Goal: Task Accomplishment & Management: Manage account settings

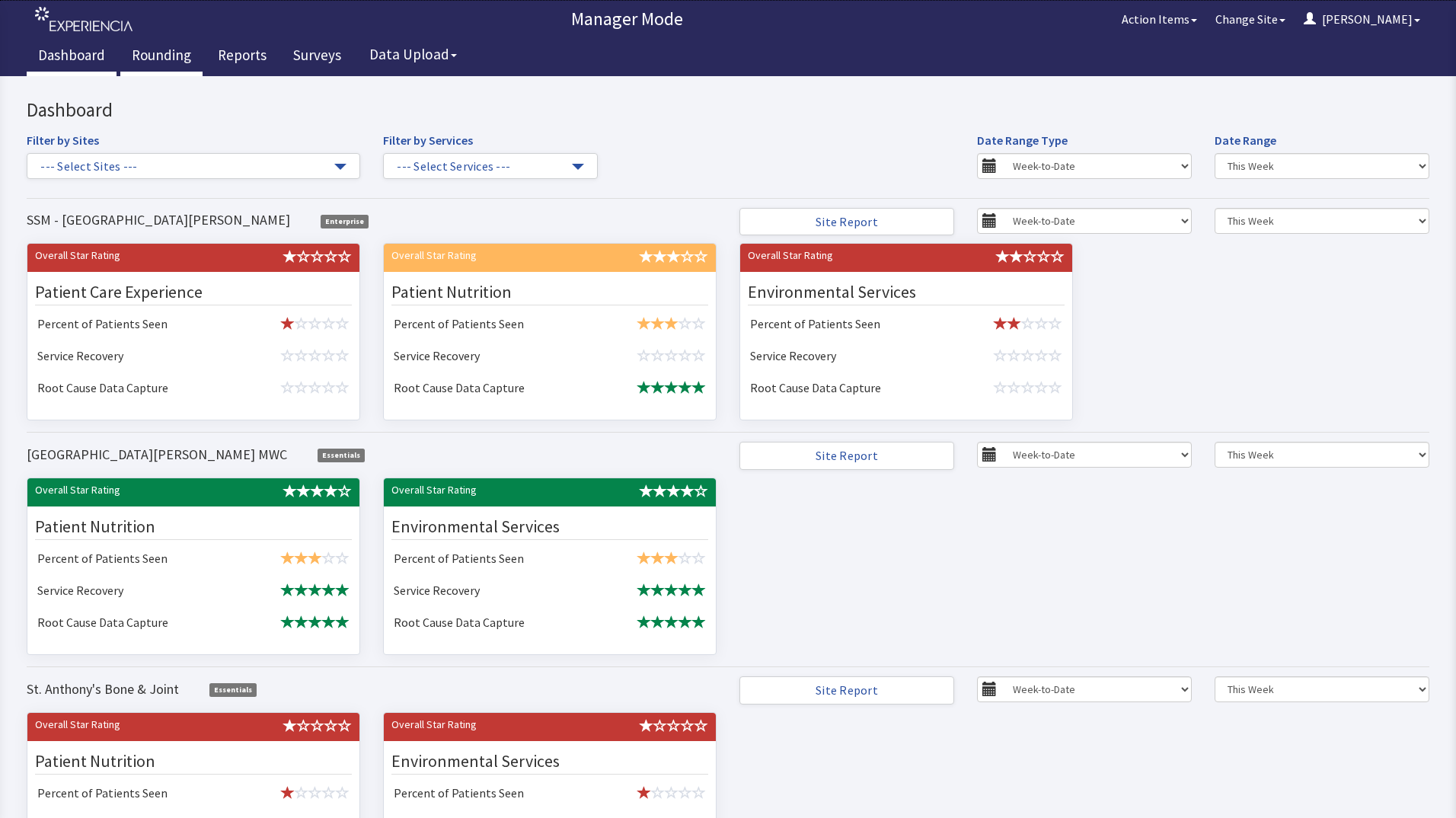
click at [172, 57] on link "Rounding" at bounding box center [161, 57] width 82 height 38
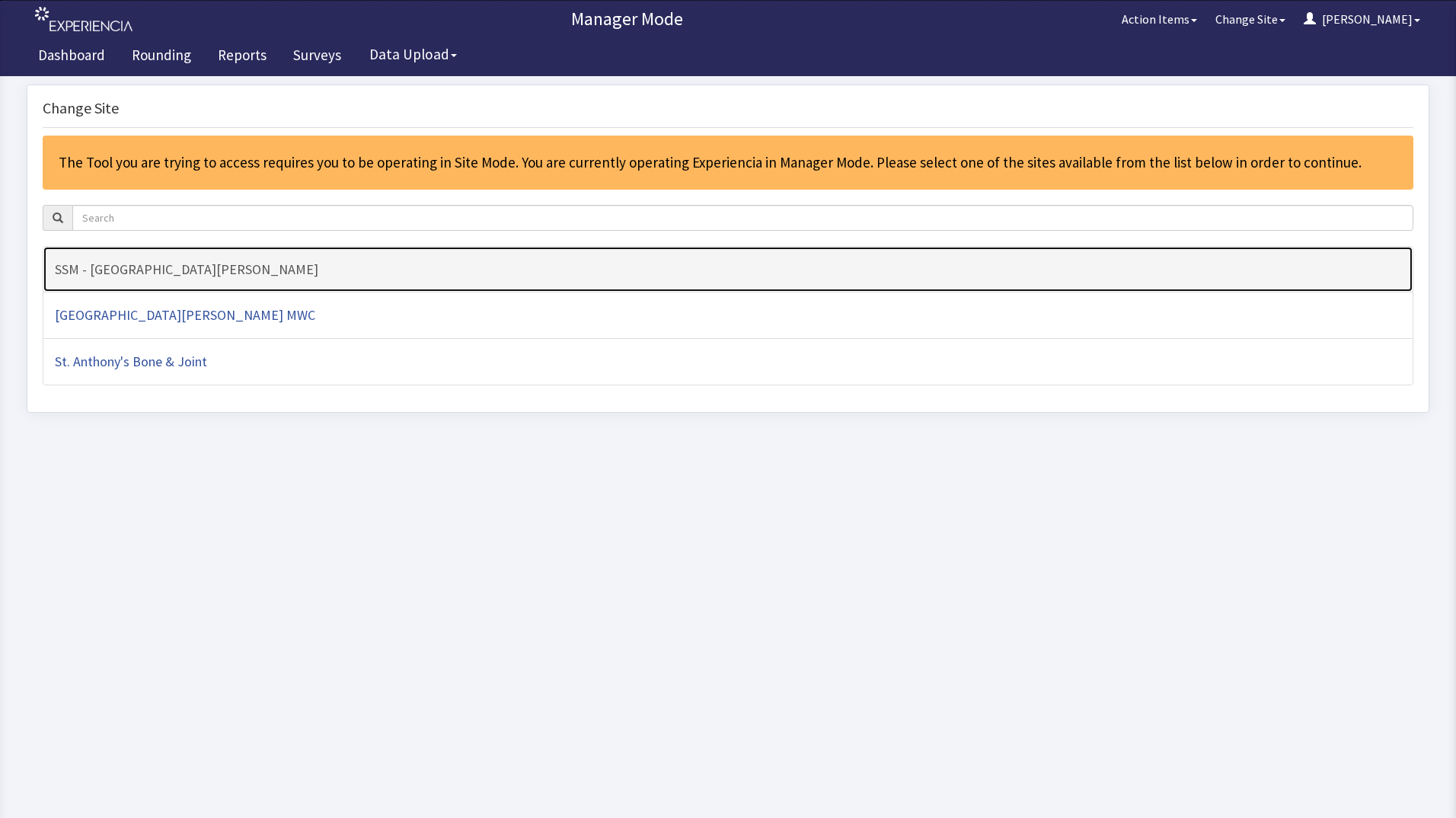
click at [310, 269] on h4 "SSM - [GEOGRAPHIC_DATA][PERSON_NAME]" at bounding box center [728, 270] width 1347 height 15
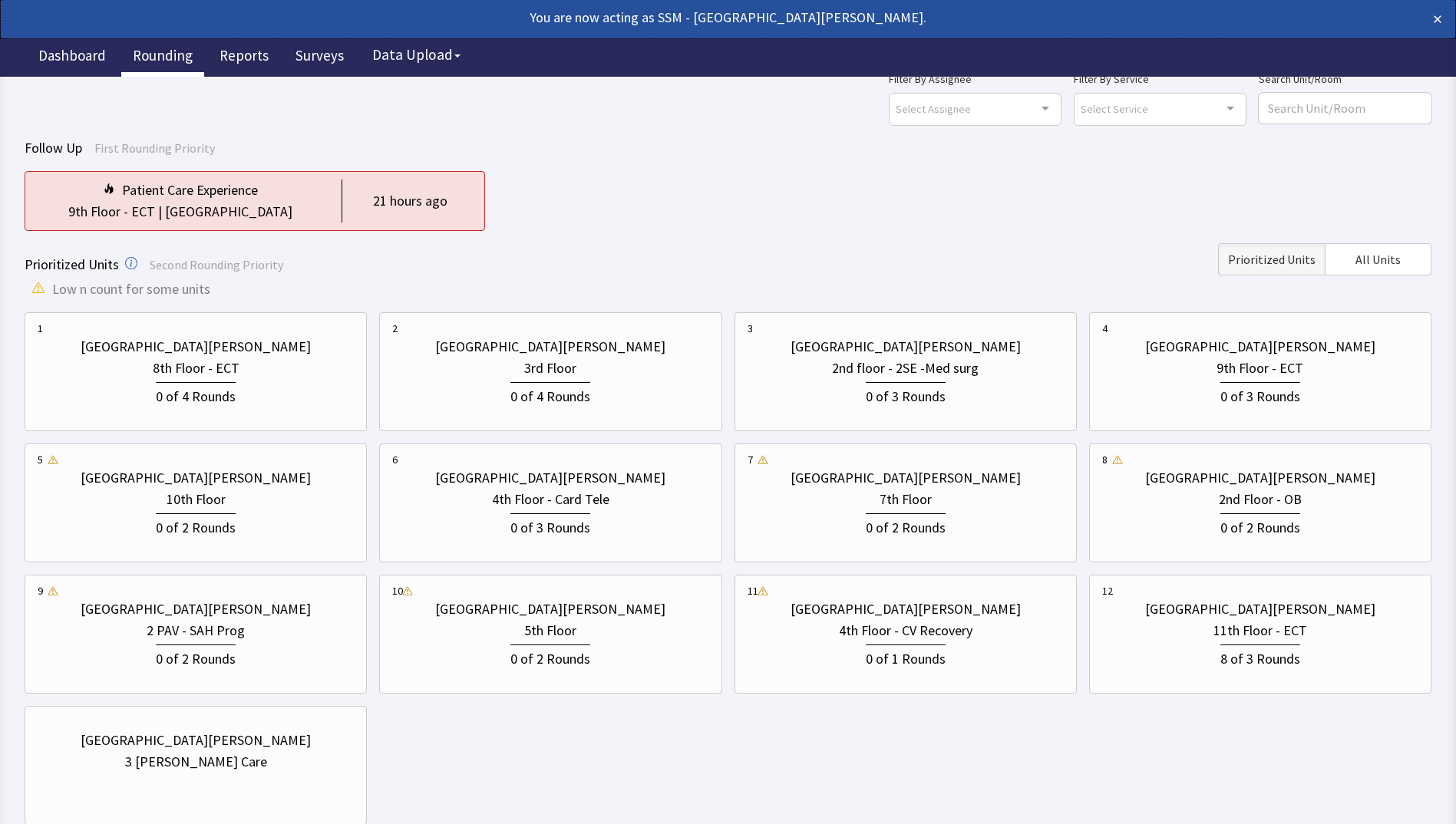
scroll to position [152, 0]
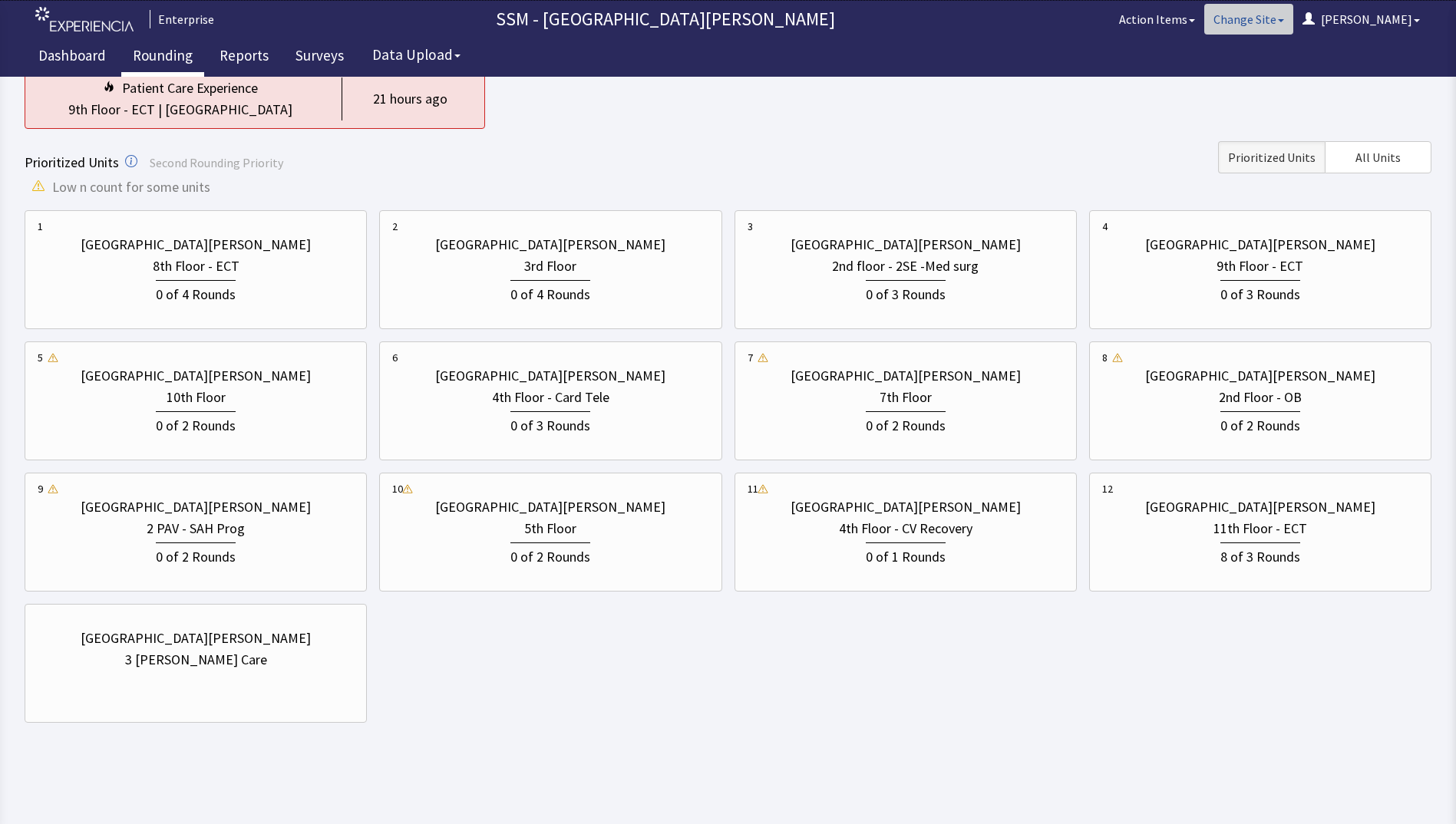
click at [1293, 16] on button "Change Site" at bounding box center [1248, 19] width 89 height 31
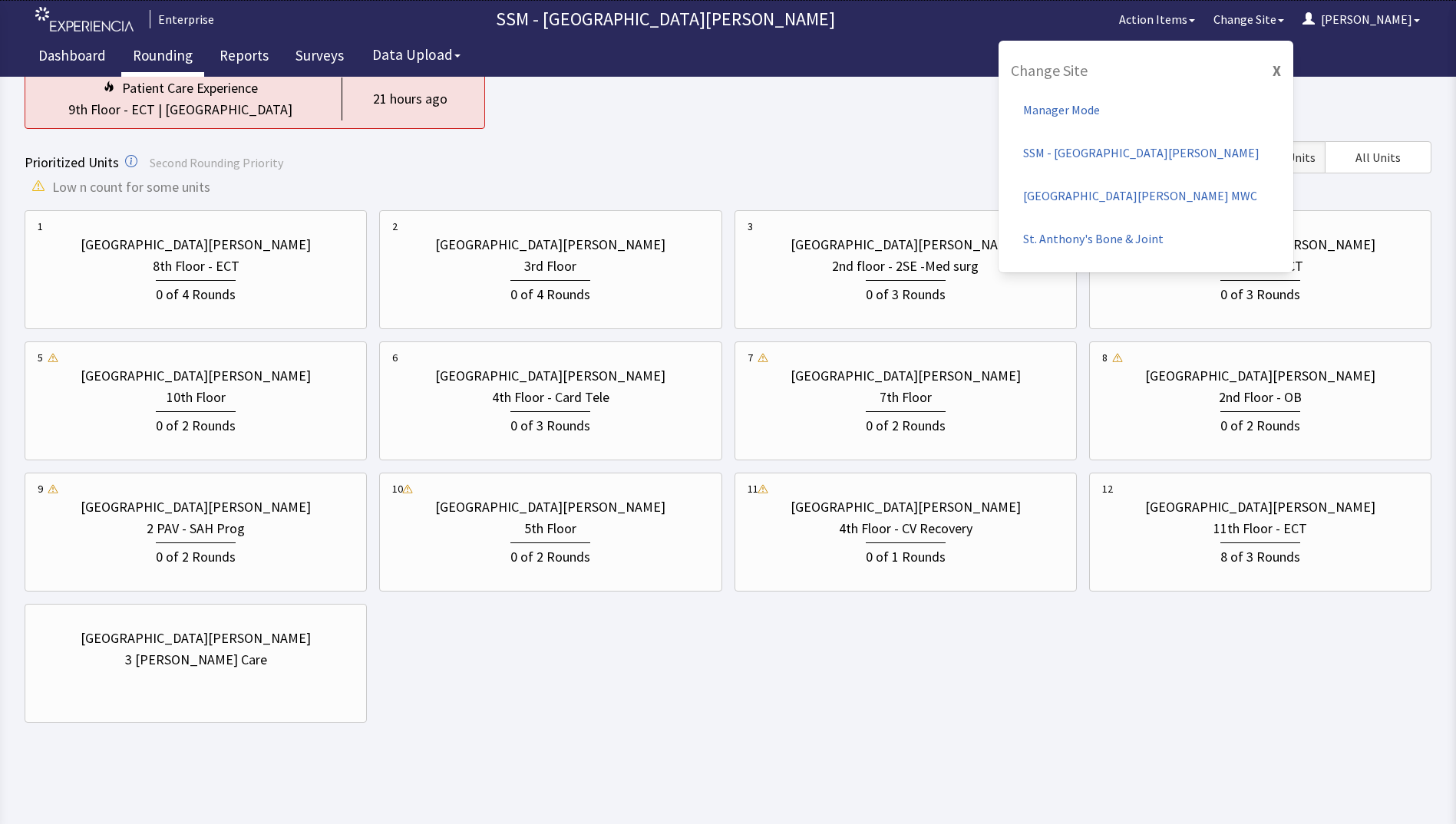
click at [990, 157] on div "Prioritized Units Second Rounding Priority Prioritized Units All Units" at bounding box center [728, 157] width 1407 height 32
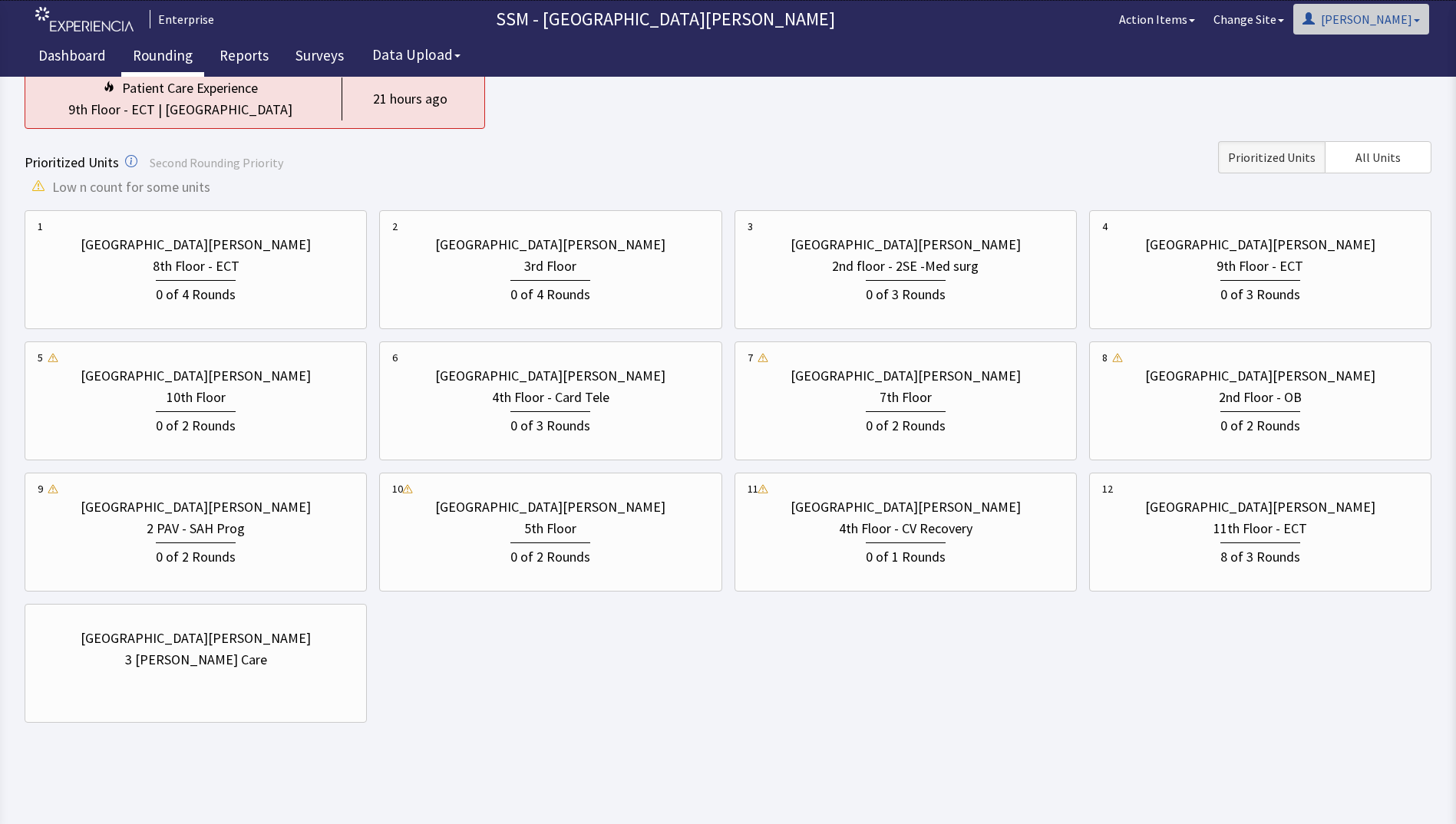
click at [1413, 22] on button "[PERSON_NAME]" at bounding box center [1361, 19] width 136 height 31
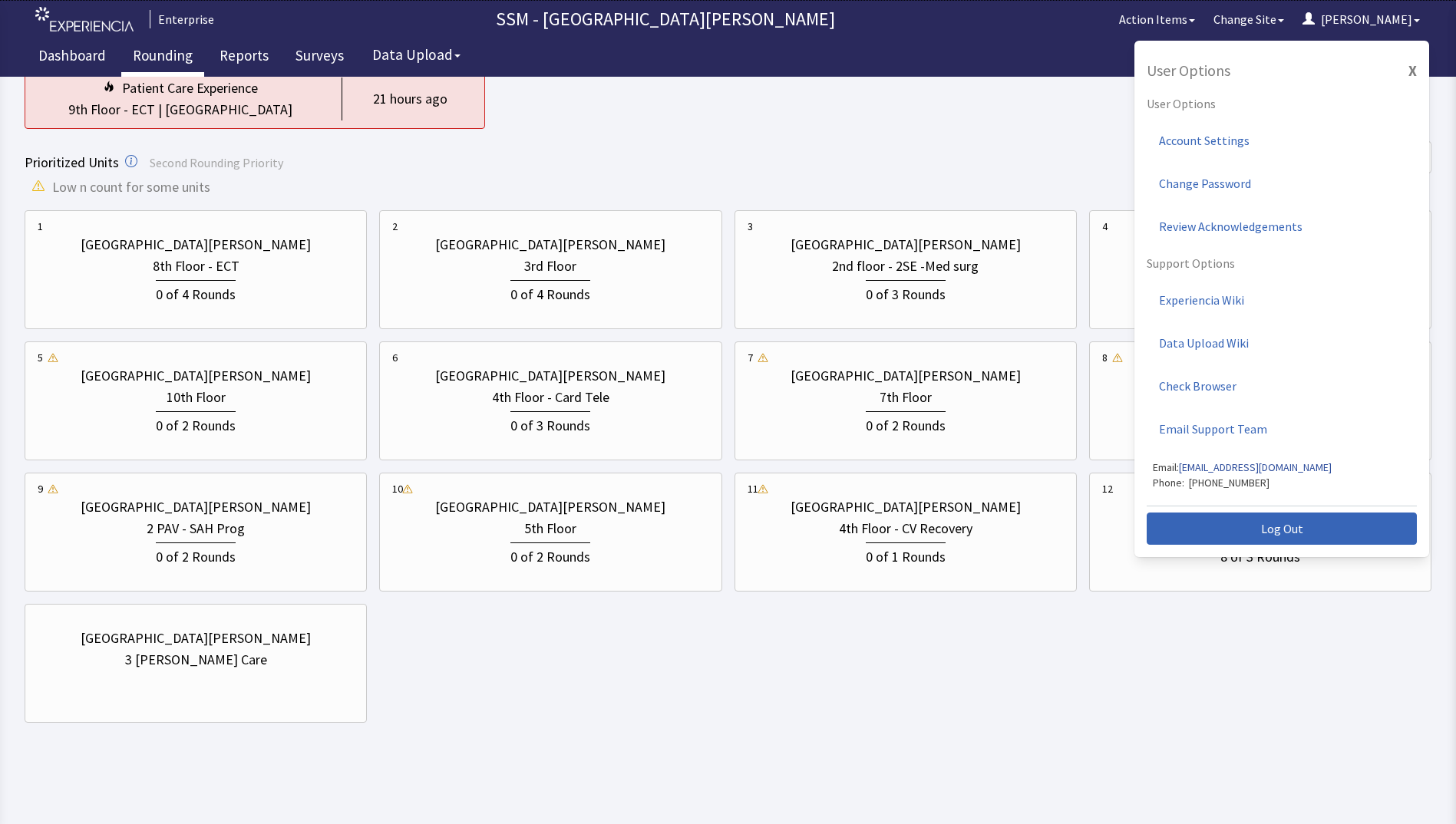
click at [1089, 642] on div "1 St. Anthony Hospital 8th Floor - ECT 0 of 4 Rounds 2 St. Anthony Hospital 3rd…" at bounding box center [728, 466] width 1407 height 513
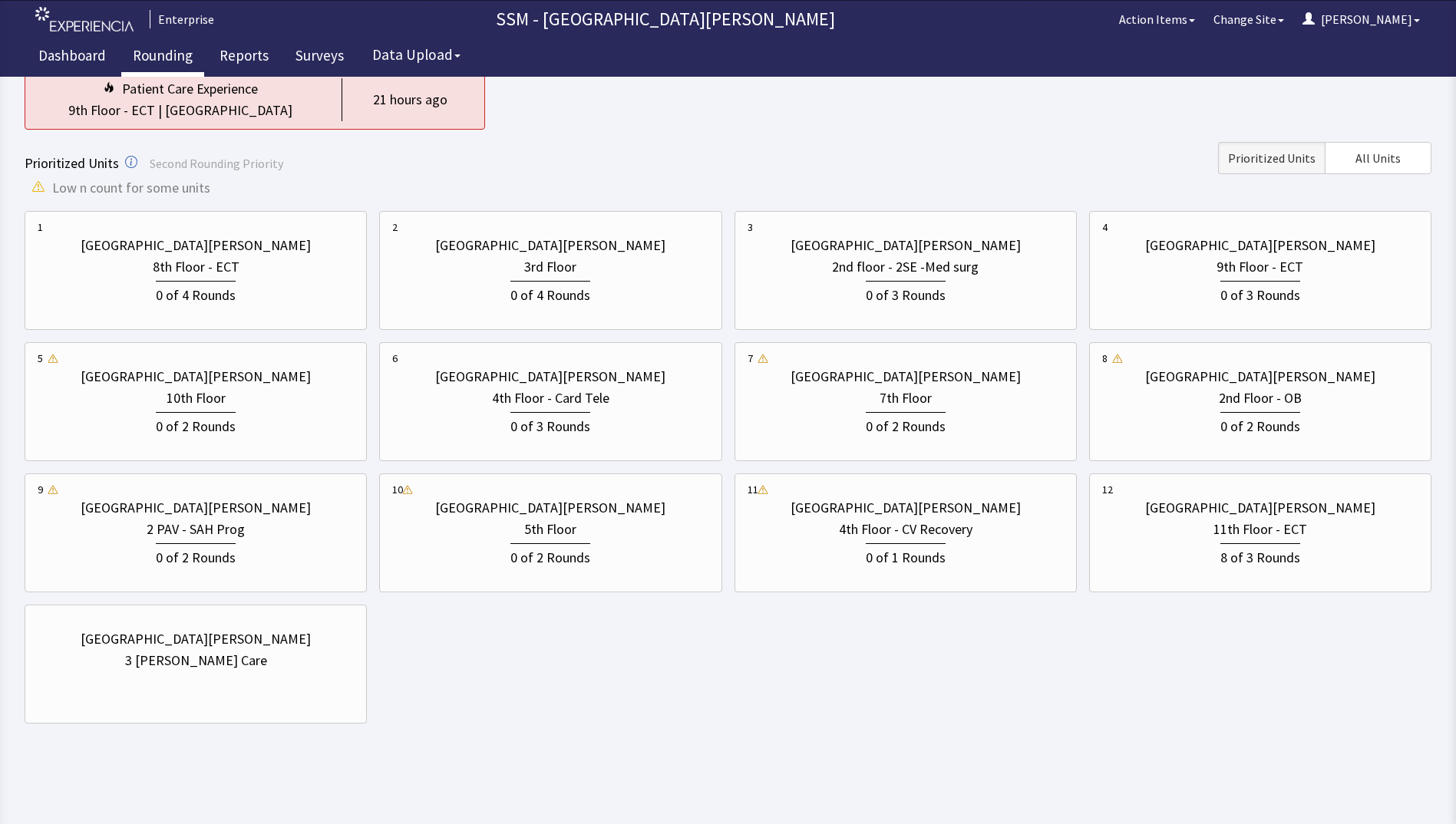
scroll to position [152, 0]
click at [1230, 710] on div "1 St. Anthony Hospital 8th Floor - ECT 0 of 4 Rounds 2 St. Anthony Hospital 3rd…" at bounding box center [728, 466] width 1407 height 513
click at [1191, 636] on div "1 St. Anthony Hospital 8th Floor - ECT 0 of 4 Rounds 2 St. Anthony Hospital 3rd…" at bounding box center [728, 466] width 1407 height 513
click at [938, 301] on div "0 of 3 Rounds" at bounding box center [905, 292] width 80 height 25
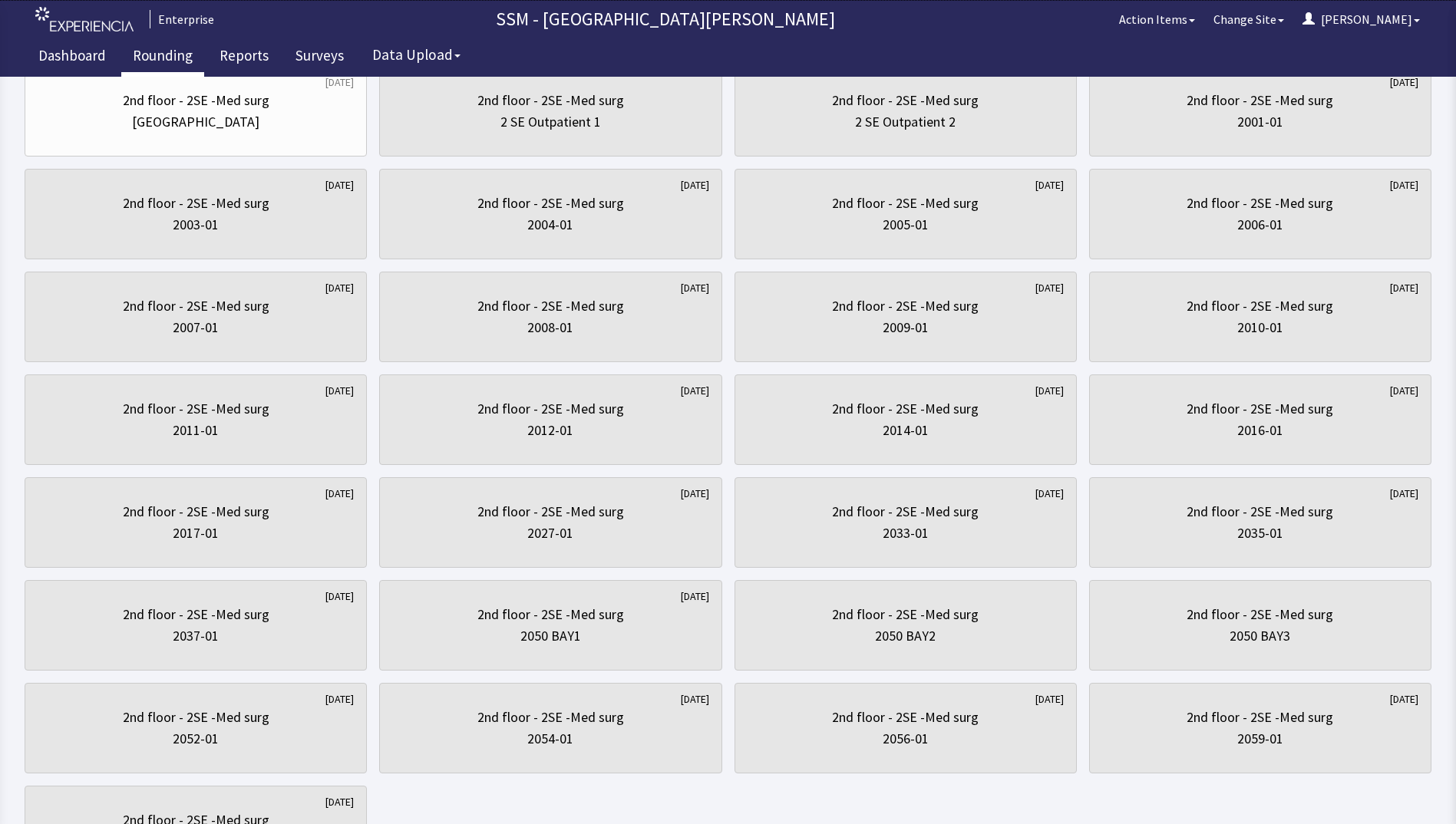
scroll to position [0, 0]
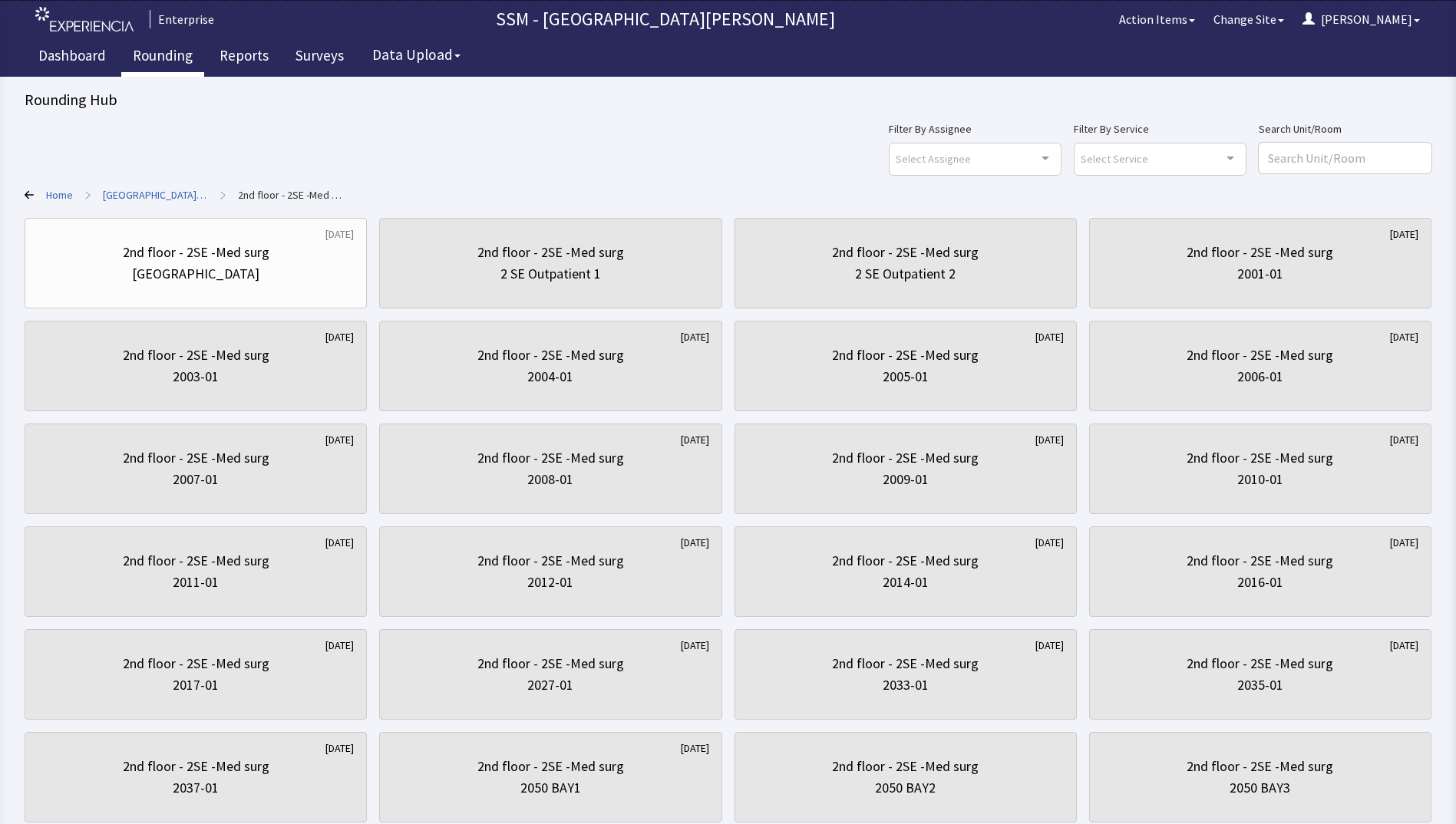
click at [680, 172] on div "Filter By Assignee Select Assignee Clear Selection Dorothy Littleton Allan Bell…" at bounding box center [728, 147] width 1407 height 55
click at [32, 191] on icon at bounding box center [29, 194] width 9 height 9
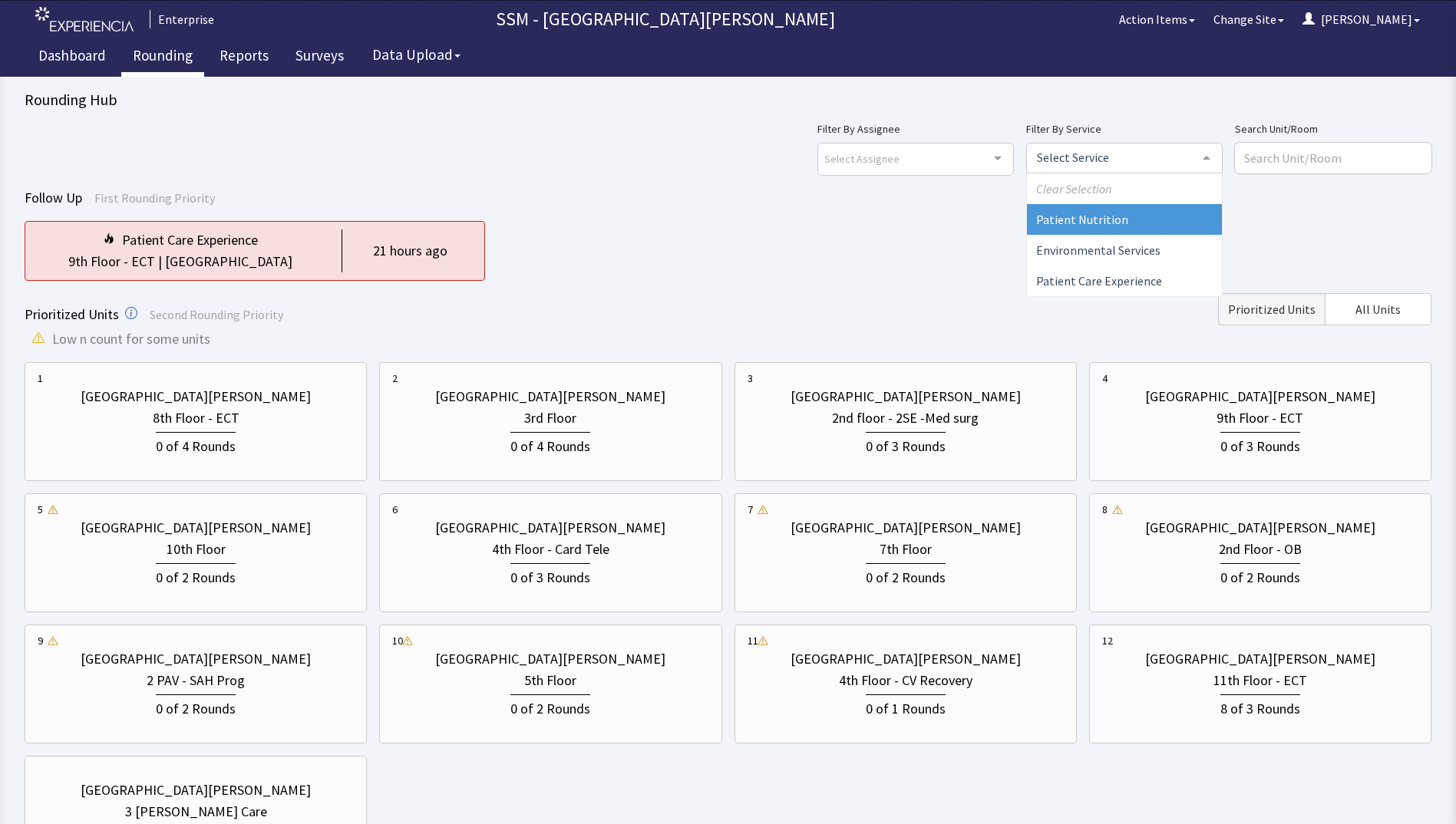
click at [1248, 159] on div "Filter By Assignee Select Assignee Clear Selection Dorothy Littleton Allan Bell…" at bounding box center [1124, 147] width 614 height 55
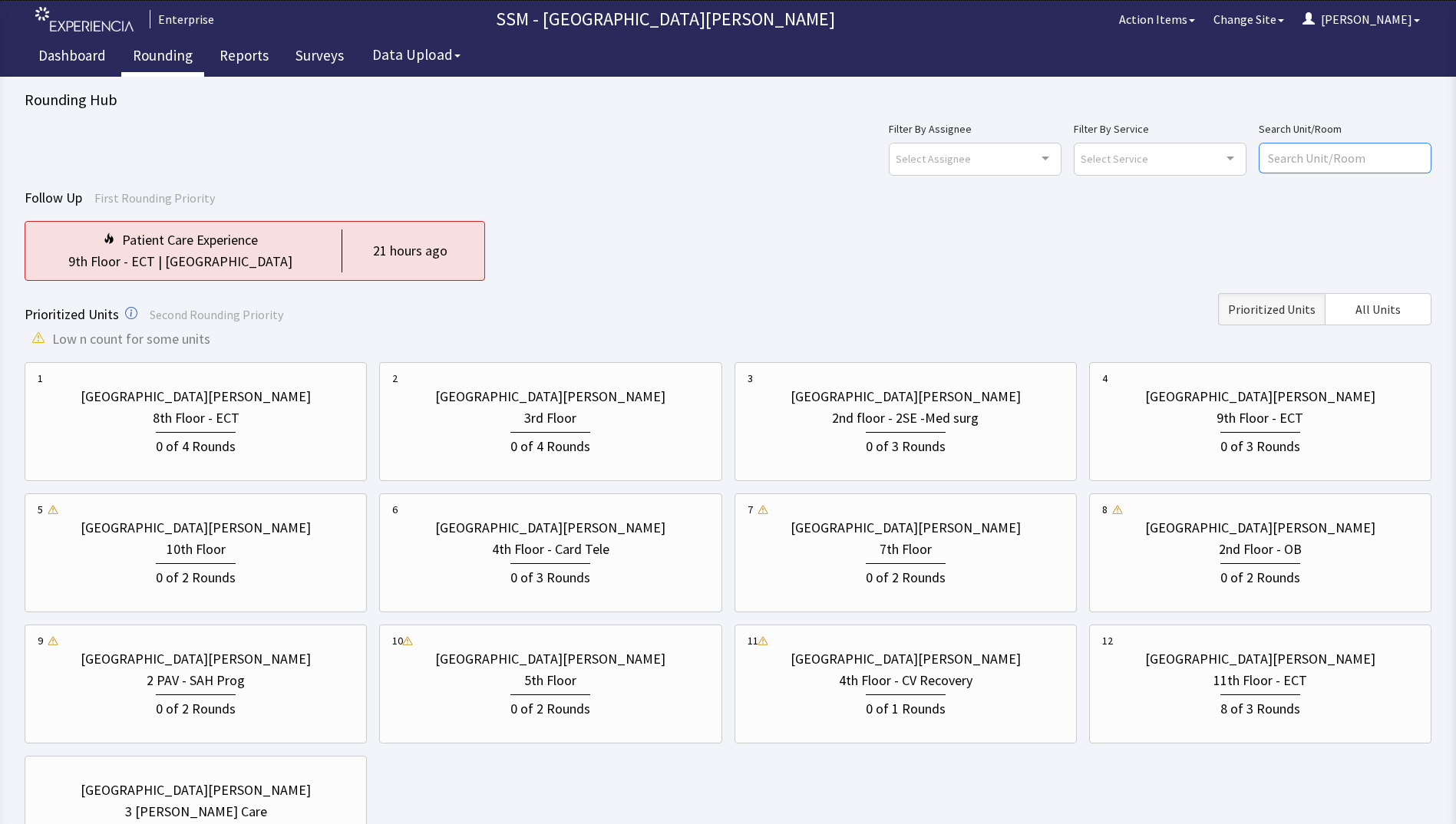
click at [1296, 161] on input "text" at bounding box center [1345, 158] width 173 height 31
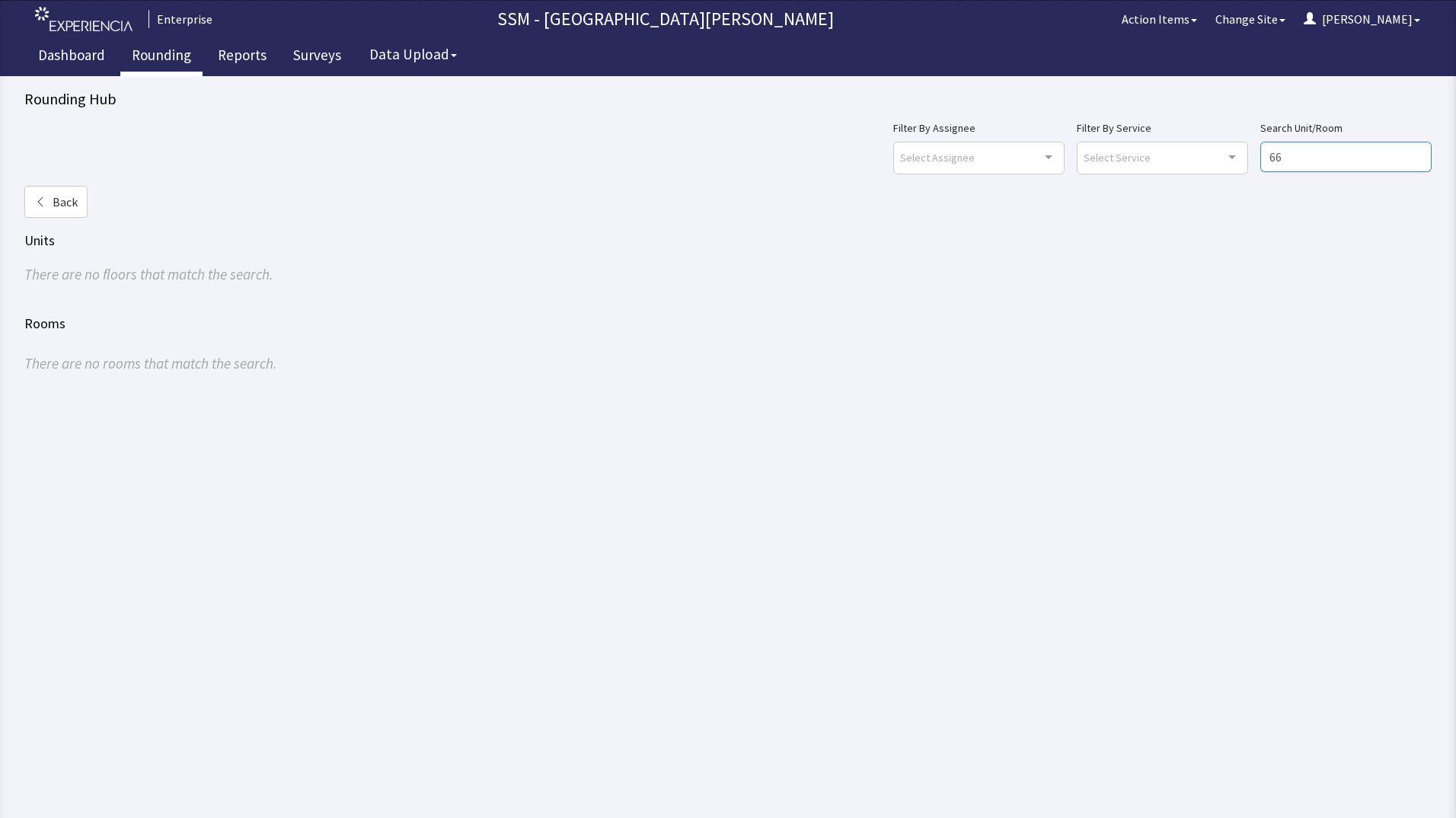
type input "6"
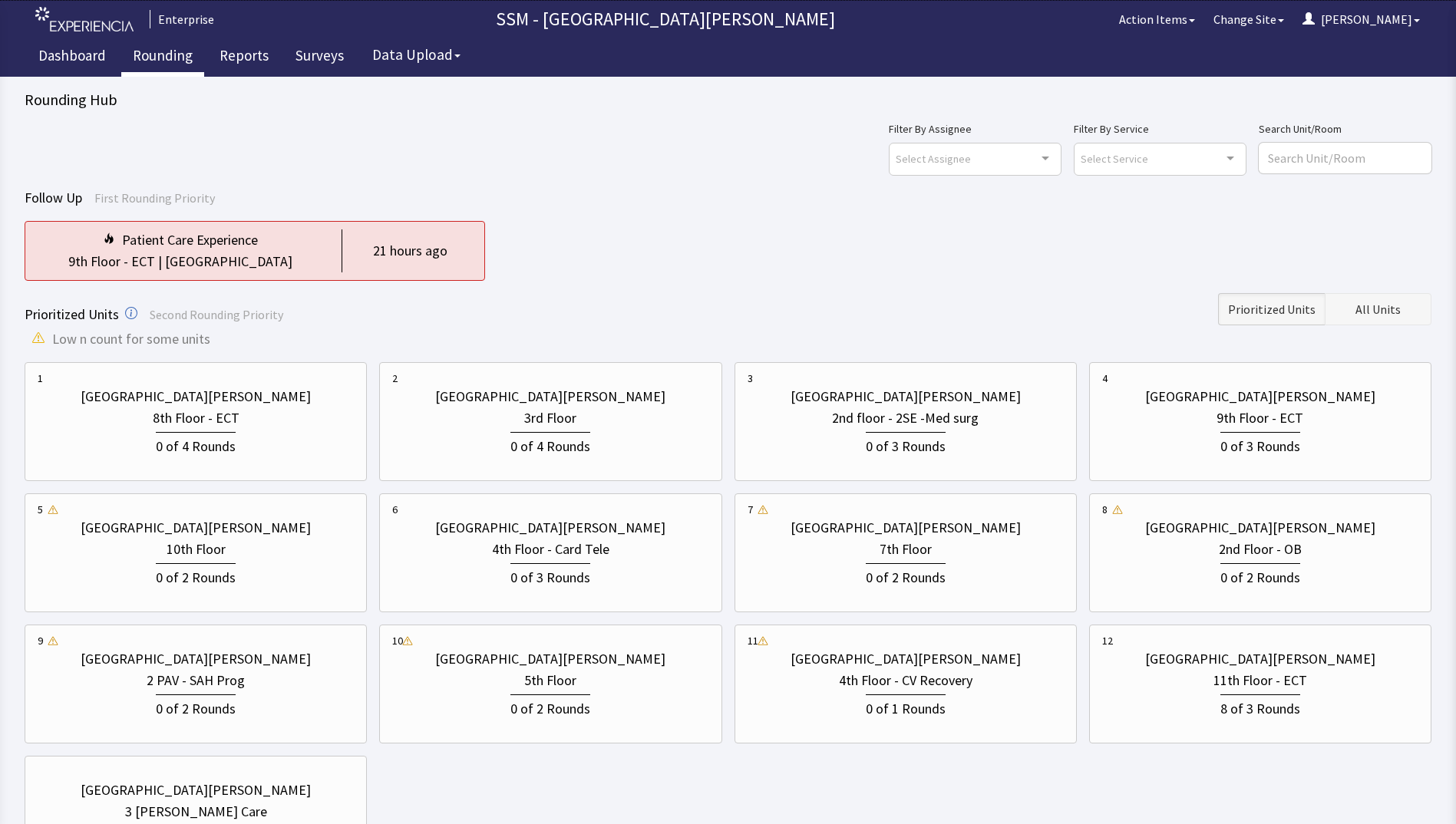
click at [1389, 304] on span "All Units" at bounding box center [1378, 309] width 46 height 18
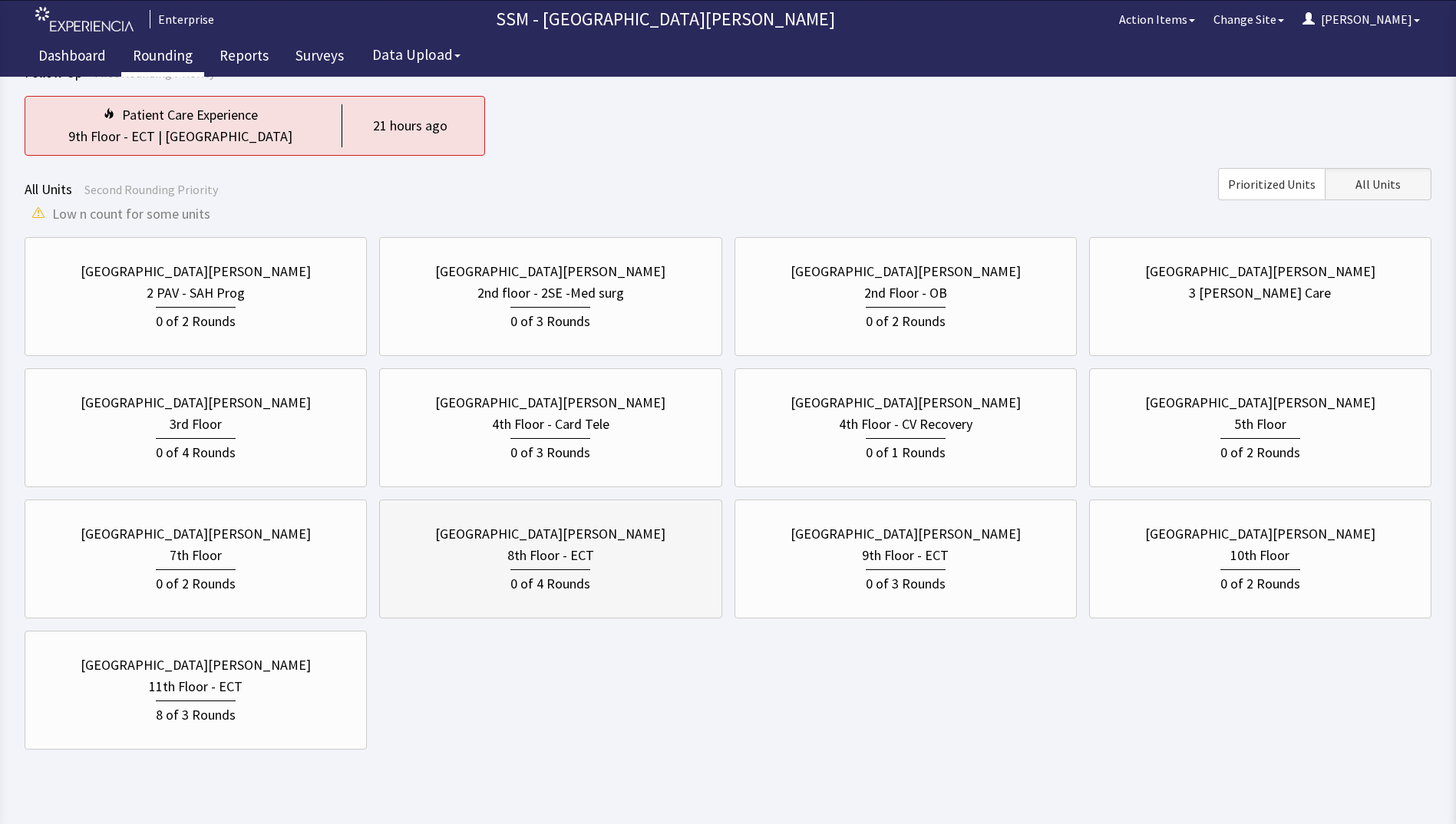
scroll to position [152, 0]
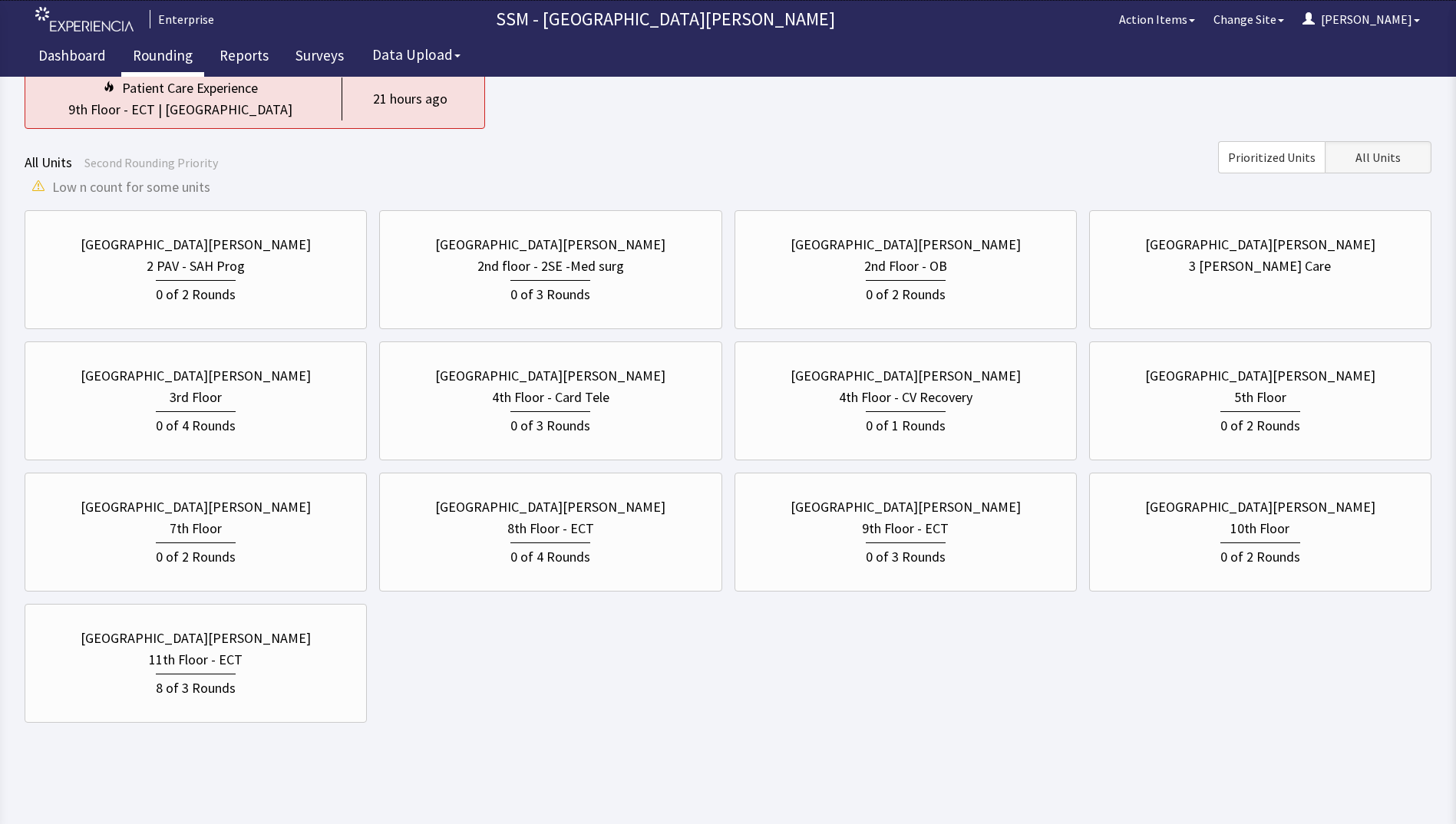
click at [571, 739] on body "Enterprise SSM - St. Anthony Hospital Action Items Change Site Dorothy Menu Men…" at bounding box center [728, 298] width 1456 height 902
click at [644, 655] on div "St. Anthony Hospital 2 PAV - SAH Prog 0 of 2 Rounds St. Anthony Hospital 2nd fl…" at bounding box center [728, 466] width 1407 height 513
click at [853, 647] on div "St. Anthony Hospital 2 PAV - SAH Prog 0 of 2 Rounds St. Anthony Hospital 2nd fl…" at bounding box center [728, 466] width 1407 height 513
click at [276, 416] on div "0 of 4 Rounds" at bounding box center [195, 421] width 316 height 28
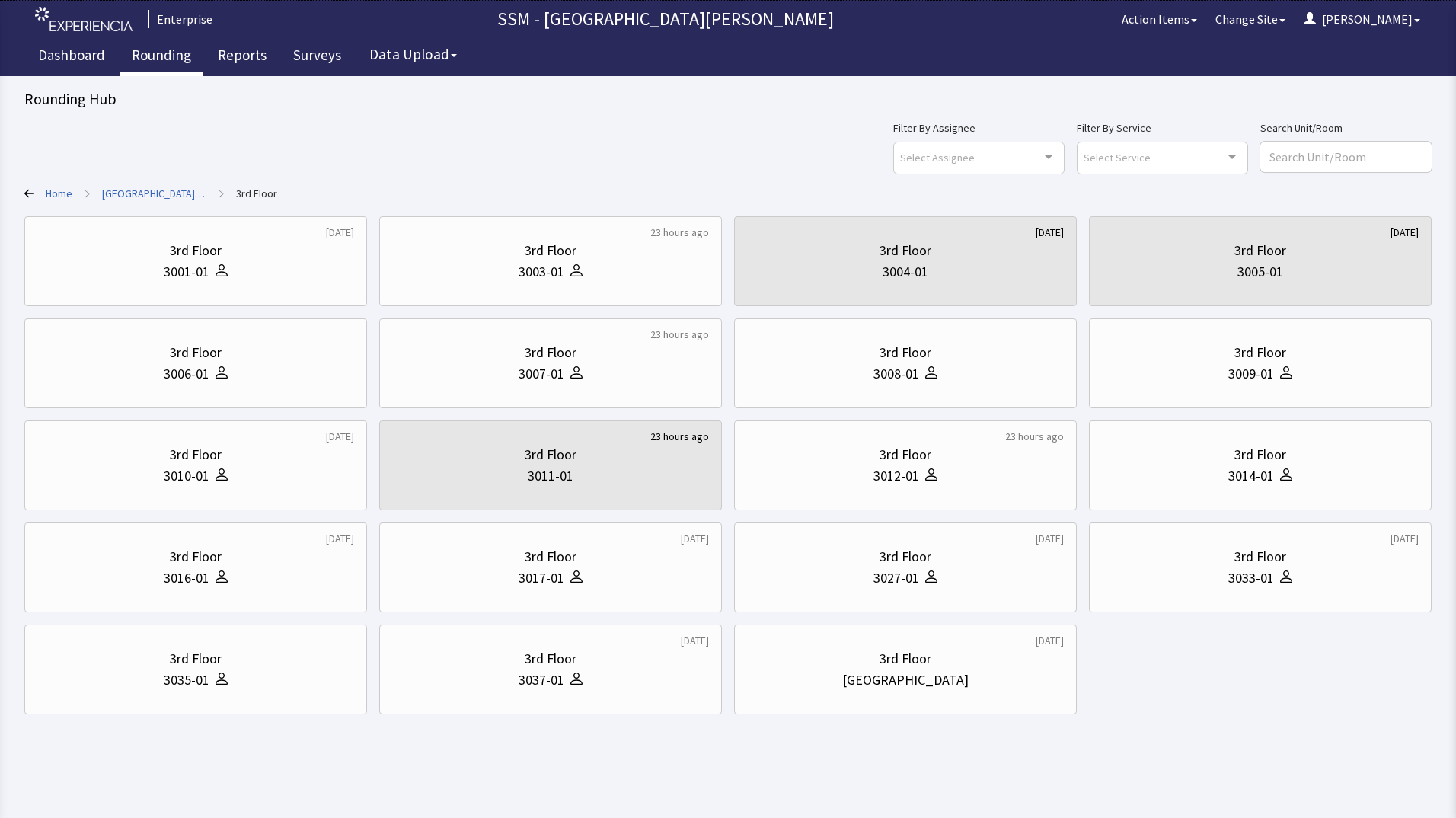
drag, startPoint x: 989, startPoint y: 739, endPoint x: 1033, endPoint y: 742, distance: 44.1
click at [990, 742] on html "Enterprise SSM - St. Anthony Hospital Action Items Change Site Dorothy Menu Men…" at bounding box center [728, 409] width 1456 height 818
drag, startPoint x: 919, startPoint y: 746, endPoint x: 909, endPoint y: 741, distance: 11.2
click at [918, 746] on html "Enterprise SSM - St. Anthony Hospital Action Items Change Site Dorothy Menu Men…" at bounding box center [728, 409] width 1456 height 818
click at [165, 55] on link "Rounding" at bounding box center [161, 57] width 82 height 38
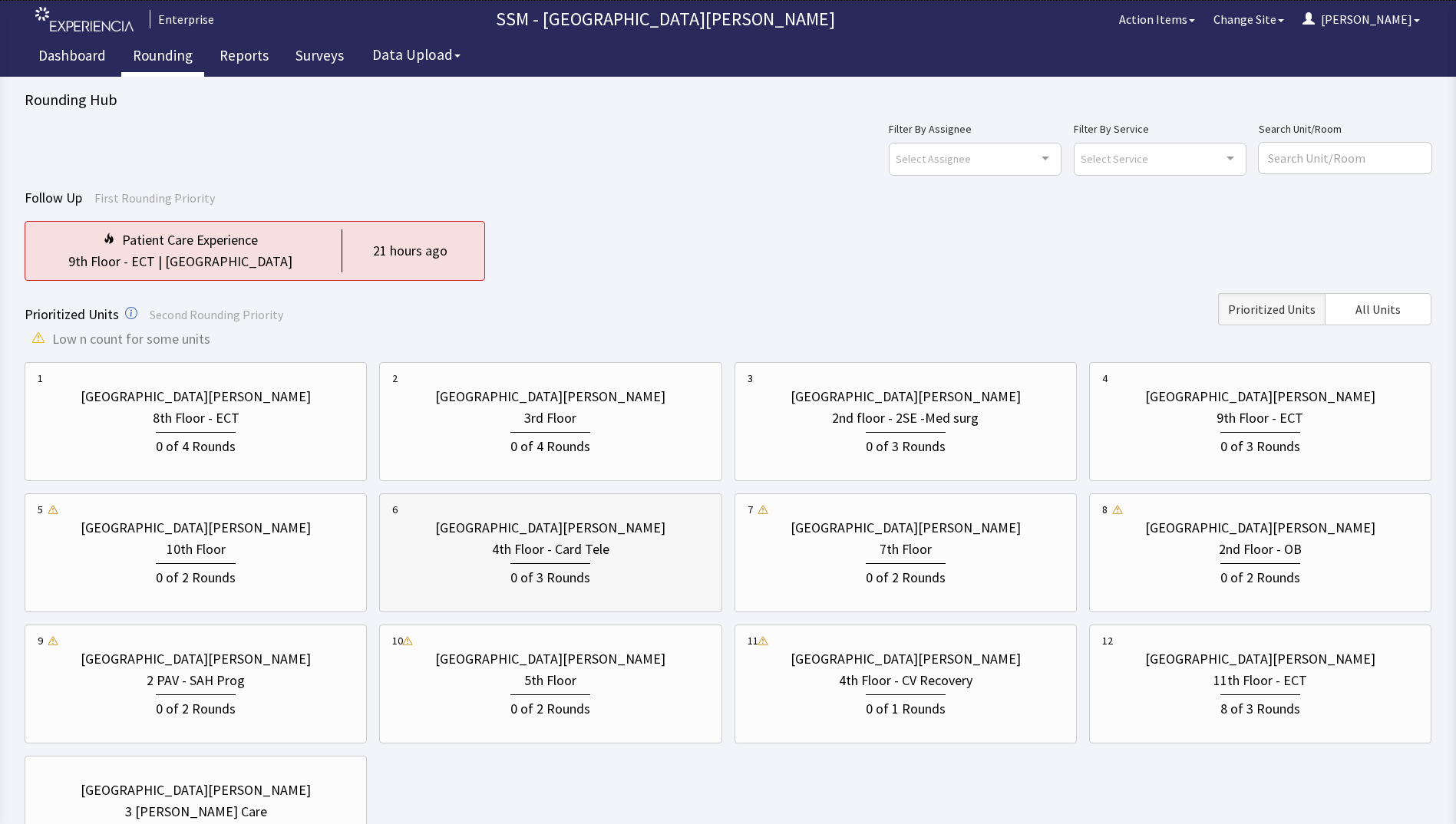
click at [563, 585] on div "0 of 3 Rounds" at bounding box center [550, 575] width 80 height 25
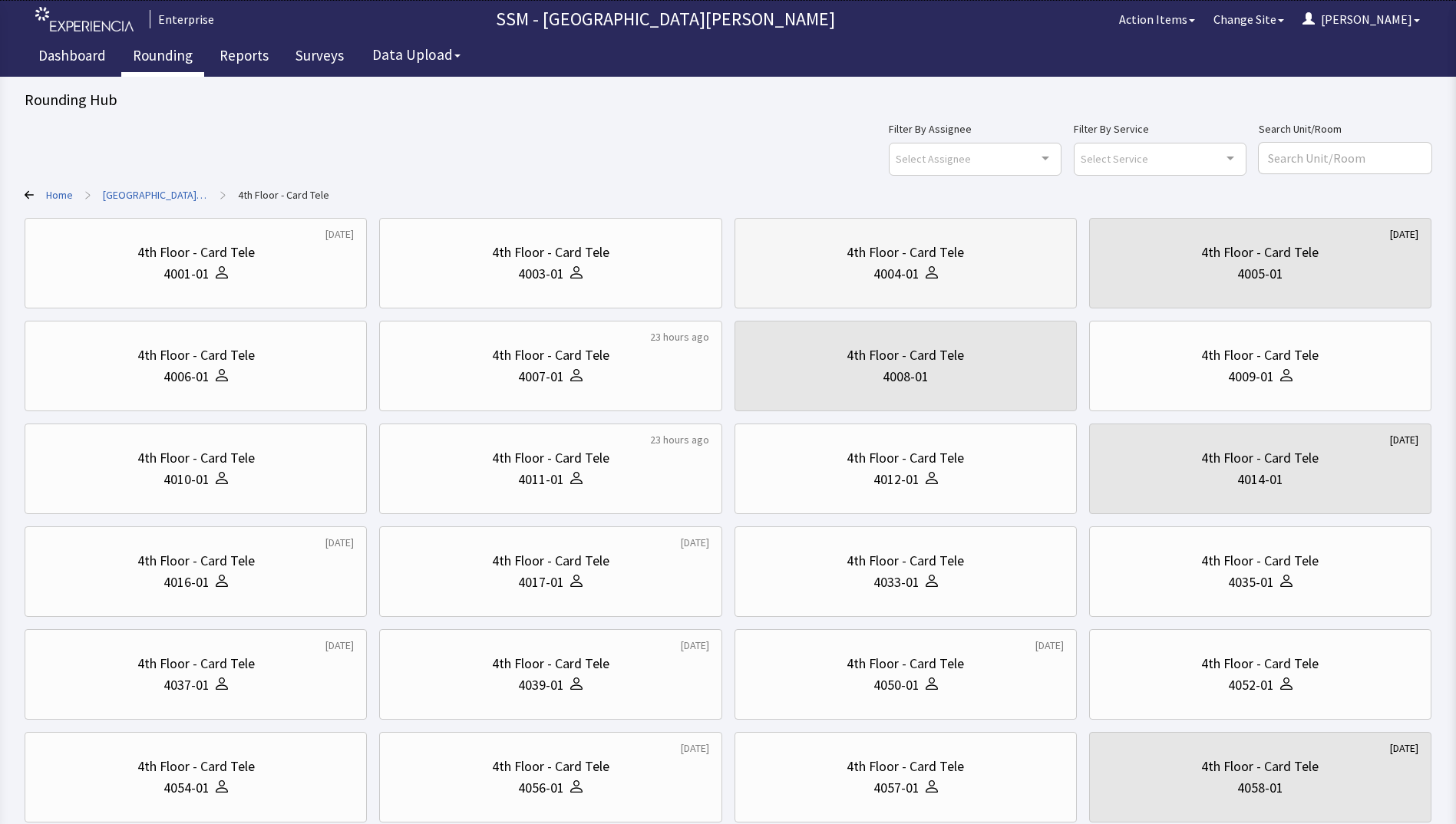
drag, startPoint x: 829, startPoint y: 287, endPoint x: 716, endPoint y: 252, distance: 118.3
click at [827, 286] on div "4th Floor - Card Tele 4004-01" at bounding box center [905, 263] width 316 height 74
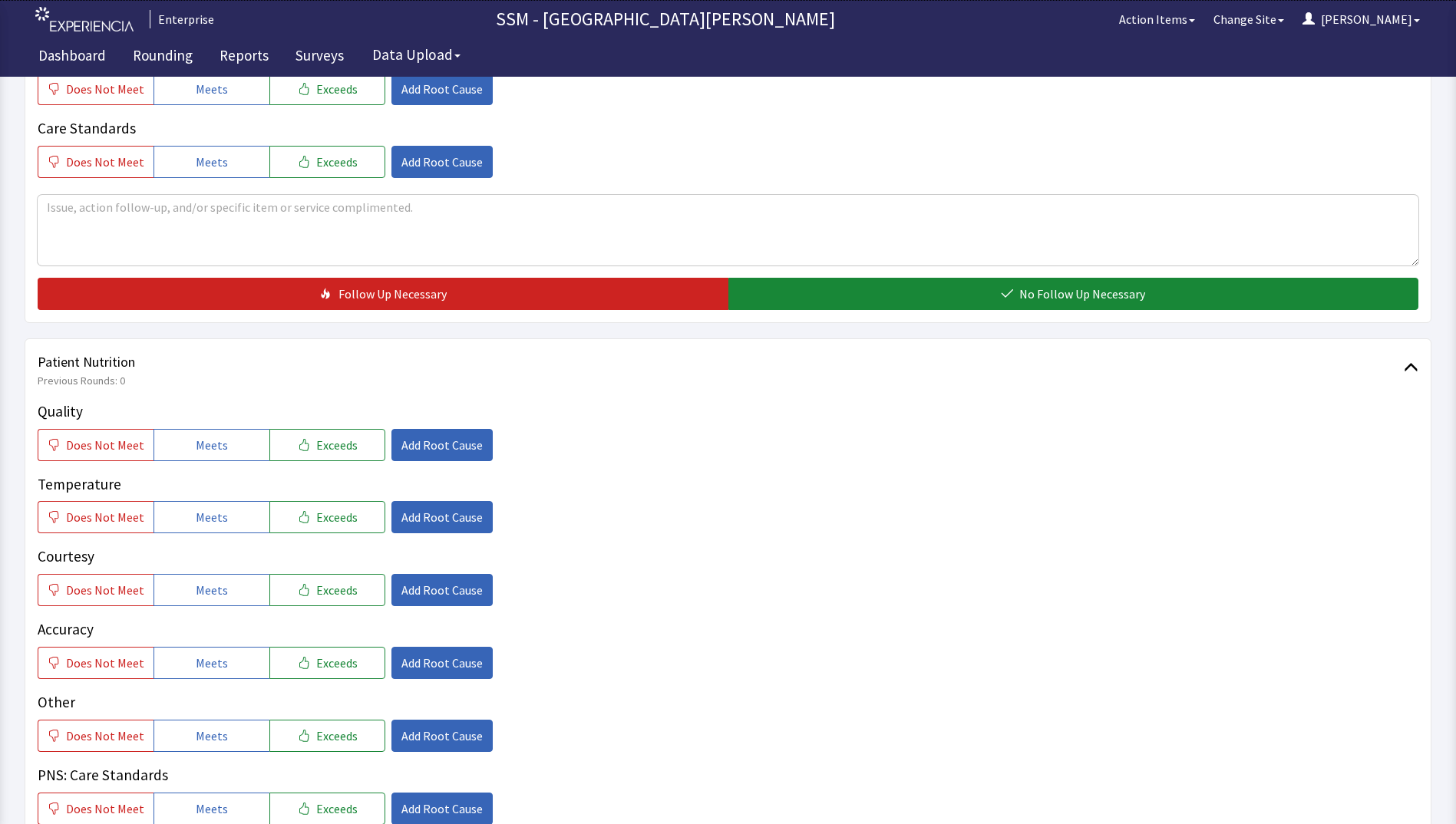
scroll to position [691, 0]
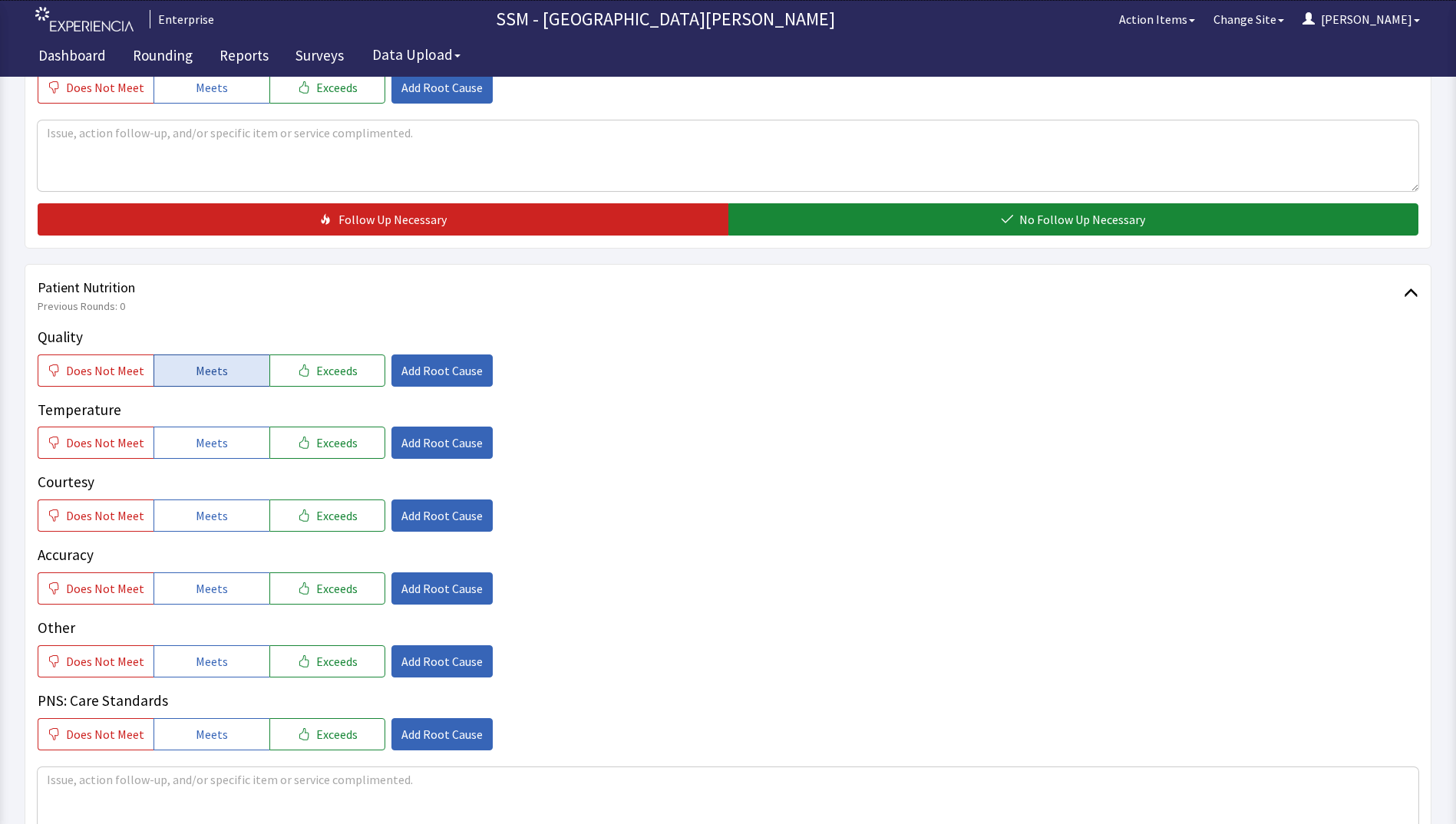
click at [212, 375] on span "Meets" at bounding box center [211, 370] width 32 height 18
click at [226, 447] on button "Meets" at bounding box center [211, 442] width 116 height 32
drag, startPoint x: 229, startPoint y: 506, endPoint x: 233, endPoint y: 561, distance: 55.1
click at [229, 507] on button "Meets" at bounding box center [211, 515] width 116 height 32
click at [231, 576] on button "Meets" at bounding box center [211, 587] width 116 height 32
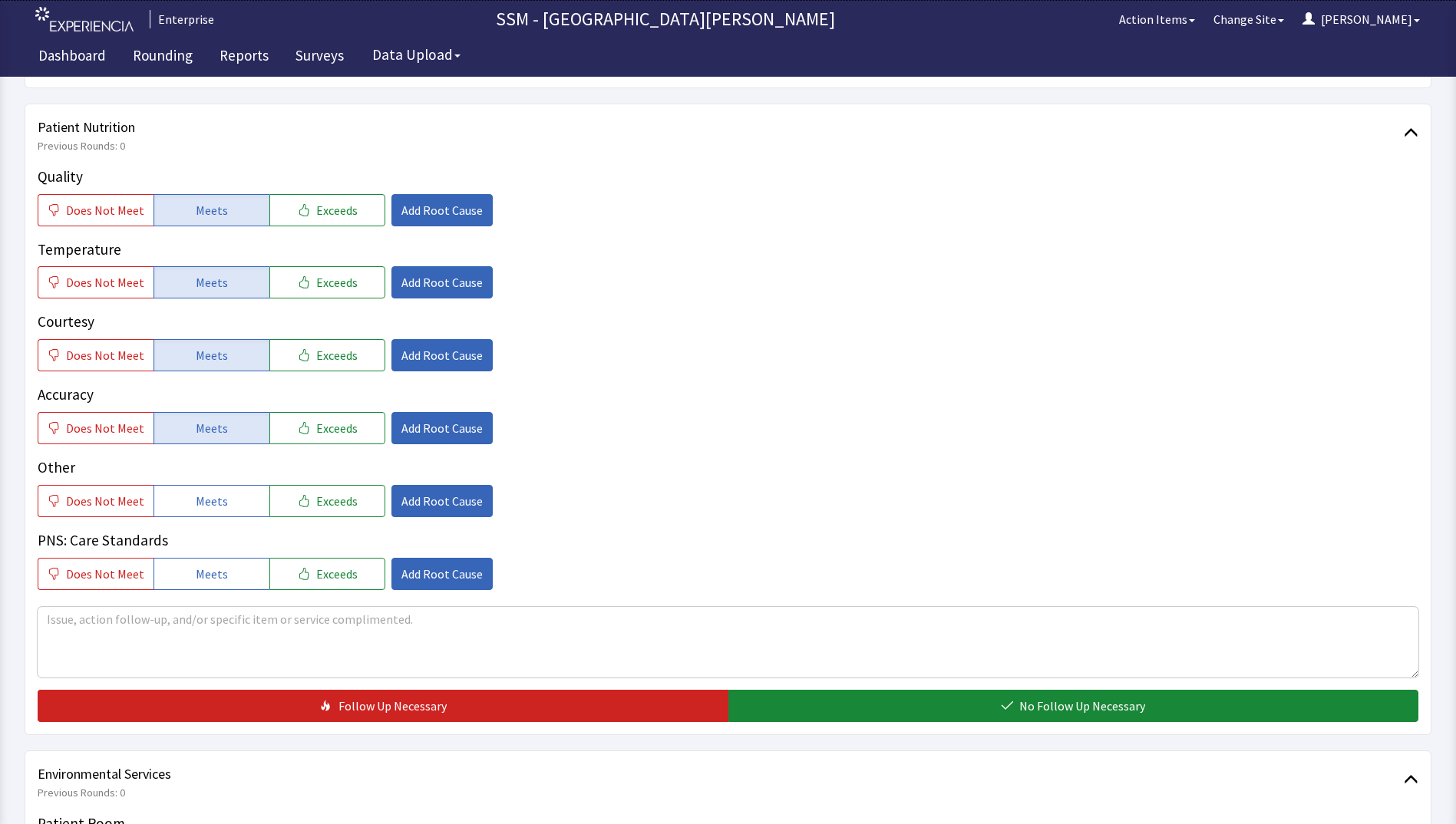
scroll to position [997, 0]
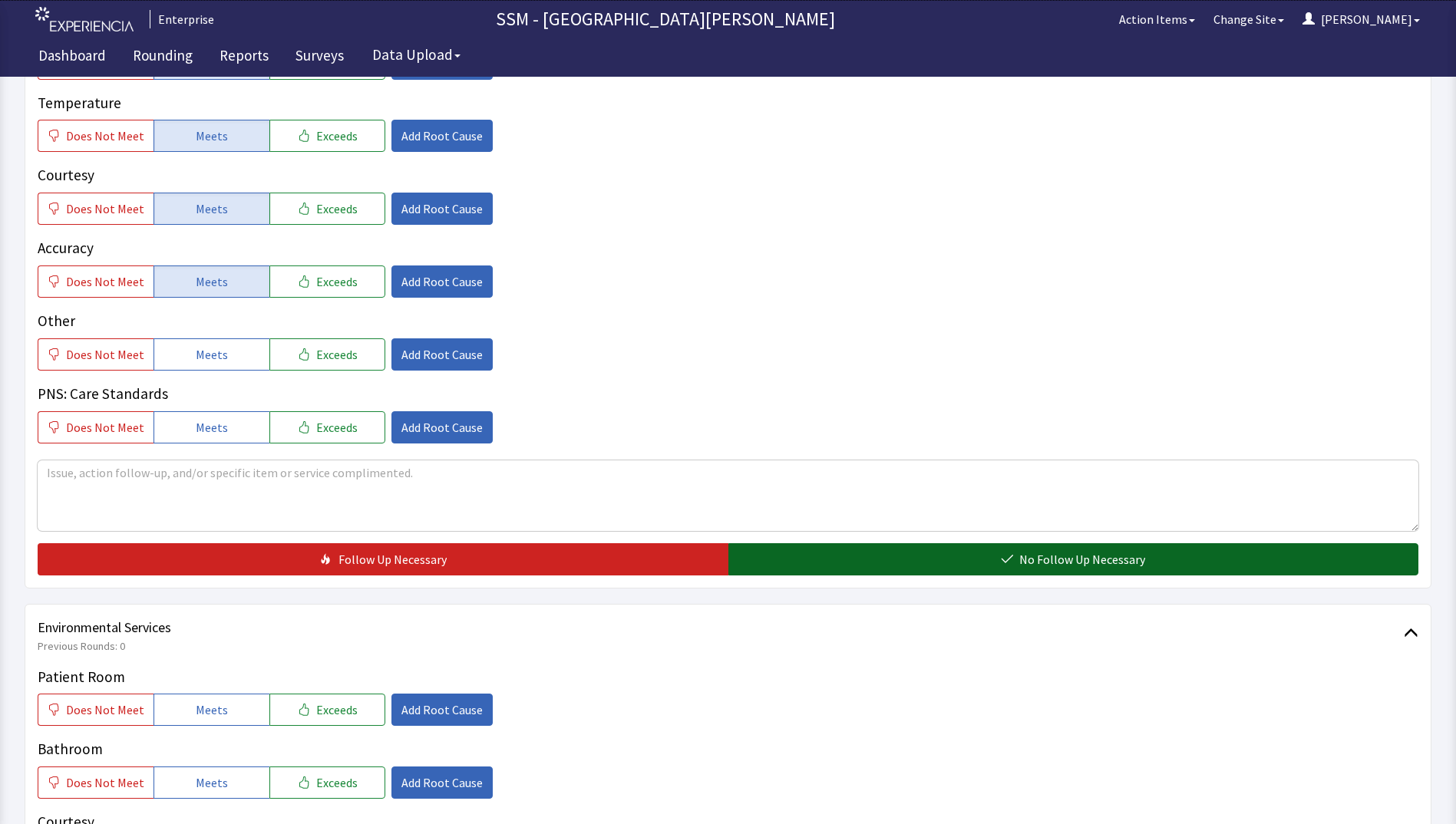
drag, startPoint x: 880, startPoint y: 578, endPoint x: 875, endPoint y: 560, distance: 18.7
click at [880, 581] on div "Patient Nutrition Previous Rounds: 0 Quality Does Not Meet Meets Exceeds Add Ro…" at bounding box center [728, 273] width 1407 height 631
click at [873, 559] on button "No Follow Up Necessary" at bounding box center [1073, 558] width 691 height 32
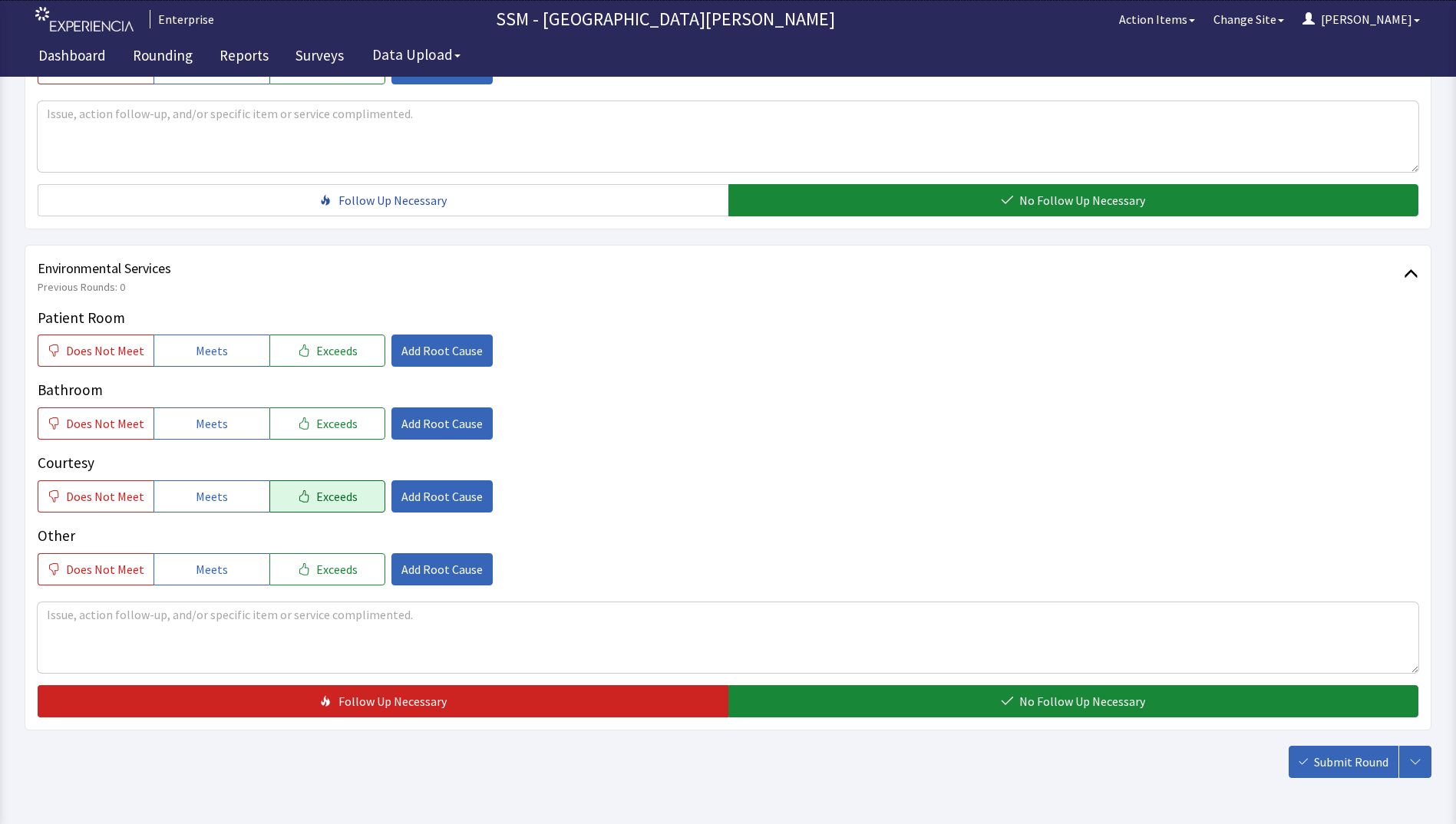
scroll to position [1381, 0]
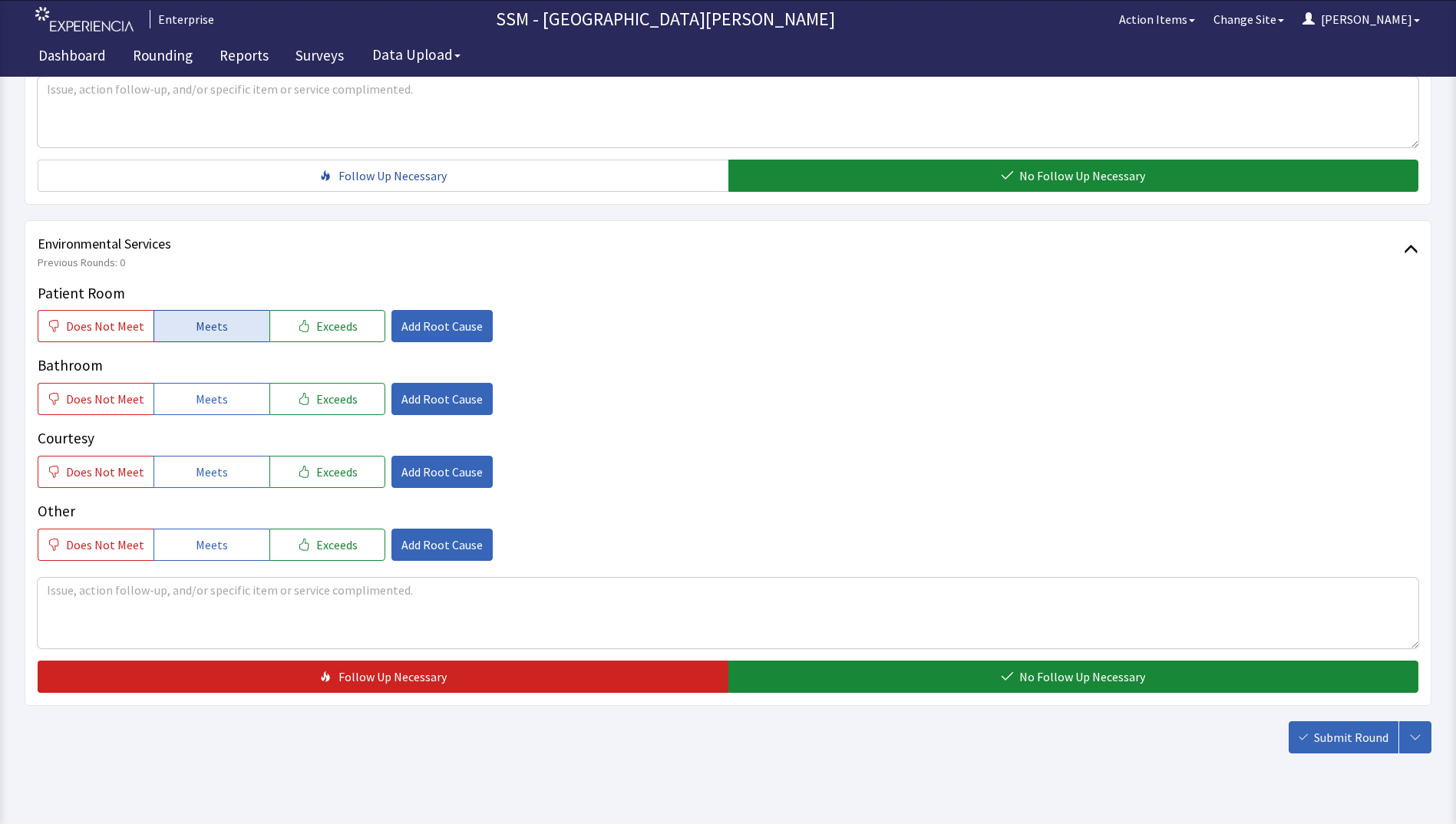
click at [218, 329] on span "Meets" at bounding box center [211, 325] width 32 height 18
drag, startPoint x: 222, startPoint y: 387, endPoint x: 233, endPoint y: 411, distance: 26.4
click at [227, 397] on button "Meets" at bounding box center [211, 398] width 116 height 32
click at [224, 465] on button "Meets" at bounding box center [211, 471] width 116 height 32
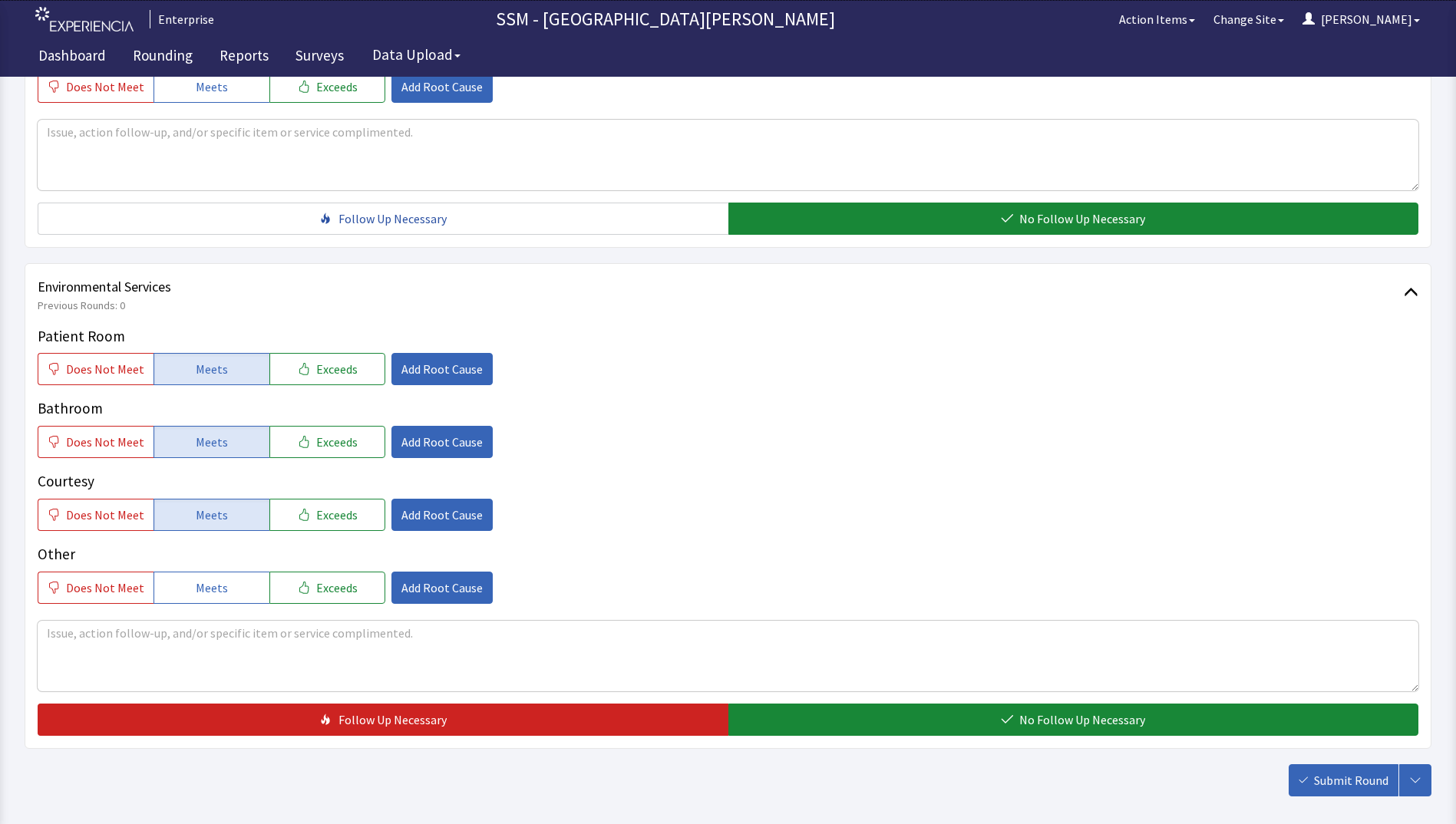
scroll to position [1335, 0]
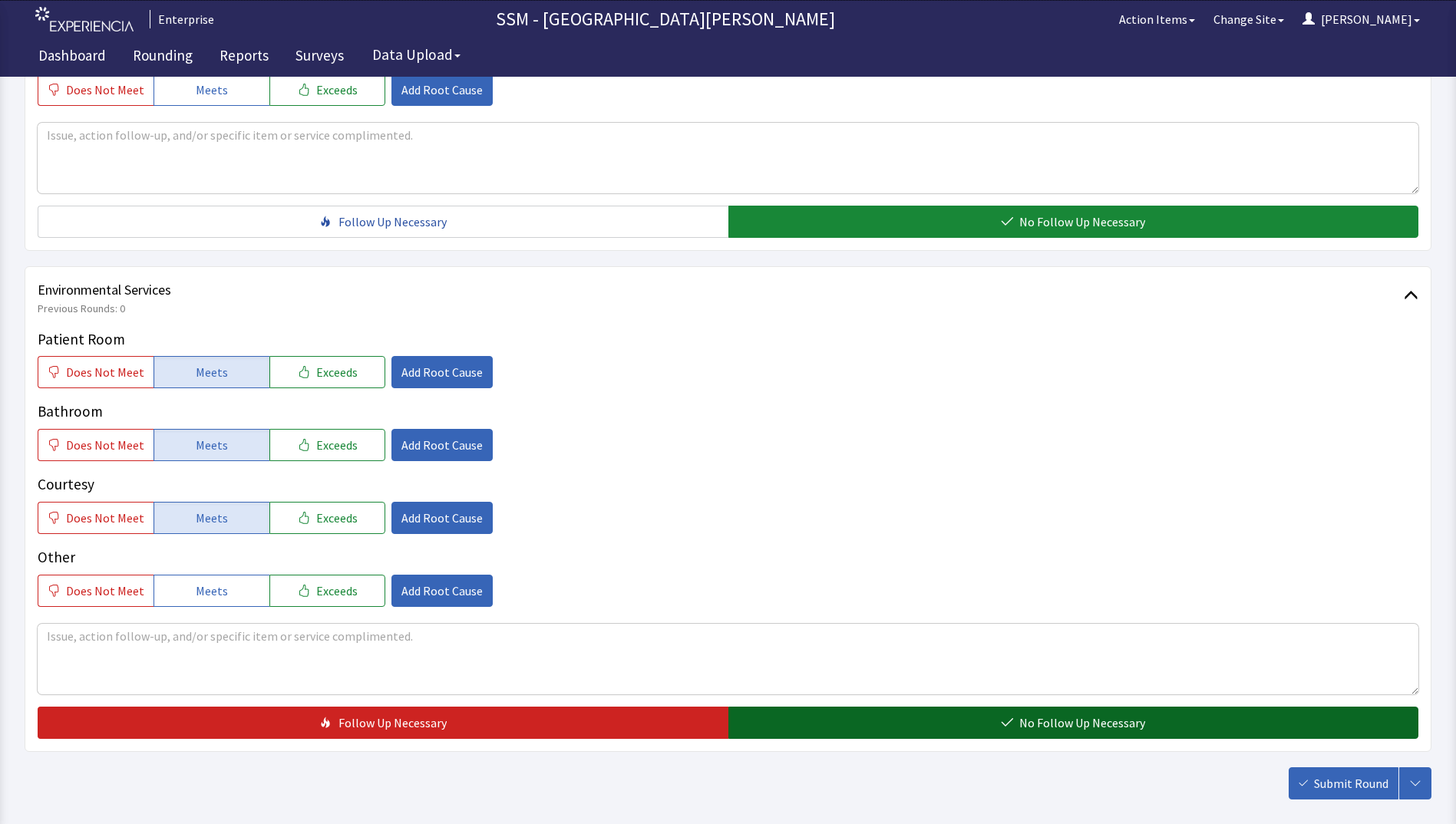
drag, startPoint x: 1018, startPoint y: 719, endPoint x: 1175, endPoint y: 732, distance: 157.5
click at [1022, 715] on button "No Follow Up Necessary" at bounding box center [1073, 722] width 691 height 32
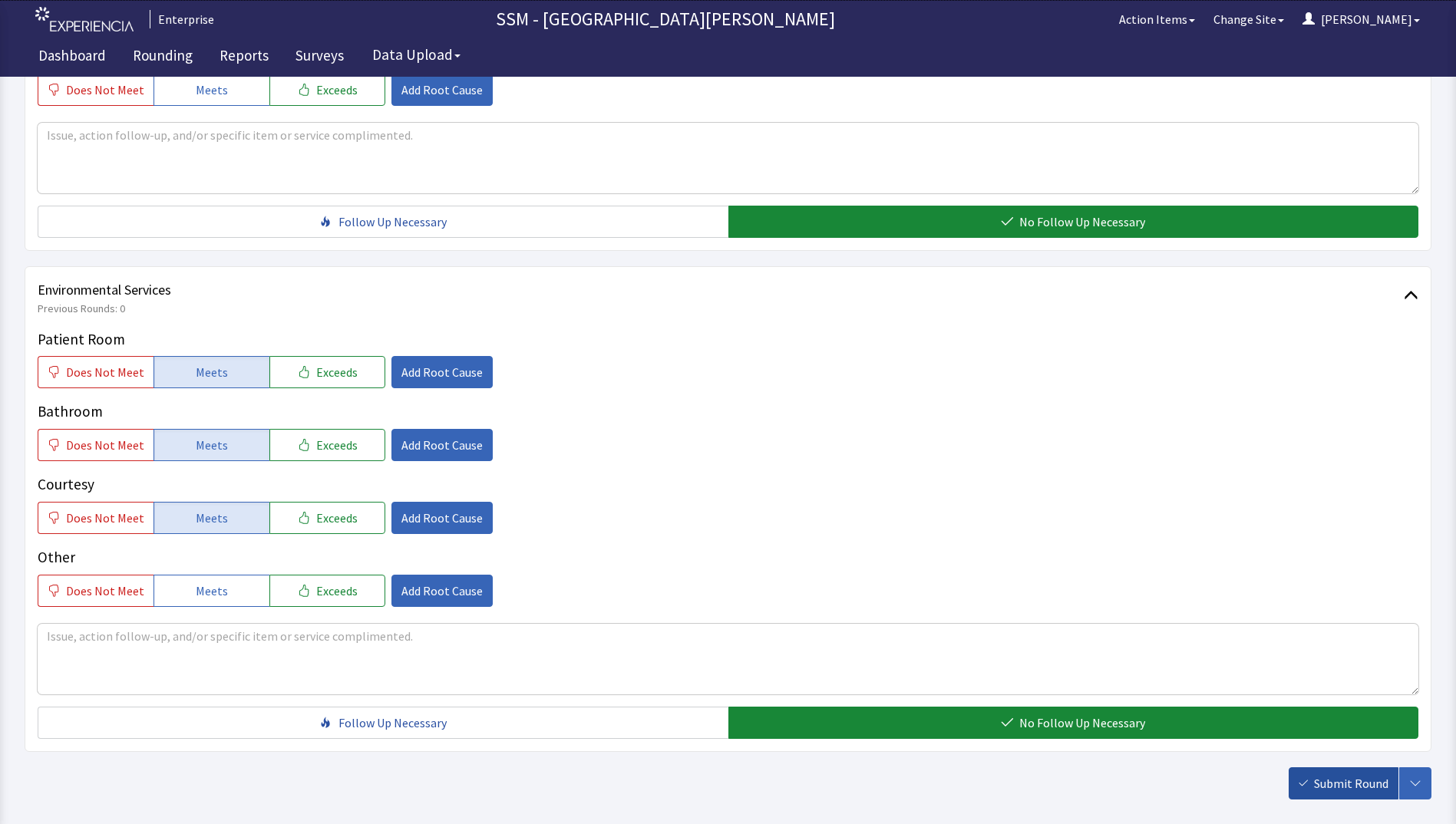
click at [1336, 784] on span "Submit Round" at bounding box center [1351, 783] width 75 height 18
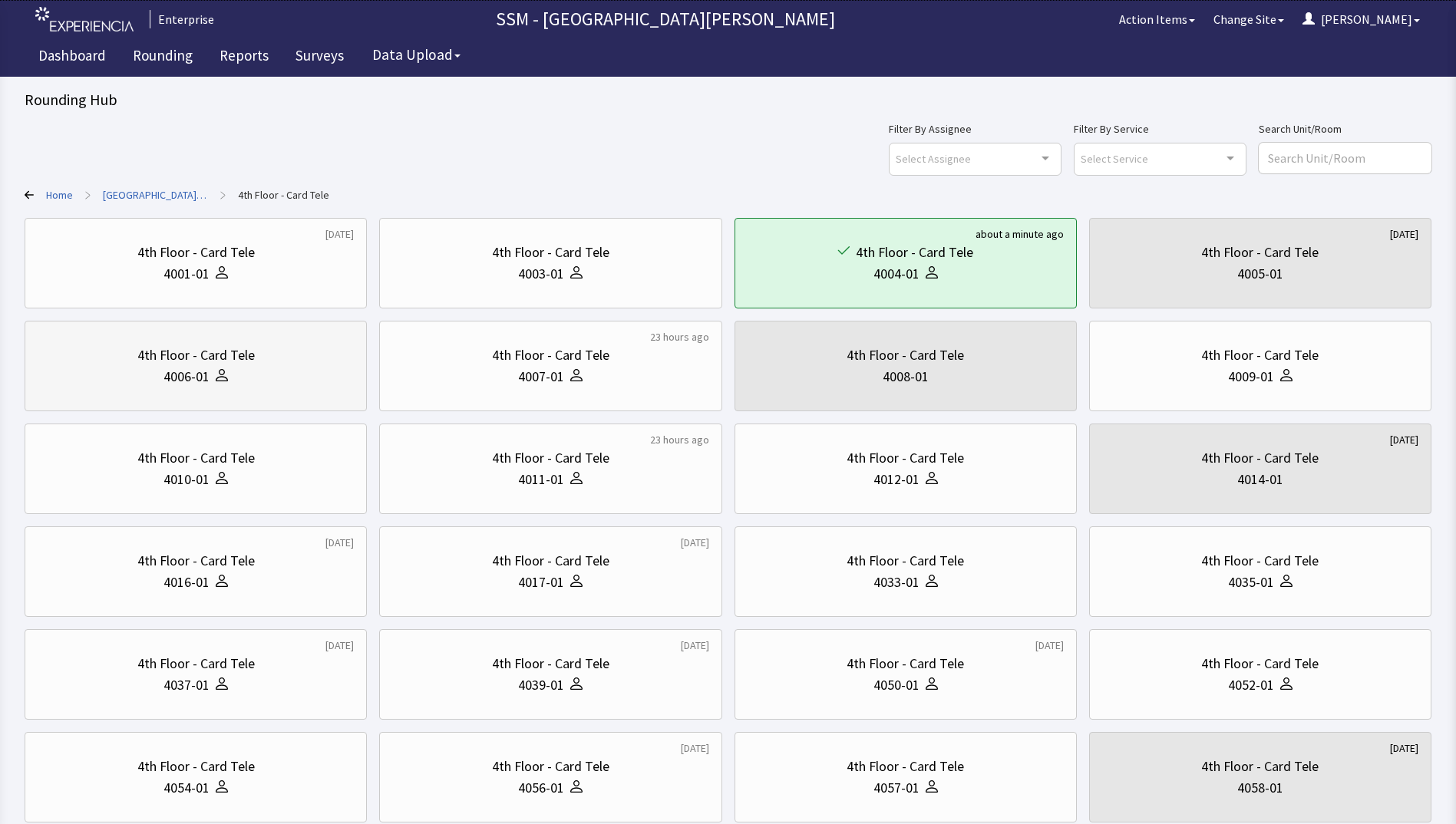
click at [152, 381] on div "4006-01" at bounding box center [195, 376] width 316 height 22
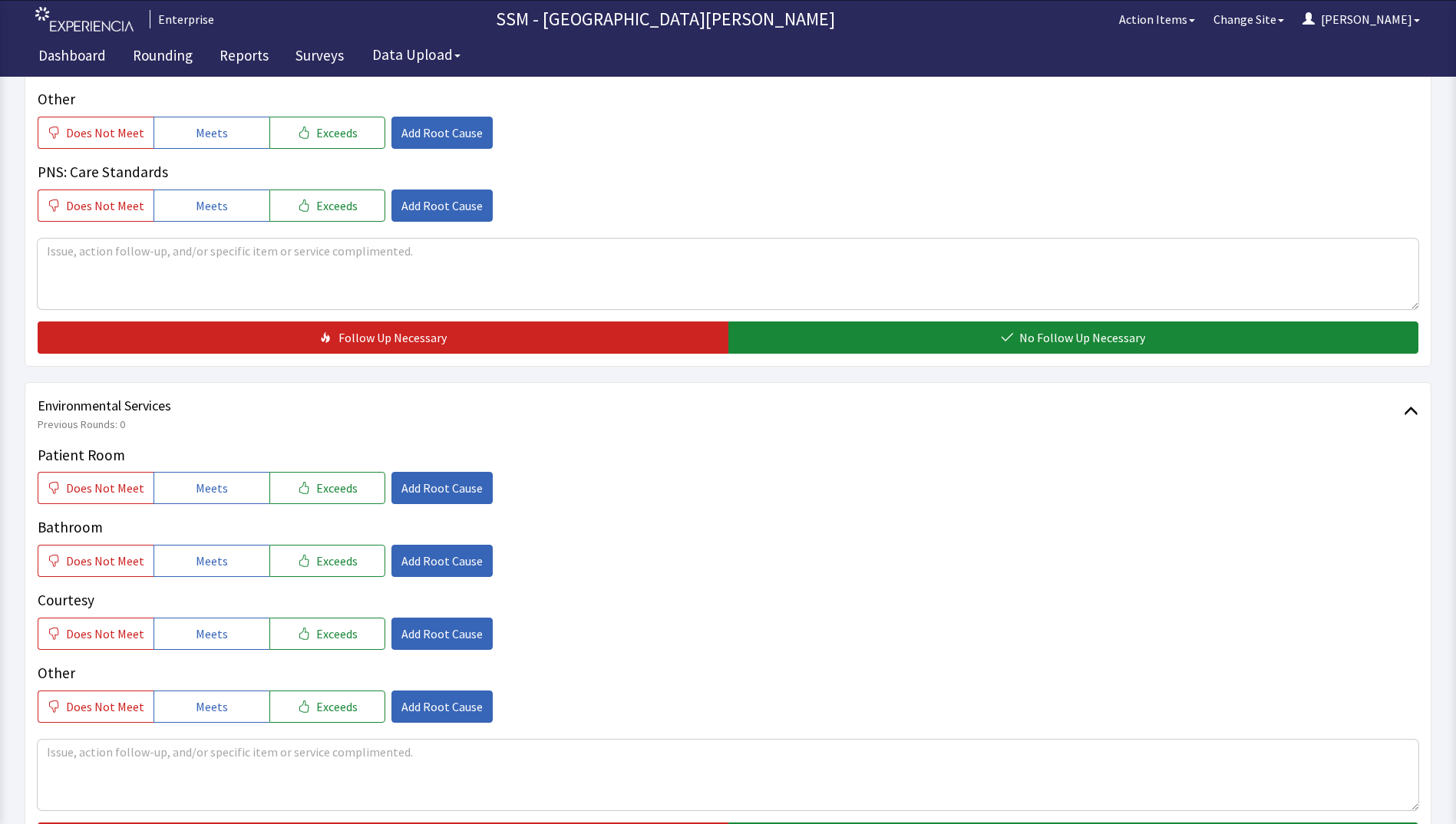
scroll to position [1227, 0]
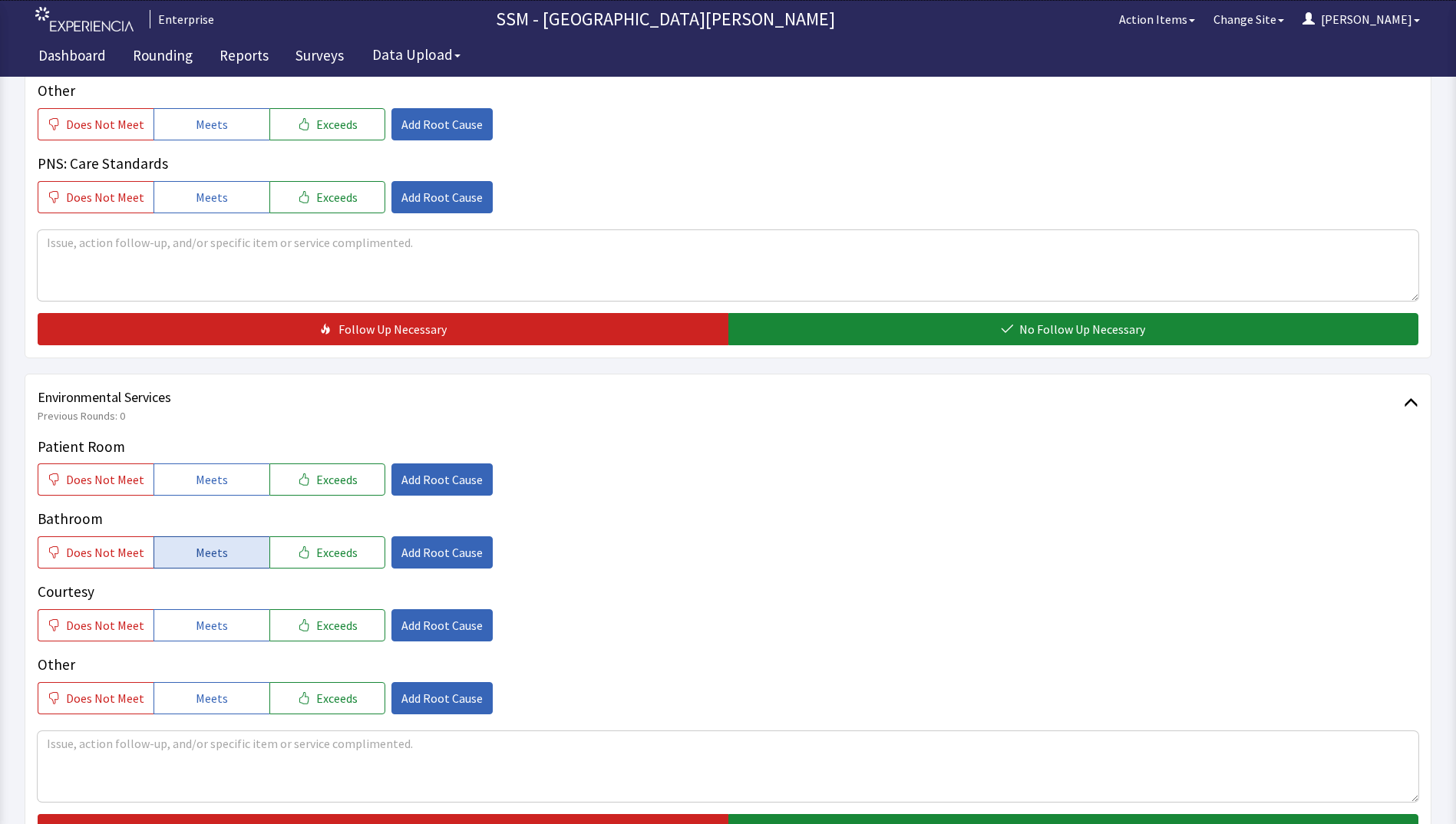
drag, startPoint x: 224, startPoint y: 477, endPoint x: 221, endPoint y: 553, distance: 76.1
click at [223, 478] on button "Meets" at bounding box center [211, 479] width 116 height 32
click at [213, 557] on span "Meets" at bounding box center [211, 551] width 32 height 18
click at [235, 631] on button "Meets" at bounding box center [211, 624] width 116 height 32
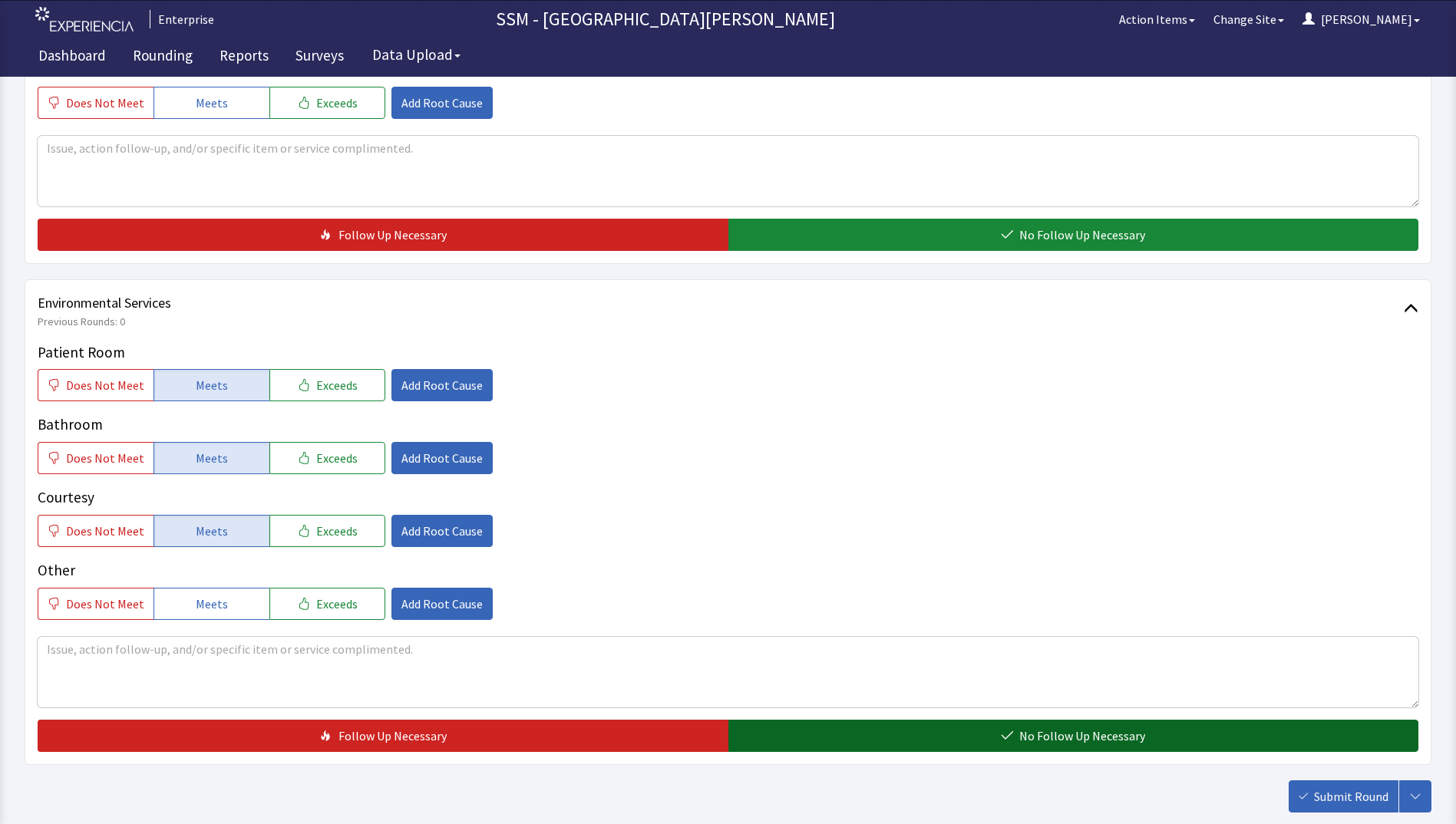
scroll to position [1381, 0]
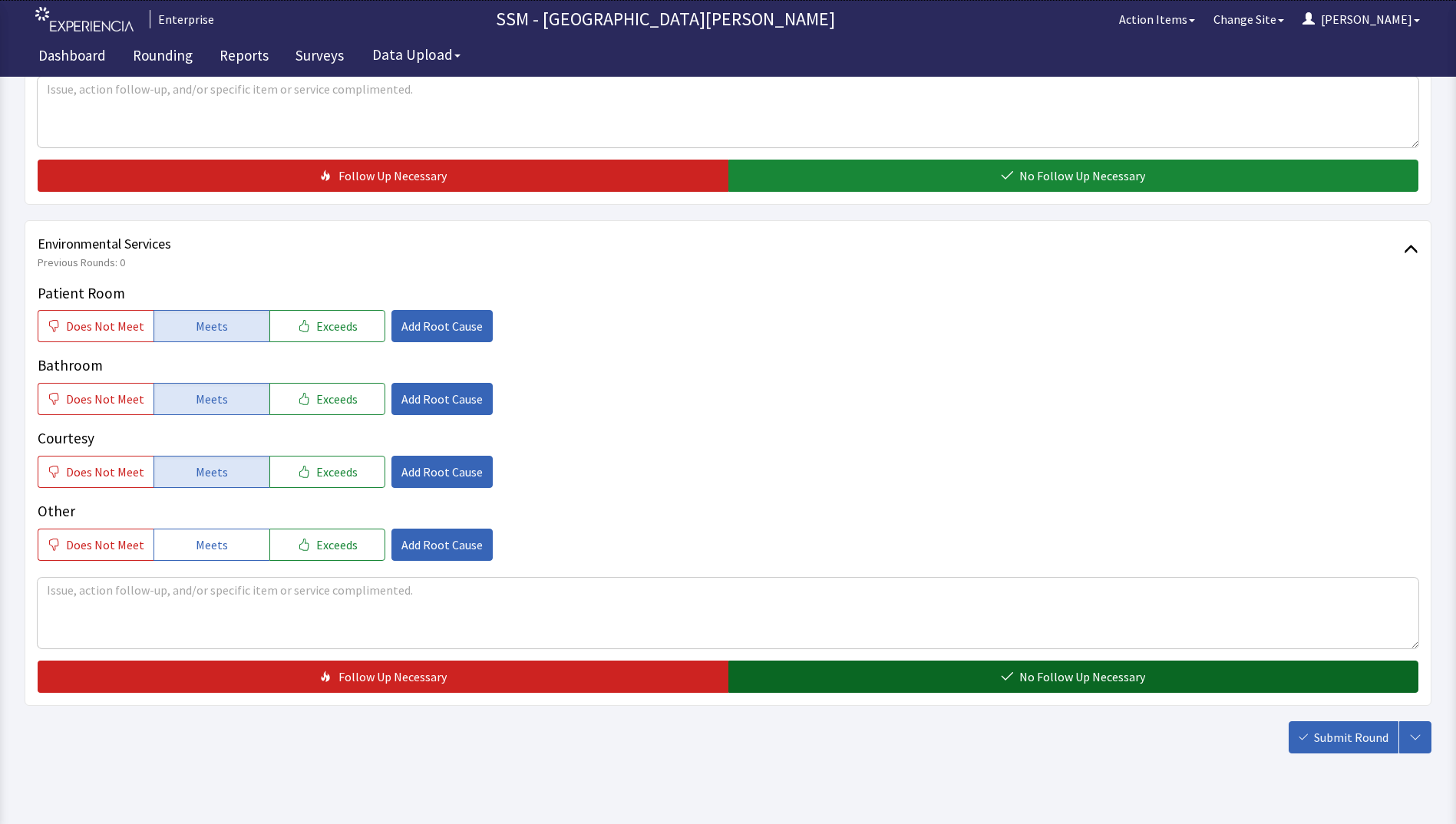
click at [826, 687] on button "No Follow Up Necessary" at bounding box center [1073, 676] width 691 height 32
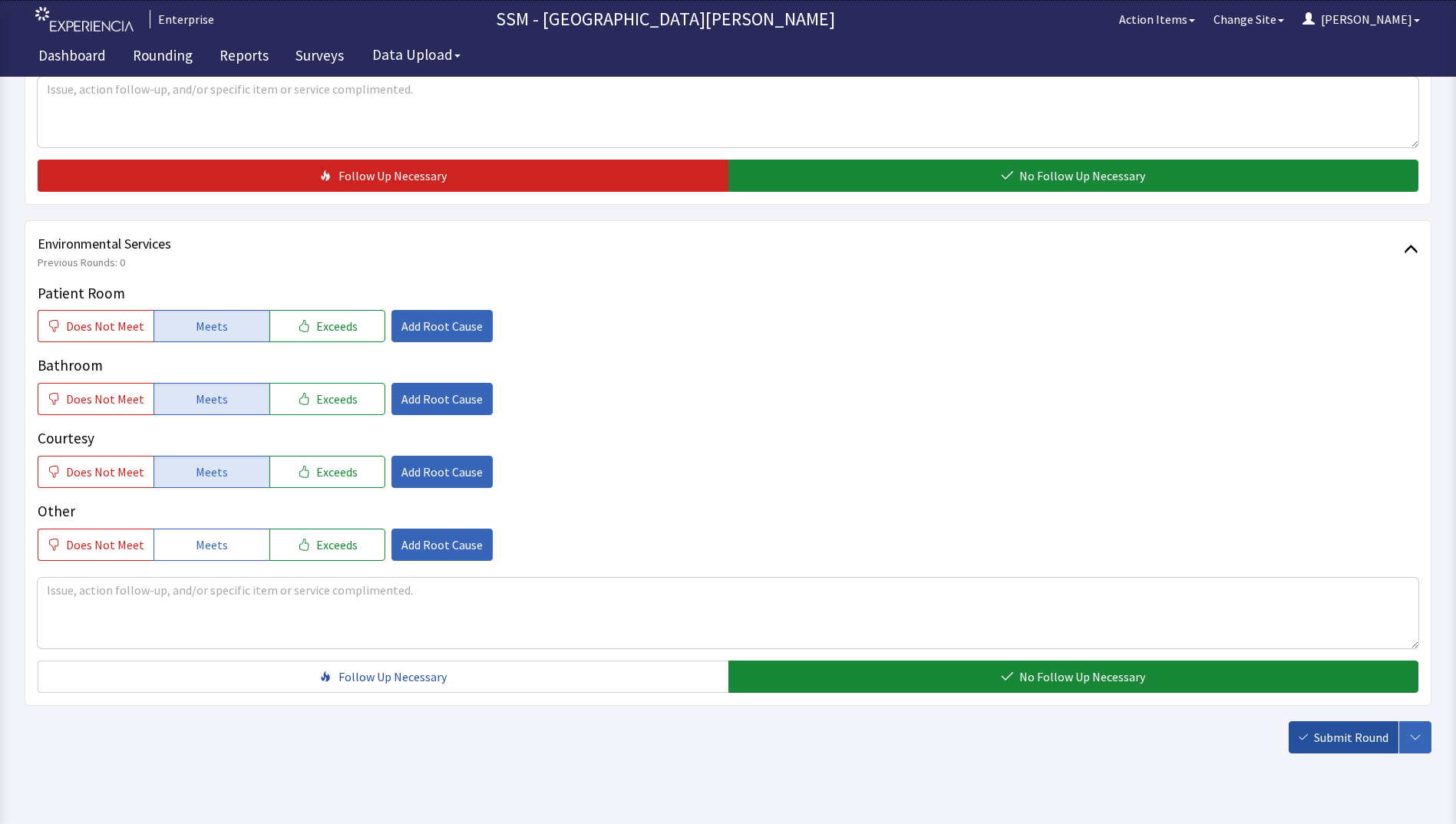
click at [1318, 732] on span "Submit Round" at bounding box center [1351, 736] width 75 height 18
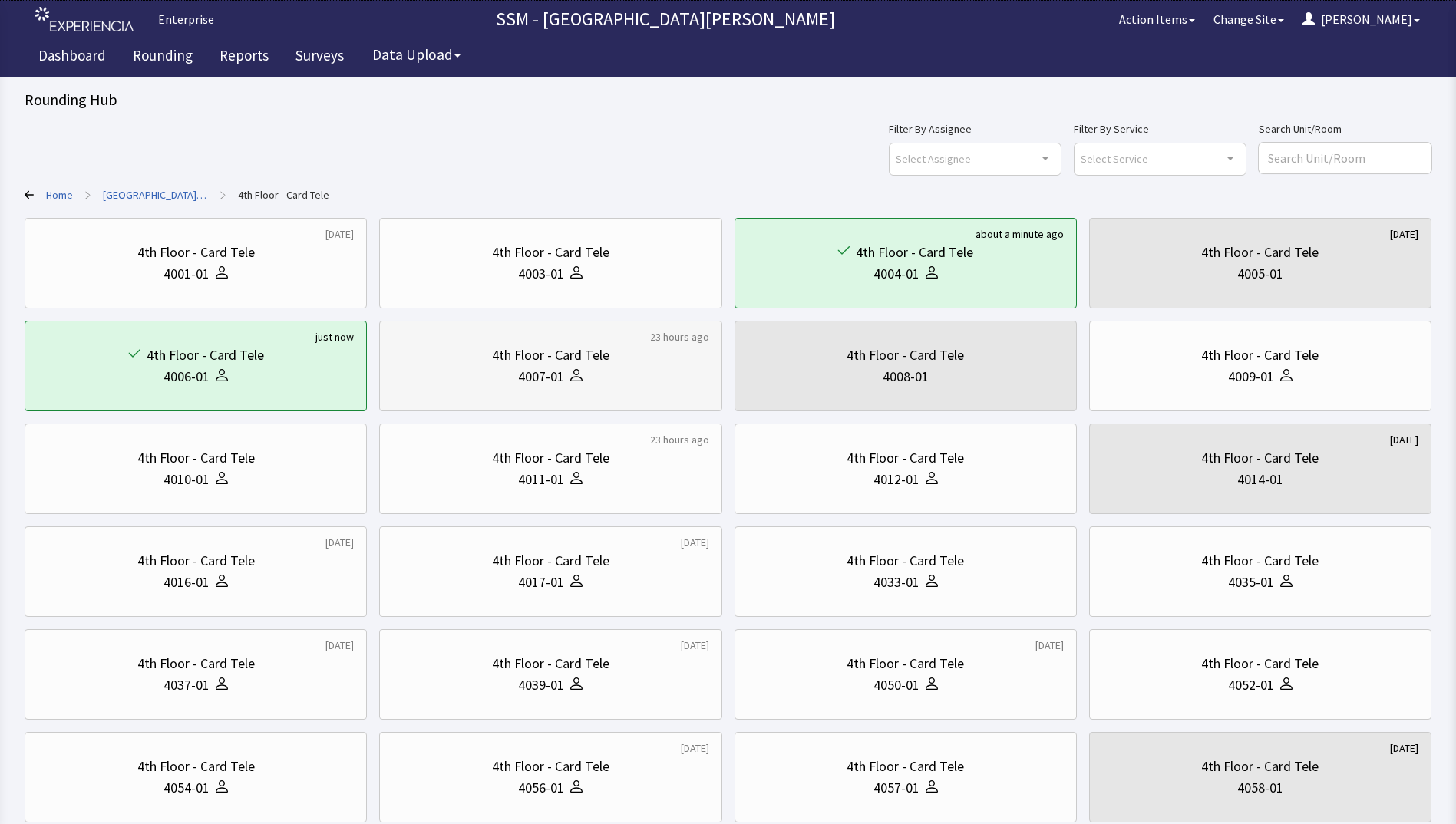
click at [546, 378] on div "4007-01" at bounding box center [541, 376] width 46 height 22
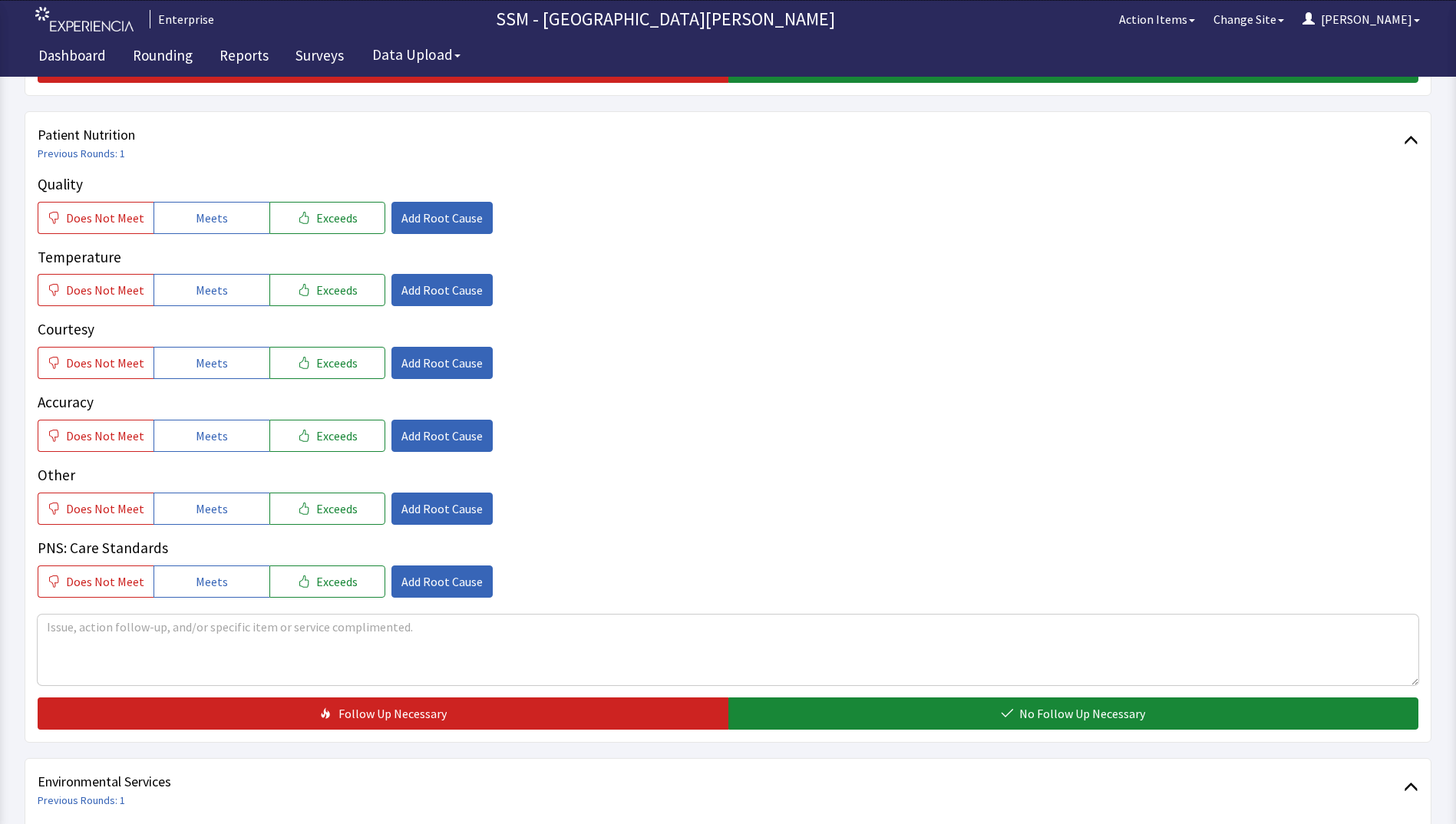
scroll to position [844, 0]
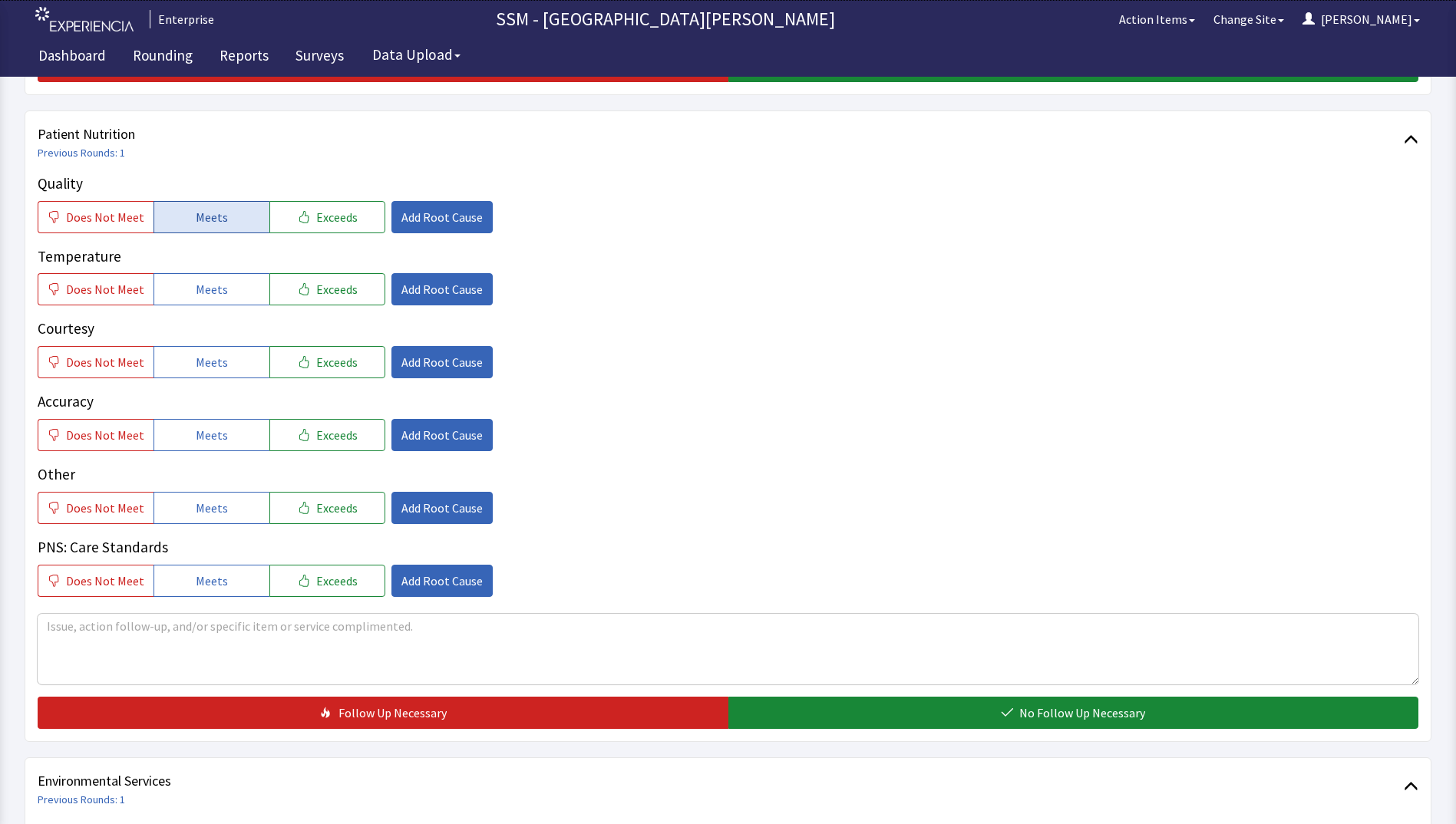
click at [207, 218] on span "Meets" at bounding box center [211, 217] width 32 height 18
drag, startPoint x: 221, startPoint y: 292, endPoint x: 231, endPoint y: 329, distance: 38.3
click at [221, 295] on button "Meets" at bounding box center [211, 288] width 116 height 32
click at [240, 355] on button "Meets" at bounding box center [211, 361] width 116 height 32
click at [243, 432] on button "Meets" at bounding box center [211, 434] width 116 height 32
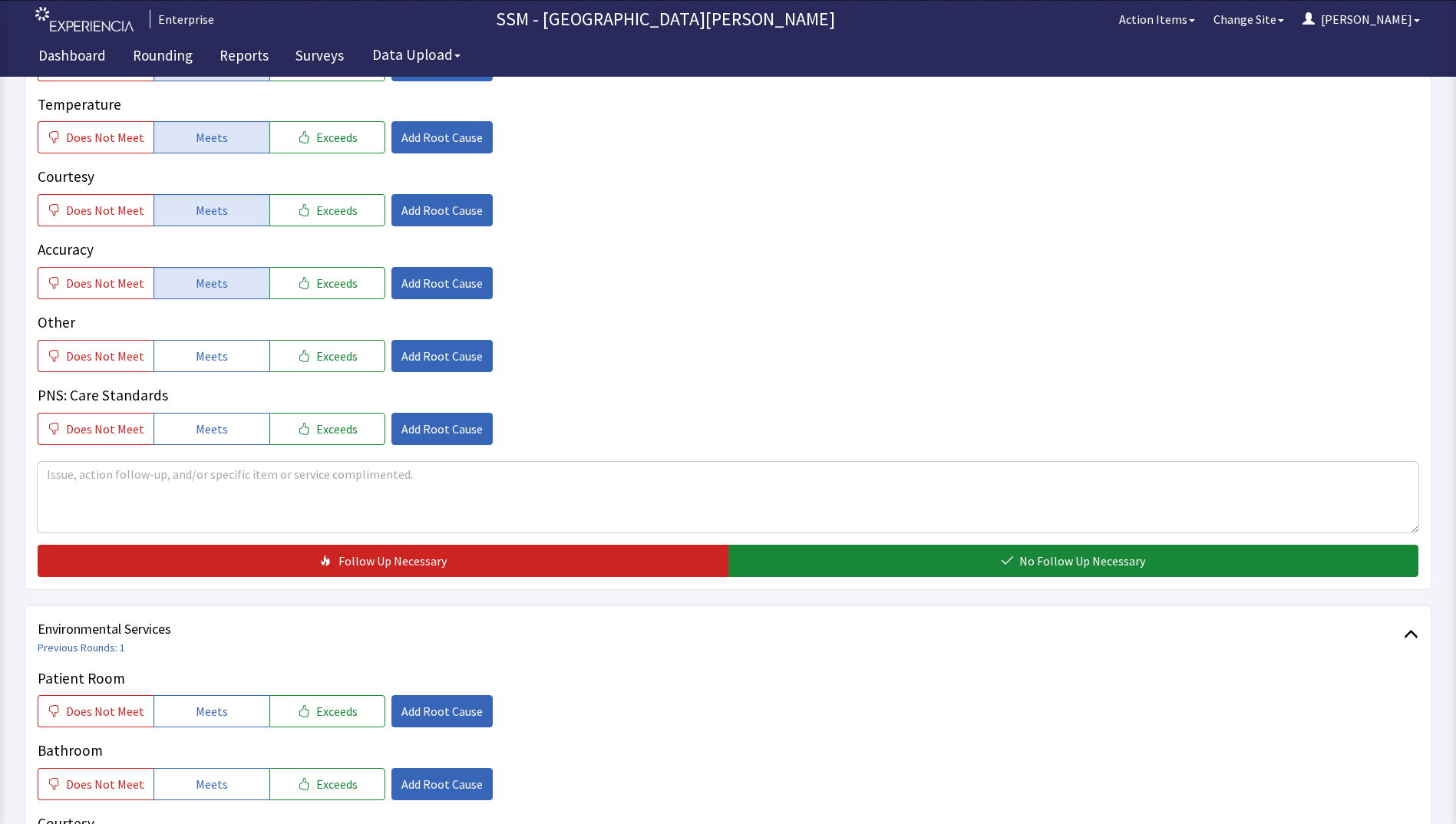
scroll to position [997, 0]
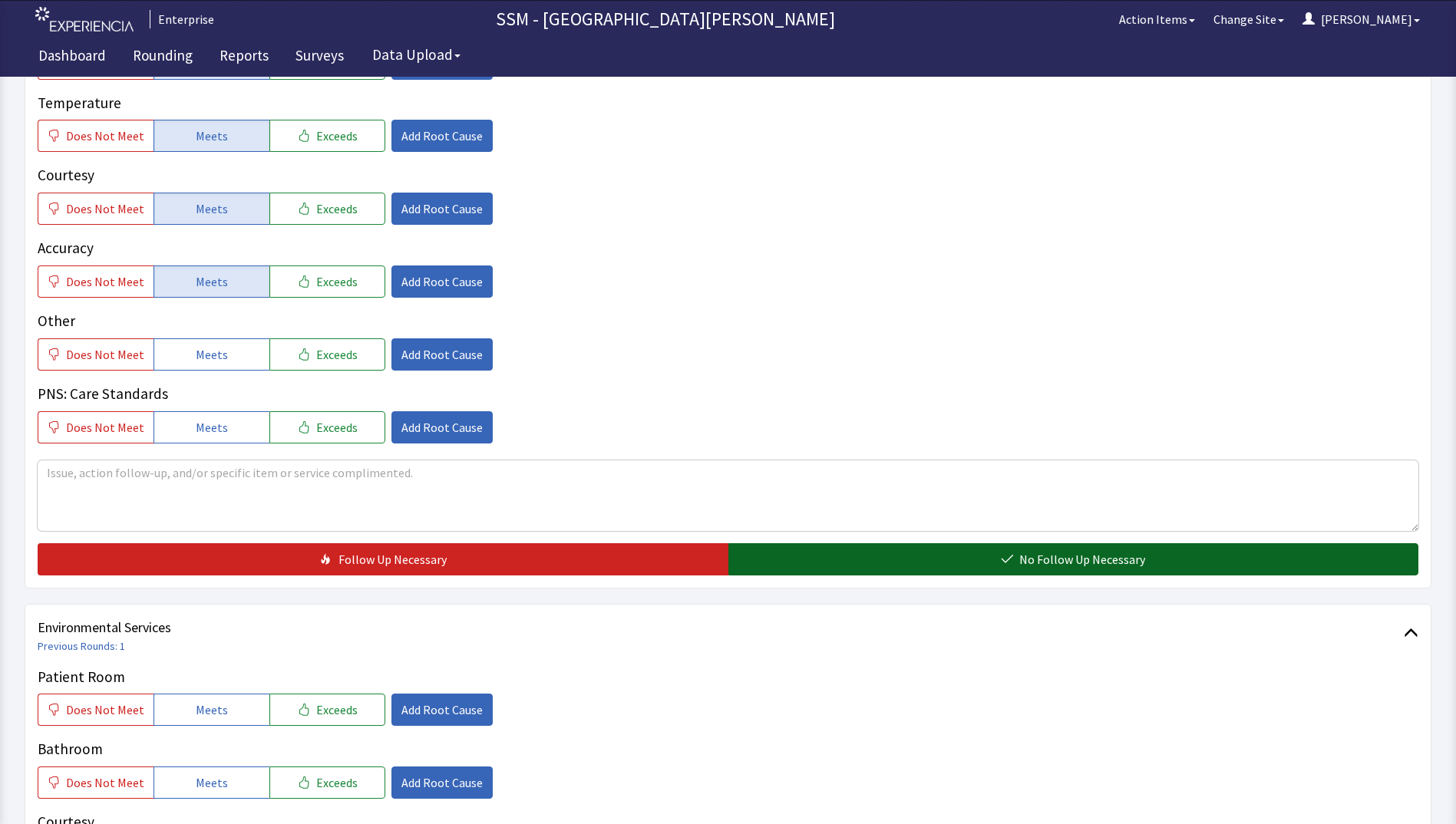
click at [921, 553] on button "No Follow Up Necessary" at bounding box center [1073, 558] width 691 height 32
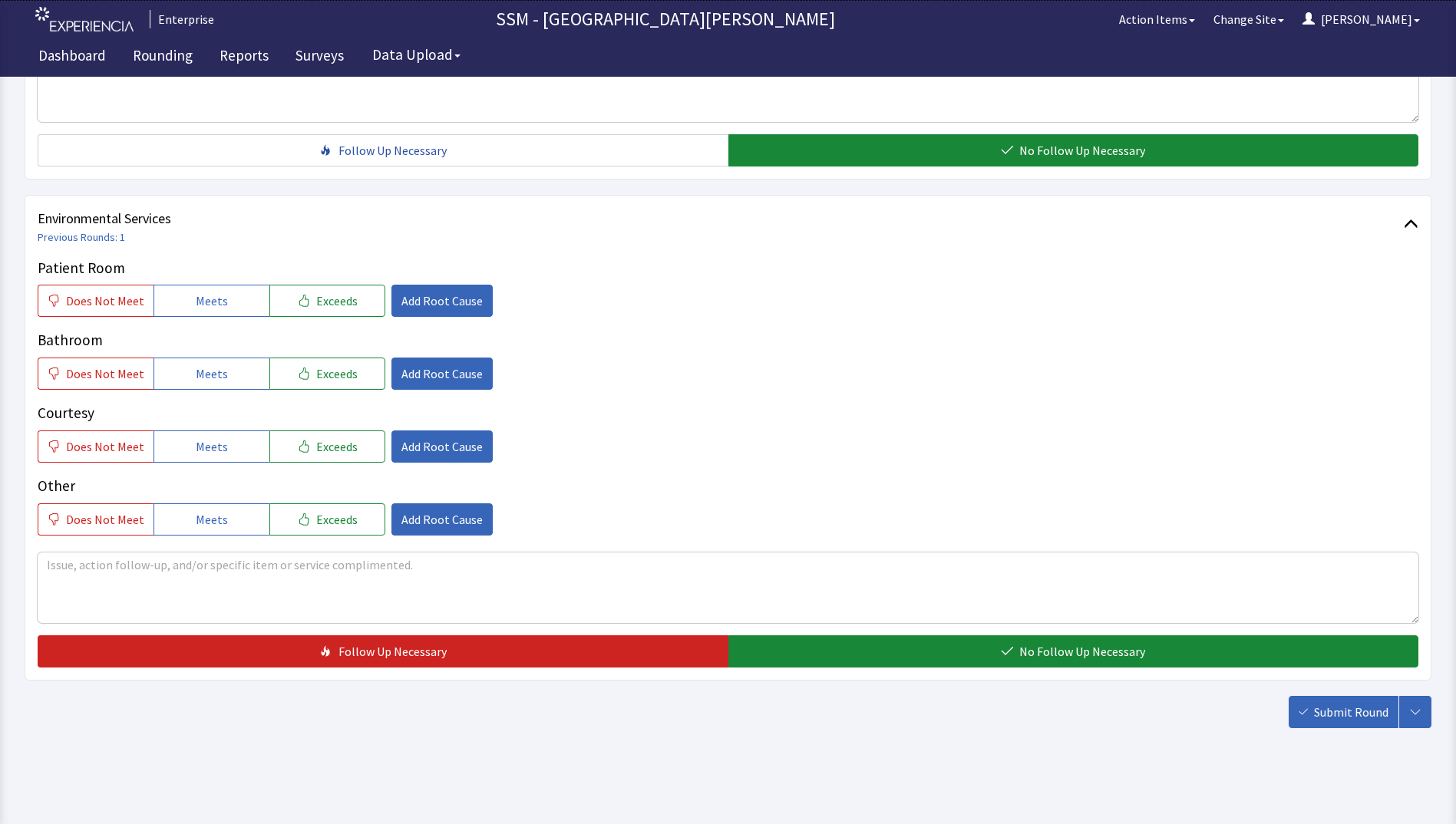
scroll to position [1411, 0]
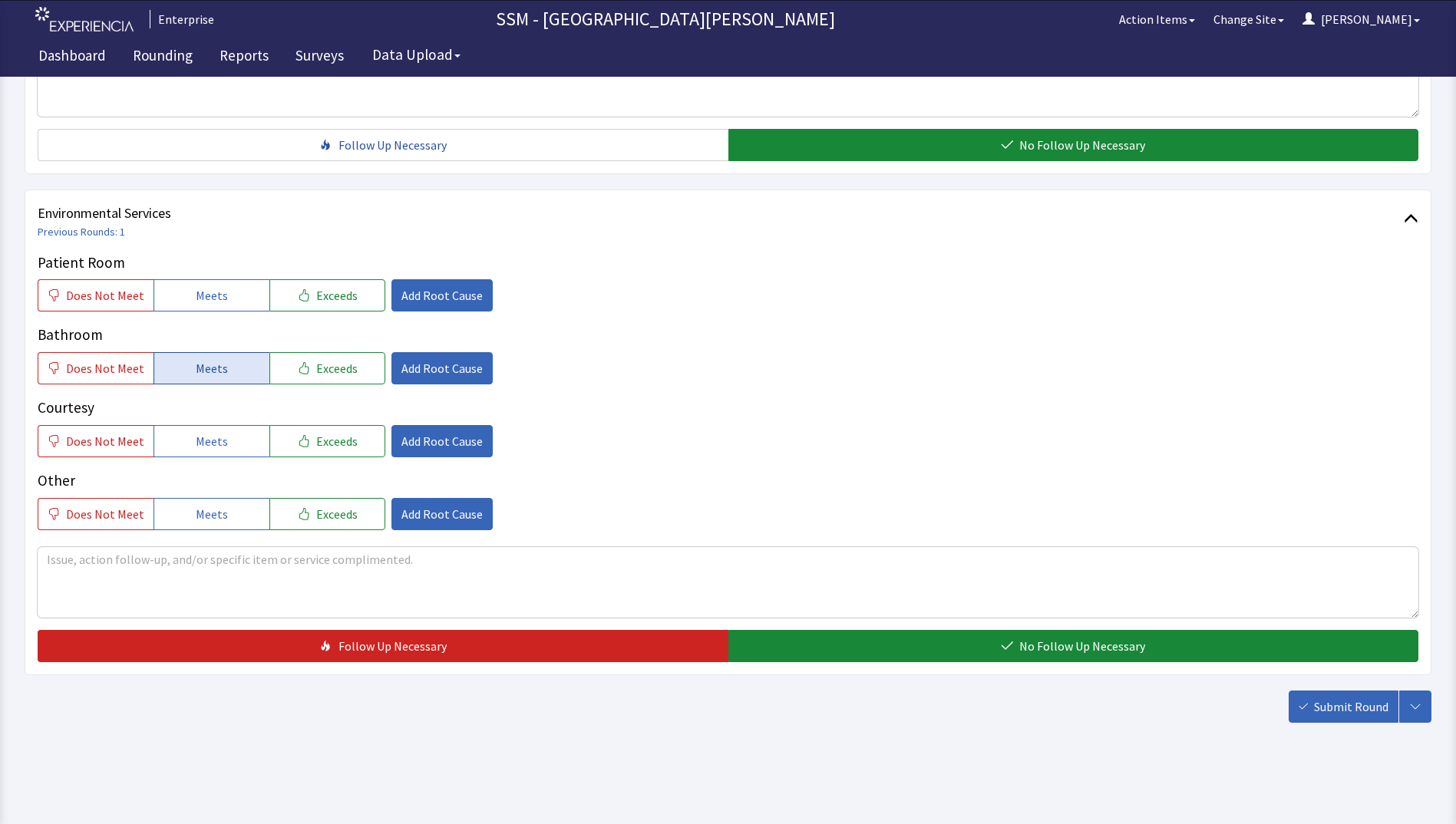
drag, startPoint x: 191, startPoint y: 298, endPoint x: 202, endPoint y: 374, distance: 76.8
click at [195, 305] on button "Meets" at bounding box center [211, 295] width 116 height 32
drag, startPoint x: 194, startPoint y: 374, endPoint x: 188, endPoint y: 430, distance: 56.3
click at [194, 378] on button "Meets" at bounding box center [211, 367] width 116 height 32
drag, startPoint x: 190, startPoint y: 437, endPoint x: 226, endPoint y: 444, distance: 36.7
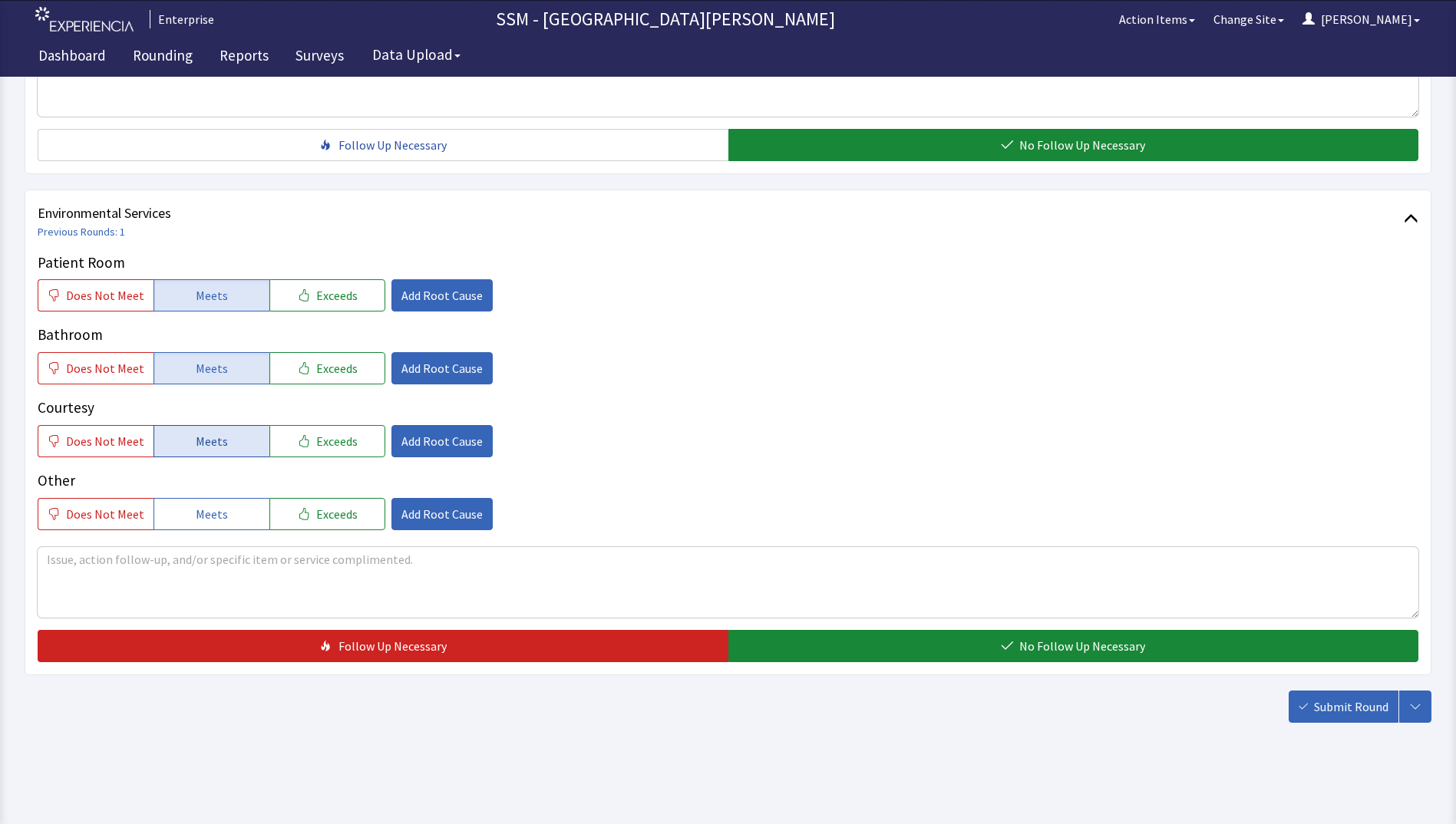
click at [195, 440] on span "Meets" at bounding box center [211, 440] width 32 height 18
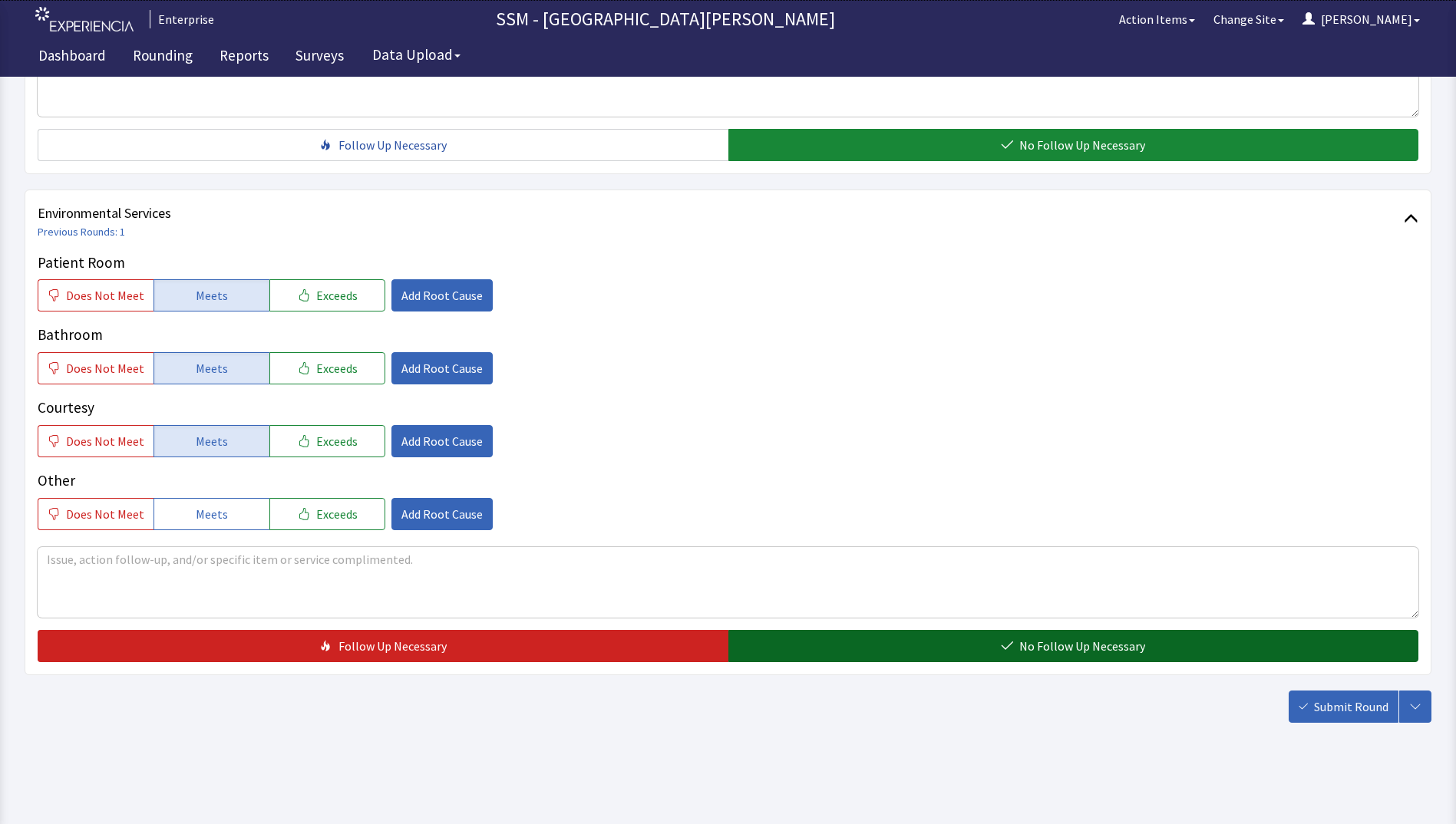
drag, startPoint x: 1121, startPoint y: 637, endPoint x: 1130, endPoint y: 640, distance: 9.5
click at [1127, 638] on span "No Follow Up Necessary" at bounding box center [1082, 645] width 126 height 18
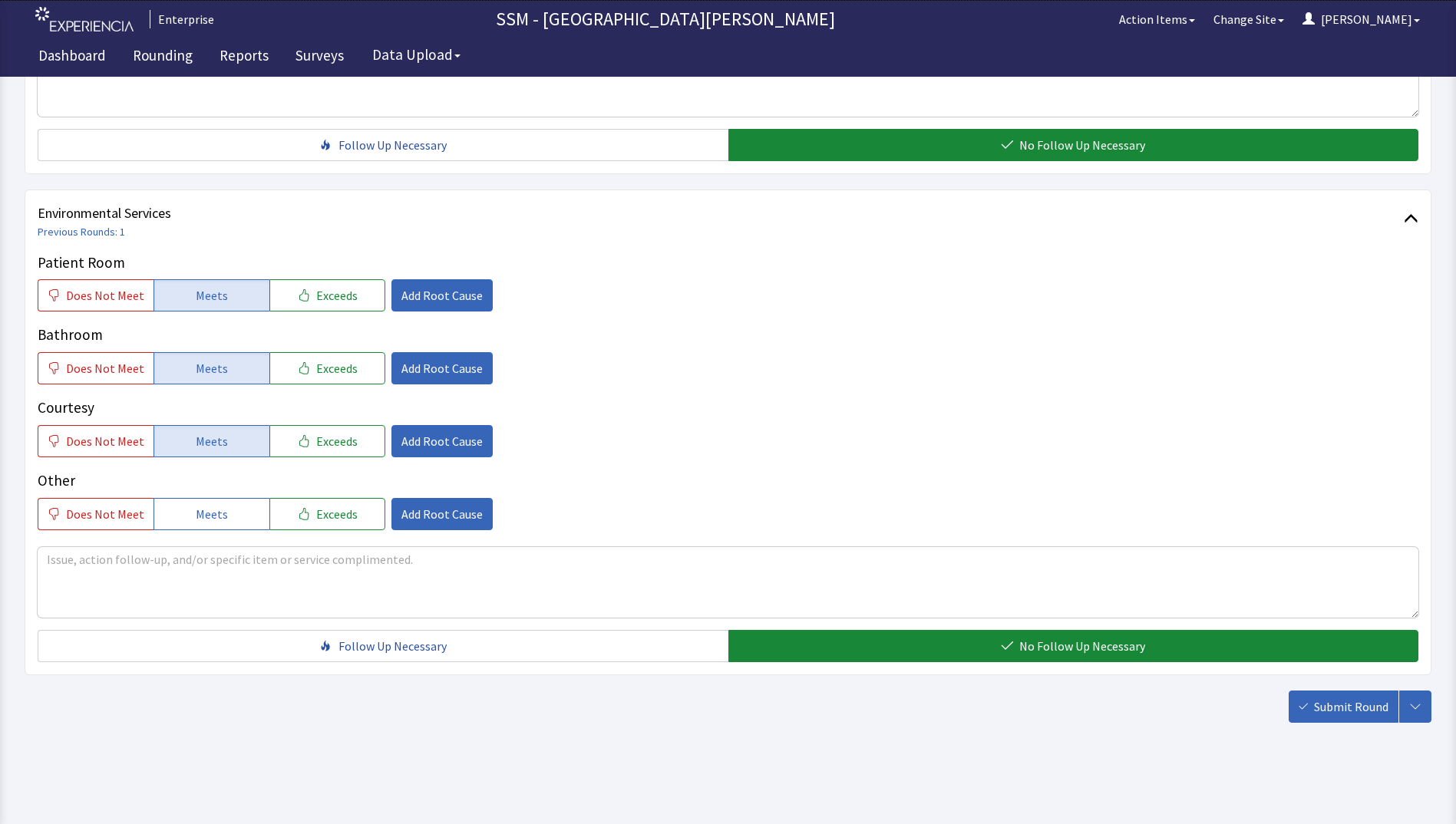
drag, startPoint x: 1324, startPoint y: 709, endPoint x: 1196, endPoint y: 687, distance: 129.9
click at [1326, 710] on span "Submit Round" at bounding box center [1351, 706] width 75 height 18
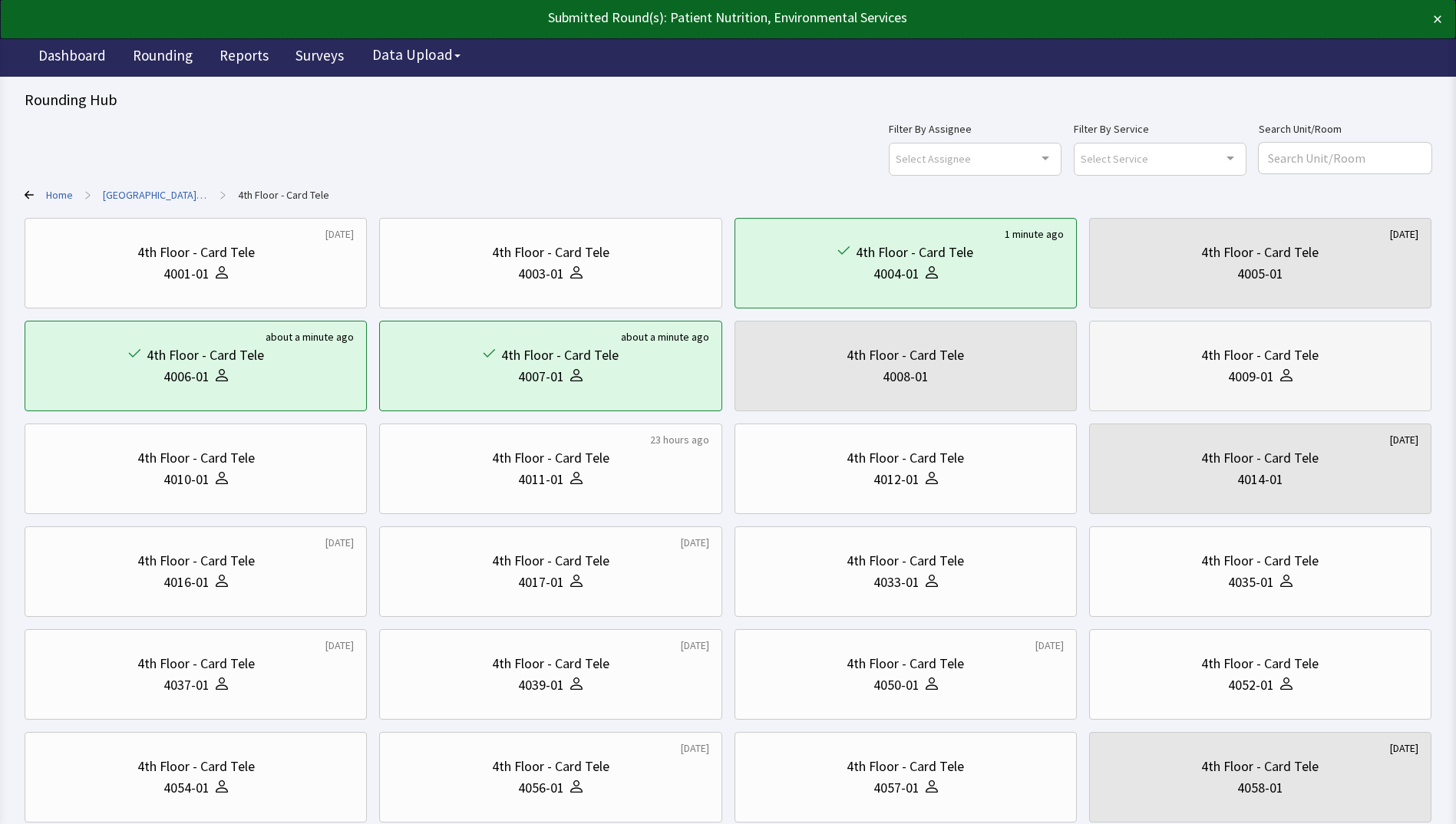
click at [1217, 393] on div "4th Floor - Card Tele 4009-01" at bounding box center [1260, 366] width 316 height 74
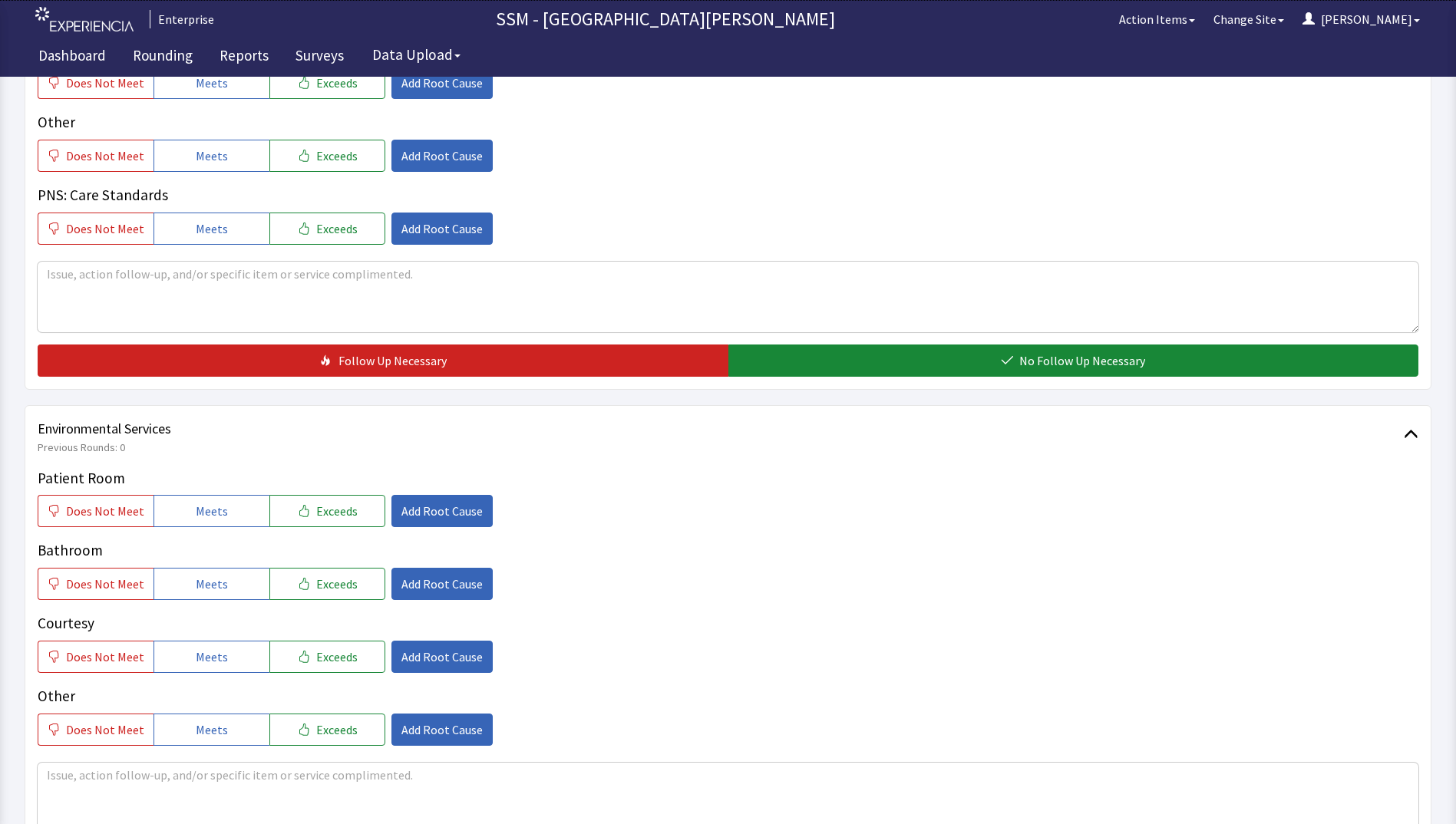
scroll to position [1227, 0]
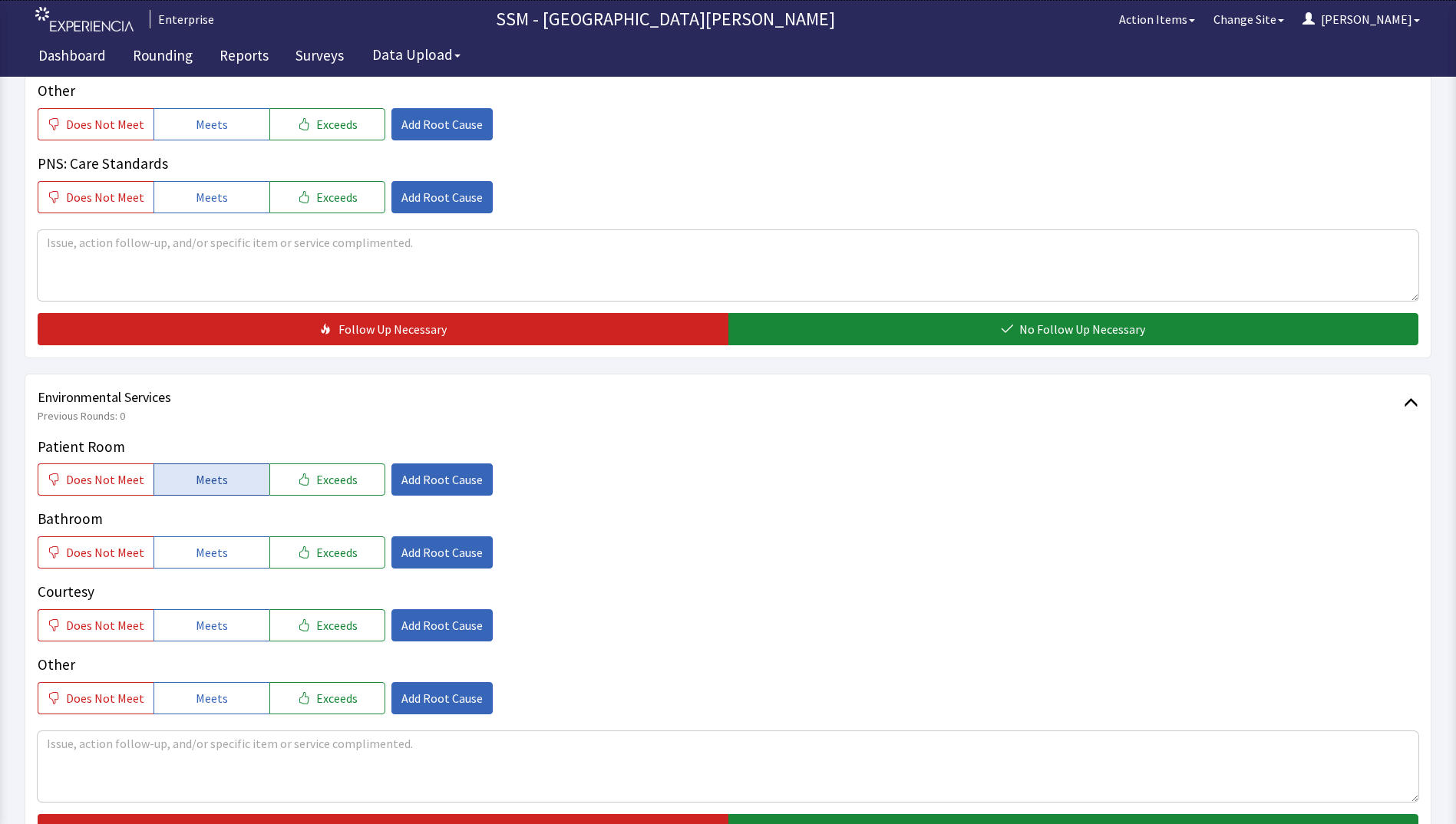
click at [225, 486] on button "Meets" at bounding box center [211, 479] width 116 height 32
click at [215, 550] on span "Meets" at bounding box center [211, 551] width 32 height 18
click at [219, 618] on button "Meets" at bounding box center [211, 624] width 116 height 32
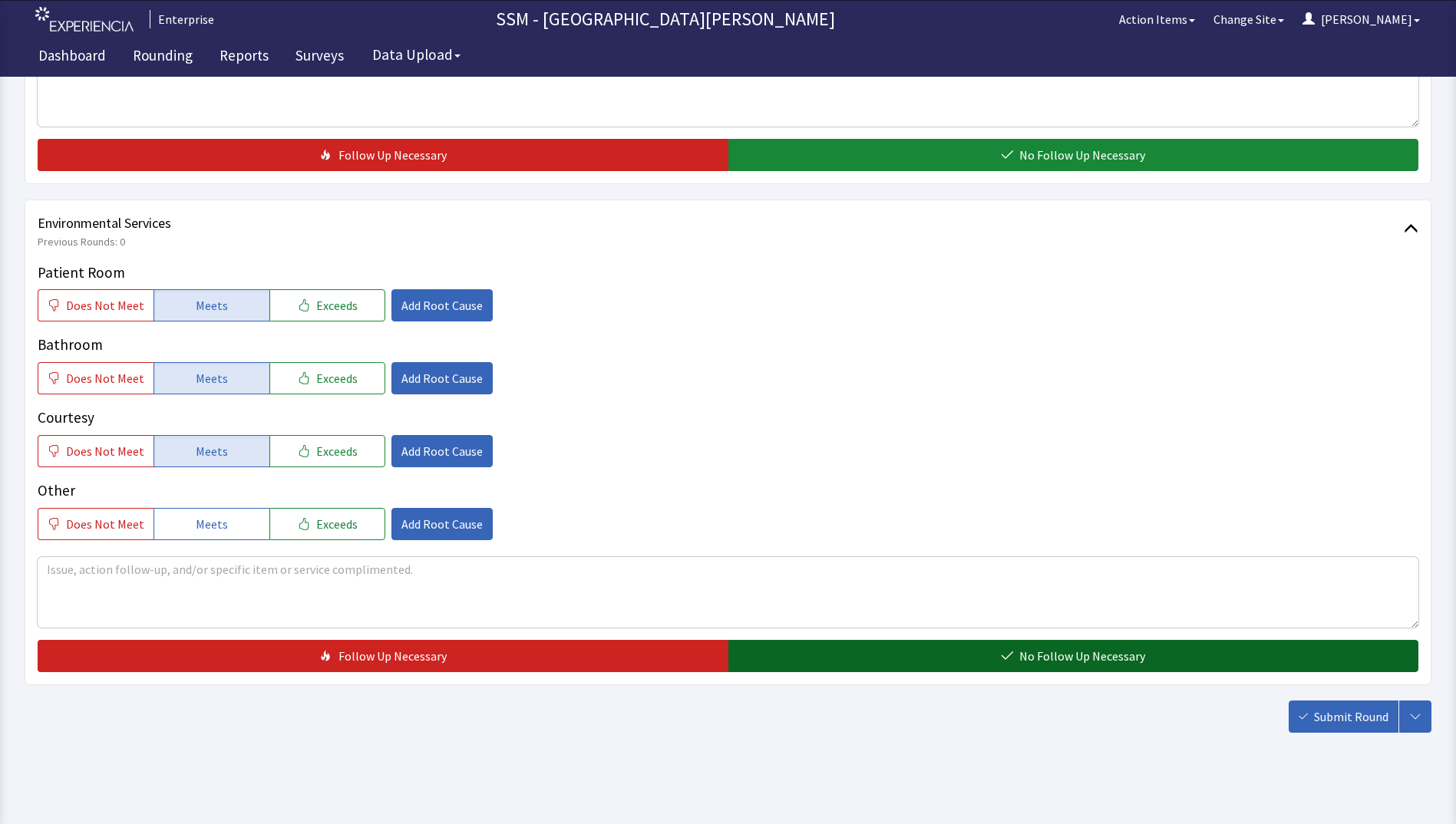
scroll to position [1411, 0]
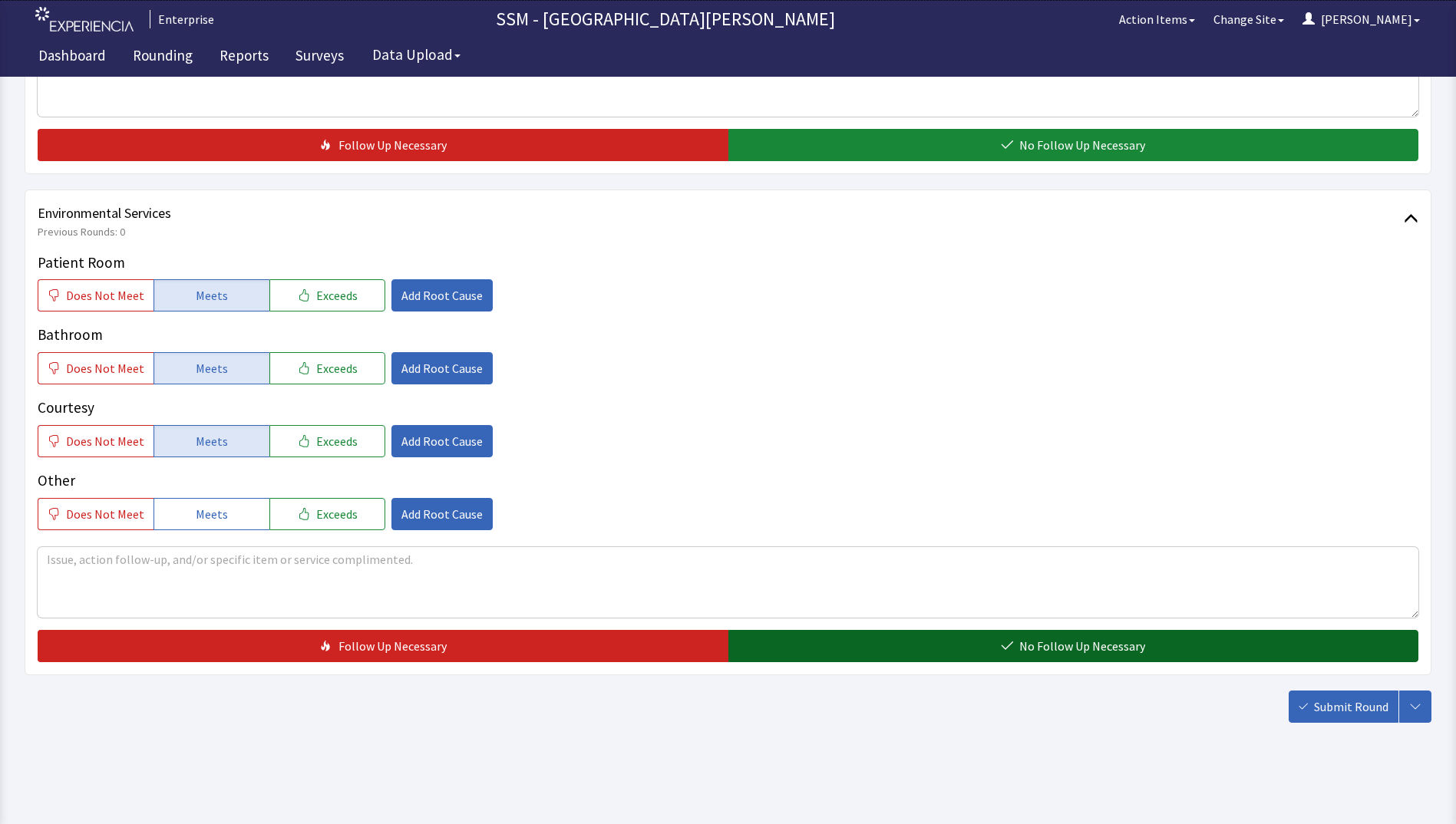
click at [880, 649] on button "No Follow Up Necessary" at bounding box center [1073, 645] width 691 height 32
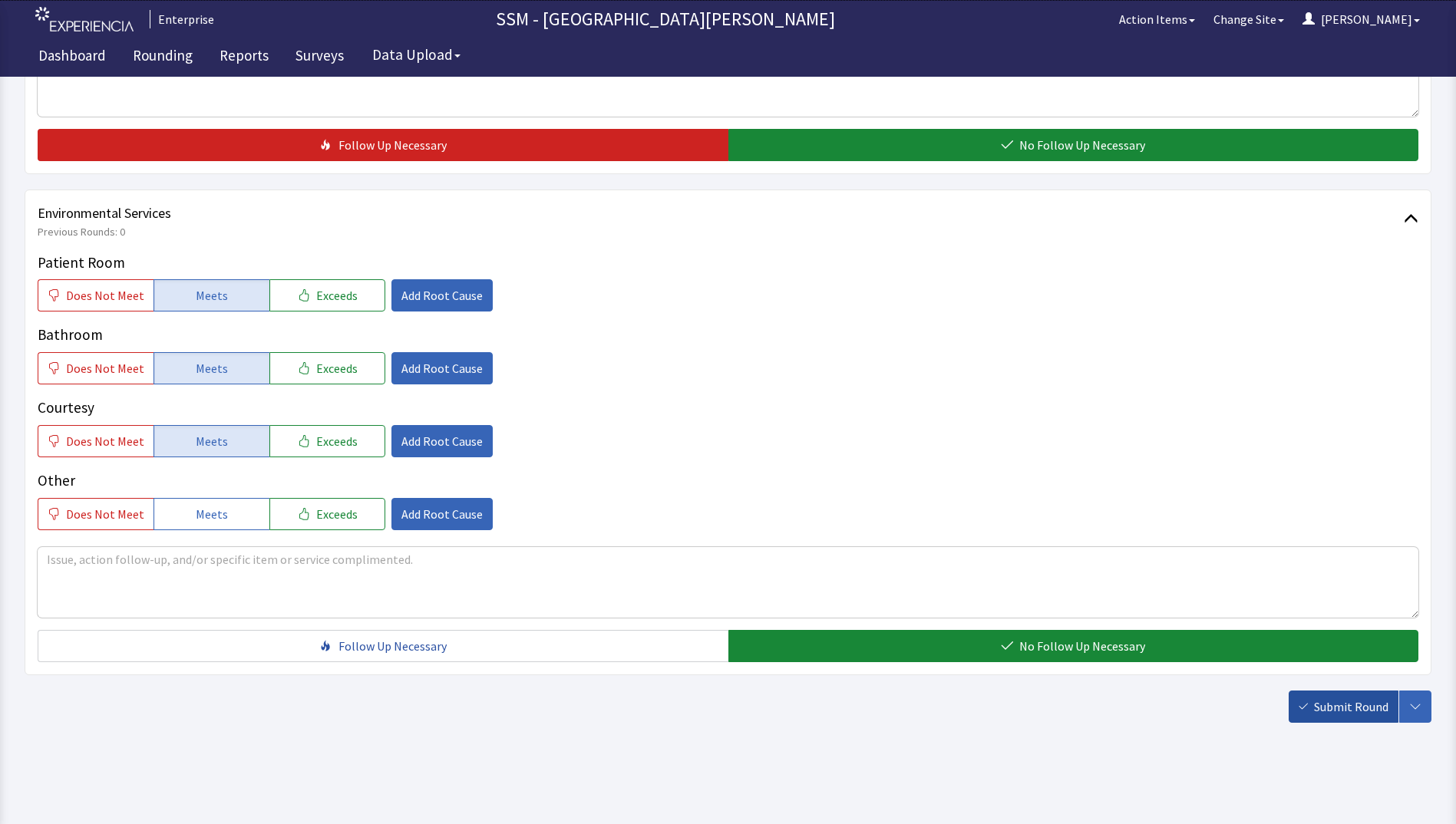
drag, startPoint x: 1312, startPoint y: 692, endPoint x: 1125, endPoint y: 655, distance: 190.6
click at [1313, 692] on button "Submit Round" at bounding box center [1343, 706] width 110 height 32
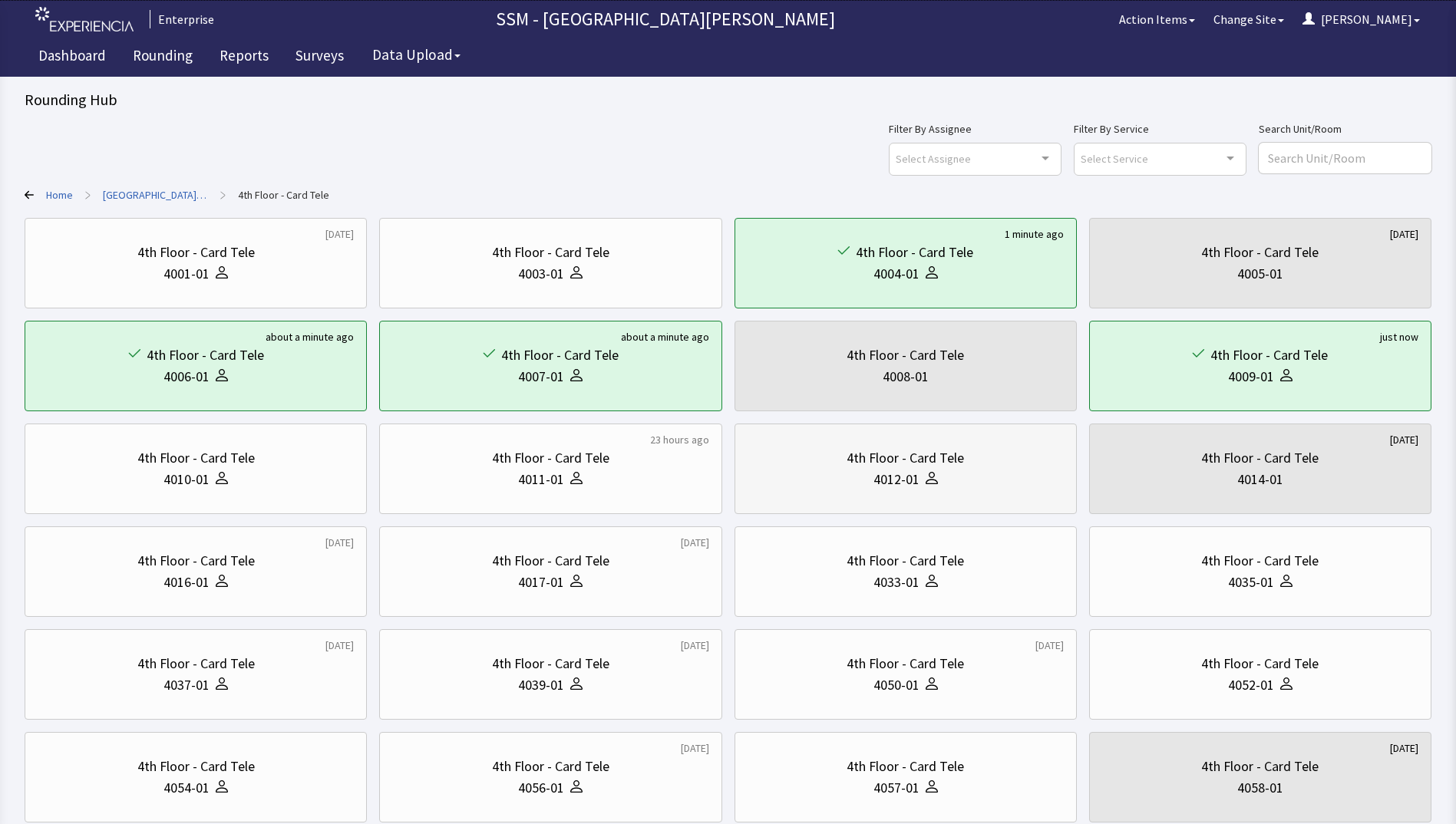
click at [886, 485] on div "4012-01" at bounding box center [897, 479] width 46 height 22
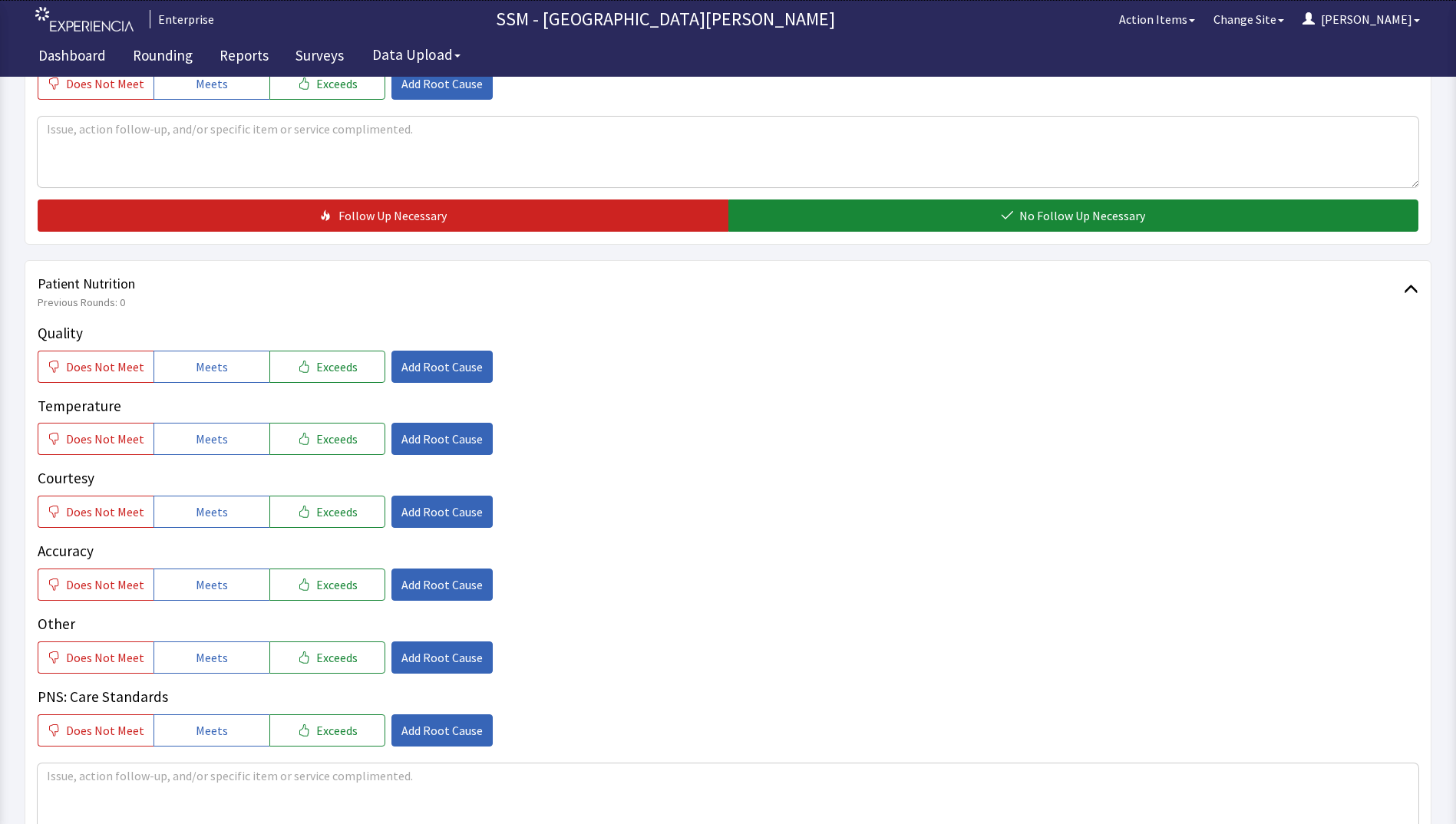
scroll to position [844, 0]
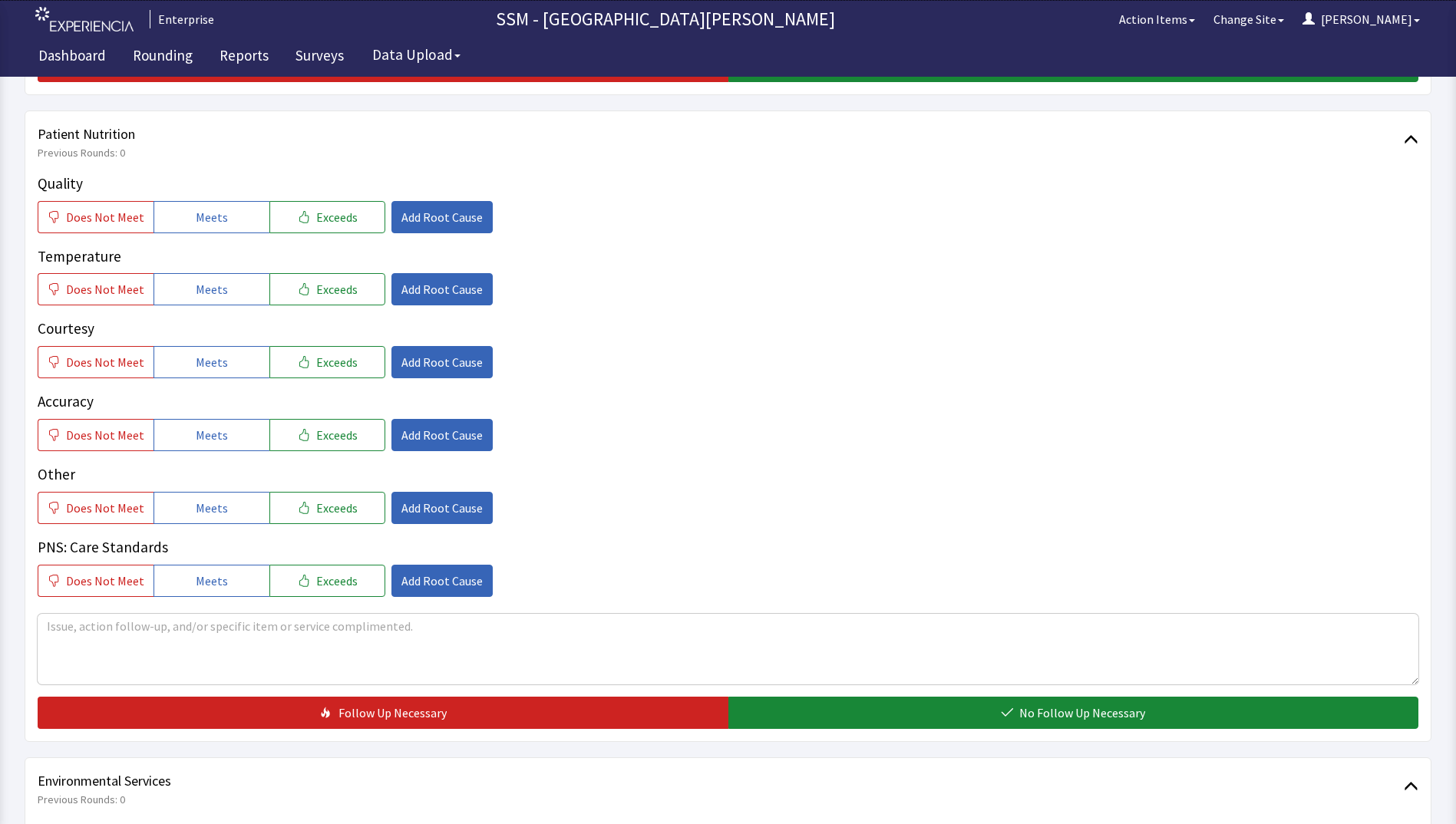
drag, startPoint x: 225, startPoint y: 230, endPoint x: 223, endPoint y: 244, distance: 14.1
click at [224, 233] on div "Quality Does Not Meet Meets Exceeds Add Root Cause Temperature Does Not Meet Me…" at bounding box center [728, 384] width 1380 height 424
drag, startPoint x: 218, startPoint y: 294, endPoint x: 220, endPoint y: 310, distance: 16.1
click at [219, 295] on span "Meets" at bounding box center [211, 289] width 32 height 18
drag, startPoint x: 219, startPoint y: 364, endPoint x: 230, endPoint y: 420, distance: 57.1
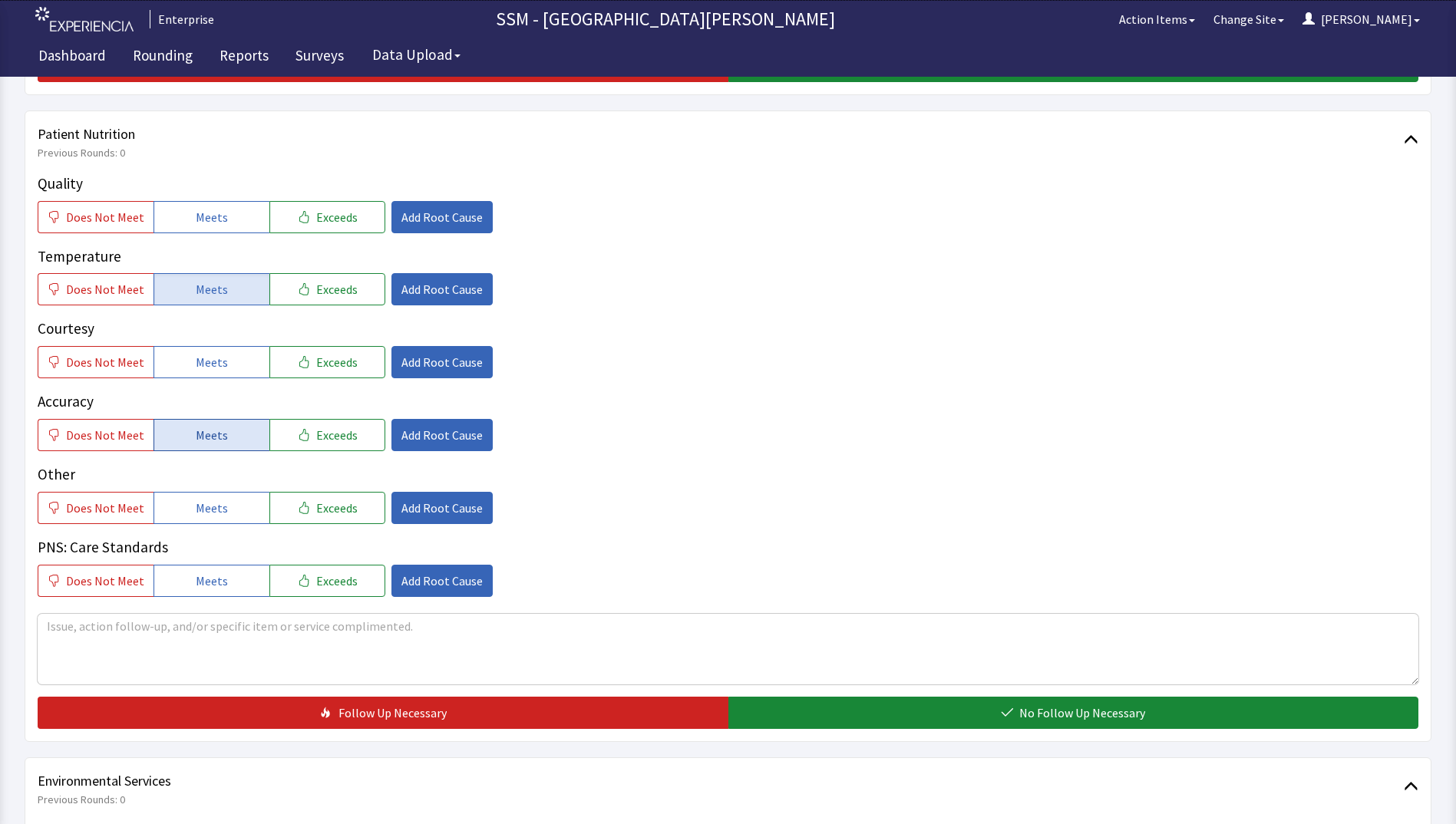
click at [219, 366] on span "Meets" at bounding box center [211, 361] width 32 height 18
click at [228, 435] on button "Meets" at bounding box center [211, 434] width 116 height 32
click at [281, 622] on textarea at bounding box center [728, 649] width 1380 height 71
click at [156, 672] on textarea "porkchops and mashed potatoes" at bounding box center [728, 649] width 1380 height 71
click at [238, 632] on textarea "porkchops and mashed potatoes" at bounding box center [728, 649] width 1380 height 71
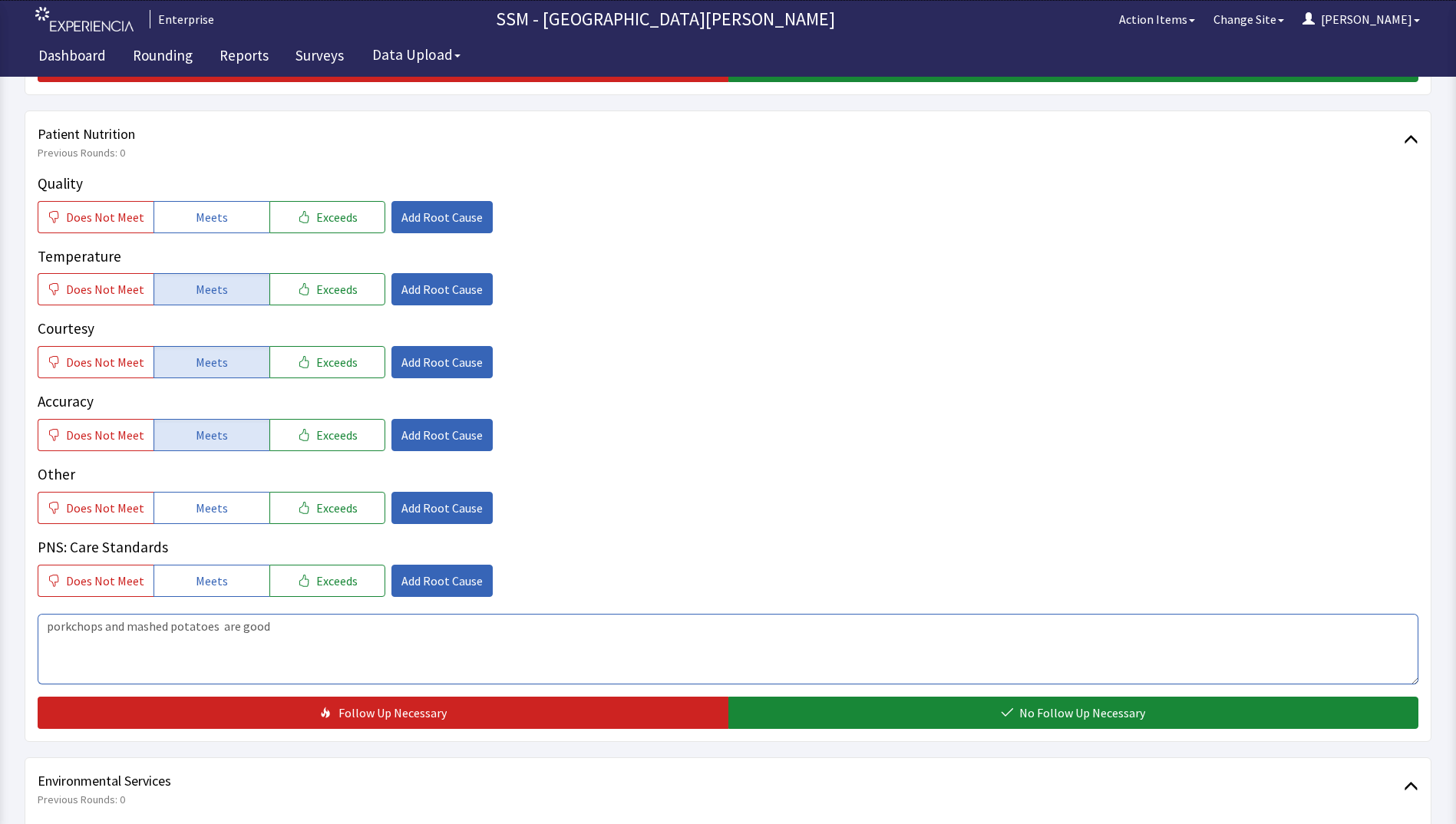
click at [249, 620] on textarea "porkchops and mashed potatoes are good" at bounding box center [728, 649] width 1380 height 71
click at [43, 625] on textarea "porkchops and mashed potatoes are good" at bounding box center [728, 649] width 1380 height 71
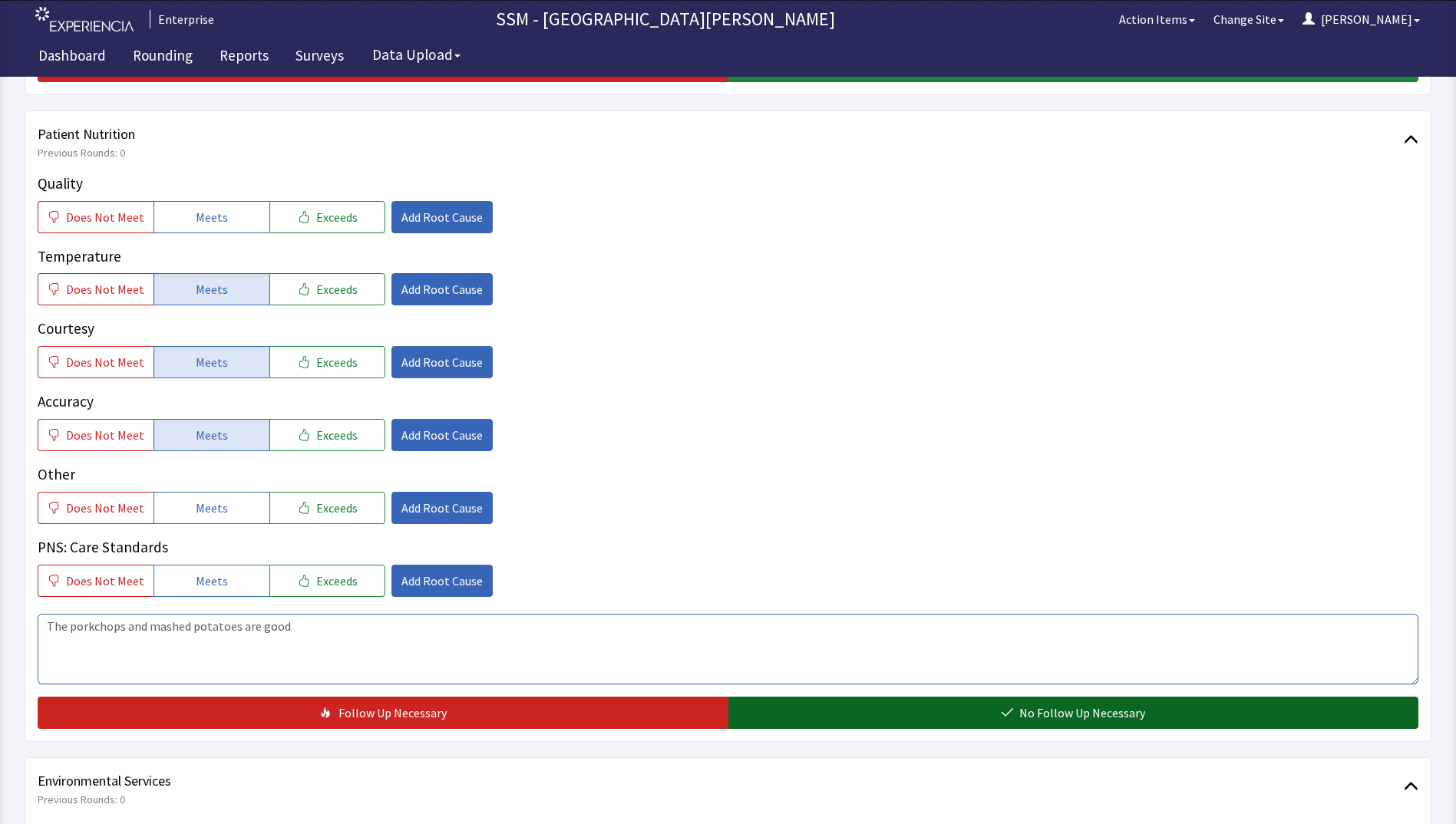
type textarea "The porkchops and mashed potatoes are good"
click at [812, 712] on button "No Follow Up Necessary" at bounding box center [1073, 712] width 691 height 32
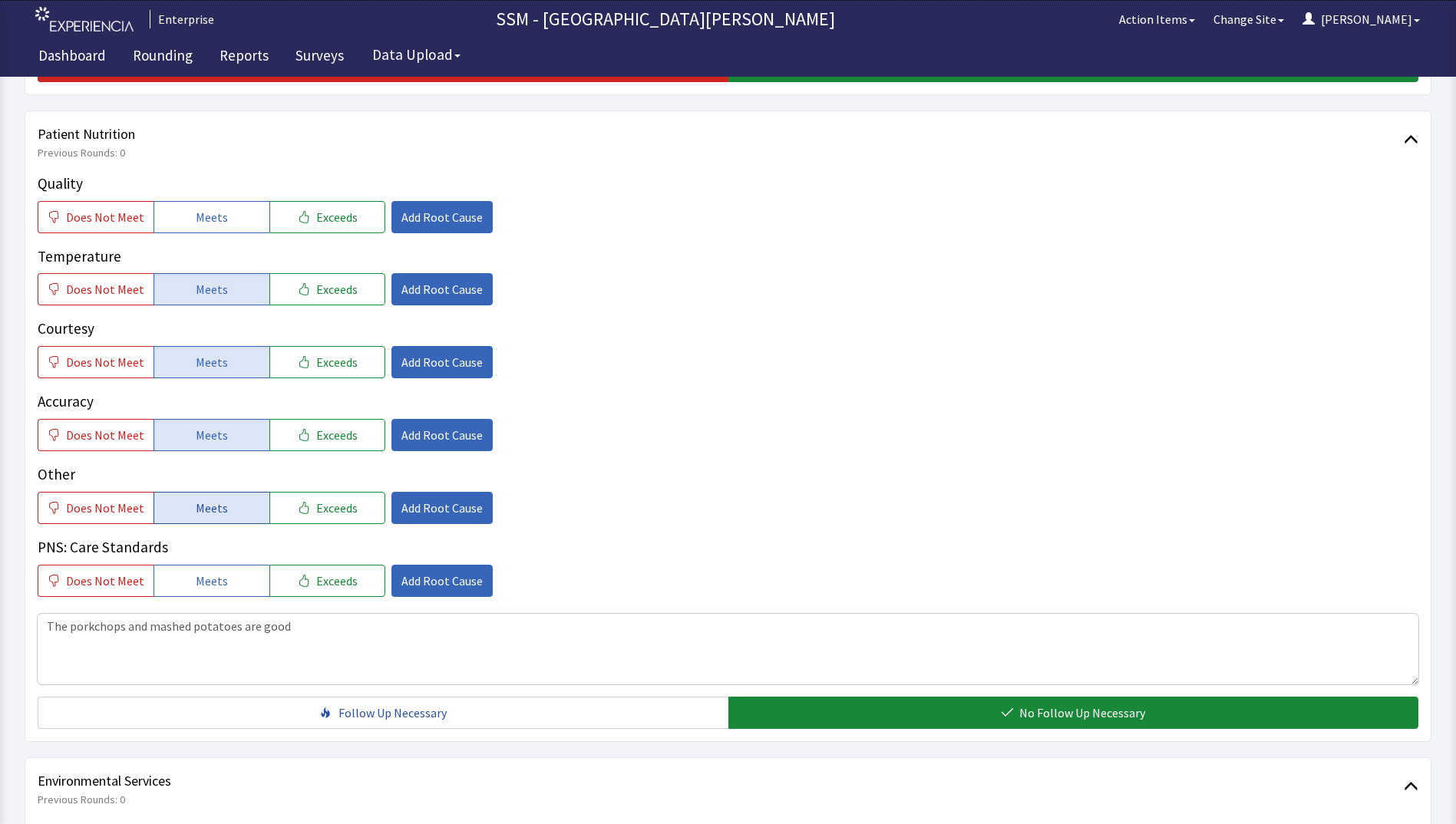
click at [234, 516] on button "Meets" at bounding box center [211, 507] width 116 height 32
click at [259, 520] on button "Meets" at bounding box center [211, 507] width 116 height 32
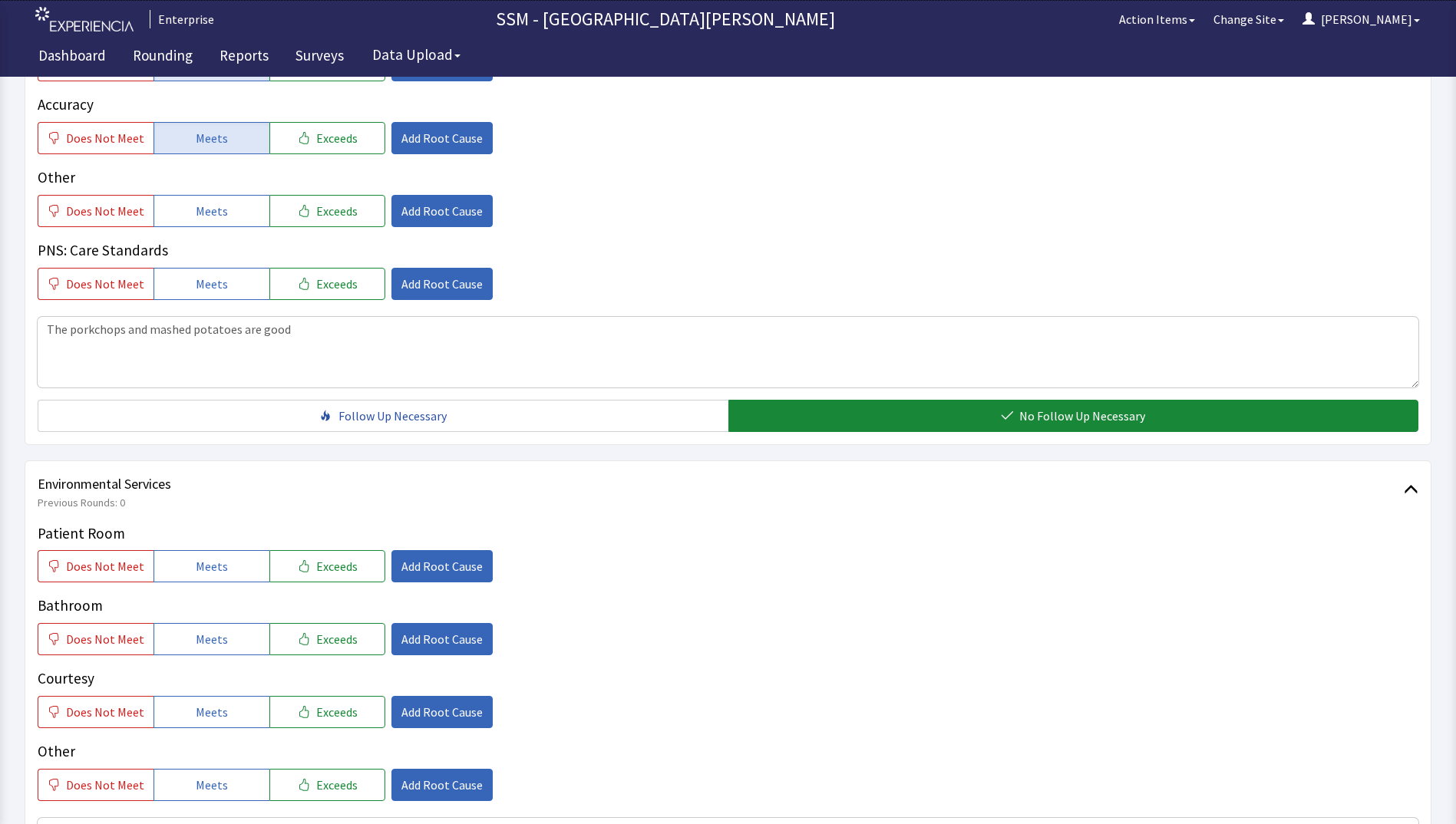
scroll to position [1151, 0]
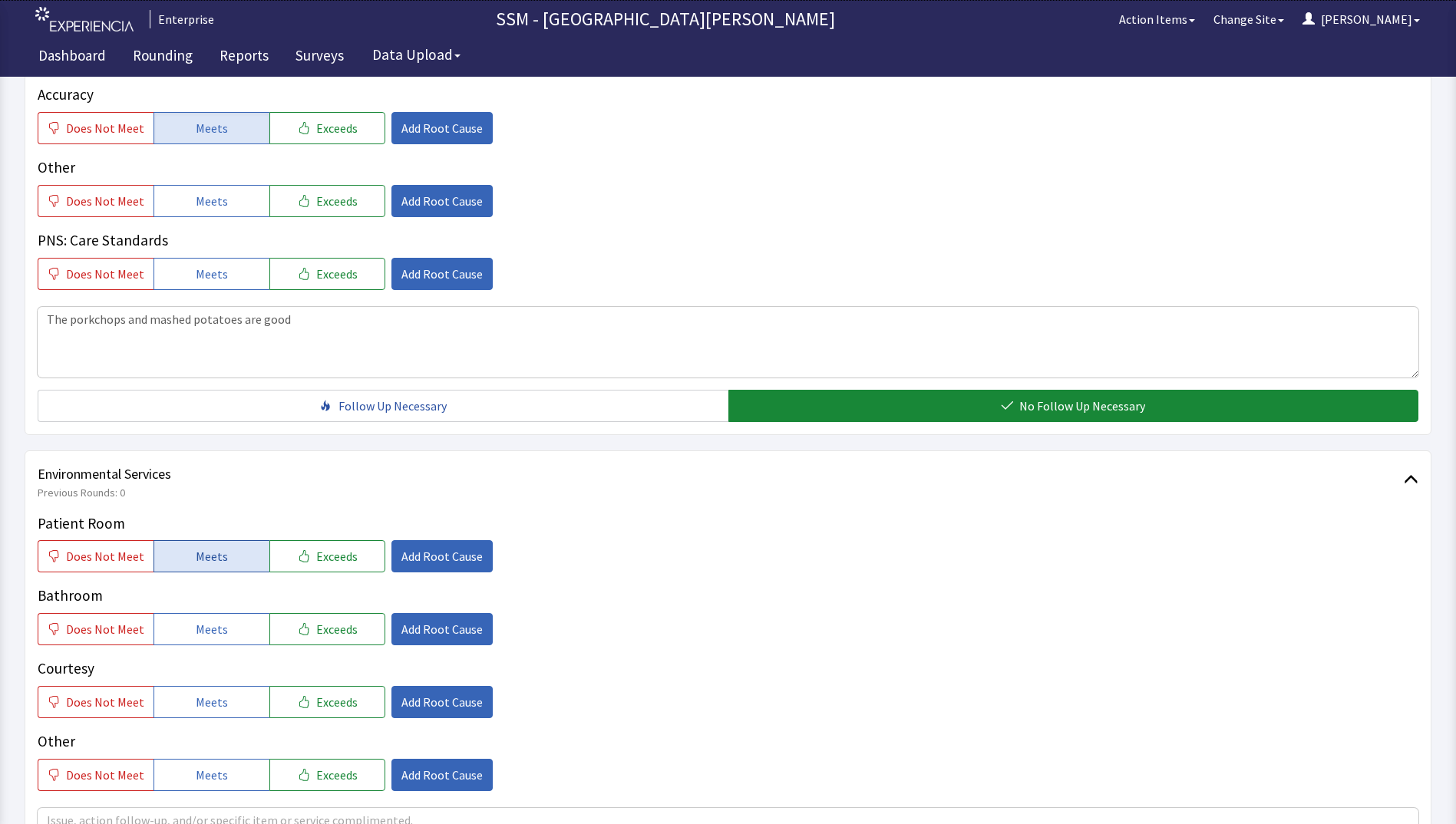
click at [226, 545] on button "Meets" at bounding box center [211, 556] width 116 height 32
drag, startPoint x: 235, startPoint y: 629, endPoint x: 244, endPoint y: 670, distance: 42.0
click at [235, 630] on button "Meets" at bounding box center [211, 629] width 116 height 32
click at [238, 697] on button "Meets" at bounding box center [211, 701] width 116 height 32
click at [336, 328] on textarea "The porkchops and mashed potatoes are good" at bounding box center [728, 342] width 1380 height 71
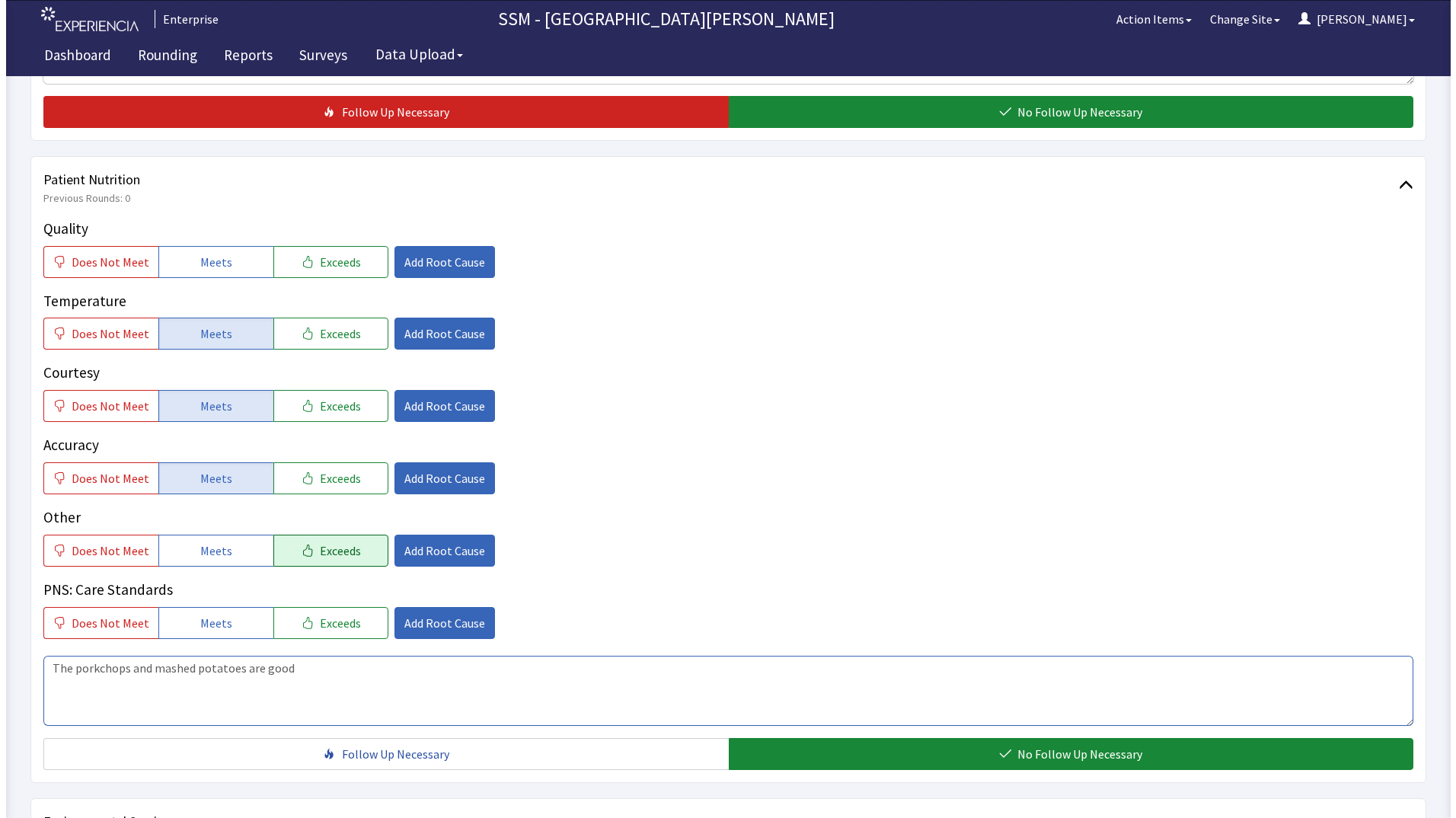
scroll to position [762, 0]
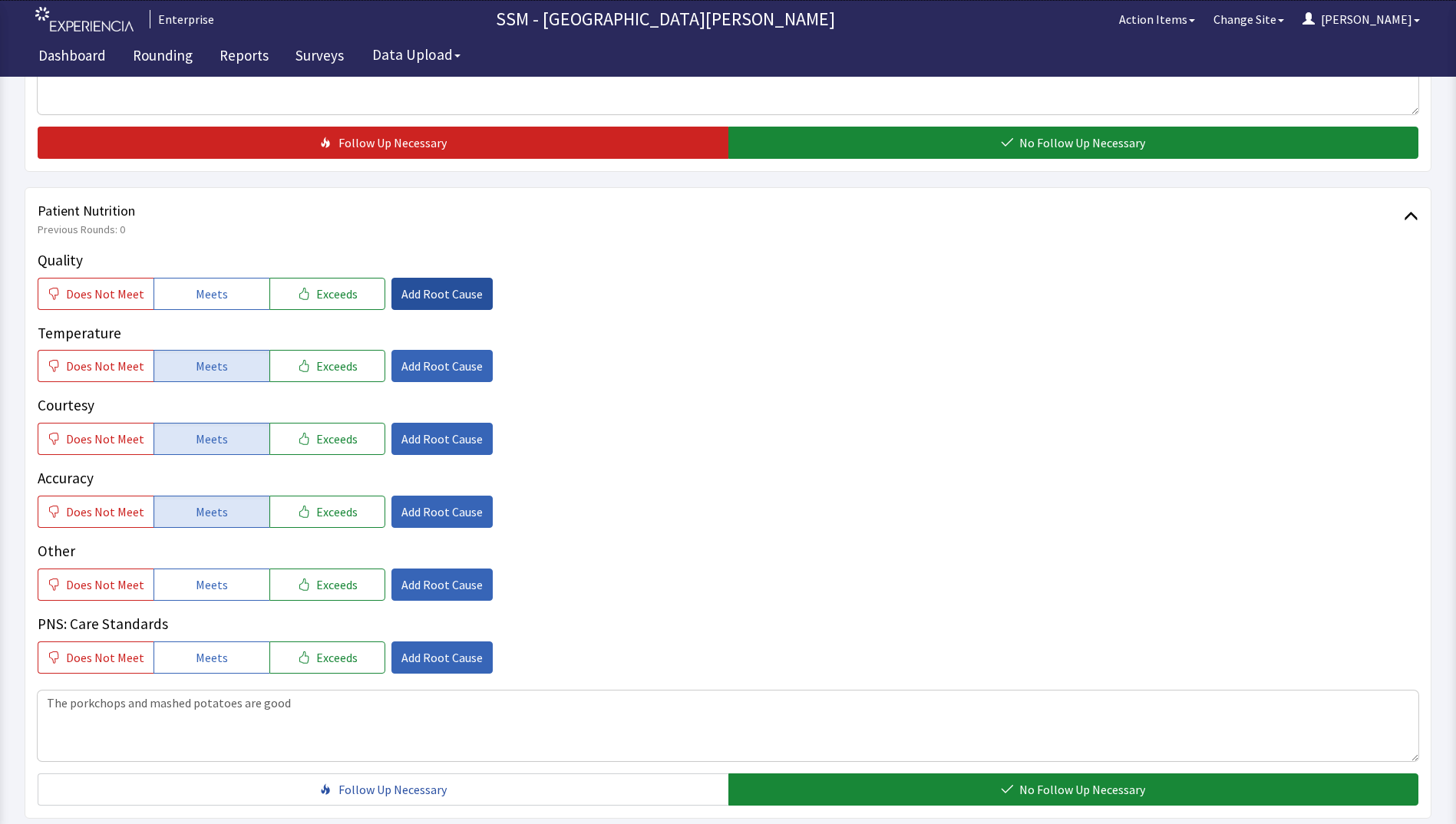
click at [401, 287] on span "Add Root Cause" at bounding box center [441, 293] width 82 height 18
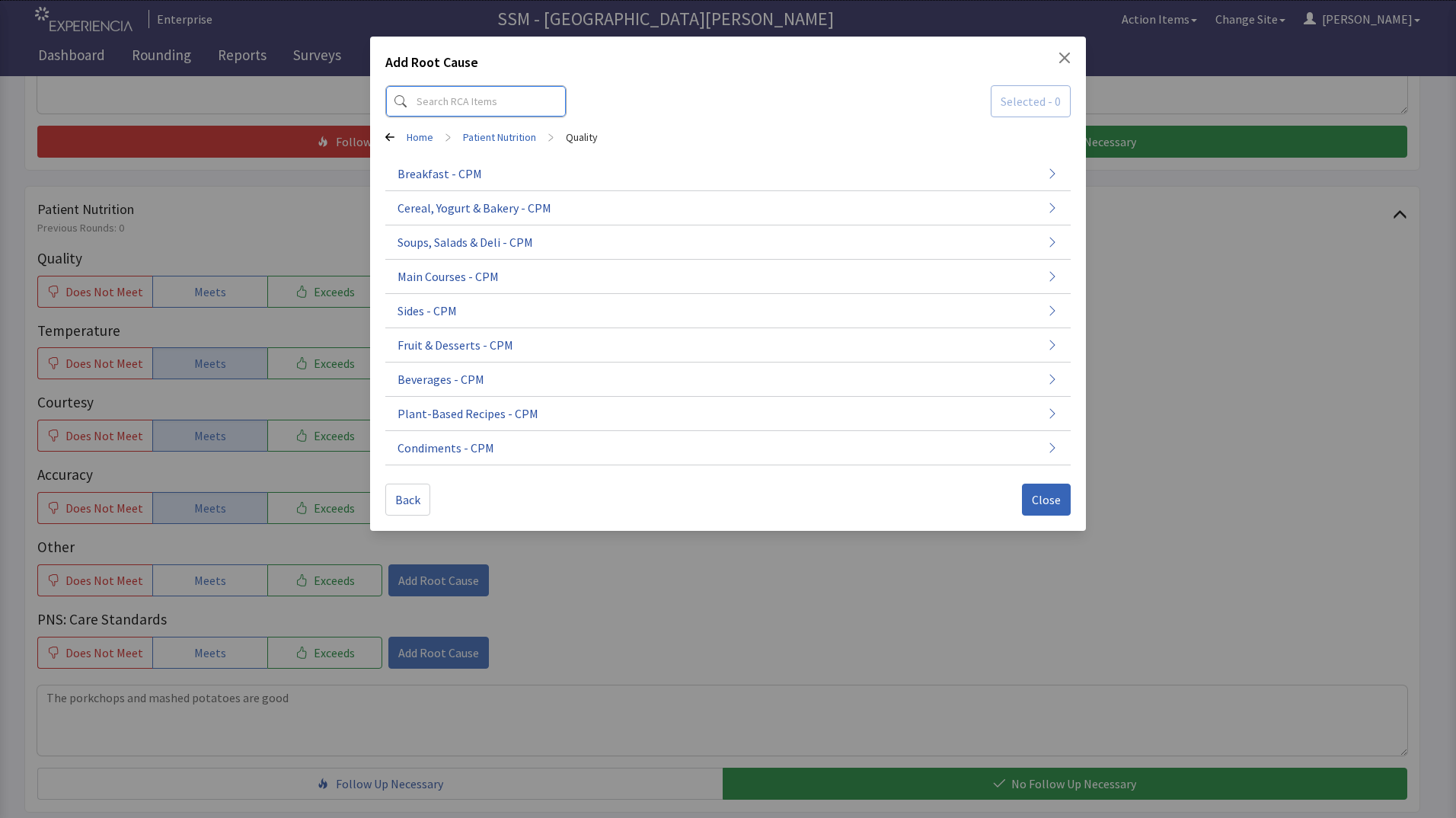
click at [511, 102] on input at bounding box center [476, 101] width 181 height 32
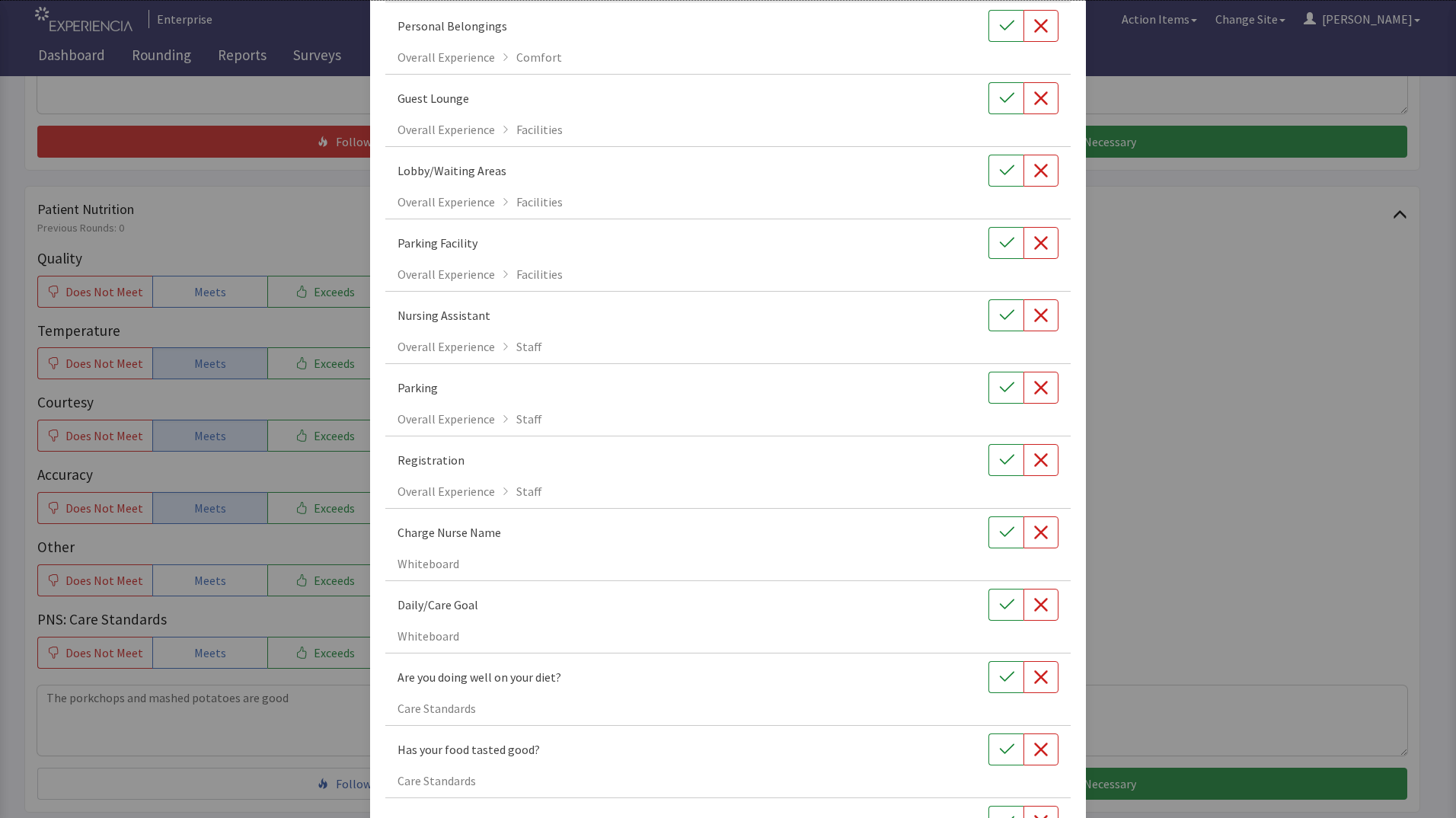
scroll to position [381, 0]
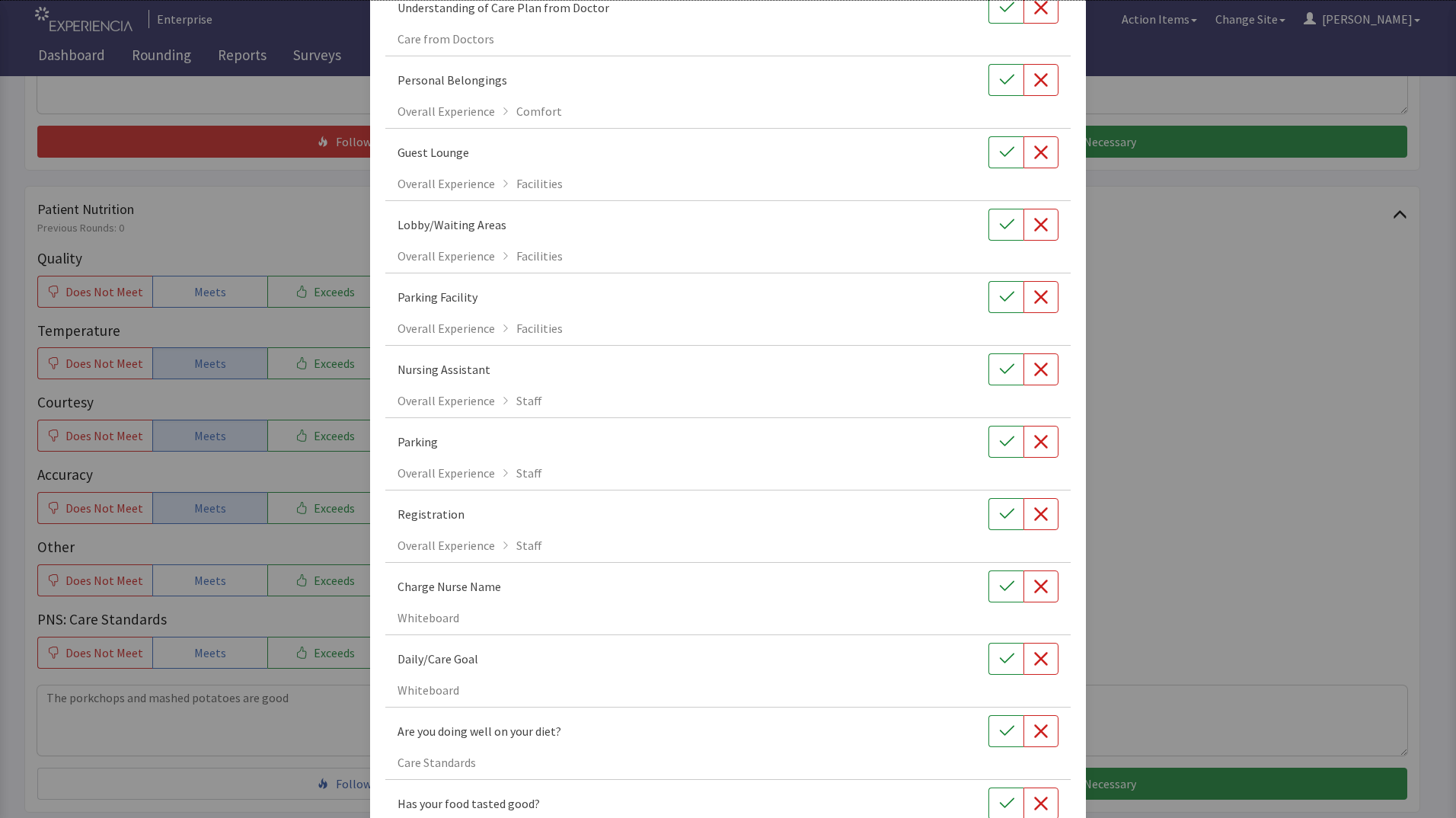
type input "g"
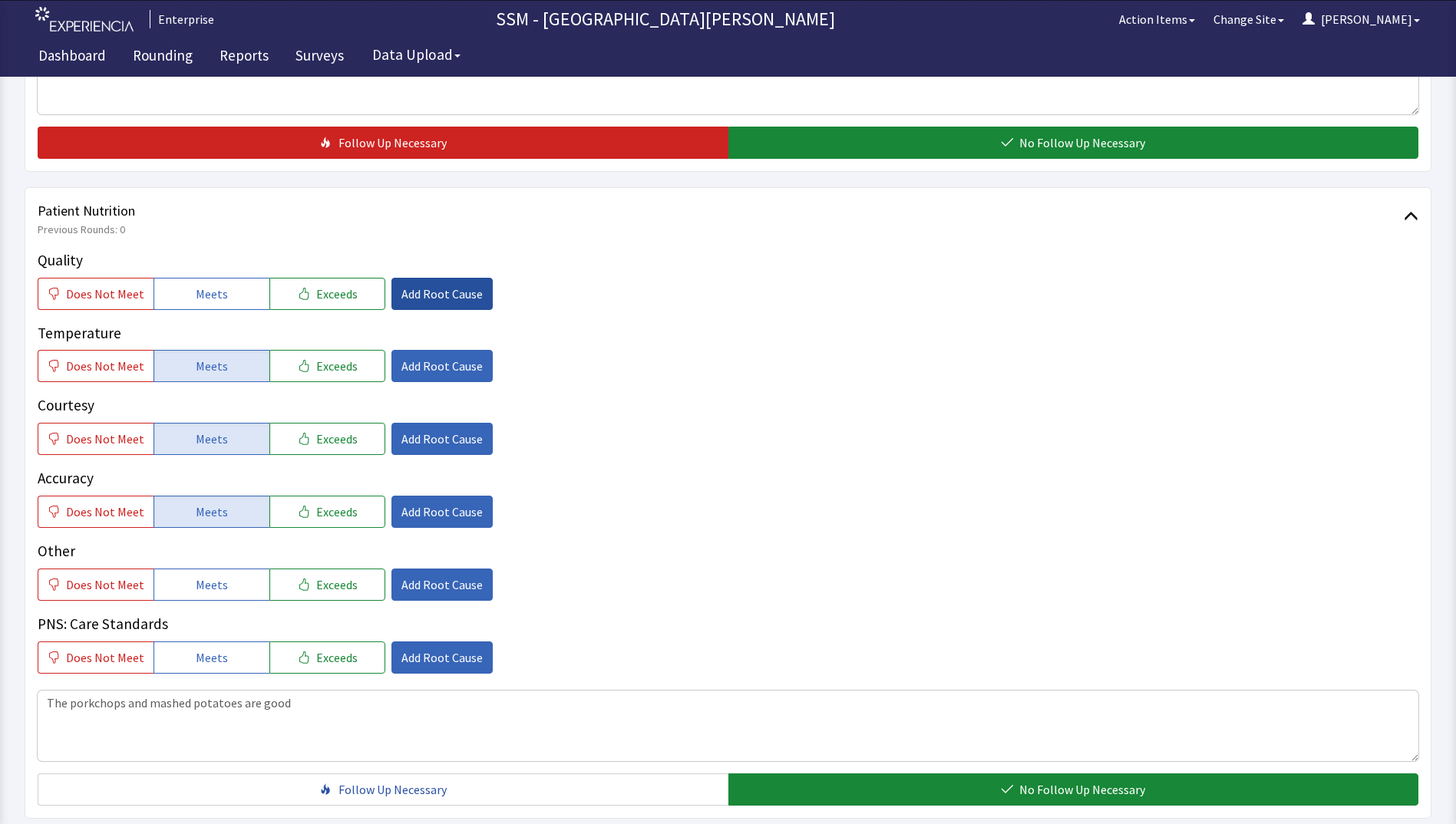
click at [437, 298] on span "Add Root Cause" at bounding box center [441, 293] width 82 height 18
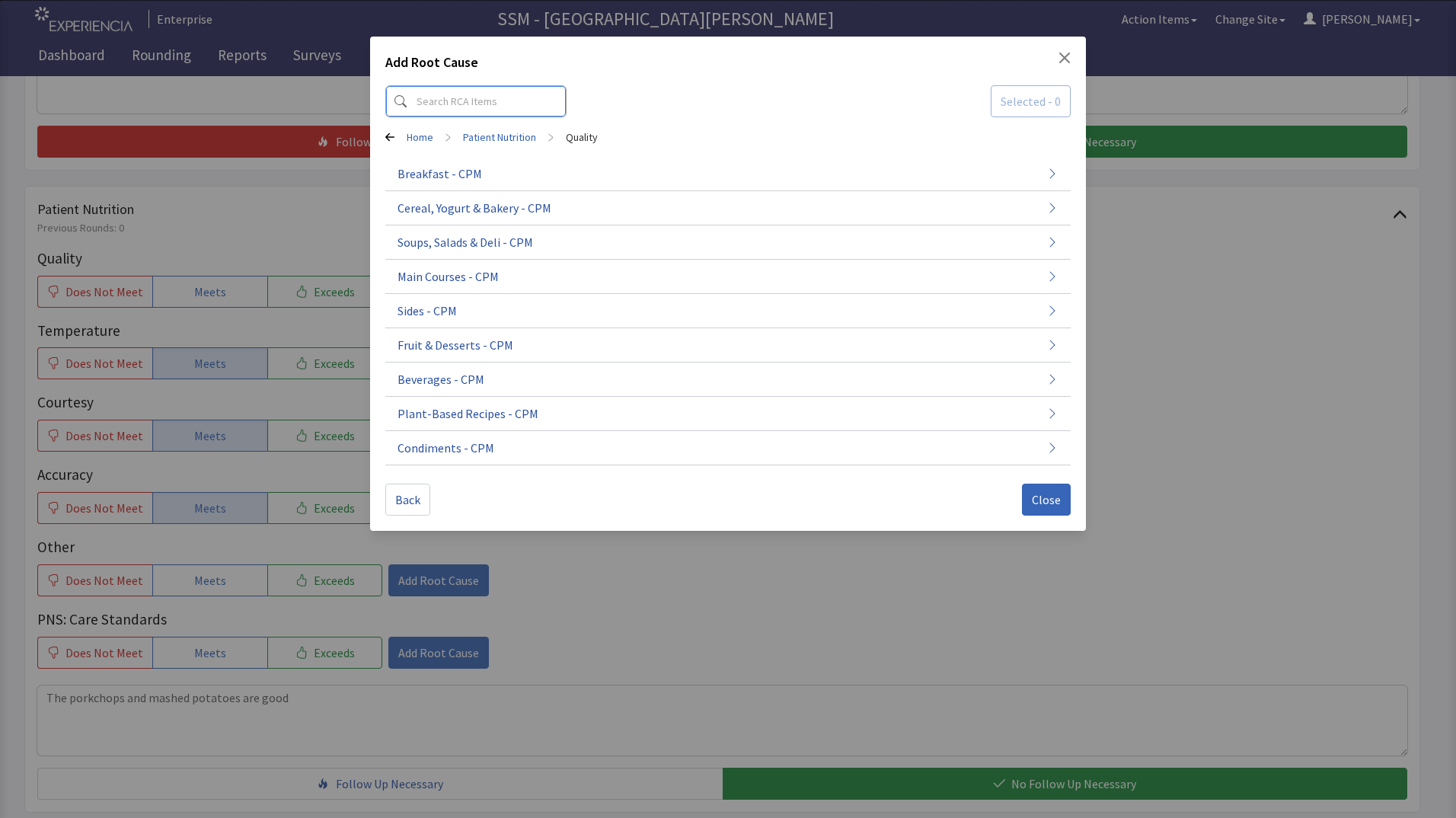
click at [461, 103] on input at bounding box center [476, 101] width 181 height 32
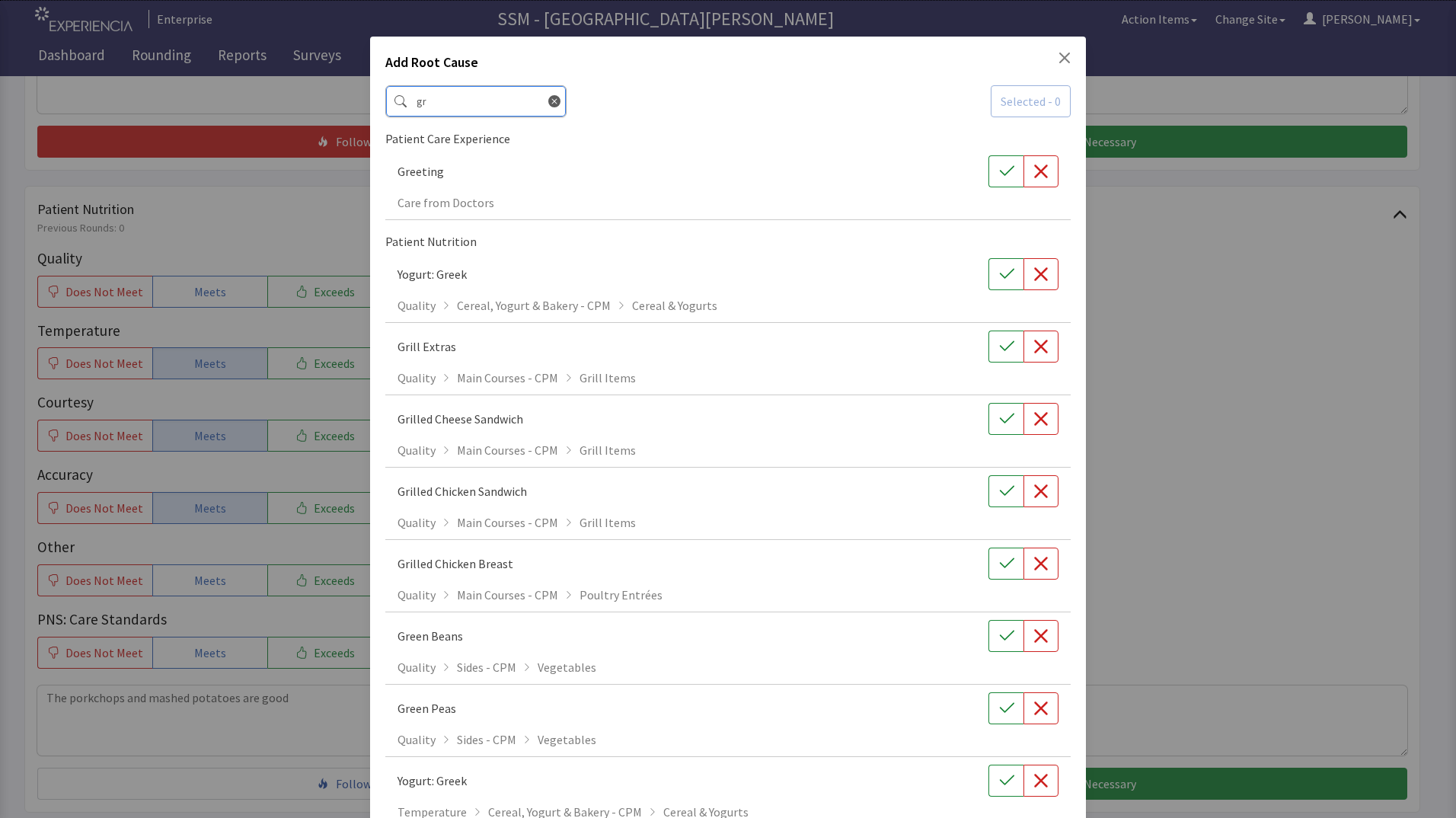
type input "g"
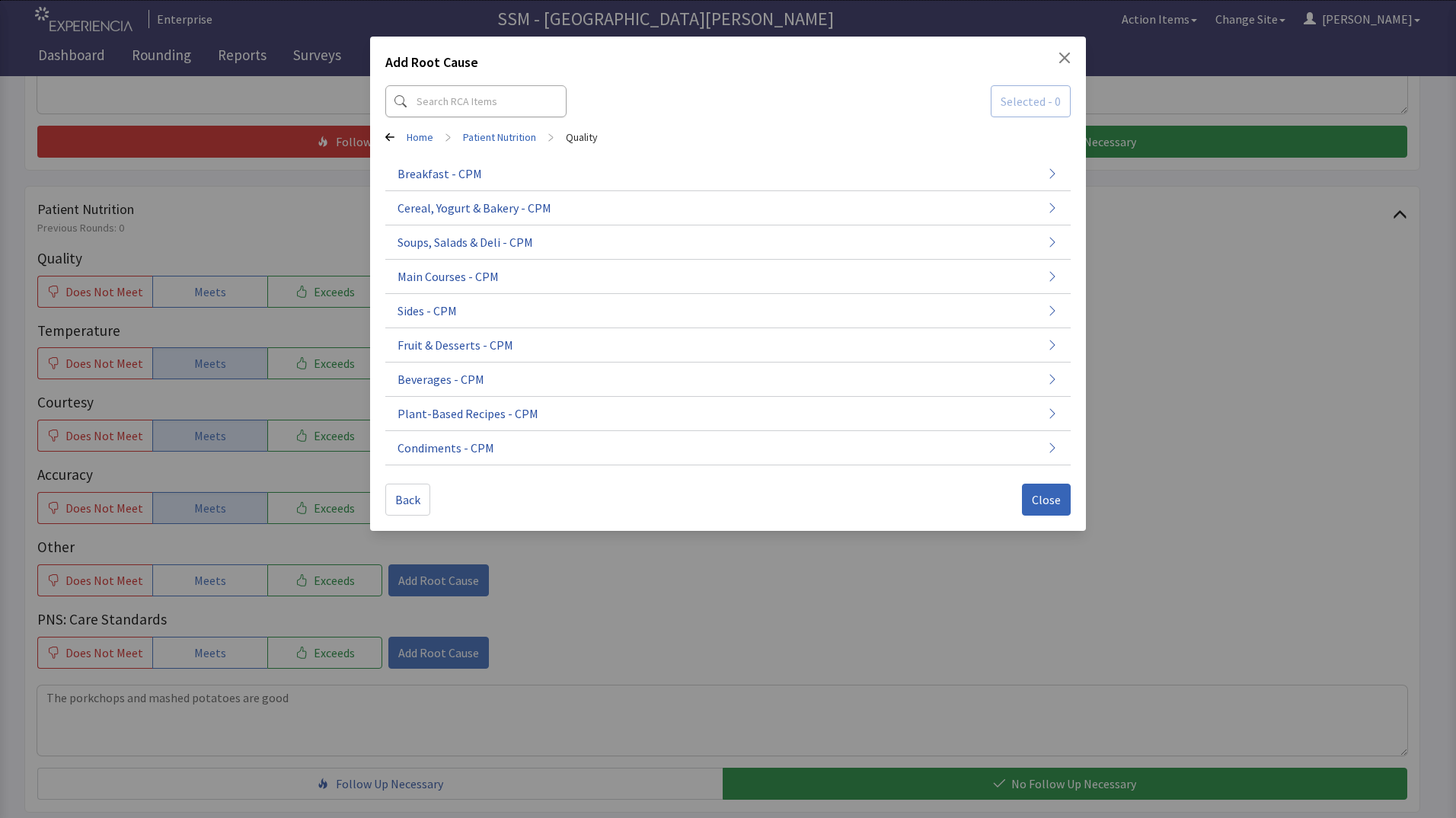
click at [556, 588] on div "Add Root Cause Selected - 0 Home > Patient Nutrition > Quality Breakfast - CPM …" at bounding box center [728, 409] width 1456 height 818
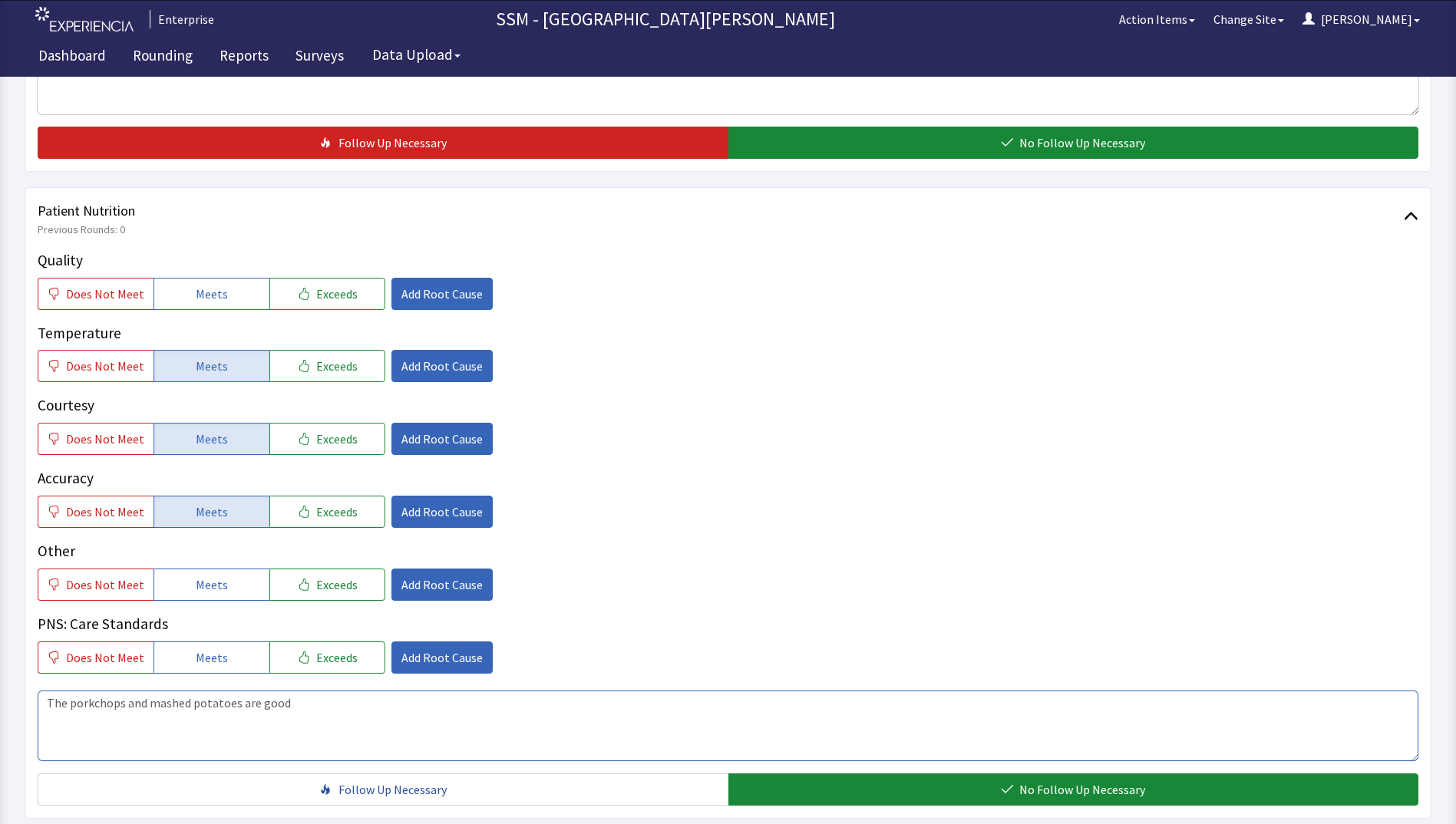
click at [356, 694] on textarea "The porkchops and mashed potatoes are good" at bounding box center [728, 726] width 1380 height 71
click at [578, 712] on textarea "The porkchops and mashed potatoes are good / I DONT LIKE THE GRAVEY HERE TASTE …" at bounding box center [728, 726] width 1380 height 71
type textarea "The porkchops and mashed potatoes are good / I DONT LIKE THE GRAVEY HERE TASTE …"
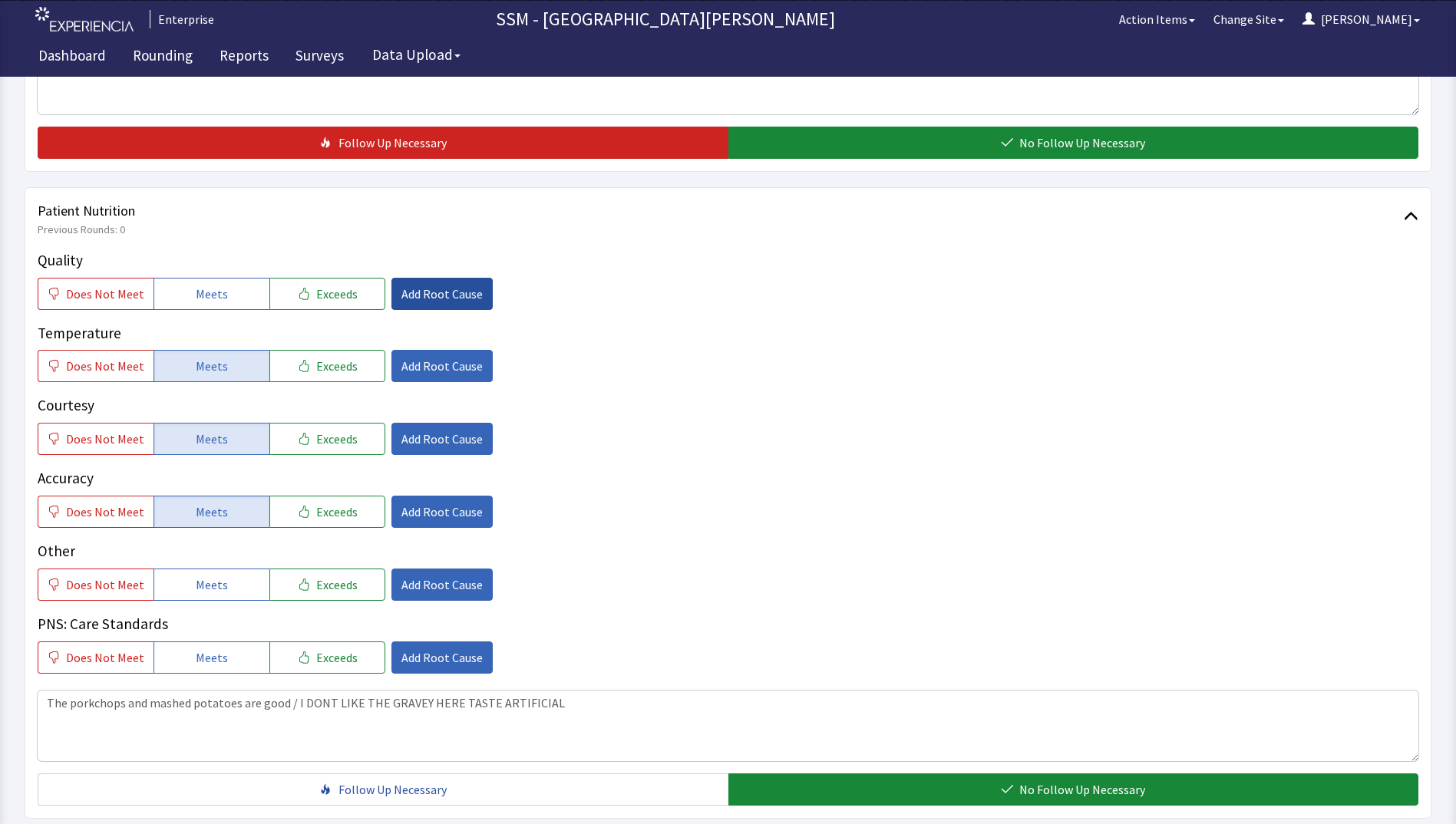
click at [413, 286] on span "Add Root Cause" at bounding box center [441, 293] width 82 height 18
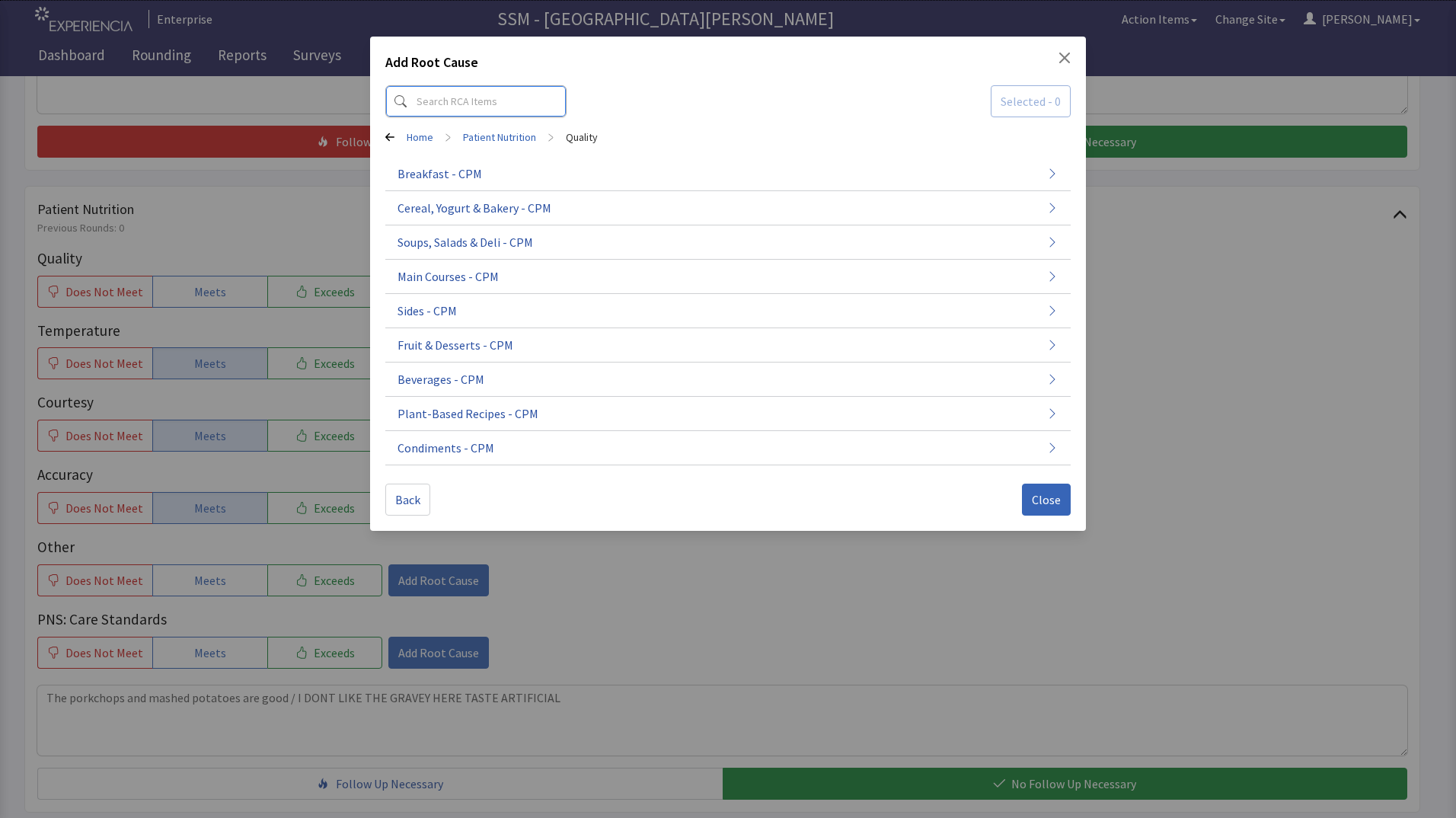
click at [438, 98] on input at bounding box center [476, 101] width 181 height 32
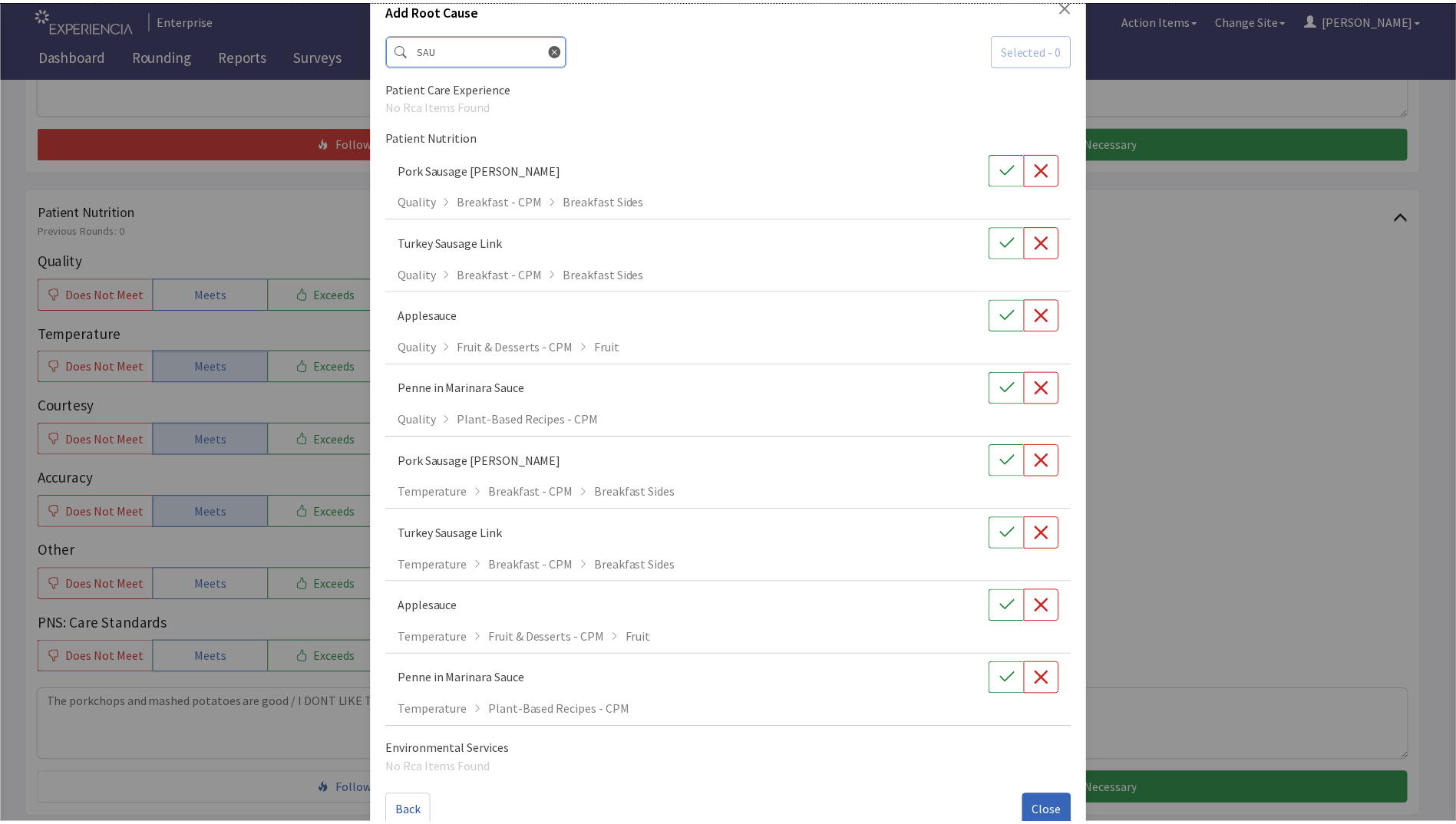
scroll to position [0, 0]
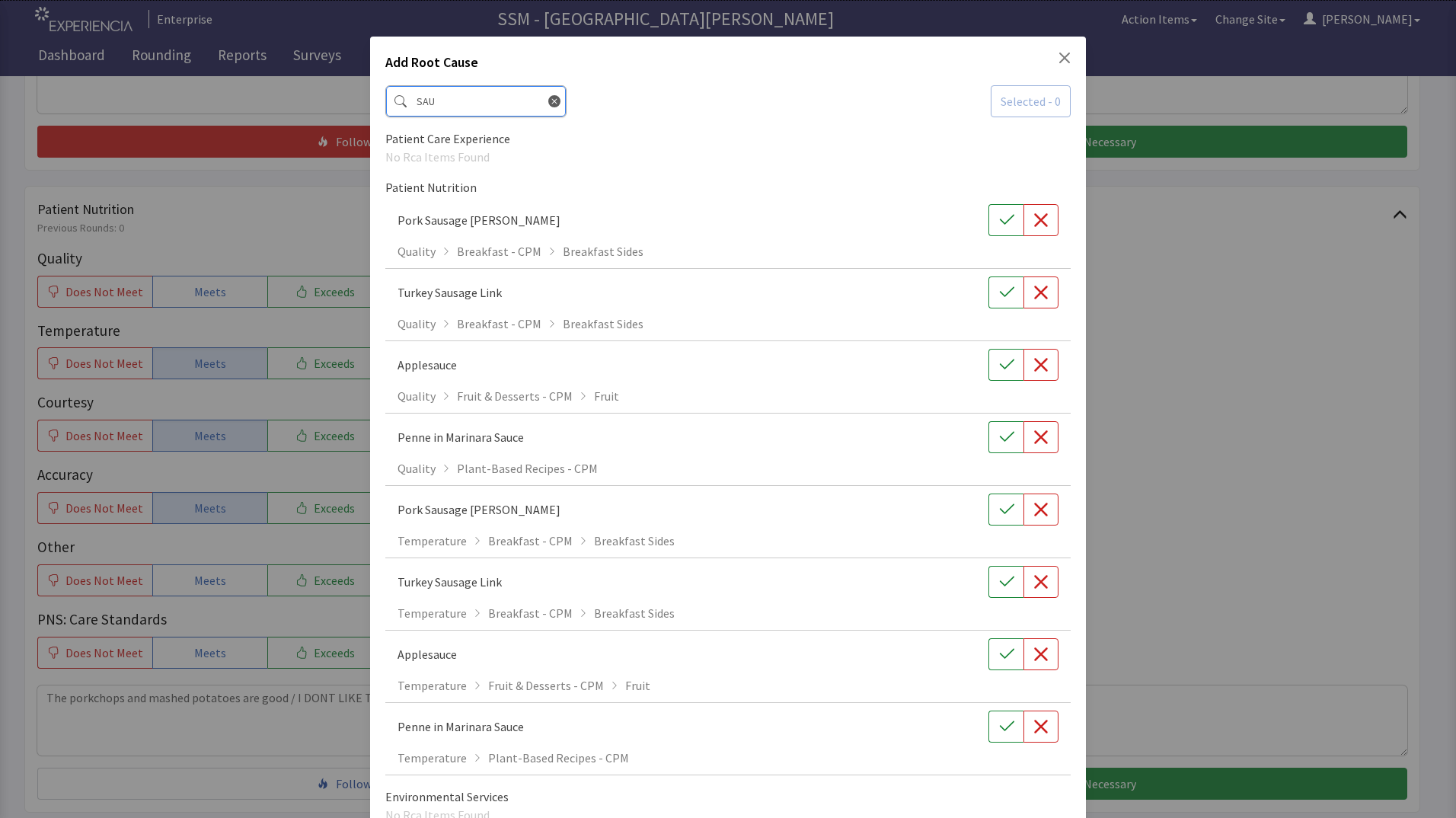
type input "SAU"
drag, startPoint x: 1058, startPoint y: 58, endPoint x: 1048, endPoint y: 62, distance: 10.8
click at [1059, 59] on icon "Close" at bounding box center [1065, 58] width 12 height 12
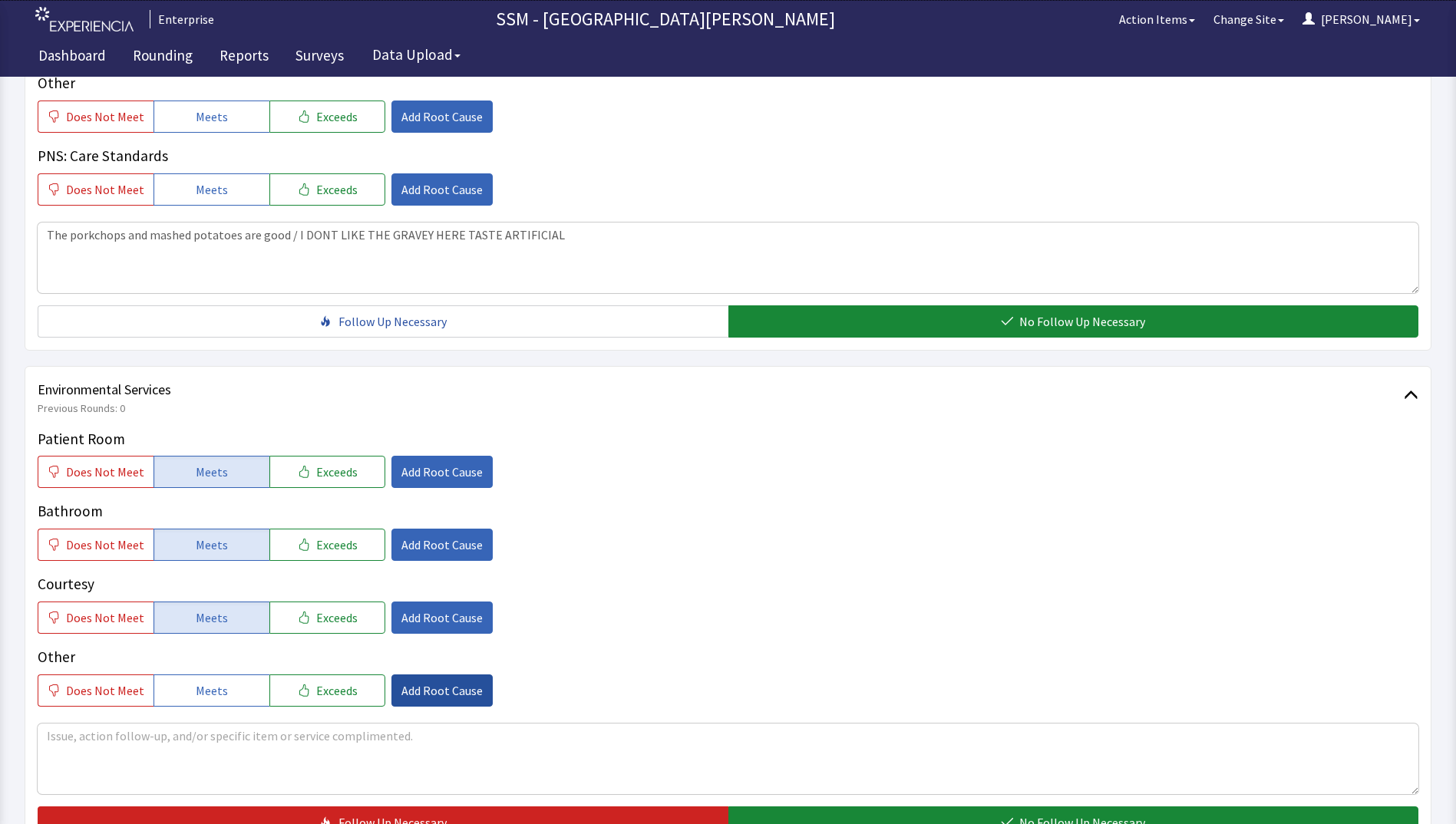
scroll to position [1381, 0]
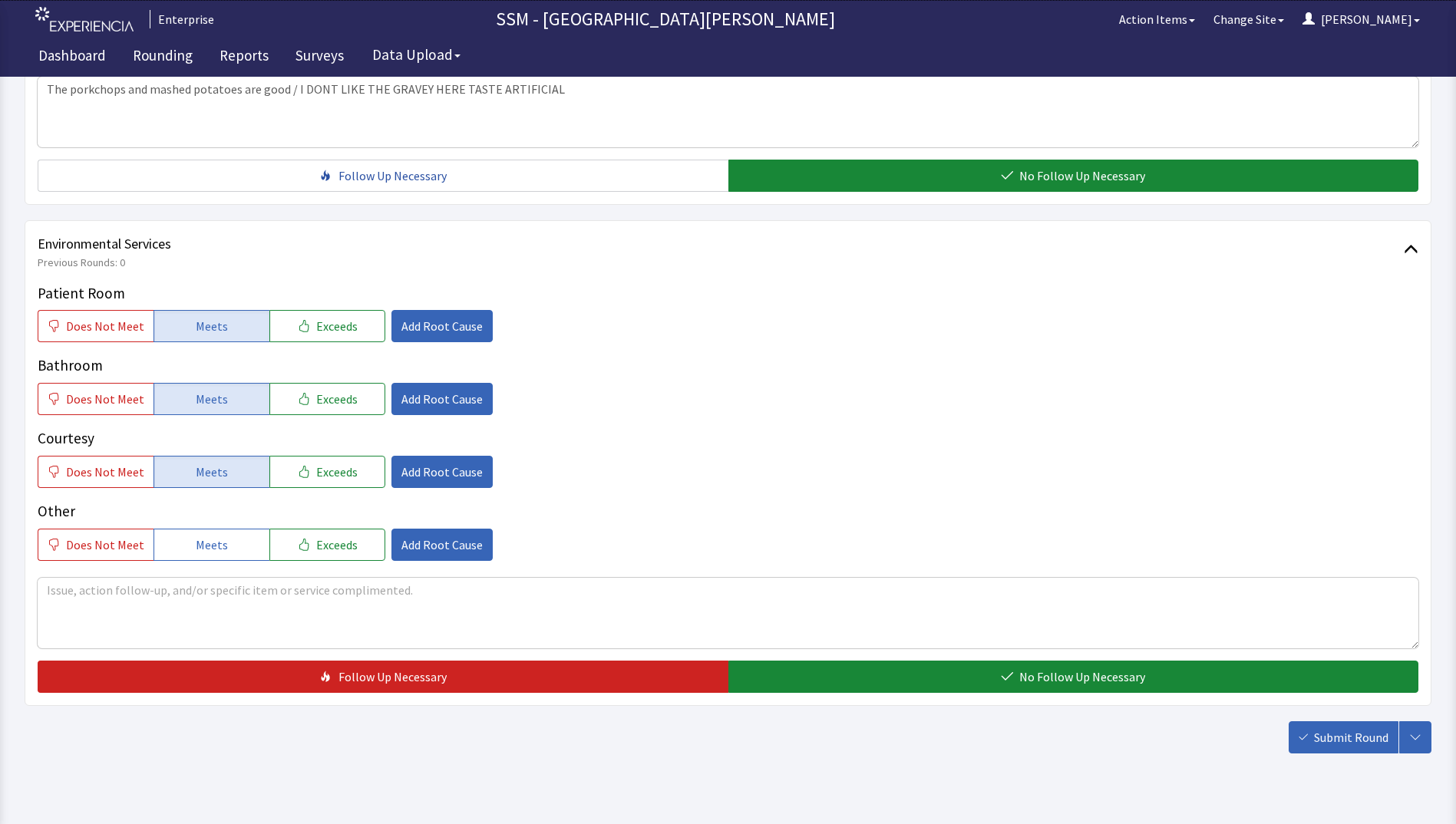
click at [879, 696] on div "Environmental Services Previous Rounds: 0 Patient Room Does Not Meet Meets Exce…" at bounding box center [728, 463] width 1407 height 486
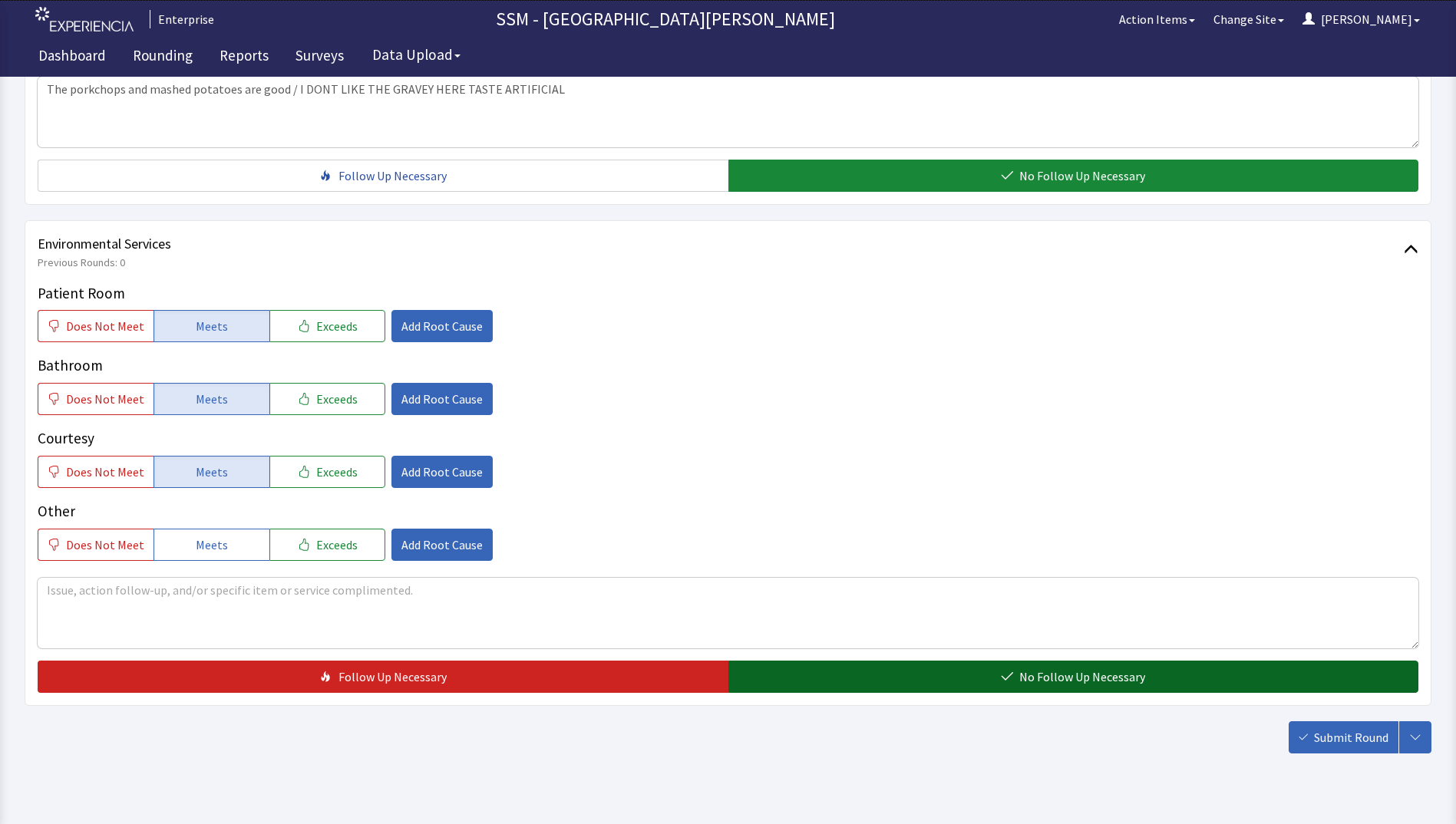
drag, startPoint x: 867, startPoint y: 678, endPoint x: 980, endPoint y: 679, distance: 113.0
click at [871, 678] on button "No Follow Up Necessary" at bounding box center [1073, 676] width 691 height 32
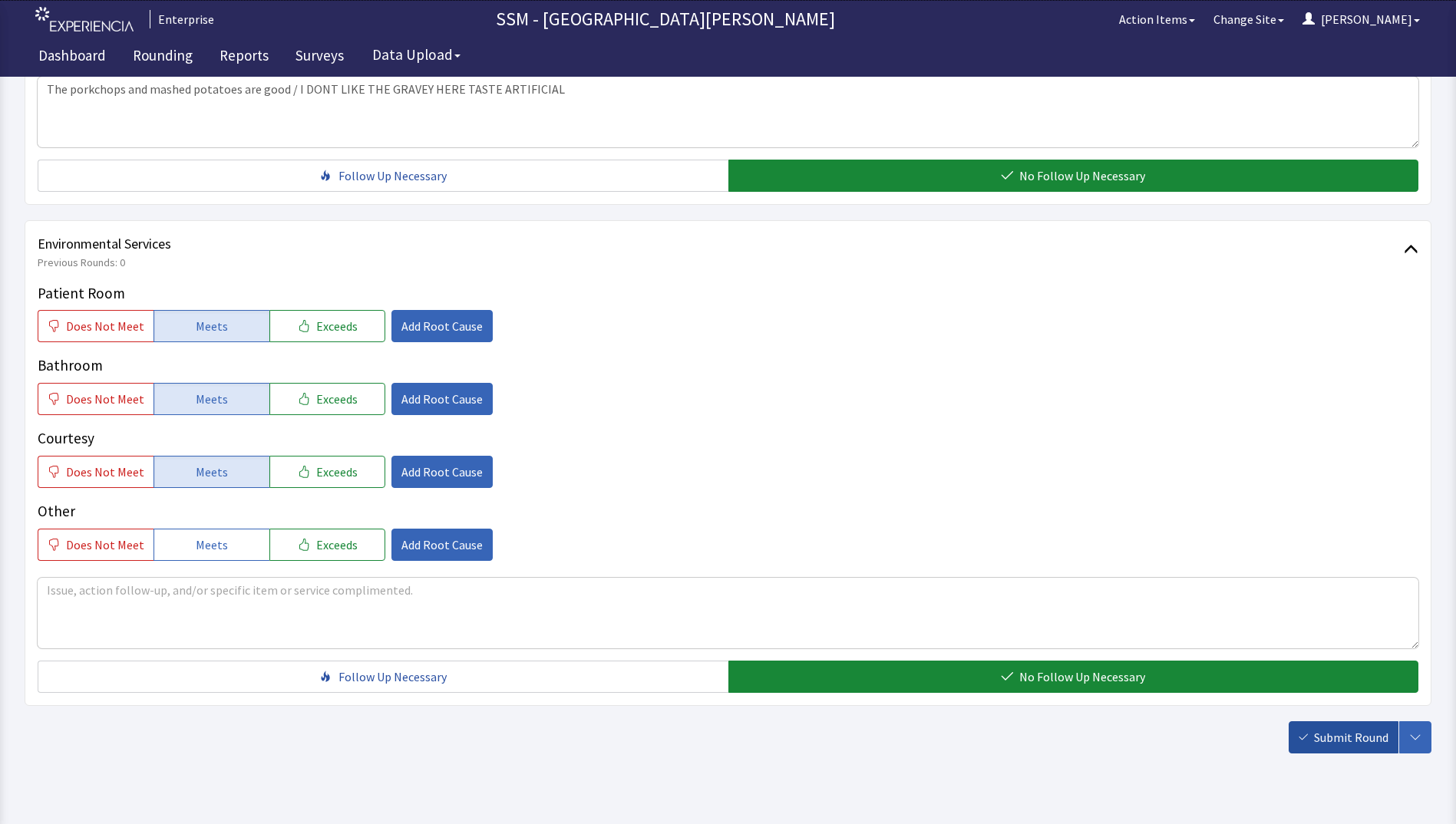
click at [1321, 741] on span "Submit Round" at bounding box center [1351, 736] width 75 height 18
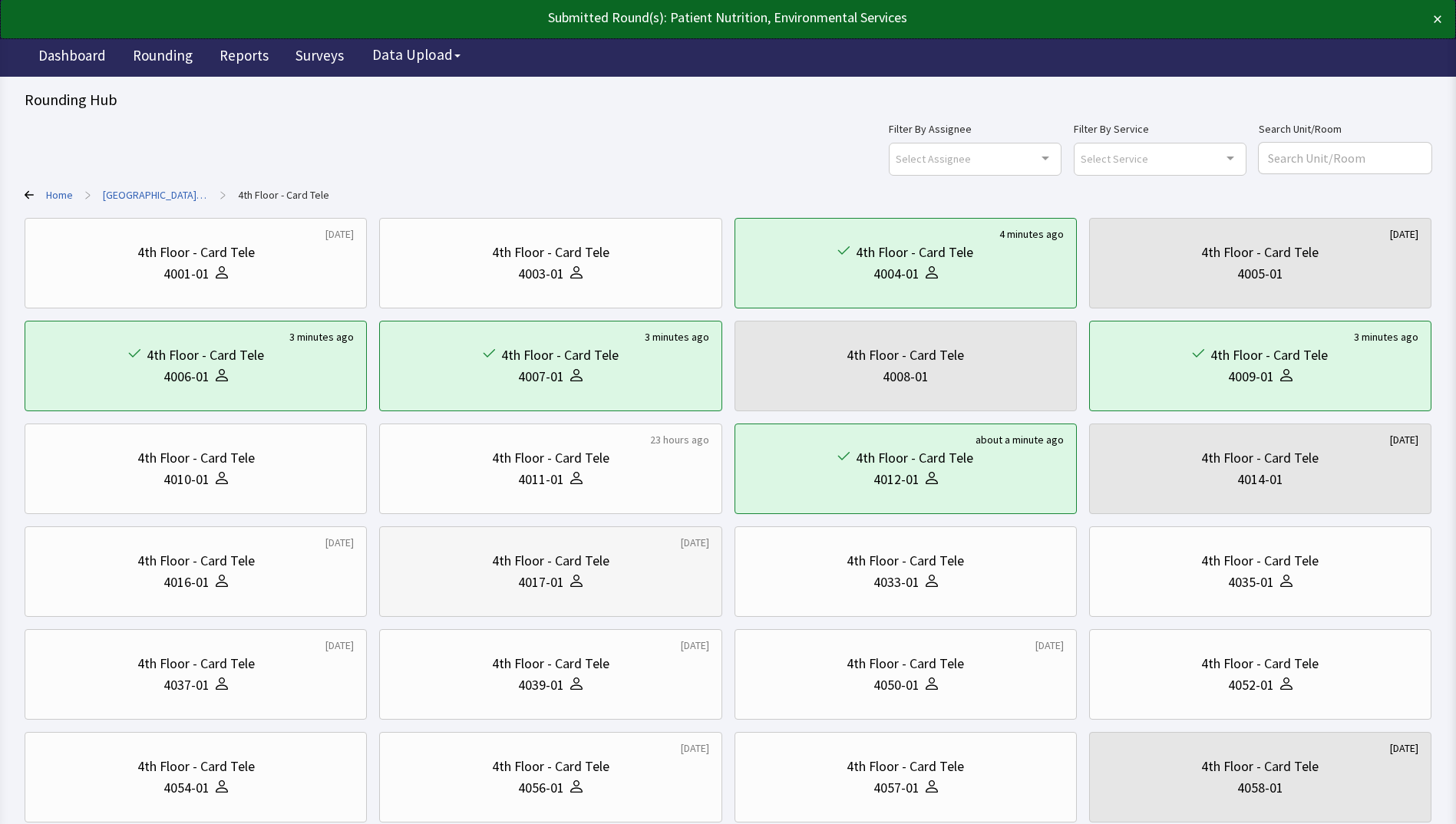
click at [577, 597] on div "4th Floor - Card Tele 4017-01" at bounding box center [550, 572] width 316 height 74
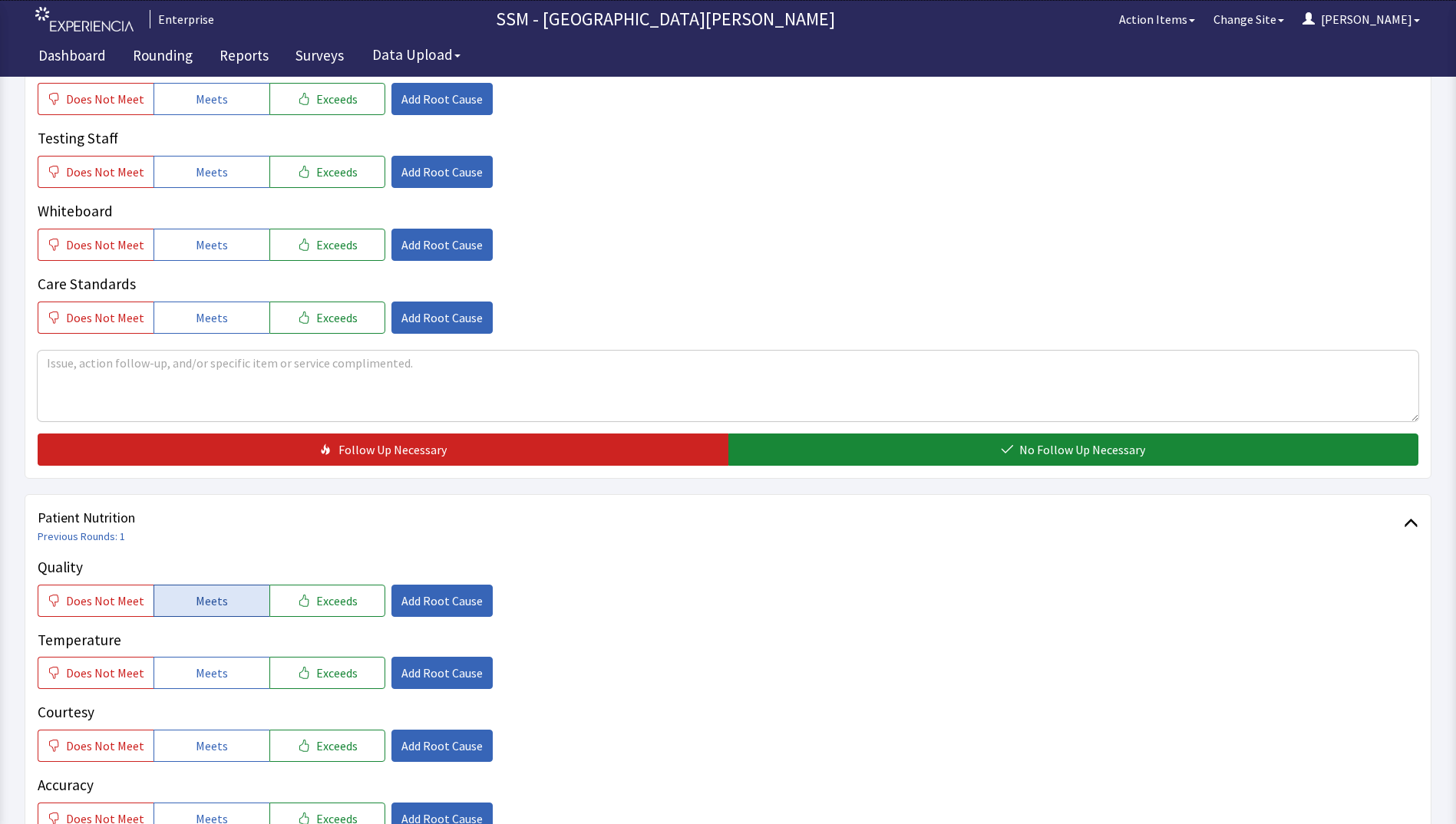
scroll to position [767, 0]
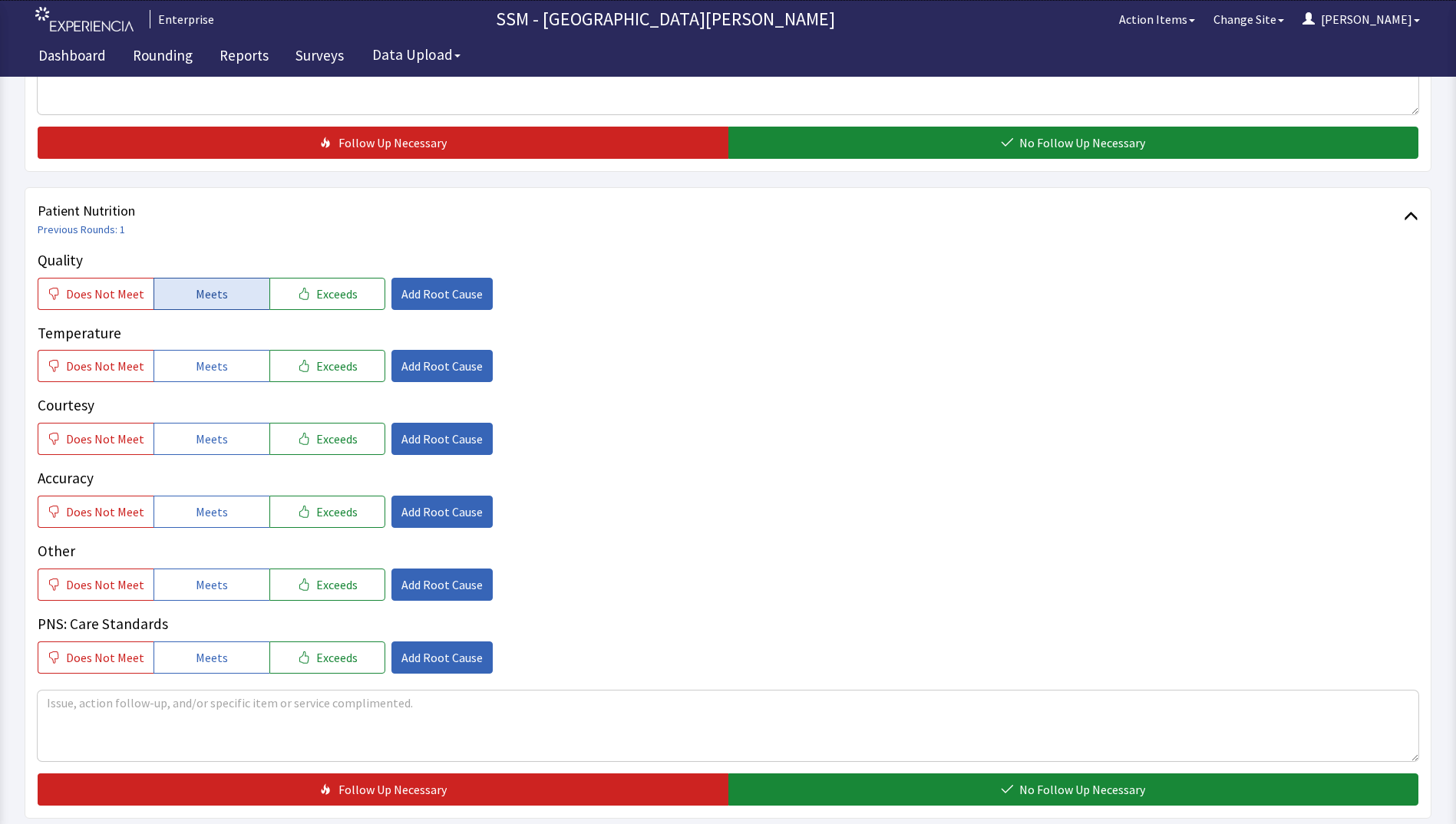
click at [195, 287] on span "Meets" at bounding box center [211, 293] width 32 height 18
click at [209, 365] on span "Meets" at bounding box center [211, 366] width 32 height 18
click at [216, 442] on span "Meets" at bounding box center [211, 438] width 32 height 18
drag, startPoint x: 224, startPoint y: 507, endPoint x: 437, endPoint y: 549, distance: 217.1
click at [224, 510] on button "Meets" at bounding box center [211, 511] width 116 height 32
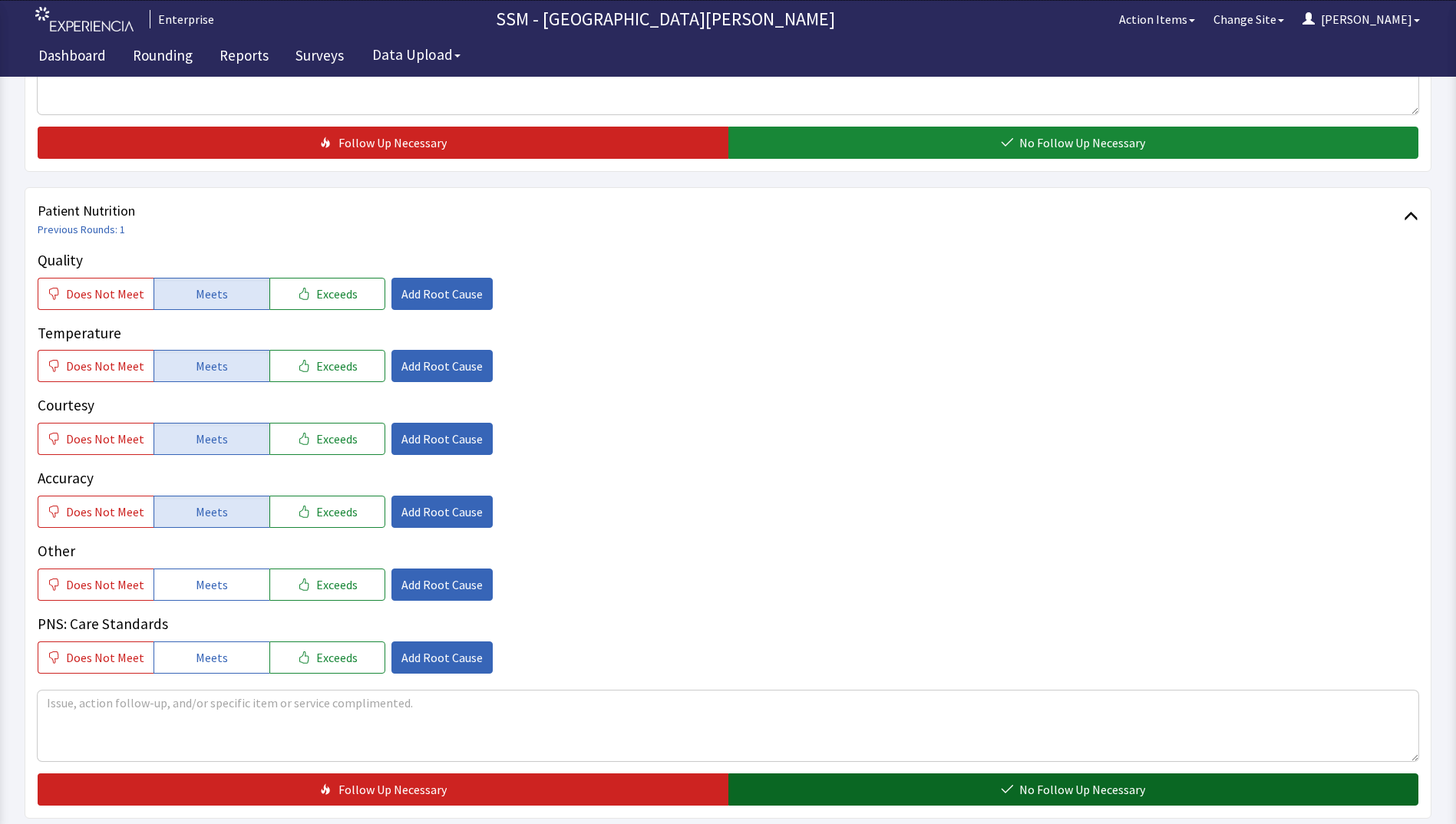
click at [834, 795] on button "No Follow Up Necessary" at bounding box center [1073, 789] width 691 height 32
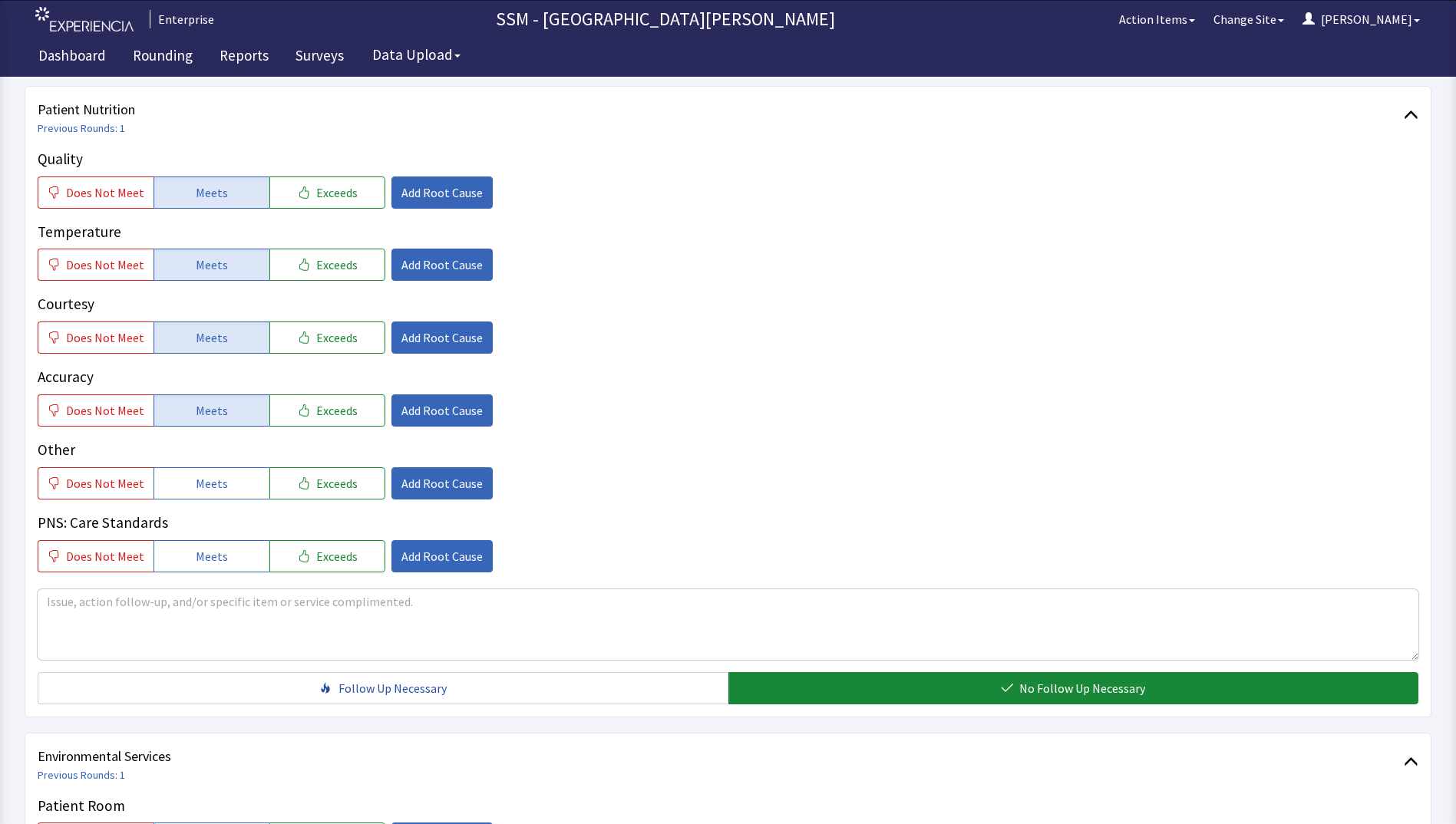
scroll to position [997, 0]
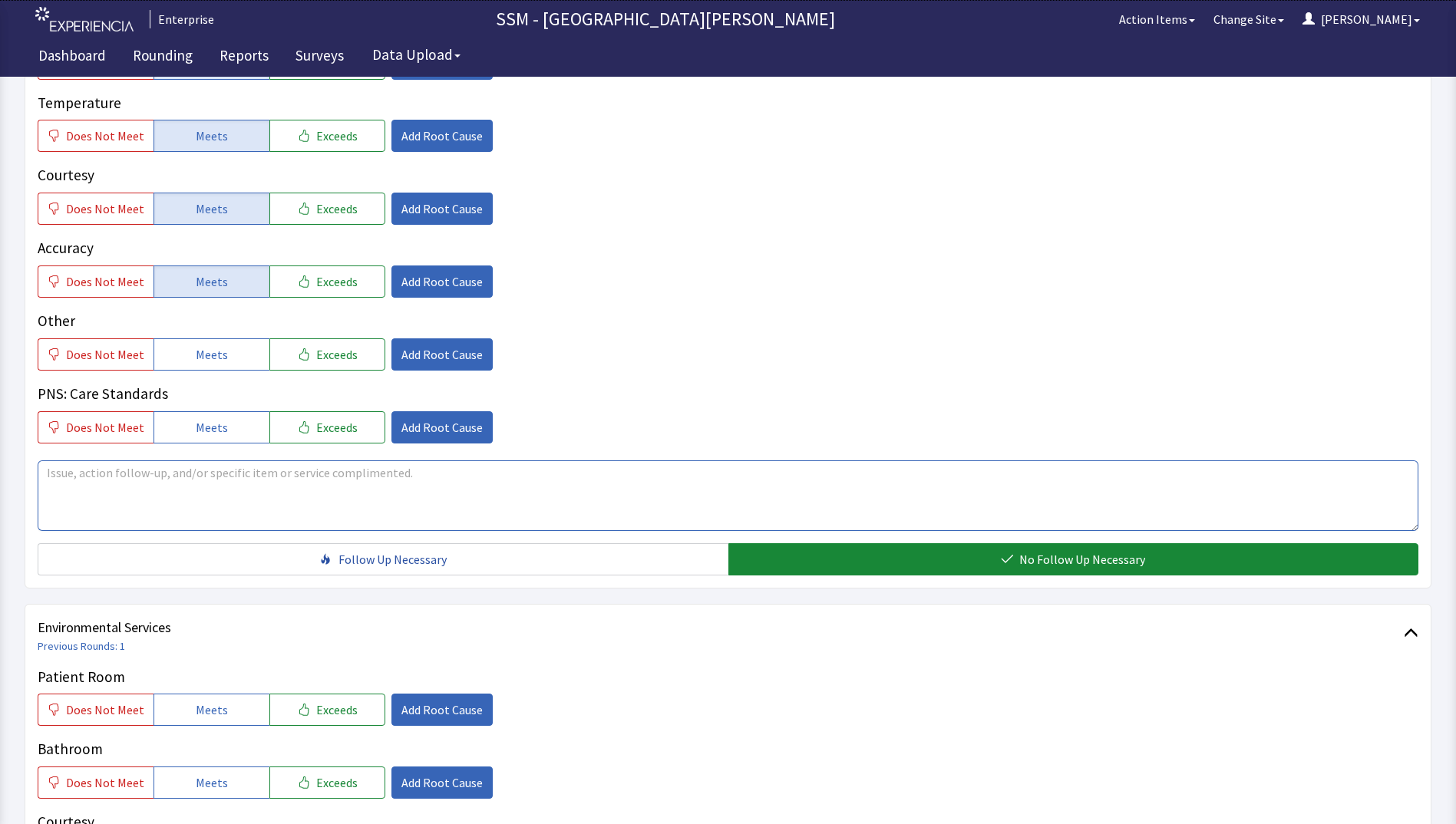
click at [269, 493] on textarea at bounding box center [728, 495] width 1380 height 71
click at [365, 492] on textarea "BEEN HERE 20 DAYS , IM A LITTLE TIRED OF THE MEALS" at bounding box center [728, 495] width 1380 height 71
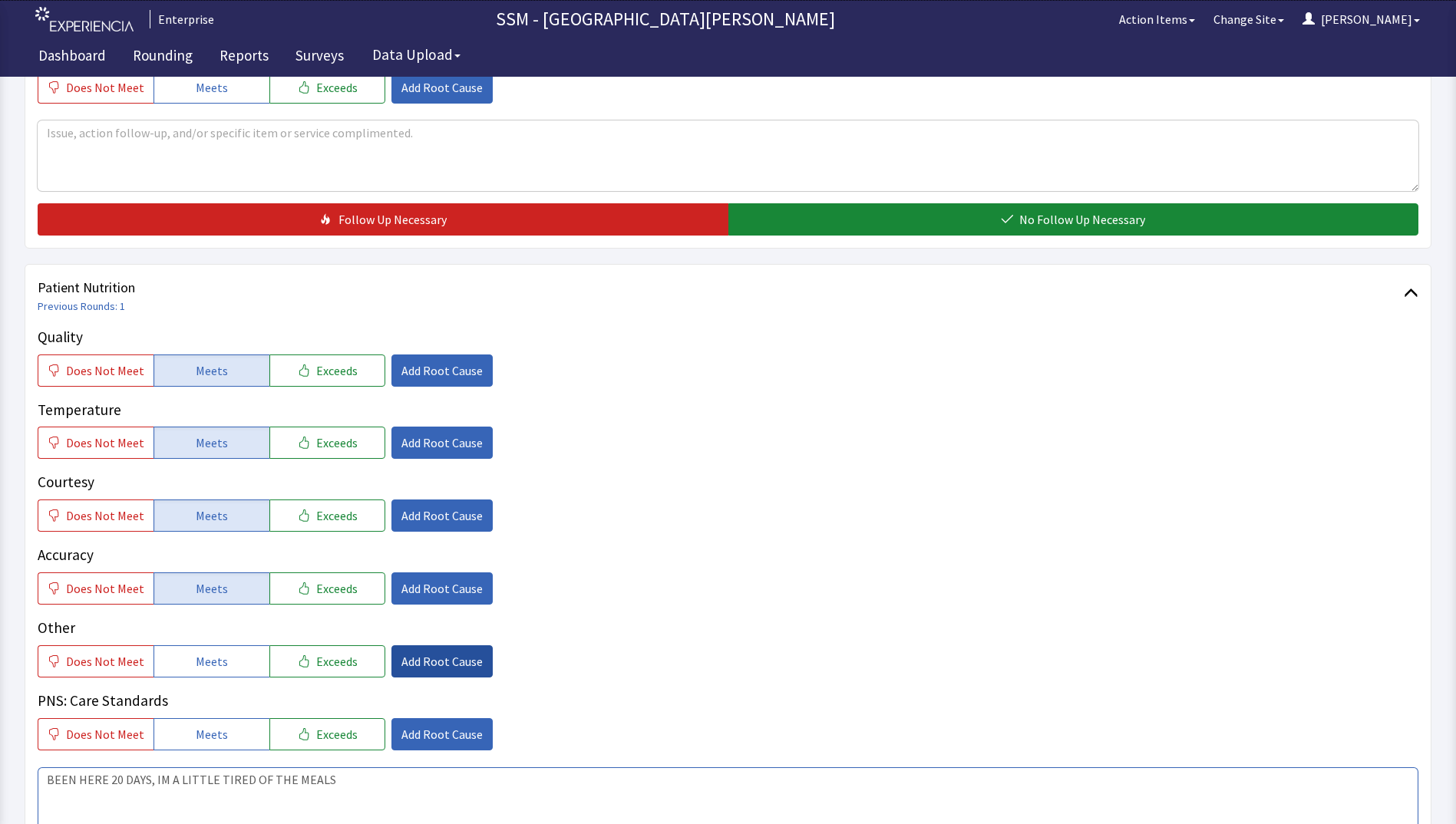
type textarea "BEEN HERE 20 DAYS, IM A LITTLE TIRED OF THE MEALS"
click at [438, 650] on button "Add Root Cause" at bounding box center [442, 661] width 102 height 32
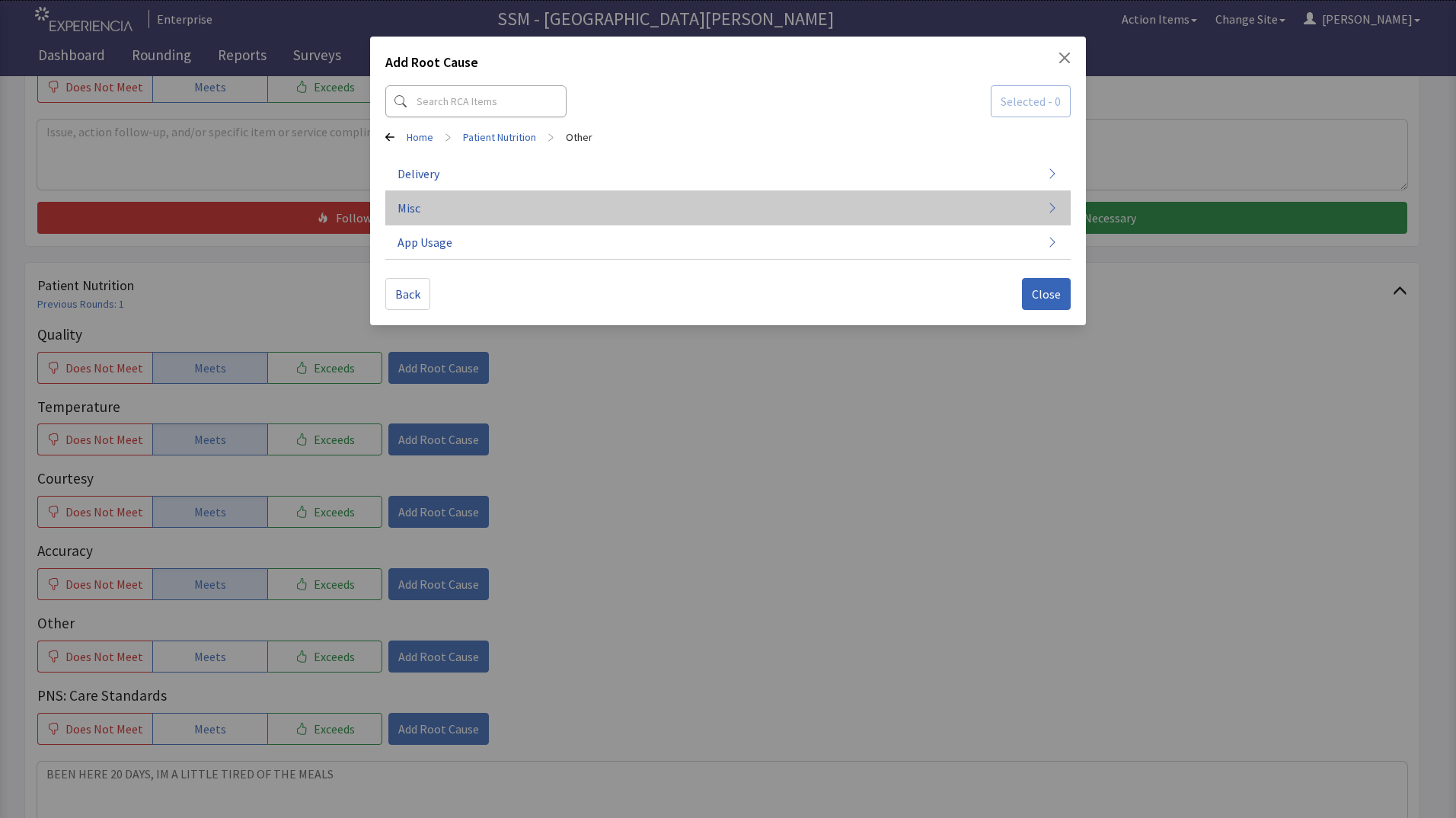
click at [576, 207] on button "Misc" at bounding box center [728, 208] width 686 height 34
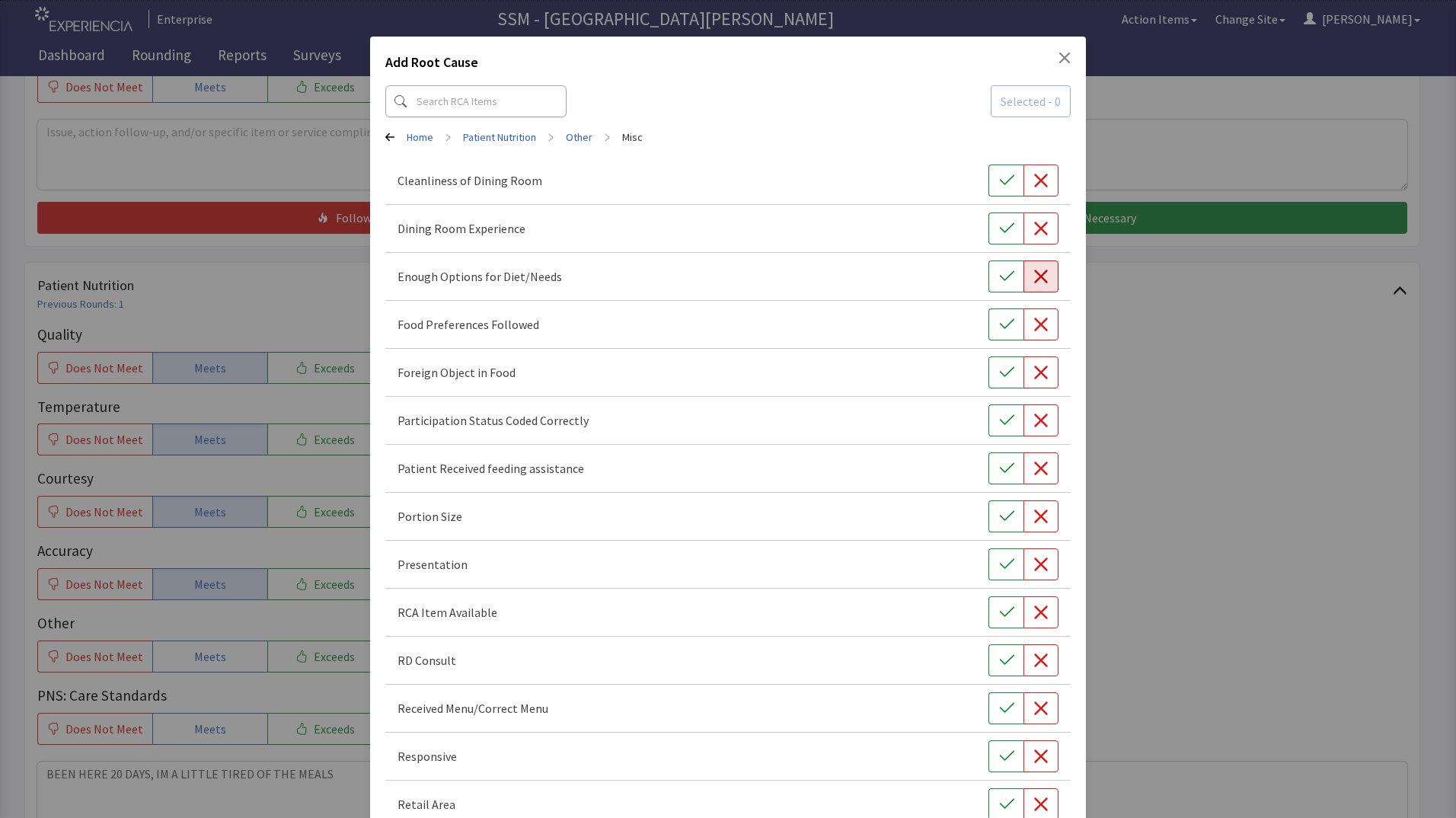
click at [1031, 288] on button "button" at bounding box center [1041, 276] width 35 height 32
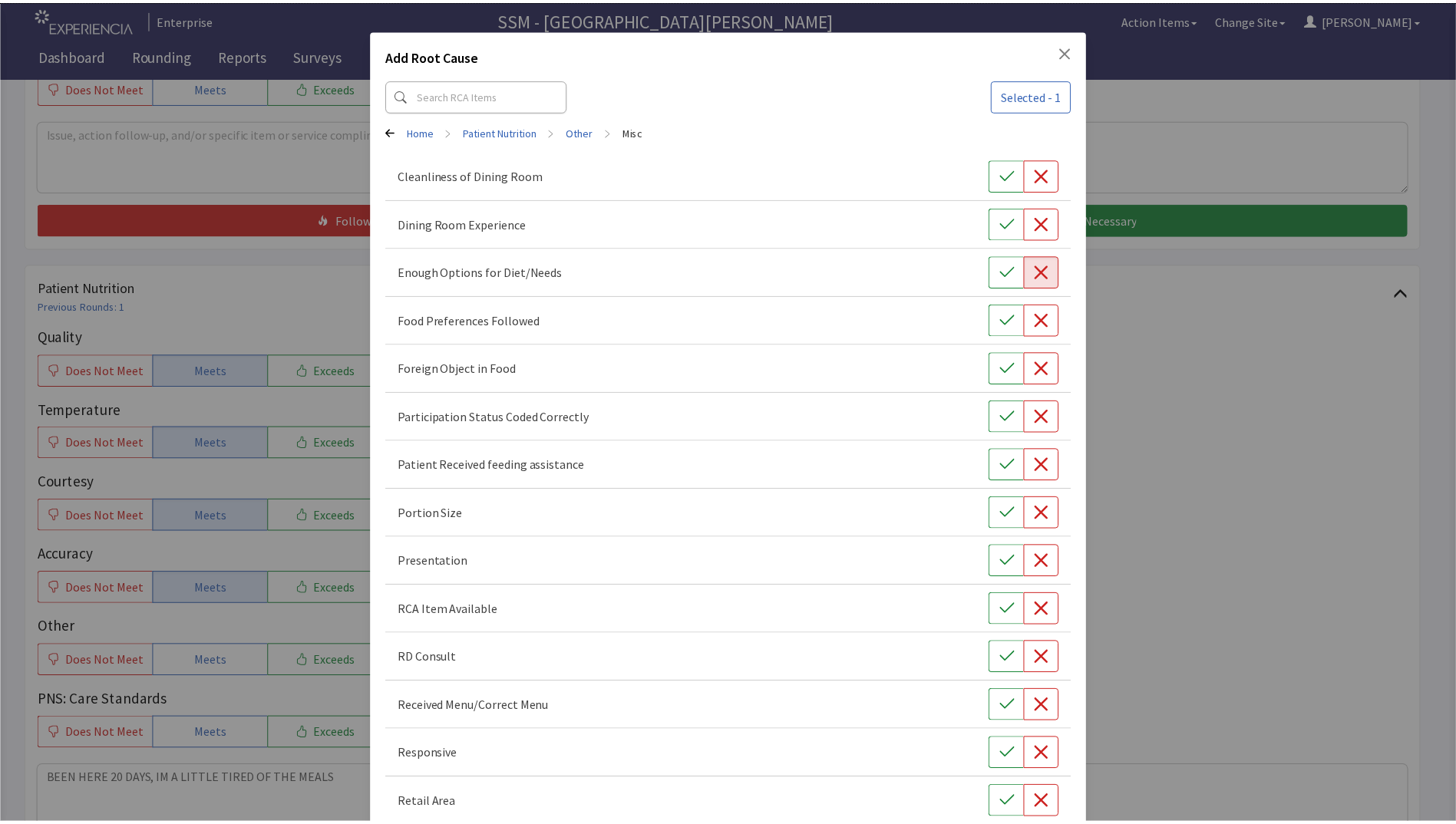
scroll to position [0, 0]
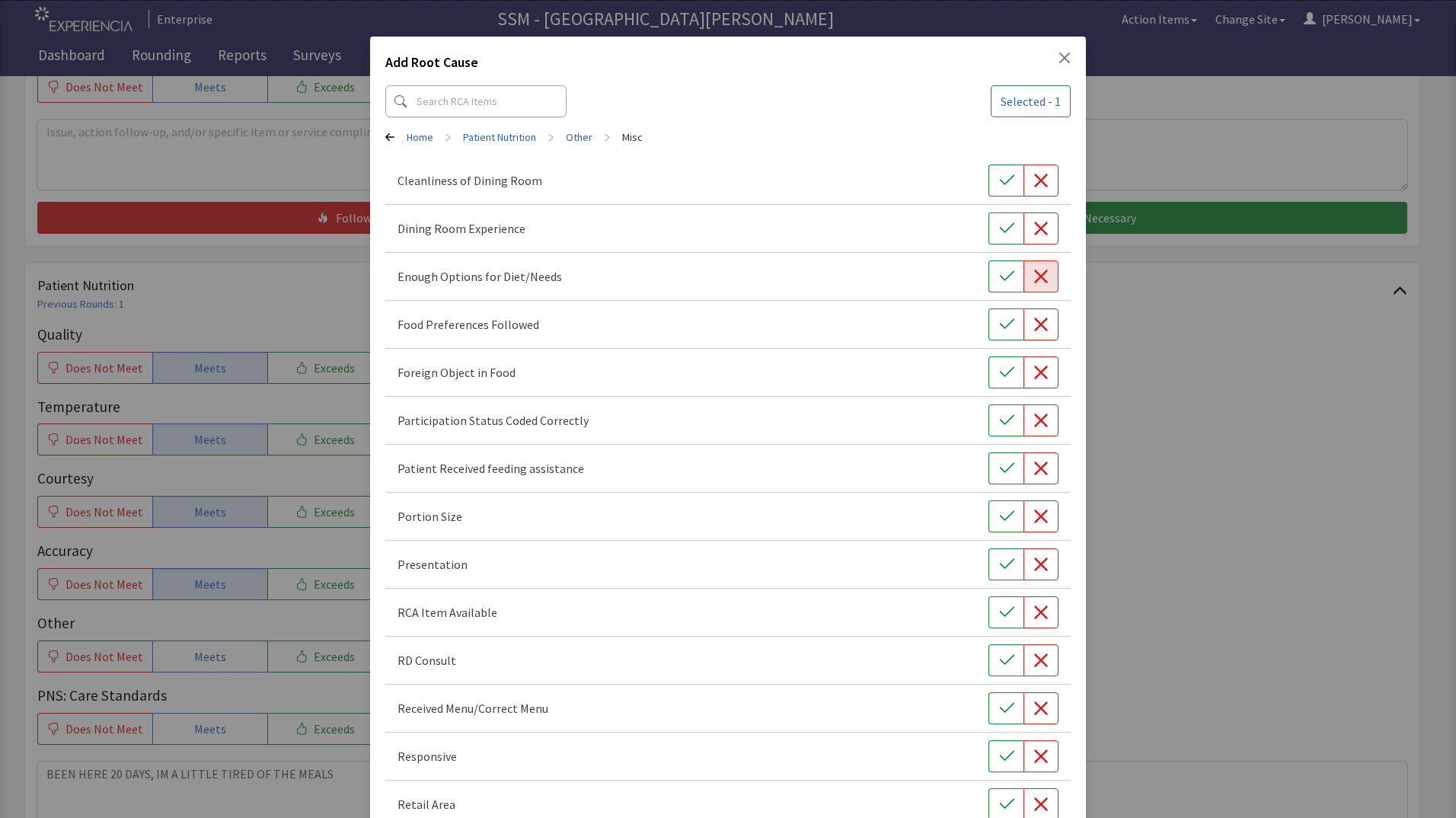
click at [1205, 489] on div "Add Root Cause Selected - 1 Home > Patient Nutrition > Other > Misc Cleanliness…" at bounding box center [728, 453] width 1456 height 906
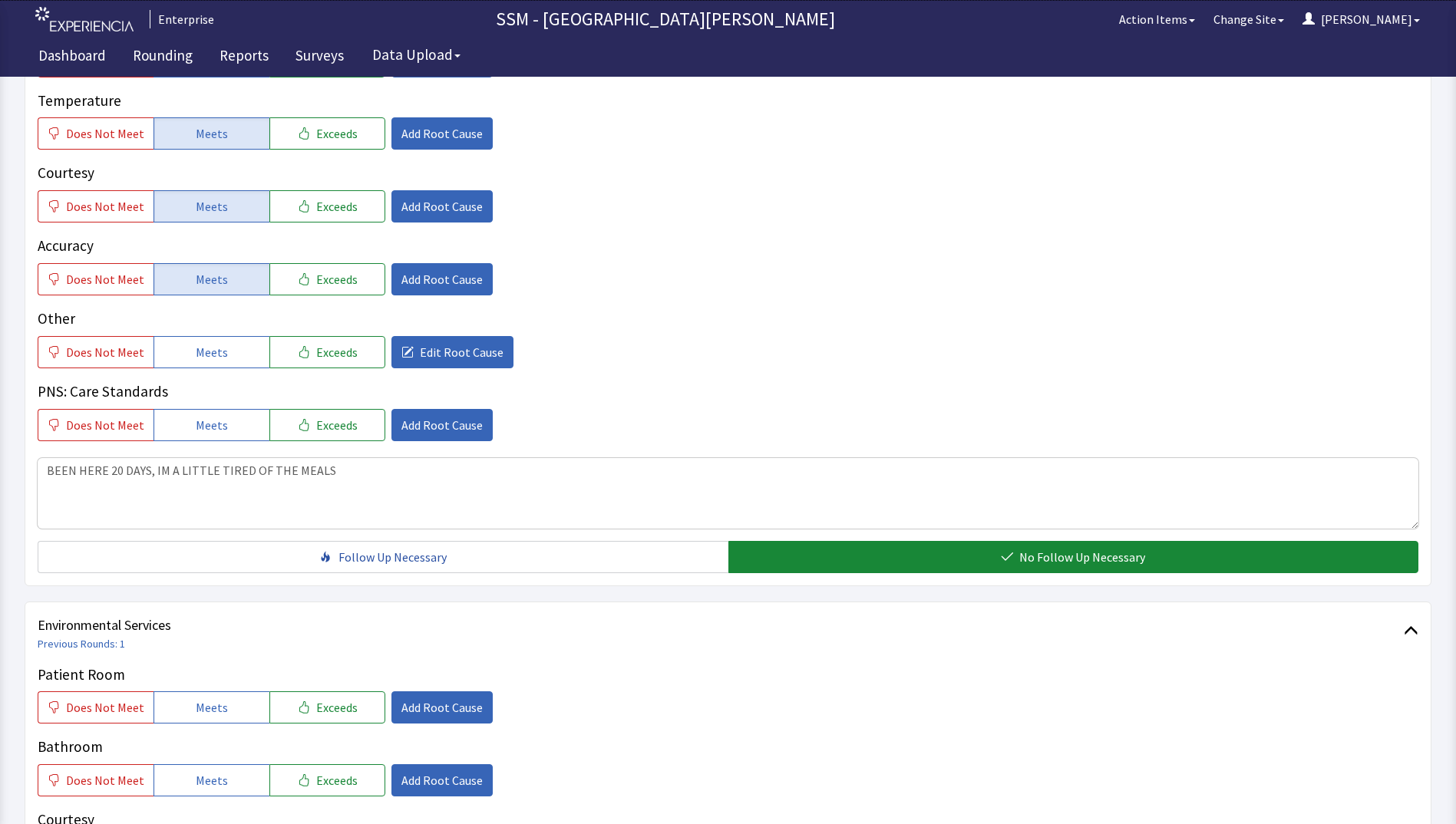
scroll to position [997, 0]
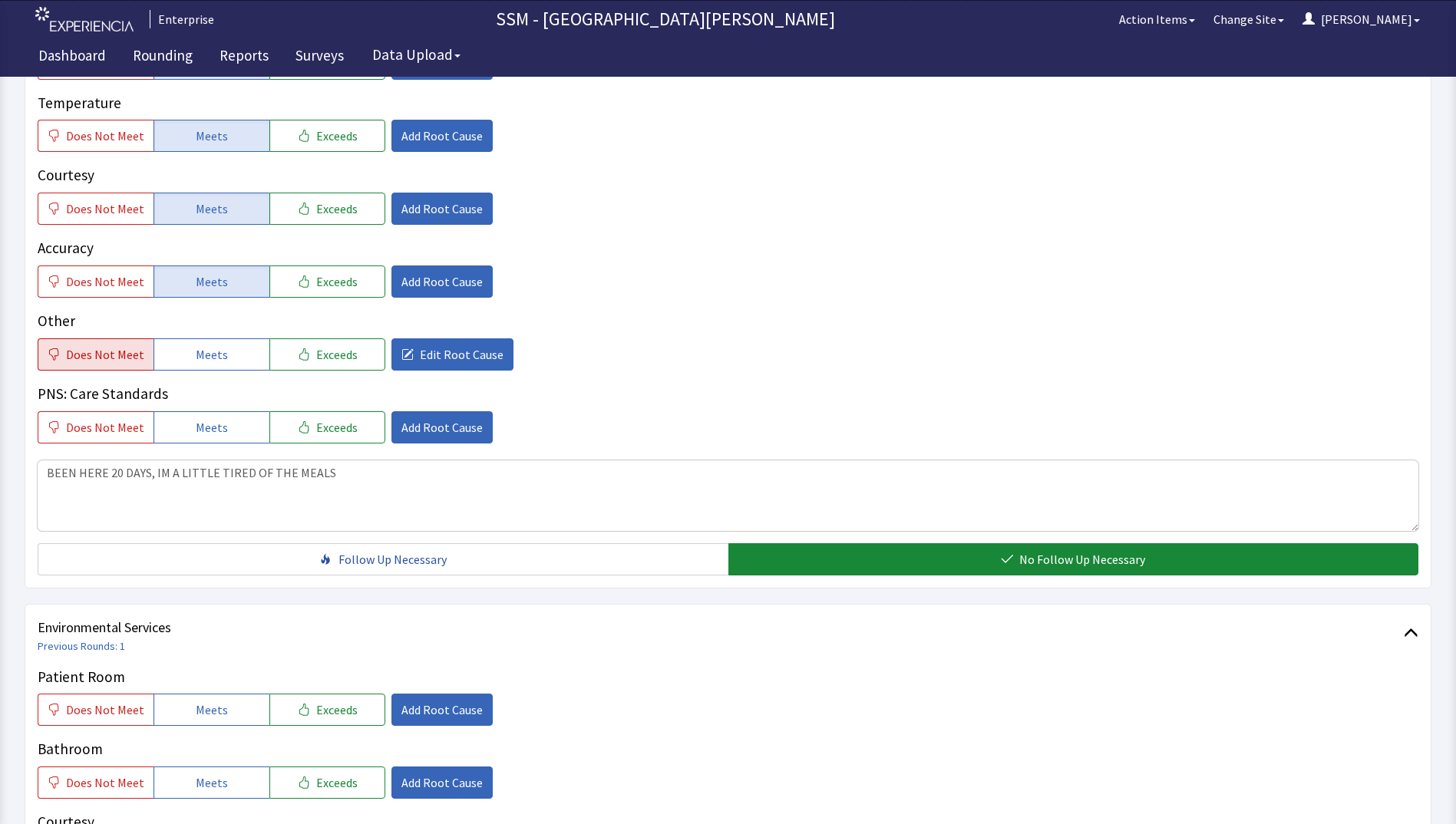
click at [127, 364] on button "Does Not Meet" at bounding box center [96, 354] width 116 height 32
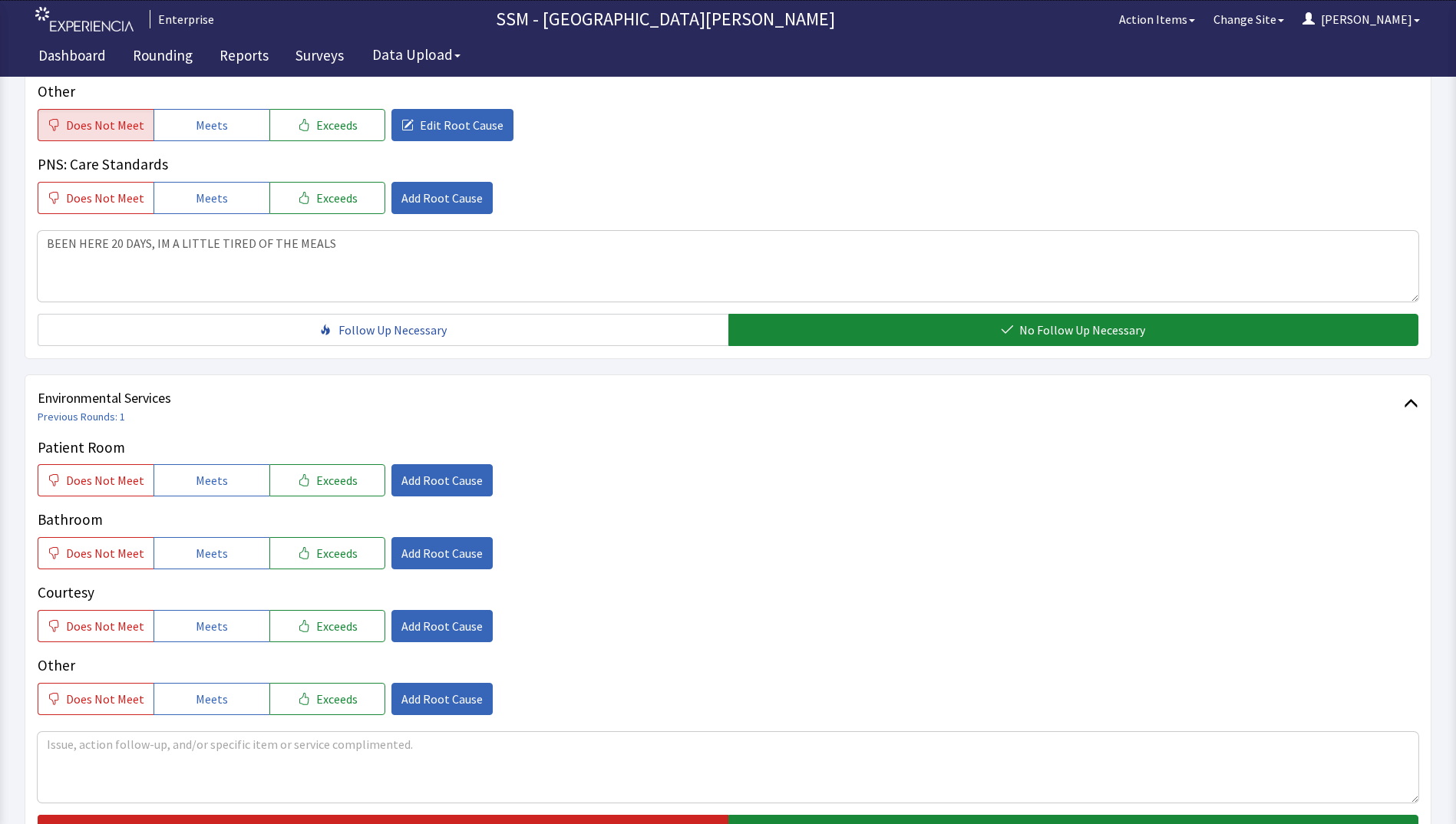
scroll to position [1227, 0]
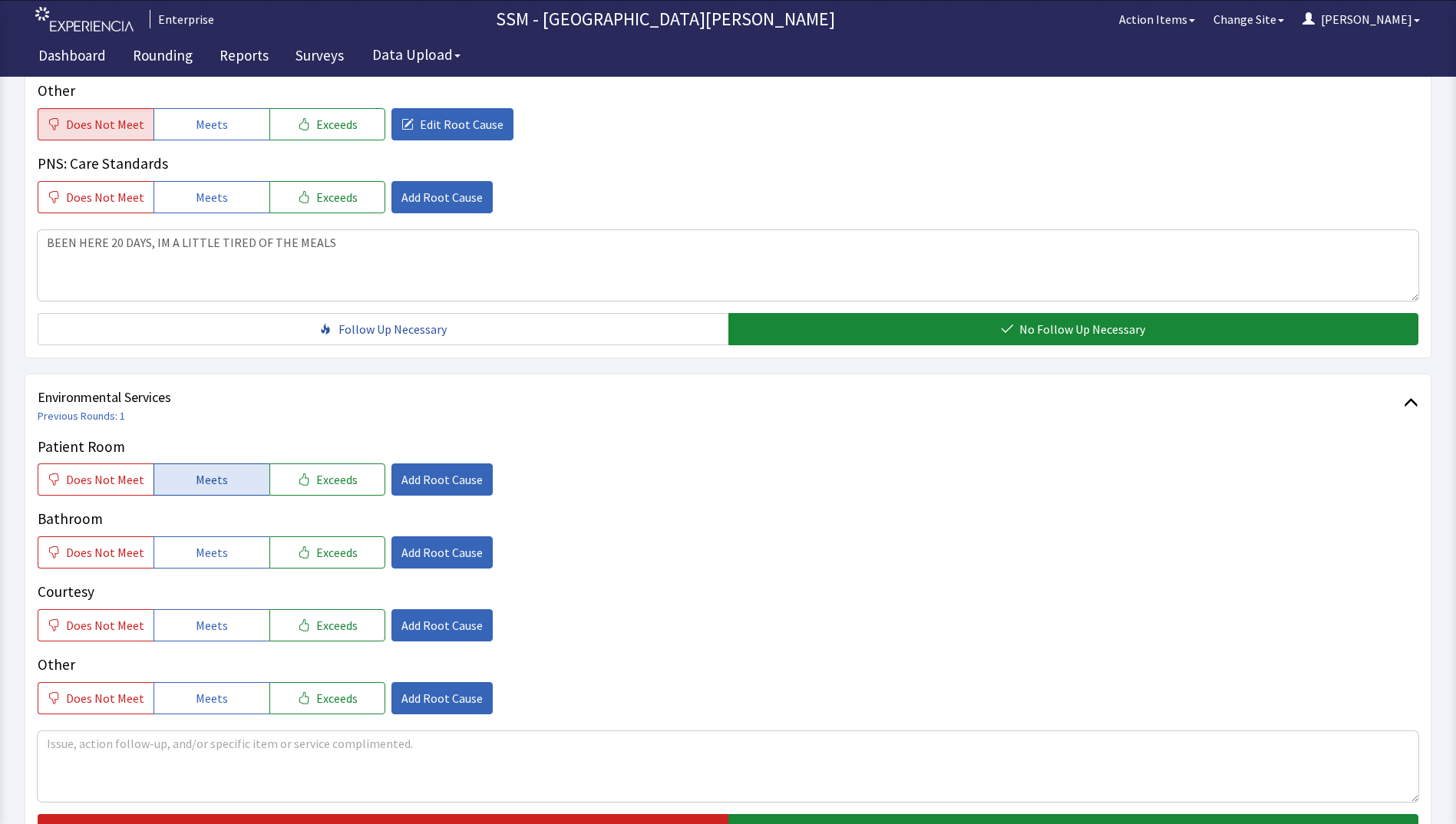
click at [206, 481] on span "Meets" at bounding box center [211, 479] width 32 height 18
click at [208, 550] on span "Meets" at bounding box center [211, 551] width 32 height 18
click at [195, 627] on span "Meets" at bounding box center [211, 624] width 32 height 18
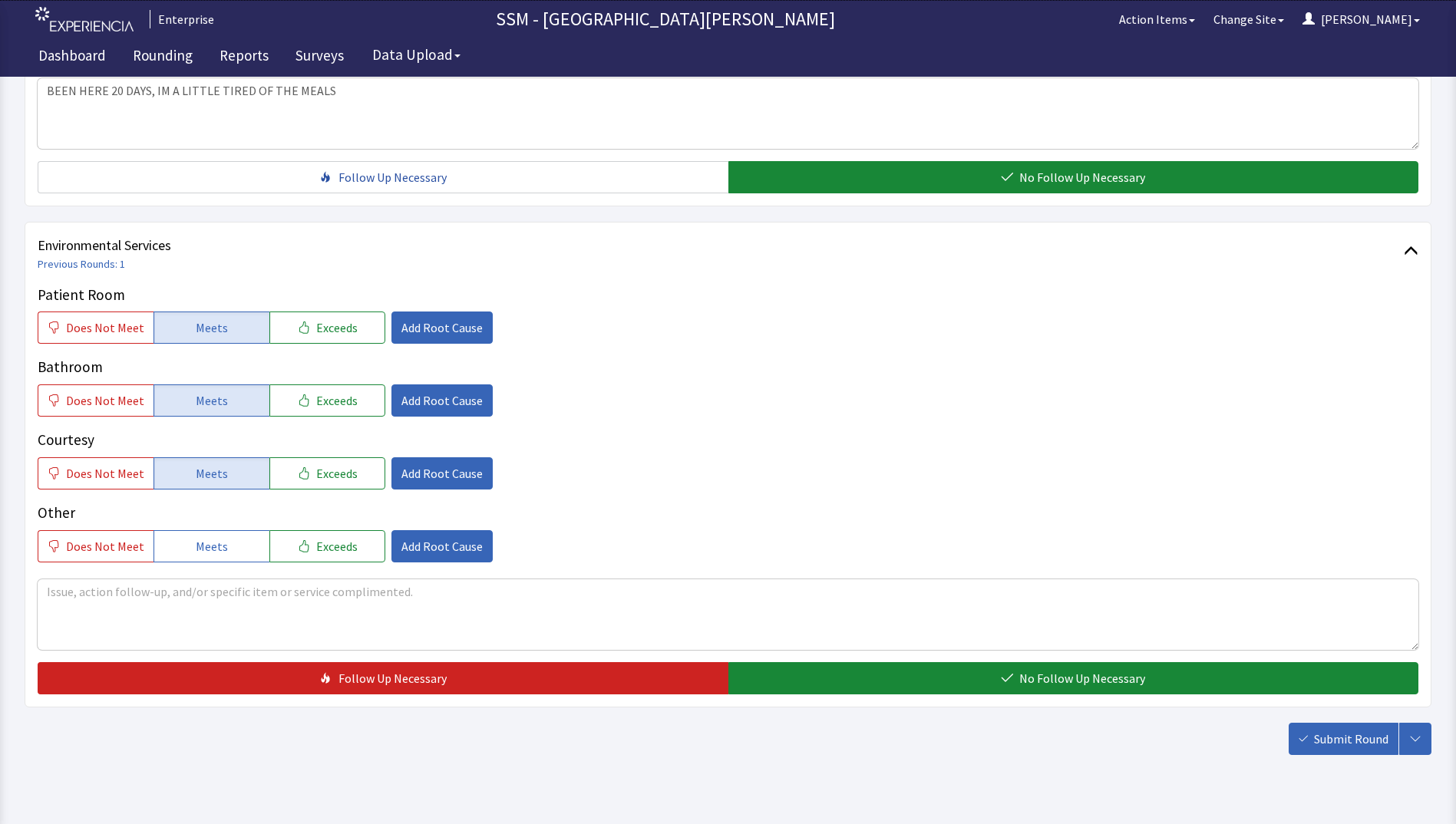
scroll to position [1411, 0]
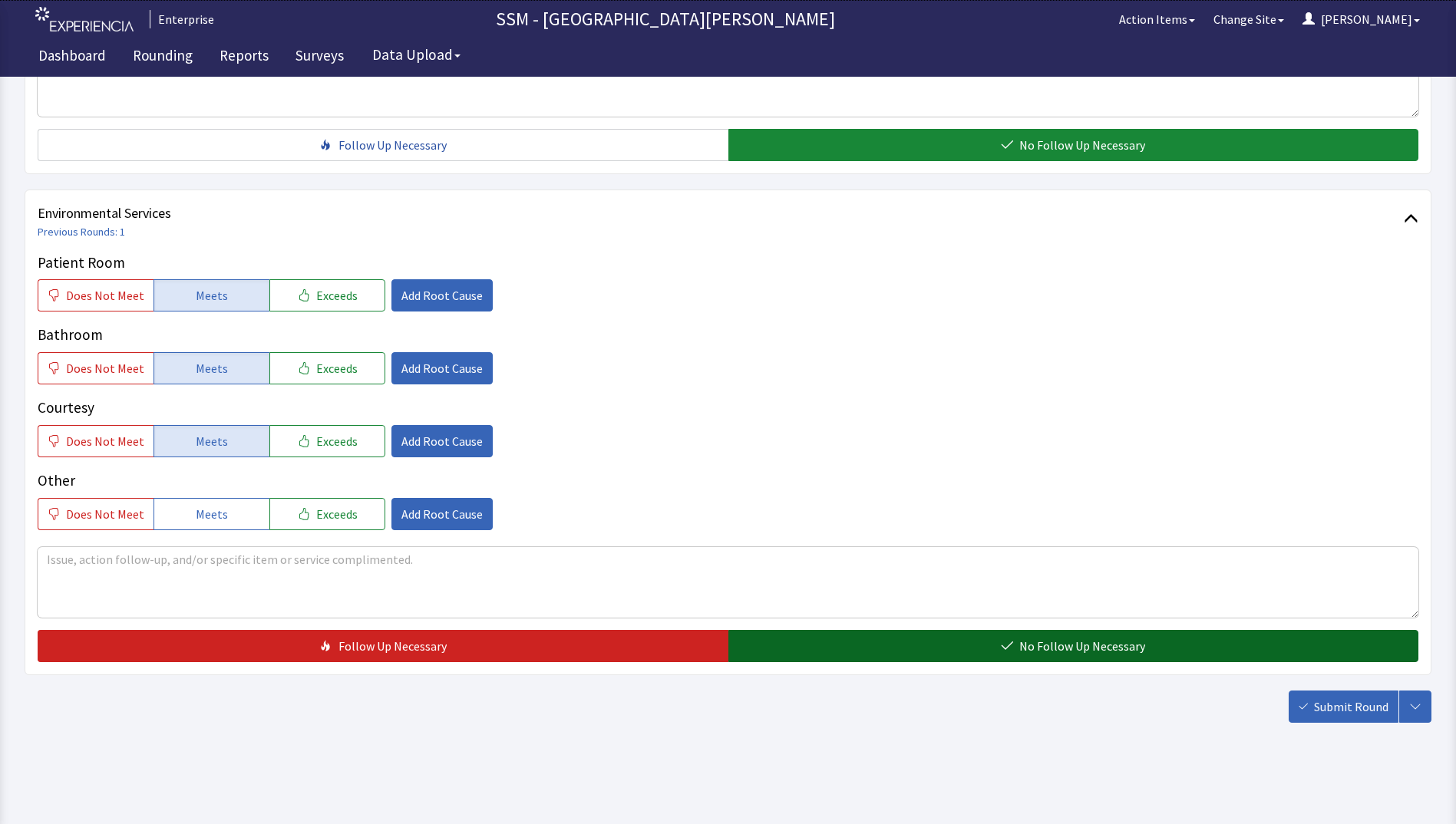
click at [1057, 652] on span "No Follow Up Necessary" at bounding box center [1082, 645] width 126 height 18
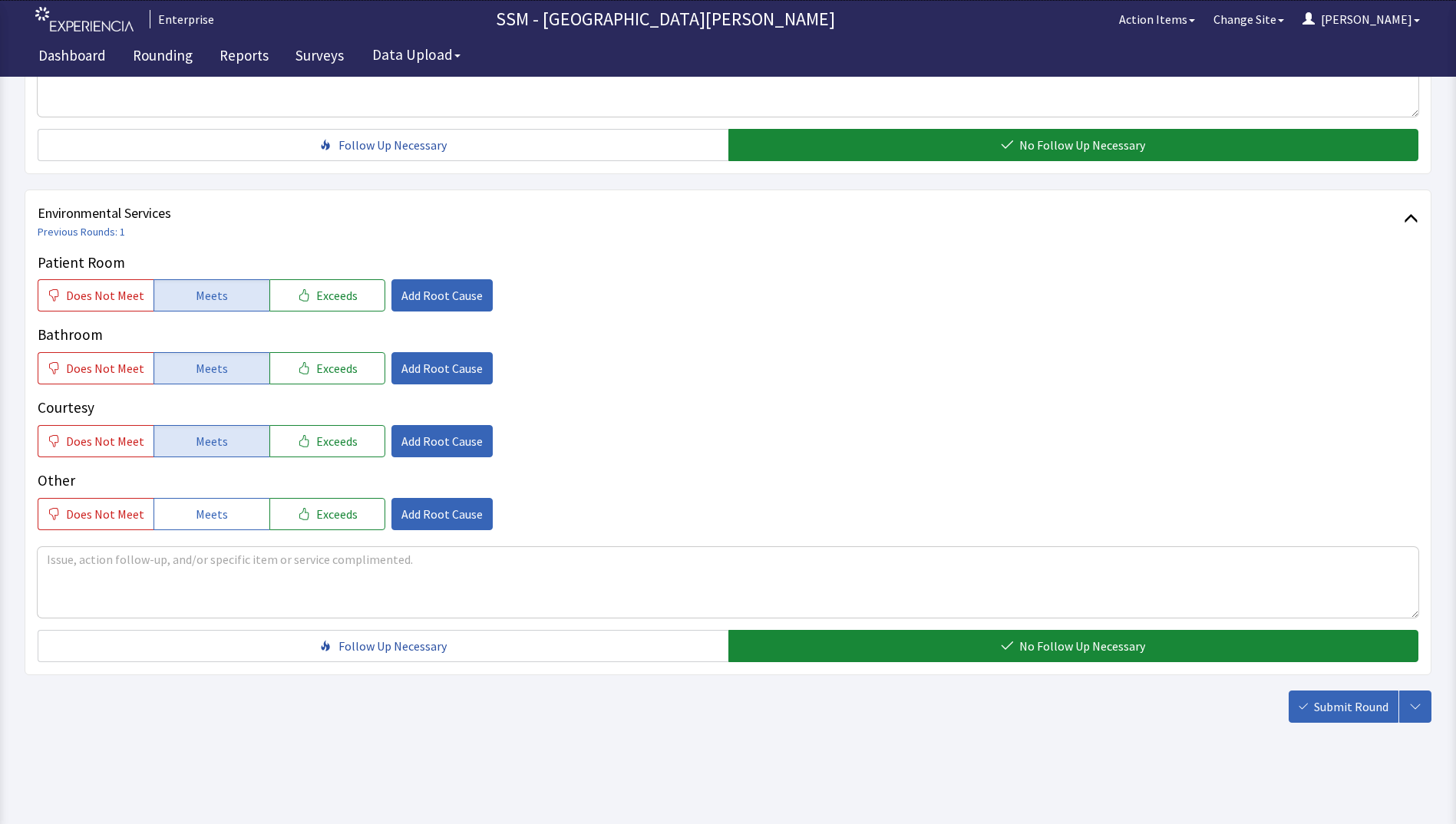
drag, startPoint x: 1316, startPoint y: 700, endPoint x: 1293, endPoint y: 705, distance: 23.5
click at [1320, 705] on span "Submit Round" at bounding box center [1351, 706] width 75 height 18
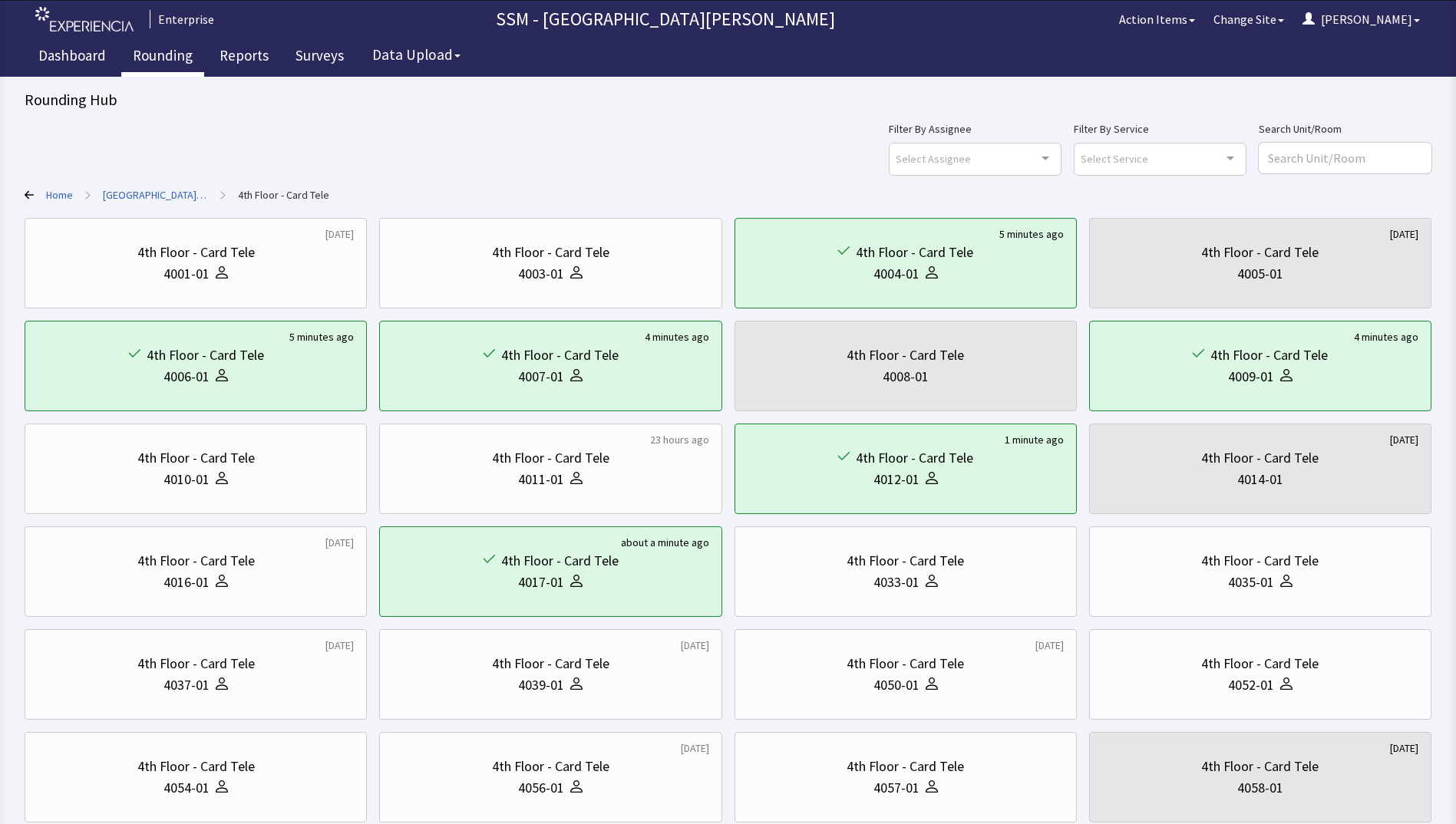
click at [167, 60] on link "Rounding" at bounding box center [163, 58] width 83 height 39
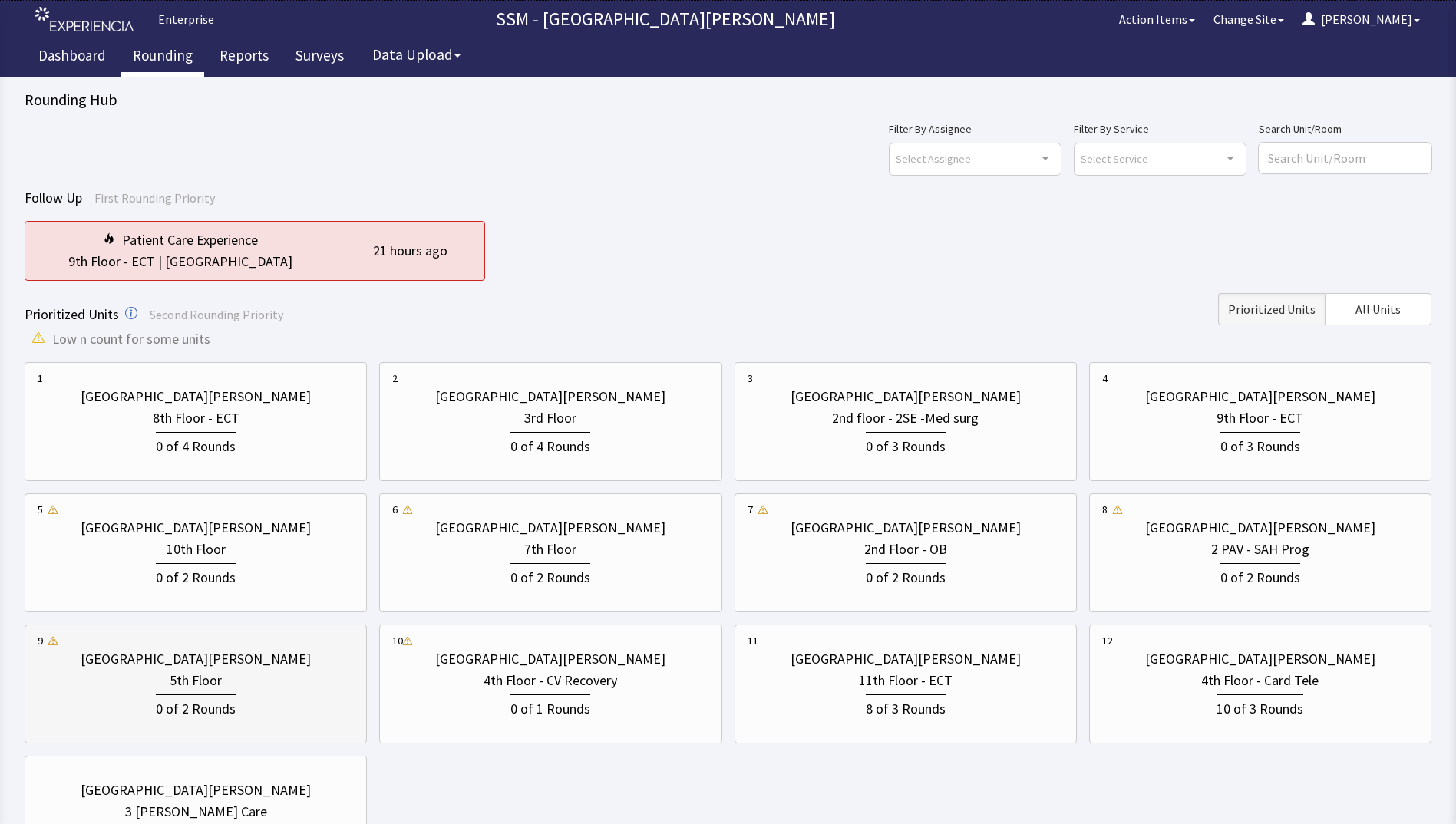
click at [299, 679] on div "5th Floor" at bounding box center [195, 680] width 316 height 22
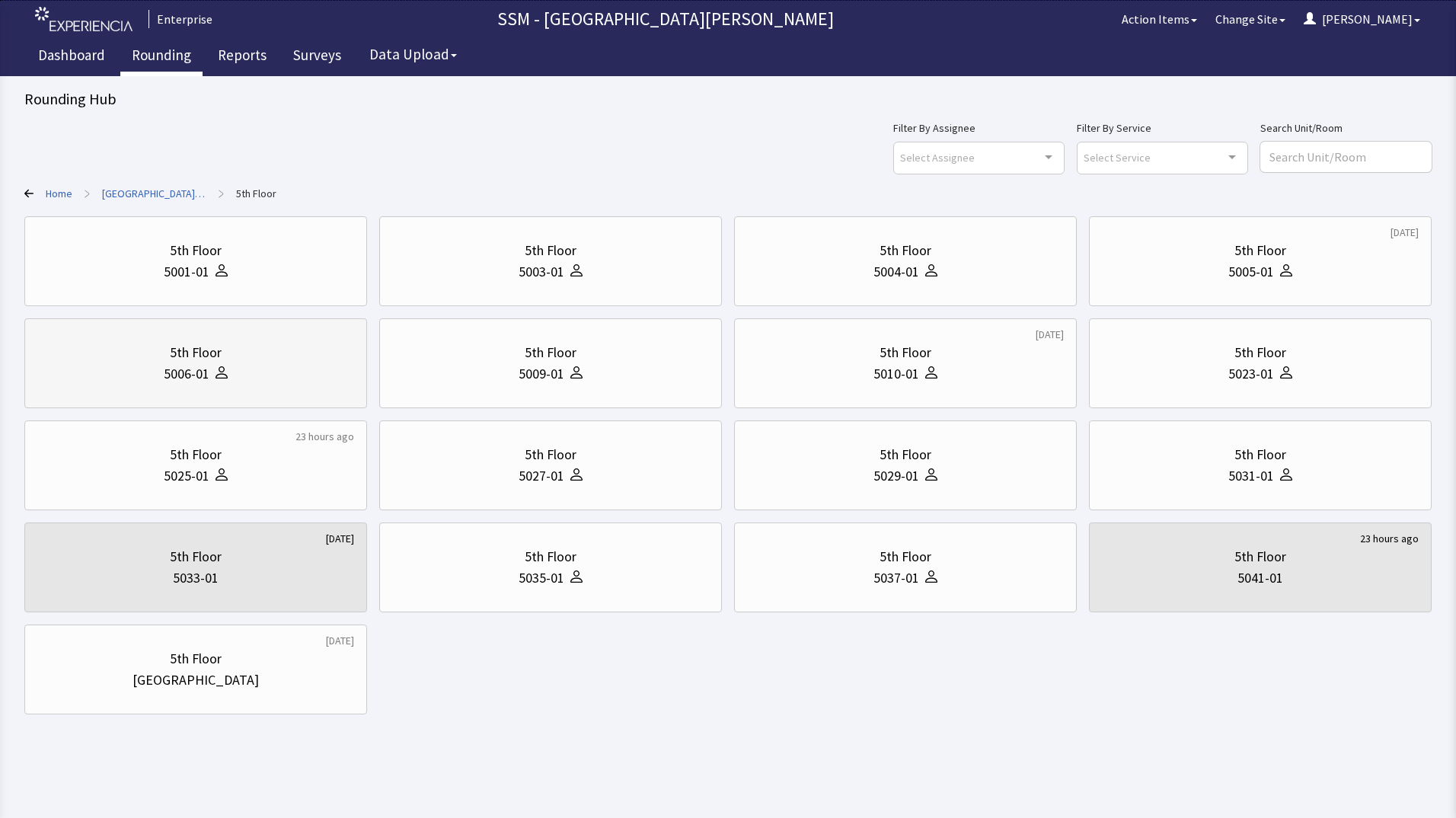
click at [284, 386] on div "5th Floor 5006-01" at bounding box center [196, 364] width 317 height 73
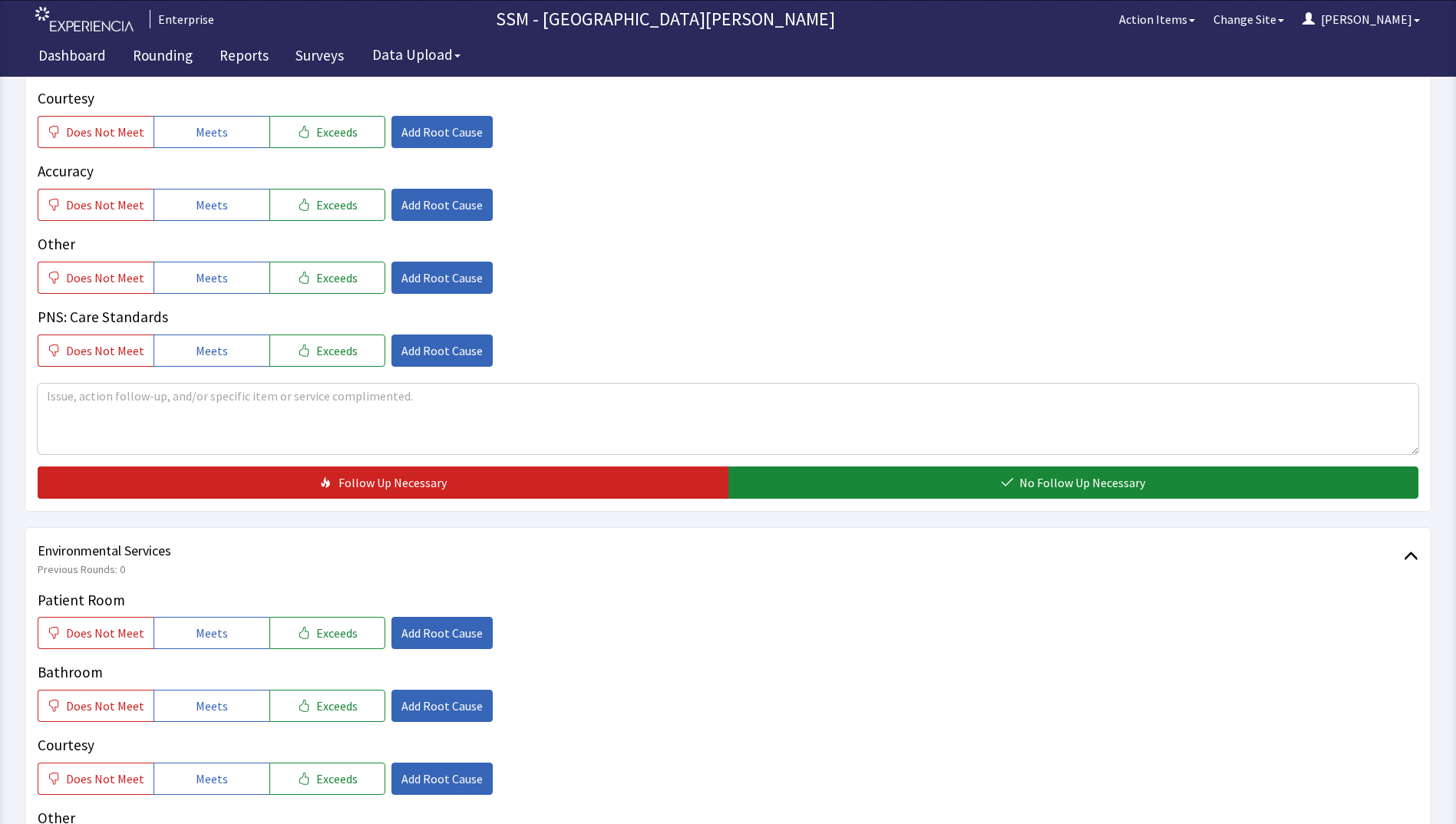
scroll to position [1304, 0]
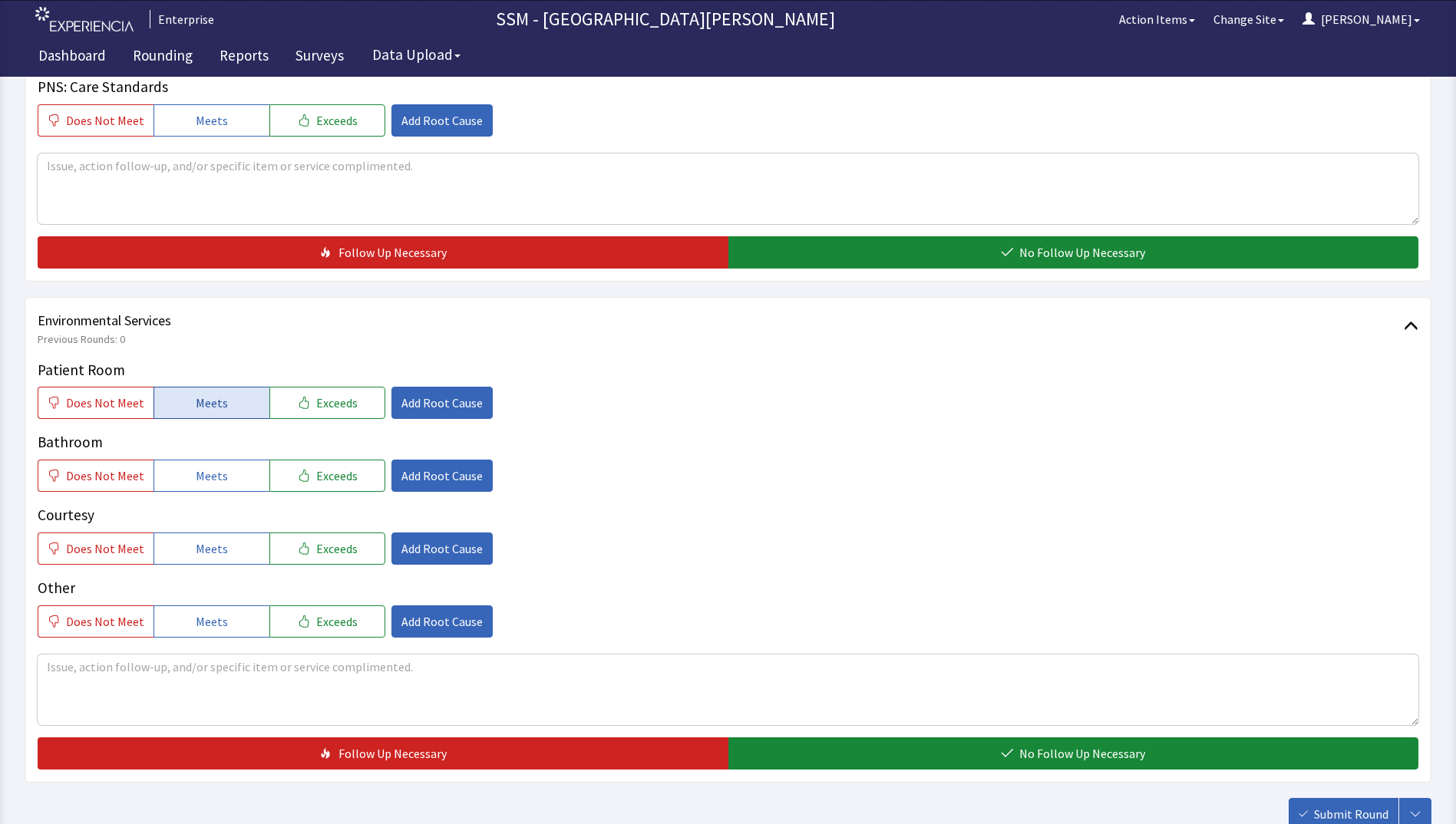
click at [226, 408] on button "Meets" at bounding box center [211, 402] width 116 height 32
drag, startPoint x: 231, startPoint y: 472, endPoint x: 238, endPoint y: 490, distance: 19.3
click at [231, 477] on button "Meets" at bounding box center [211, 475] width 116 height 32
click at [240, 542] on button "Meets" at bounding box center [211, 548] width 116 height 32
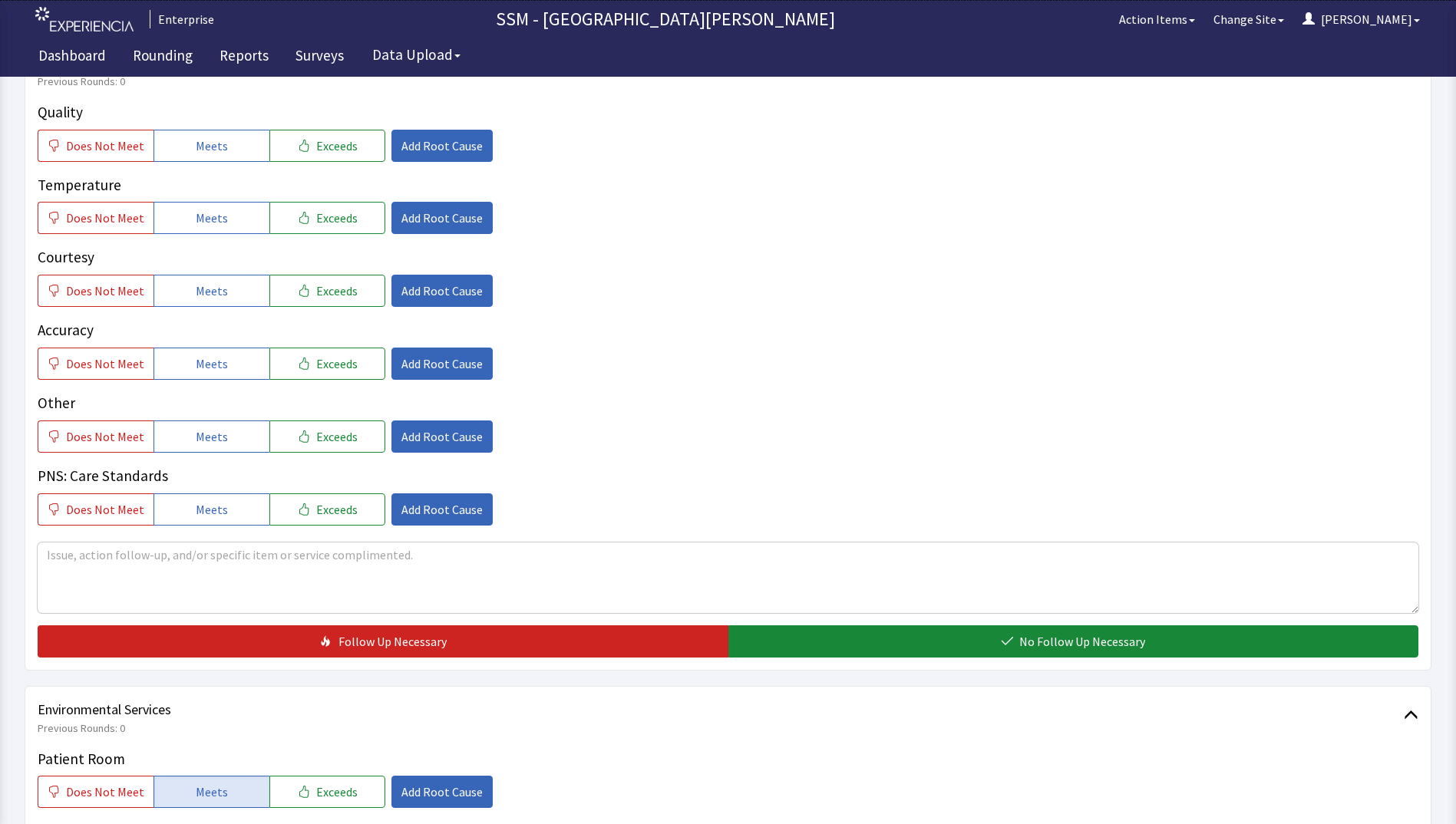
scroll to position [844, 0]
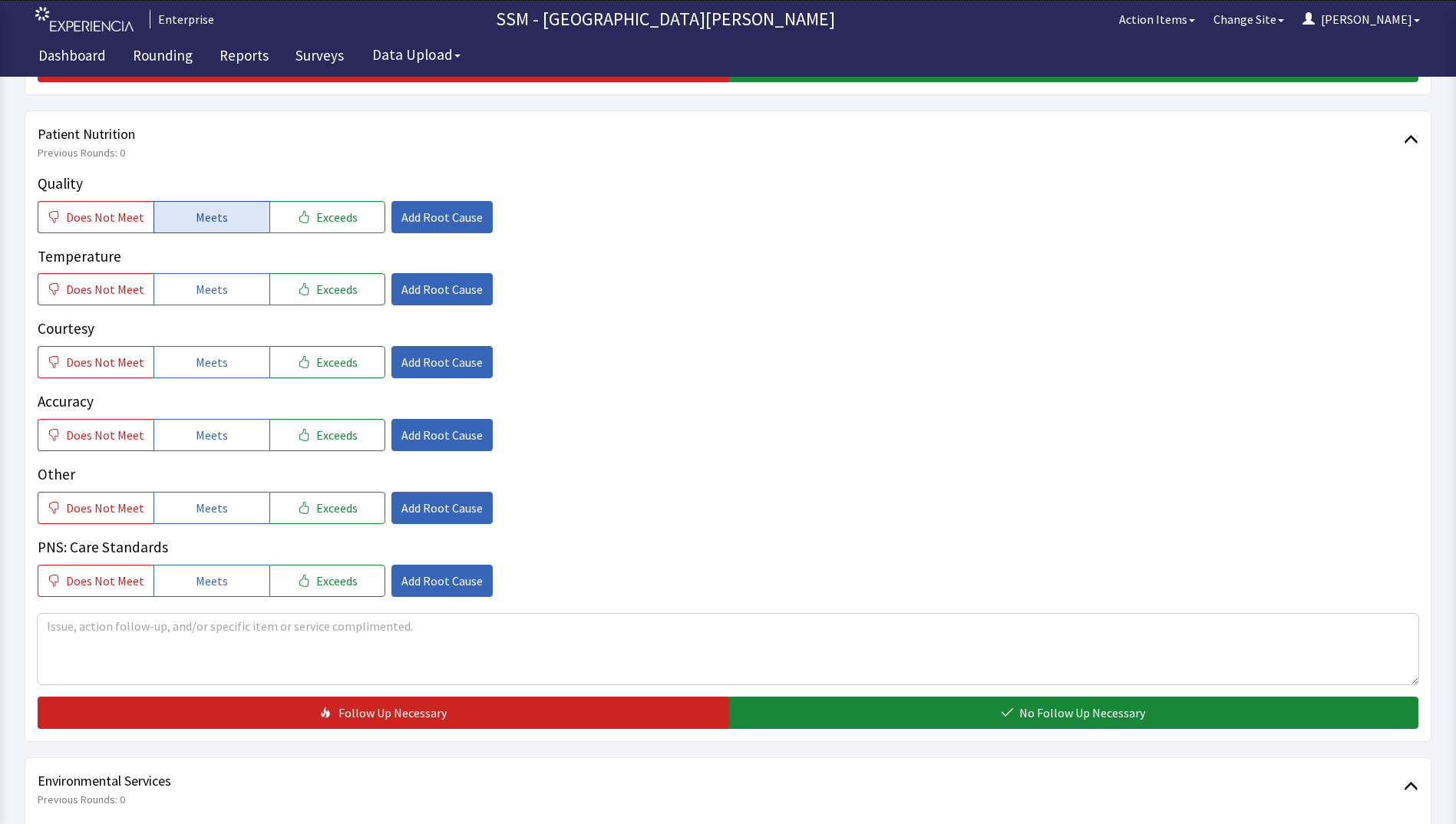
click at [224, 212] on button "Meets" at bounding box center [211, 217] width 116 height 32
drag, startPoint x: 202, startPoint y: 277, endPoint x: 217, endPoint y: 300, distance: 27.5
click at [203, 279] on button "Meets" at bounding box center [211, 288] width 116 height 32
drag, startPoint x: 216, startPoint y: 369, endPoint x: 254, endPoint y: 378, distance: 39.1
click at [217, 369] on span "Meets" at bounding box center [211, 361] width 32 height 18
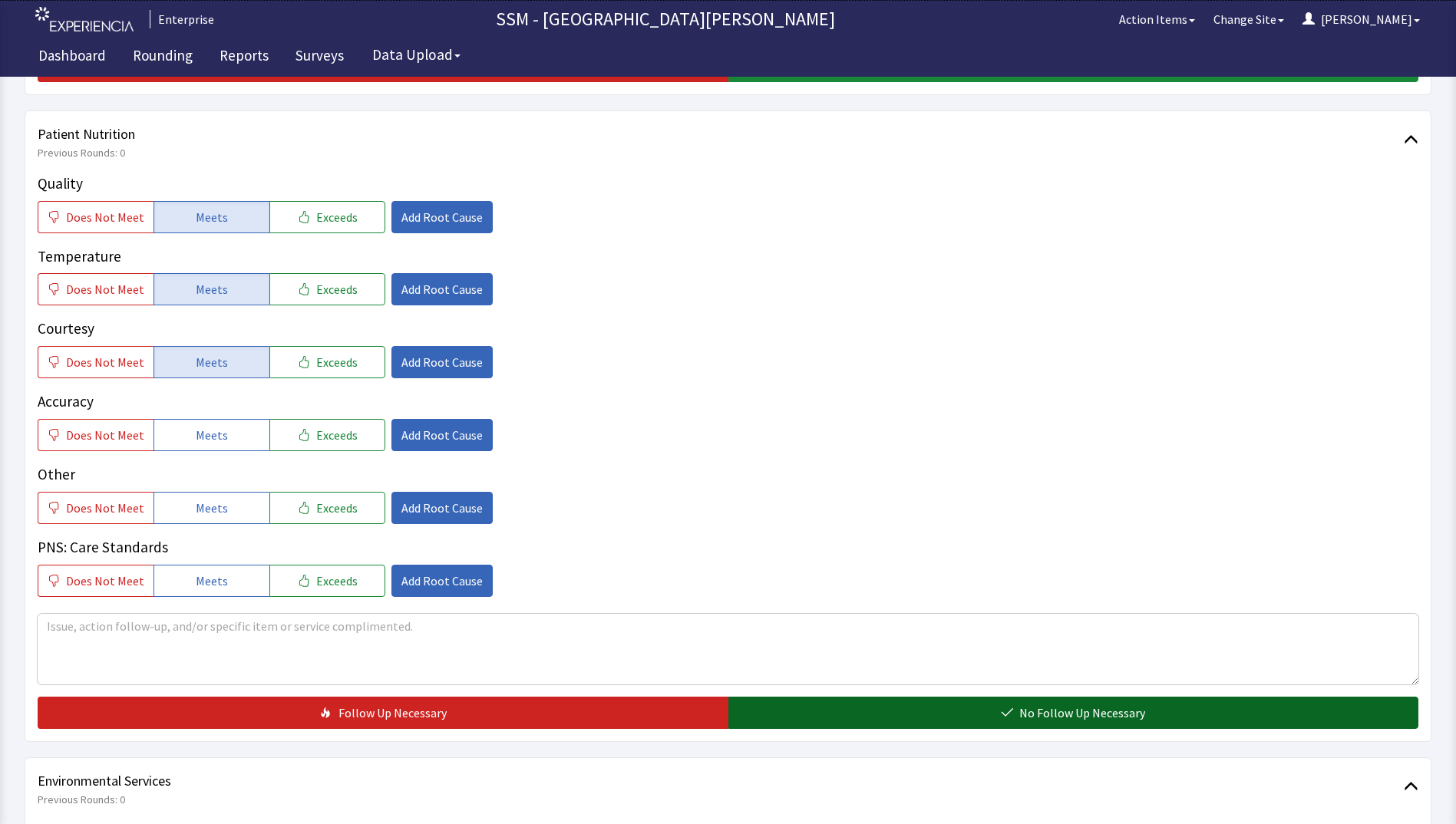
click at [870, 721] on button "No Follow Up Necessary" at bounding box center [1073, 712] width 691 height 32
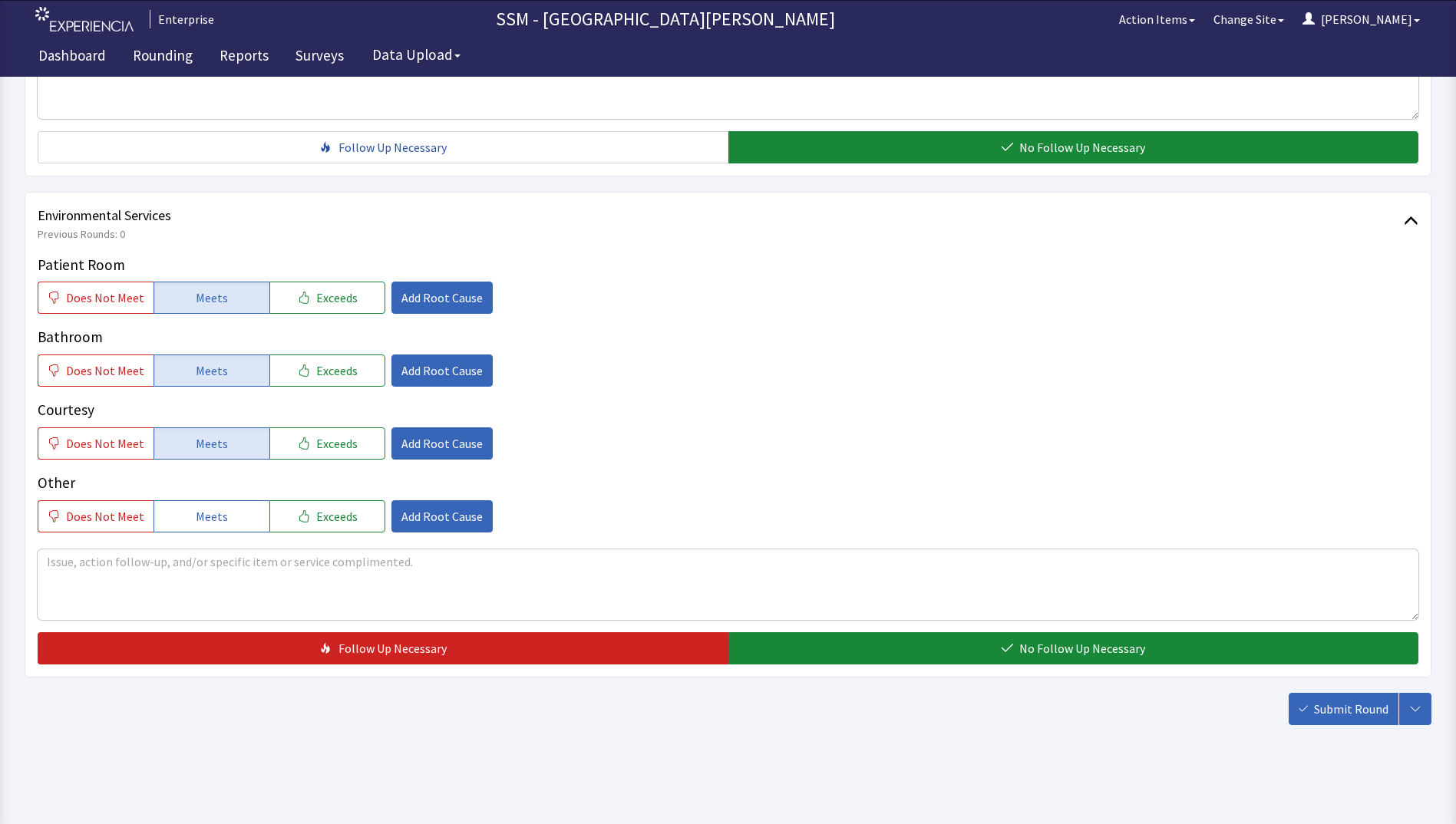
scroll to position [1411, 0]
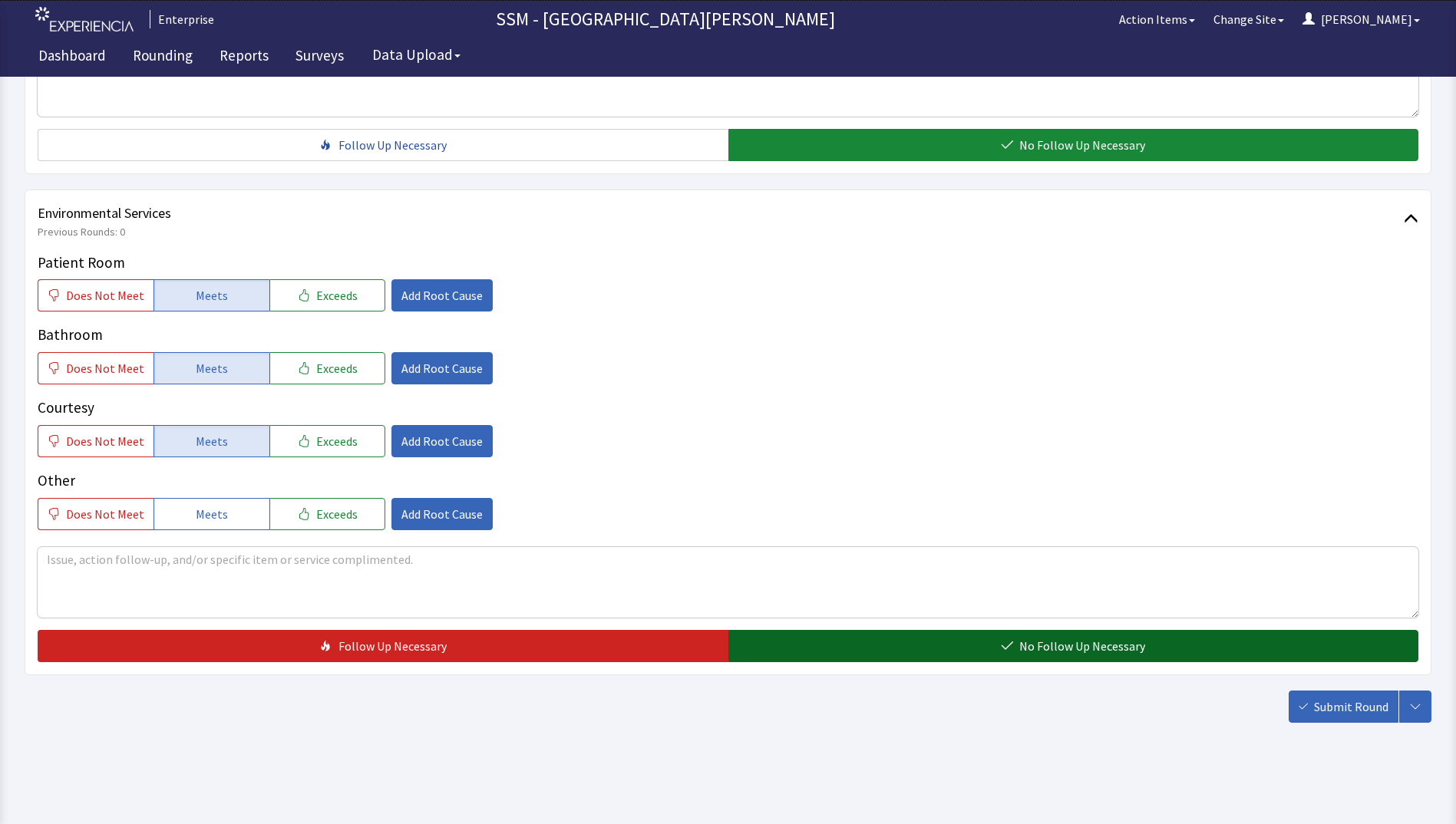
click at [1004, 645] on icon "button" at bounding box center [1007, 646] width 12 height 12
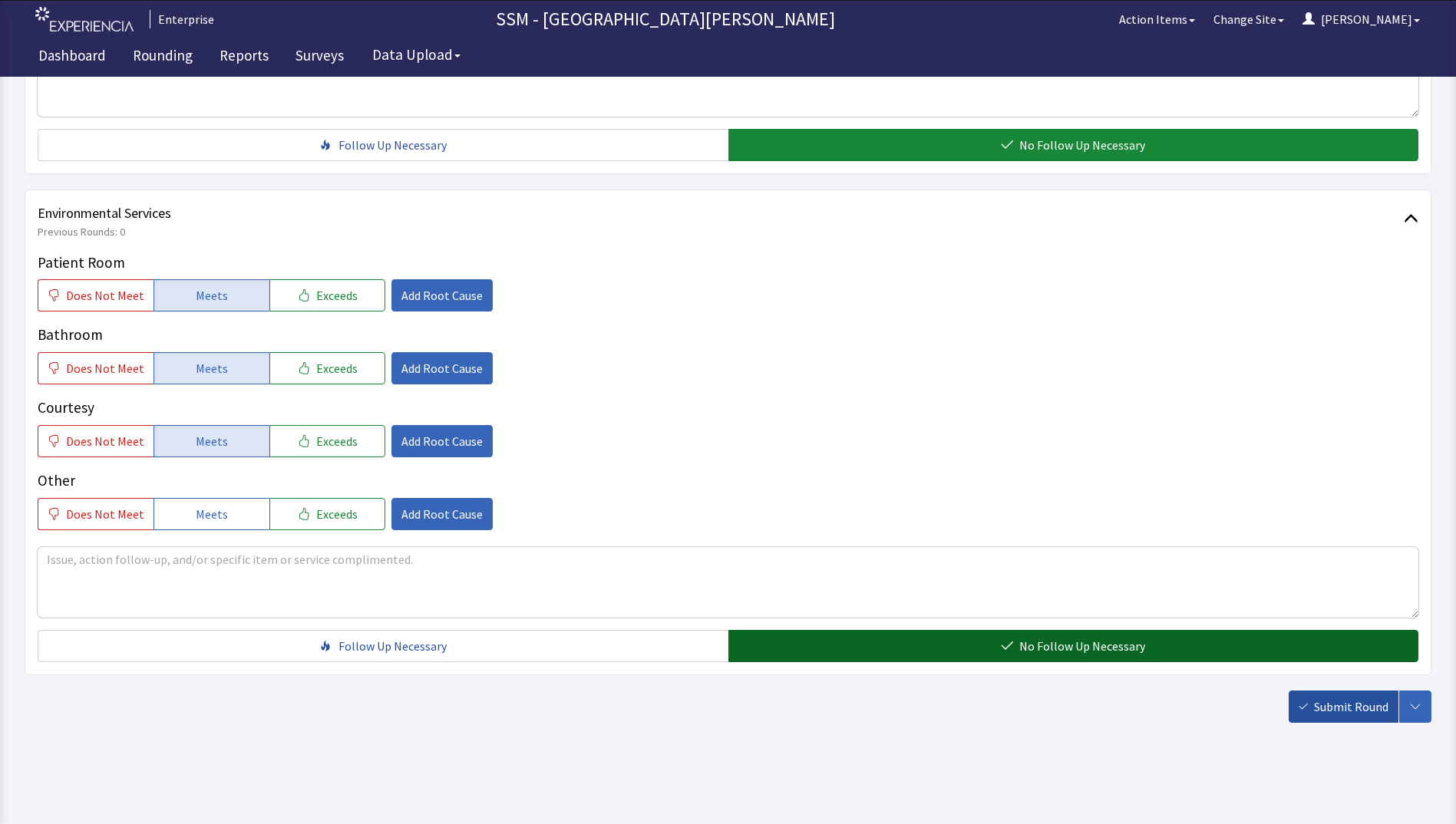
click at [1326, 705] on span "Submit Round" at bounding box center [1351, 706] width 75 height 18
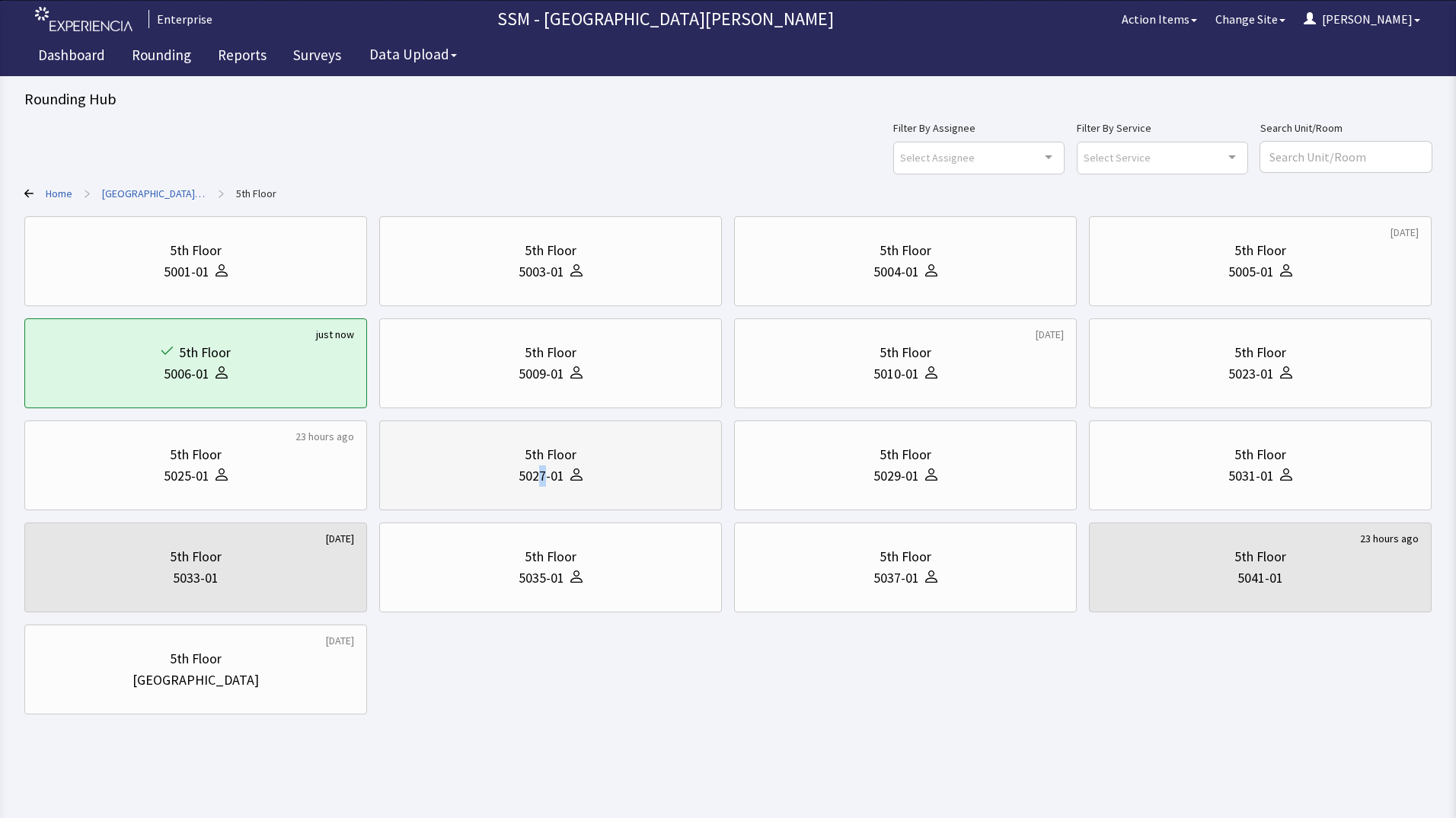
click at [539, 494] on div "5th Floor 5027-01" at bounding box center [550, 465] width 317 height 73
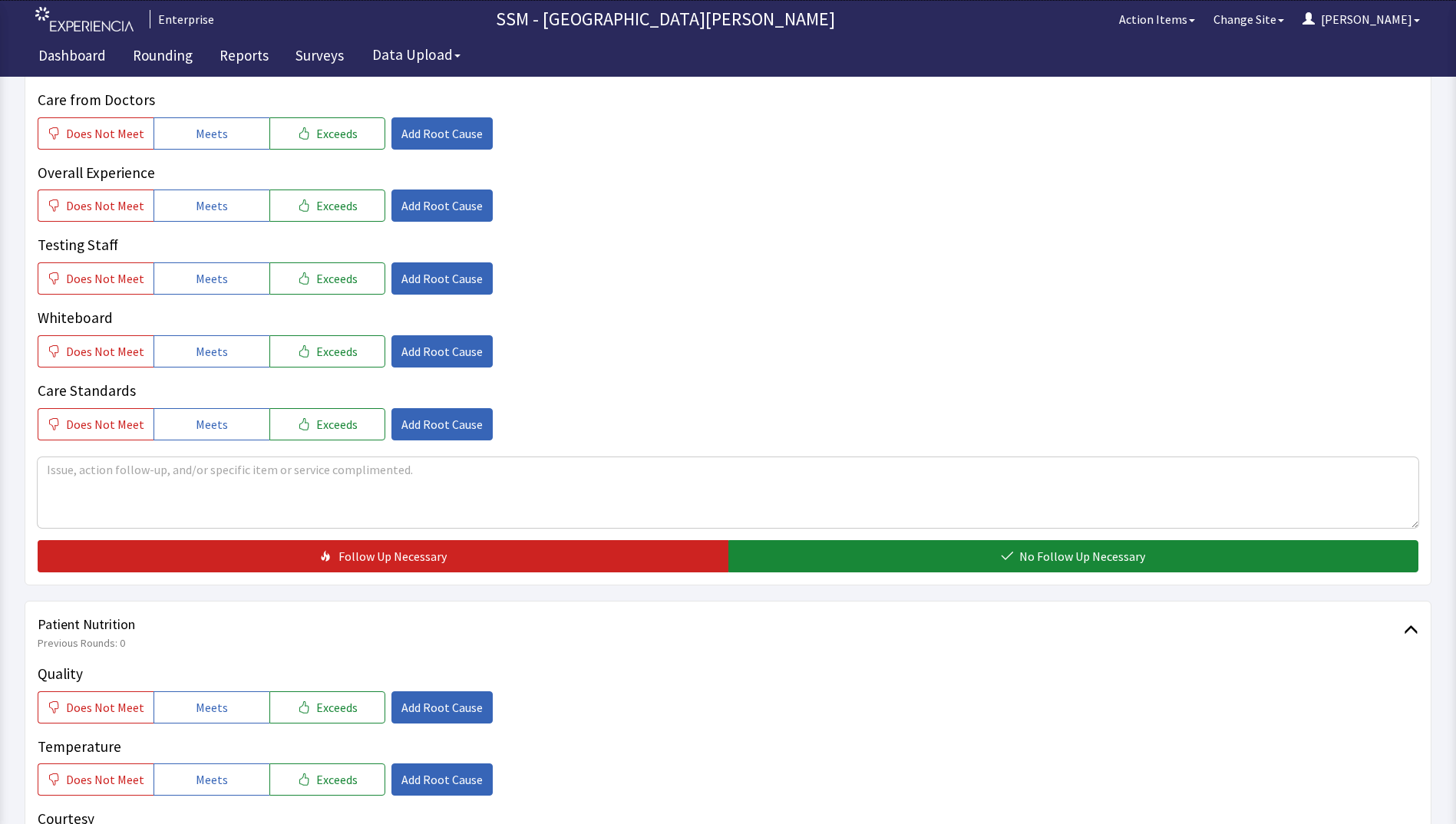
scroll to position [691, 0]
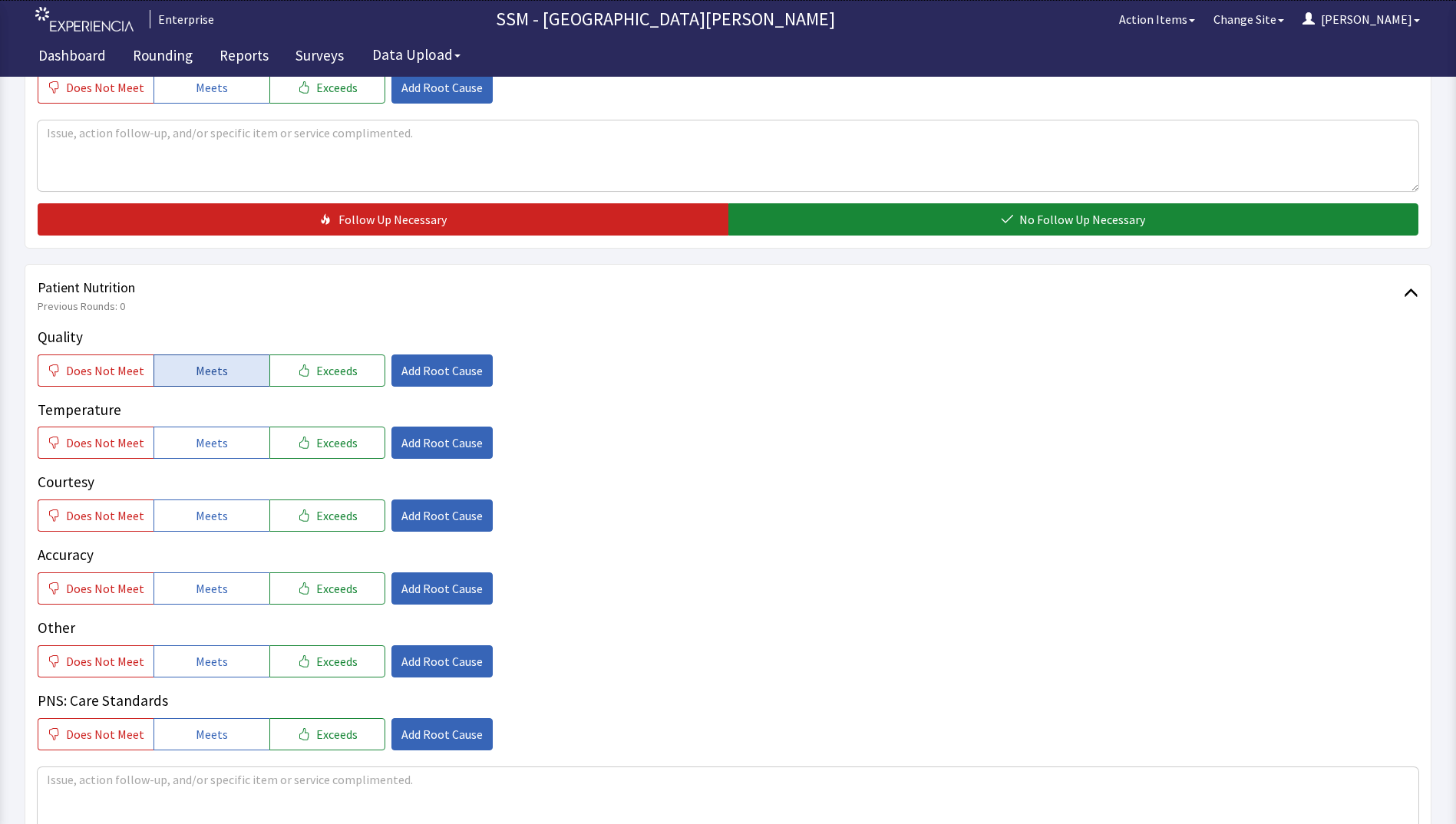
drag, startPoint x: 227, startPoint y: 365, endPoint x: 238, endPoint y: 384, distance: 22.0
click at [231, 372] on button "Meets" at bounding box center [211, 370] width 116 height 32
drag, startPoint x: 238, startPoint y: 441, endPoint x: 241, endPoint y: 499, distance: 58.1
click at [238, 444] on button "Meets" at bounding box center [211, 442] width 116 height 32
click at [241, 513] on button "Meets" at bounding box center [211, 515] width 116 height 32
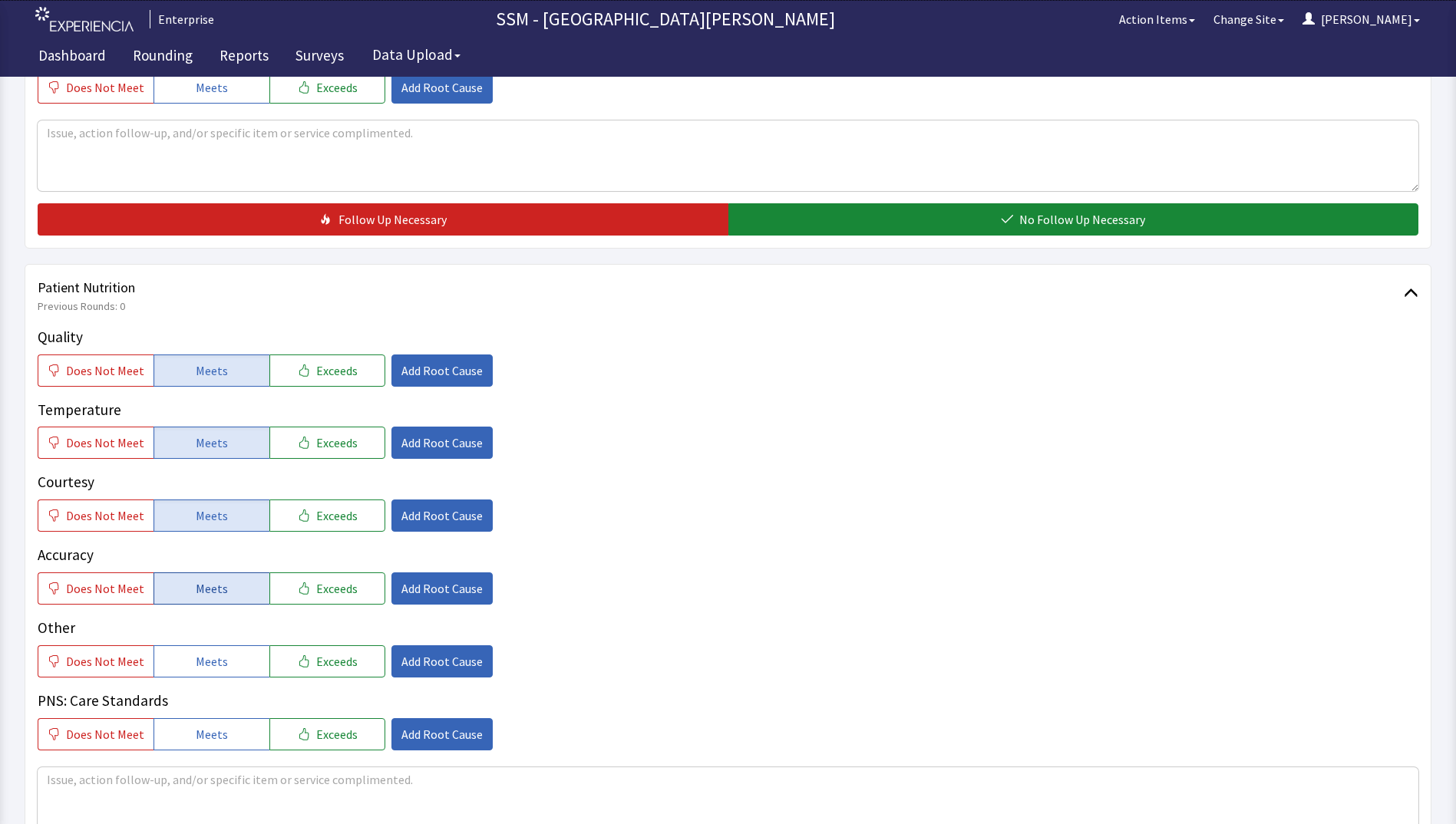
click at [238, 582] on button "Meets" at bounding box center [211, 587] width 116 height 32
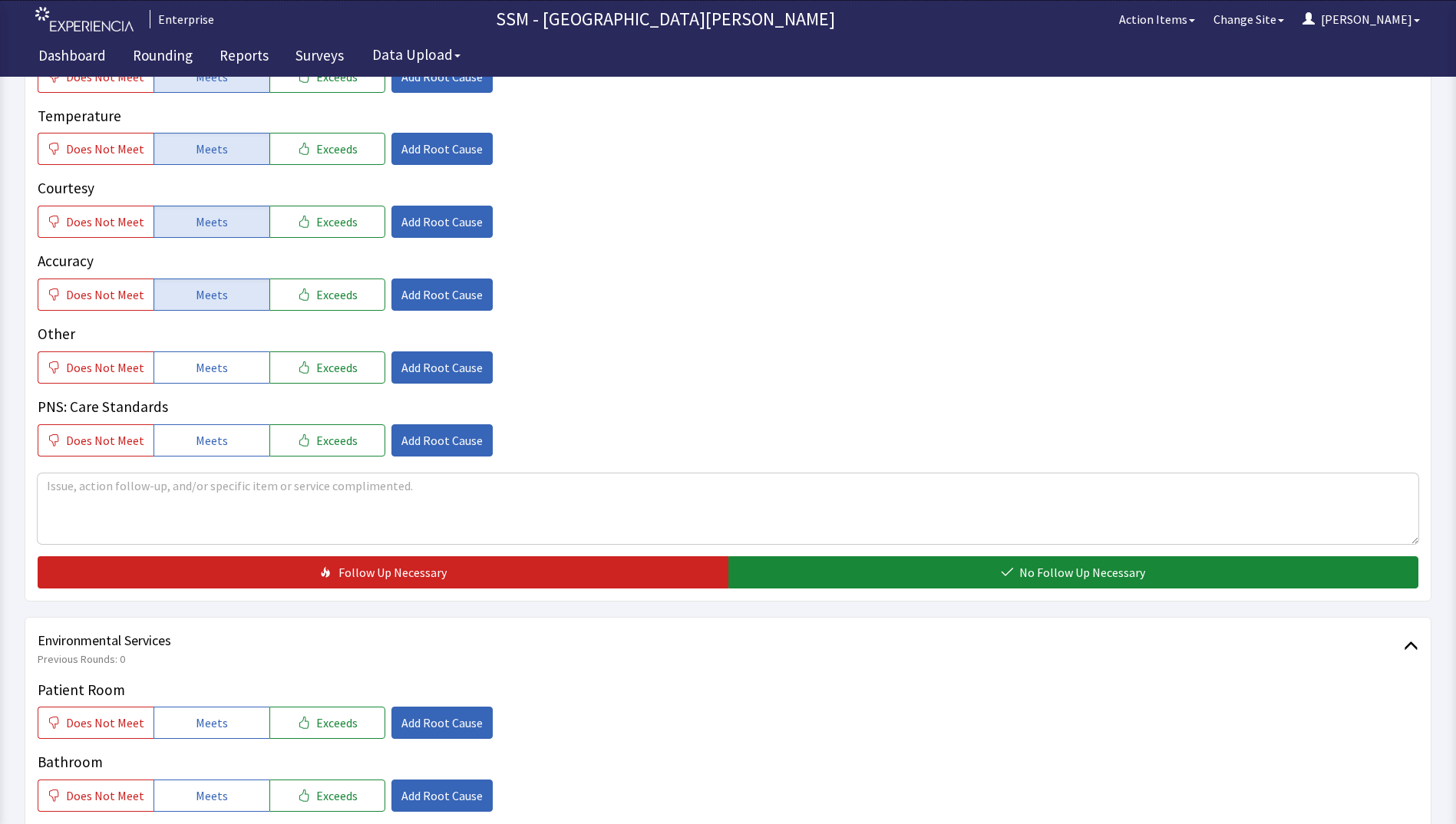
scroll to position [1074, 0]
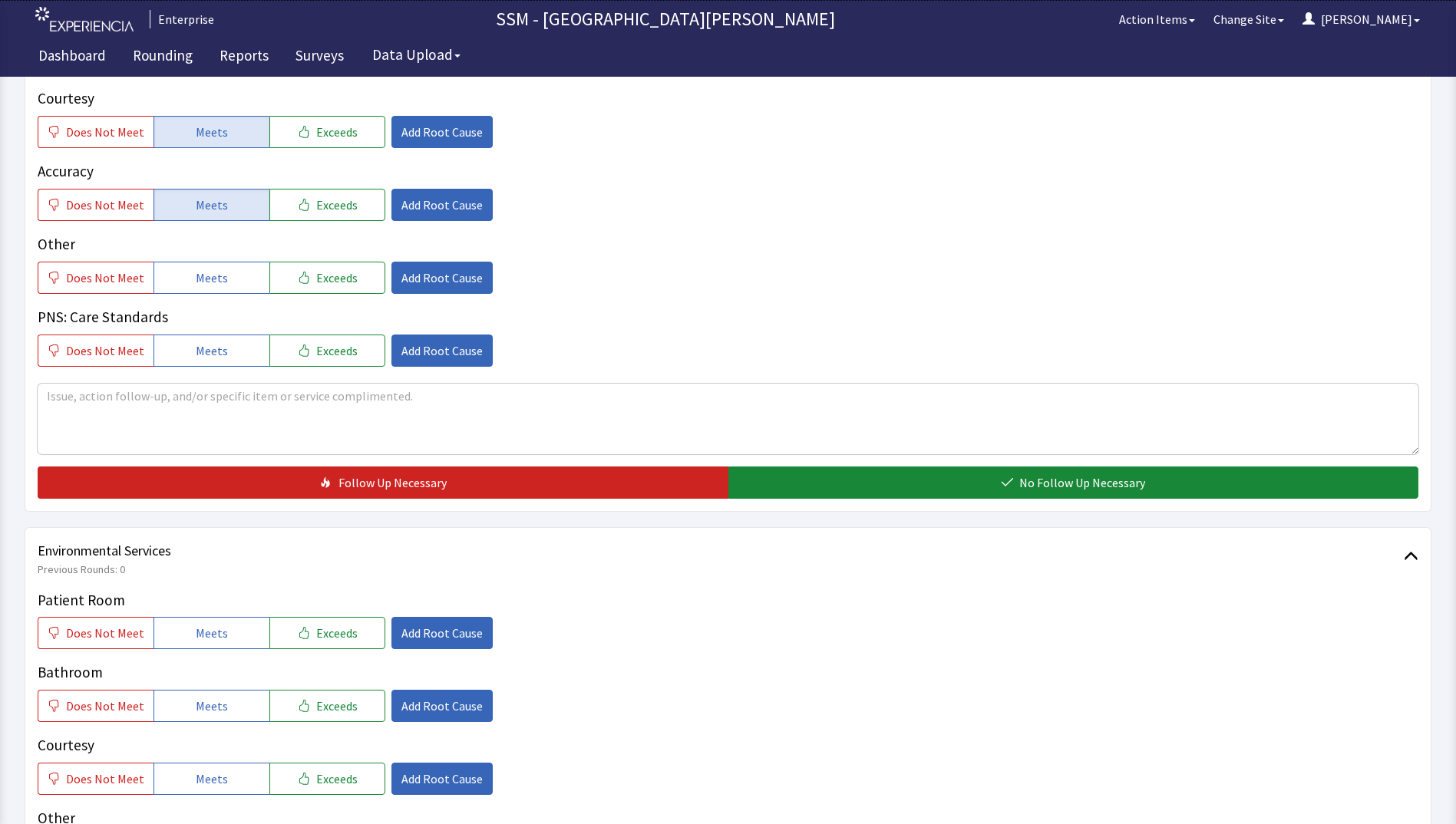
drag, startPoint x: 940, startPoint y: 487, endPoint x: 727, endPoint y: 530, distance: 217.3
click at [939, 489] on button "No Follow Up Necessary" at bounding box center [1073, 482] width 691 height 32
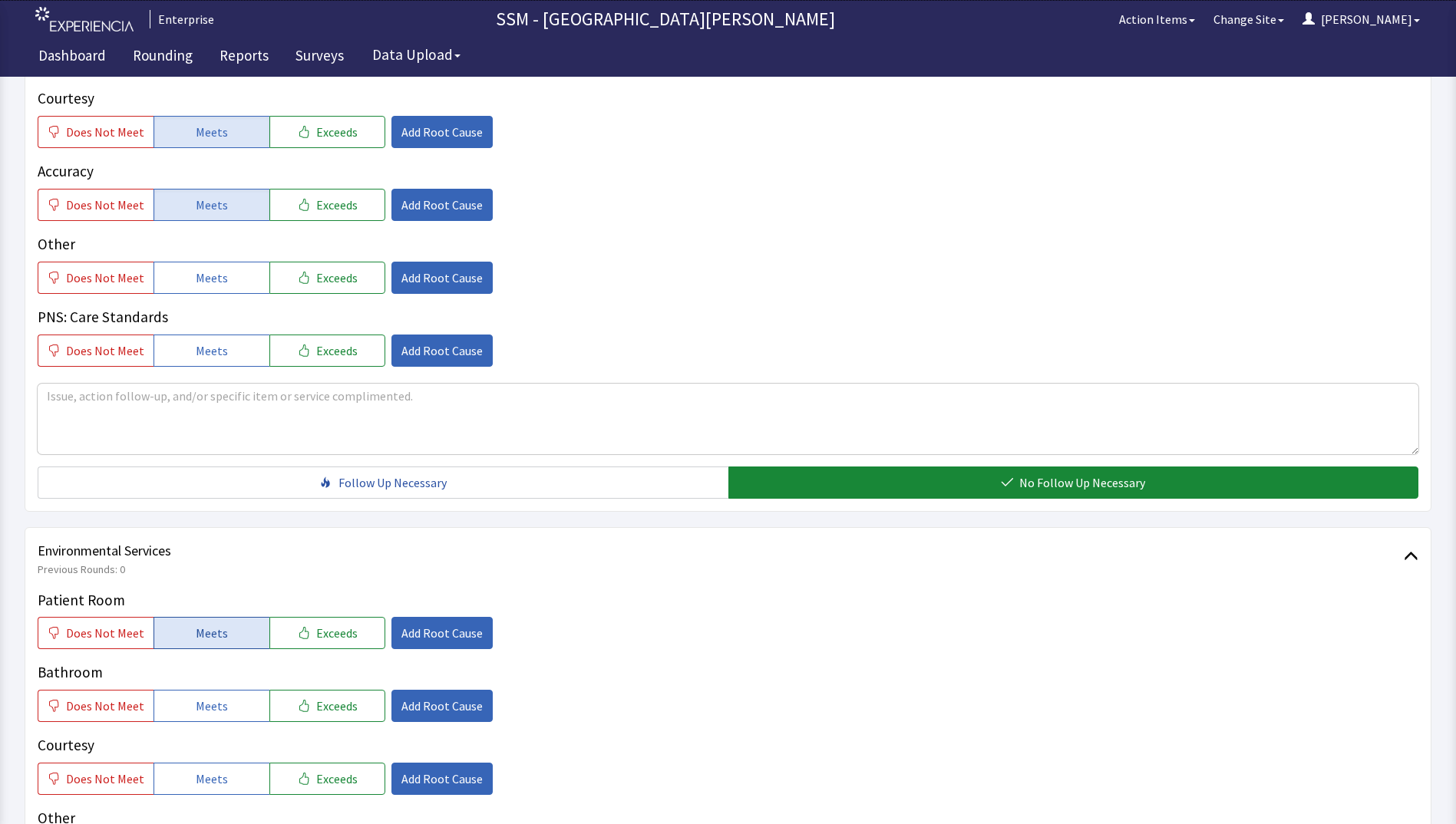
drag, startPoint x: 238, startPoint y: 629, endPoint x: 246, endPoint y: 679, distance: 50.6
click at [238, 630] on button "Meets" at bounding box center [211, 632] width 116 height 32
click at [240, 701] on button "Meets" at bounding box center [211, 705] width 116 height 32
click at [238, 765] on button "Meets" at bounding box center [211, 778] width 116 height 32
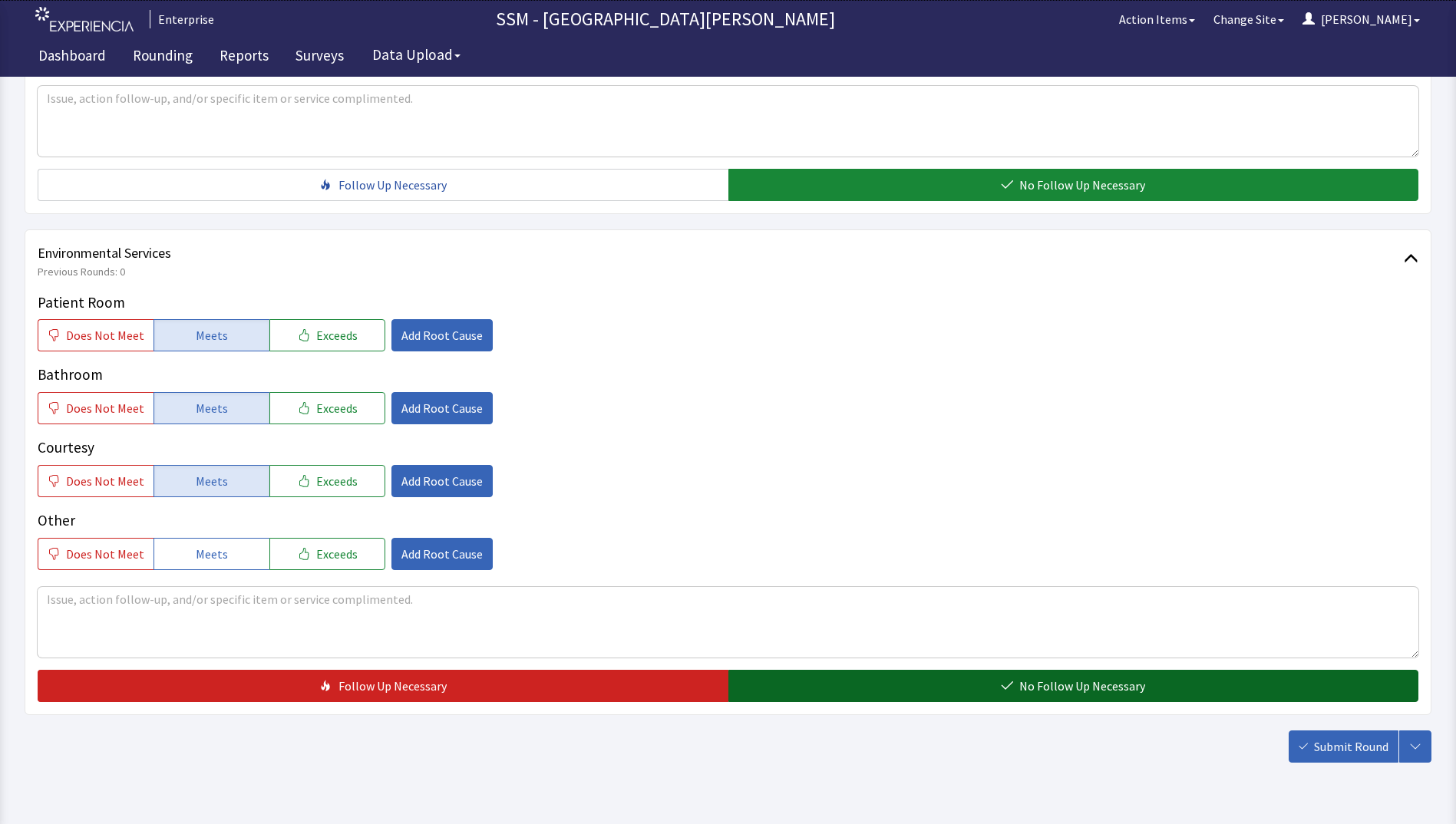
scroll to position [1381, 0]
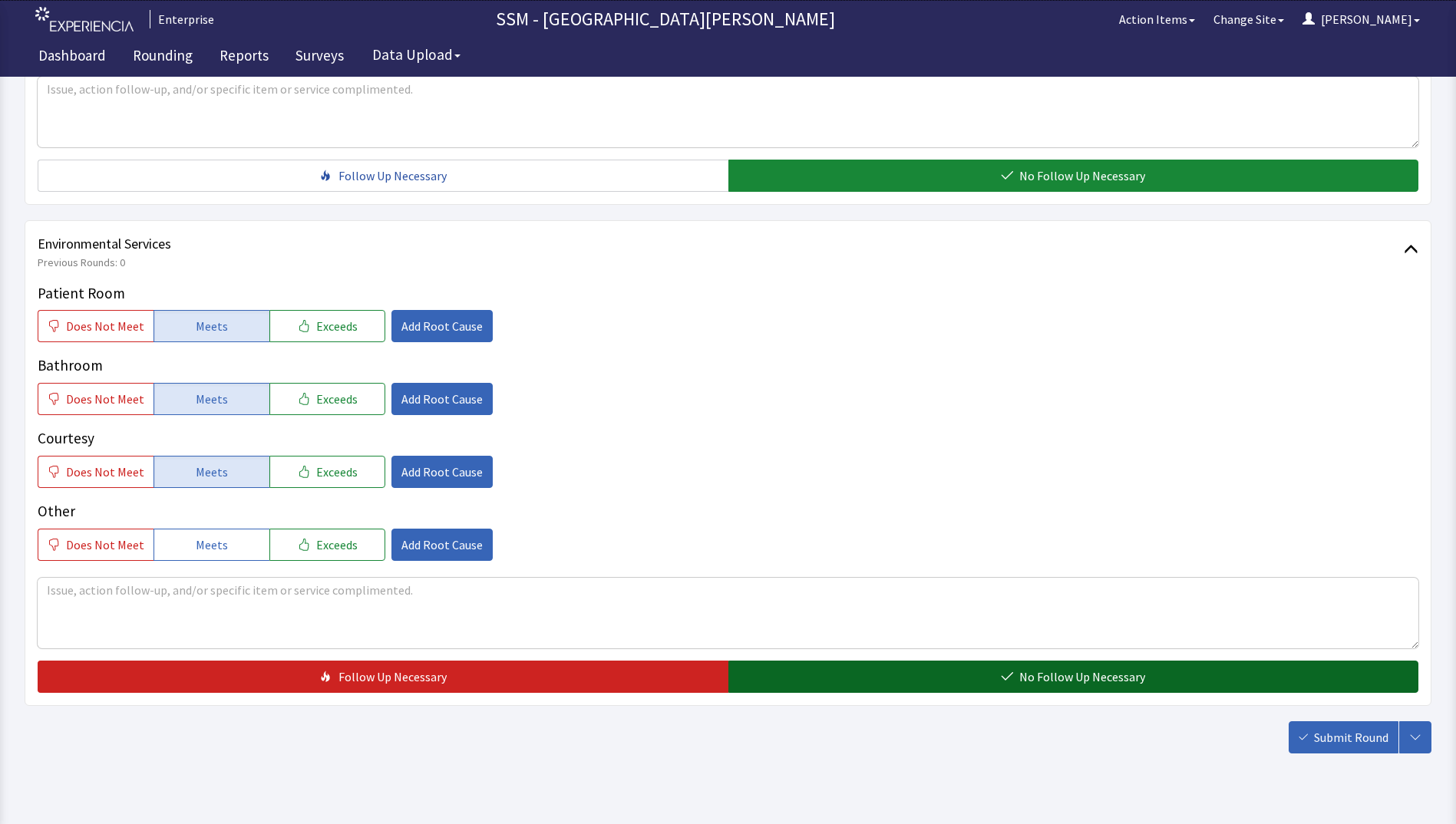
click at [940, 690] on button "No Follow Up Necessary" at bounding box center [1073, 676] width 691 height 32
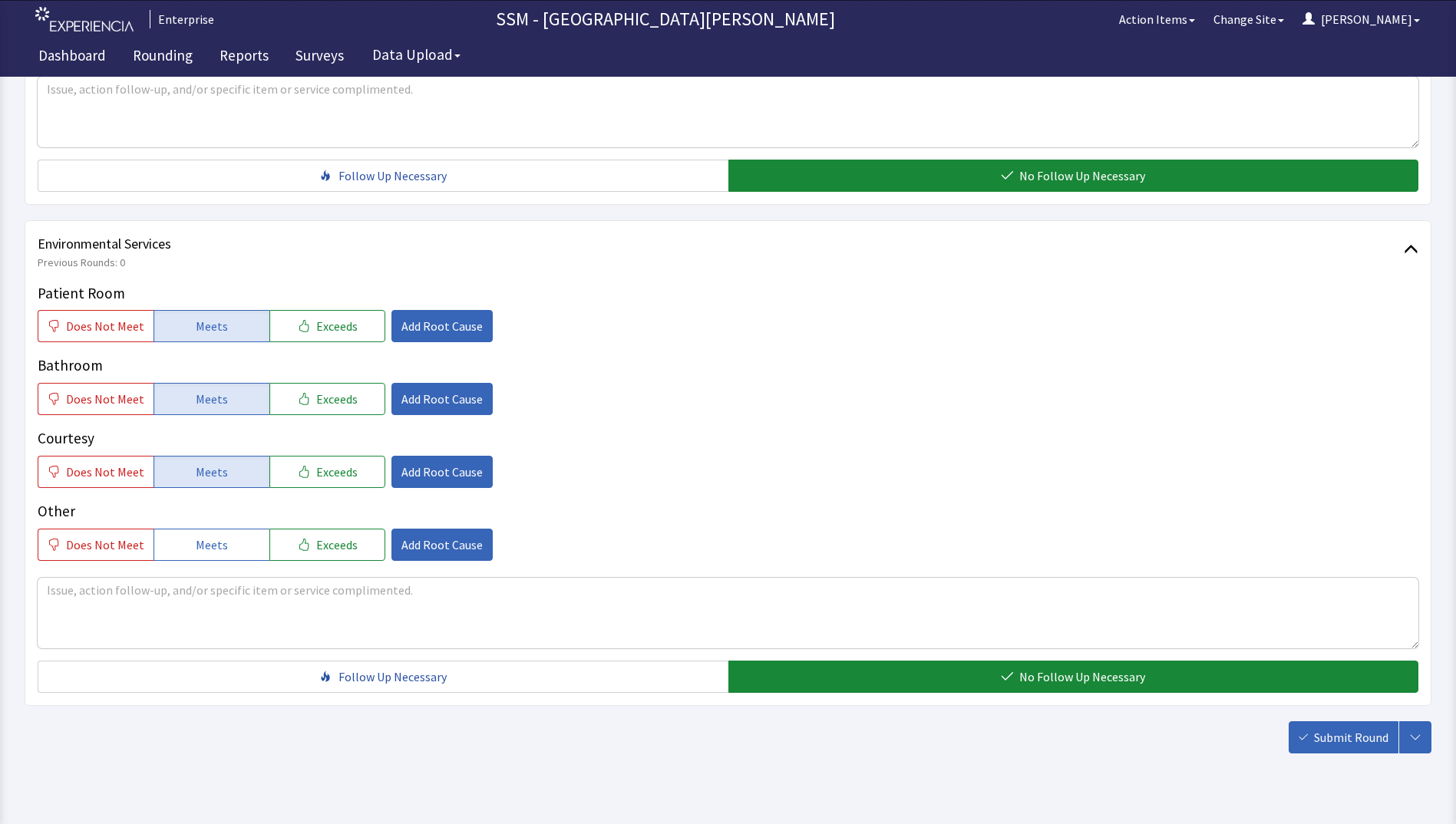
click at [1338, 736] on span "Submit Round" at bounding box center [1351, 736] width 75 height 18
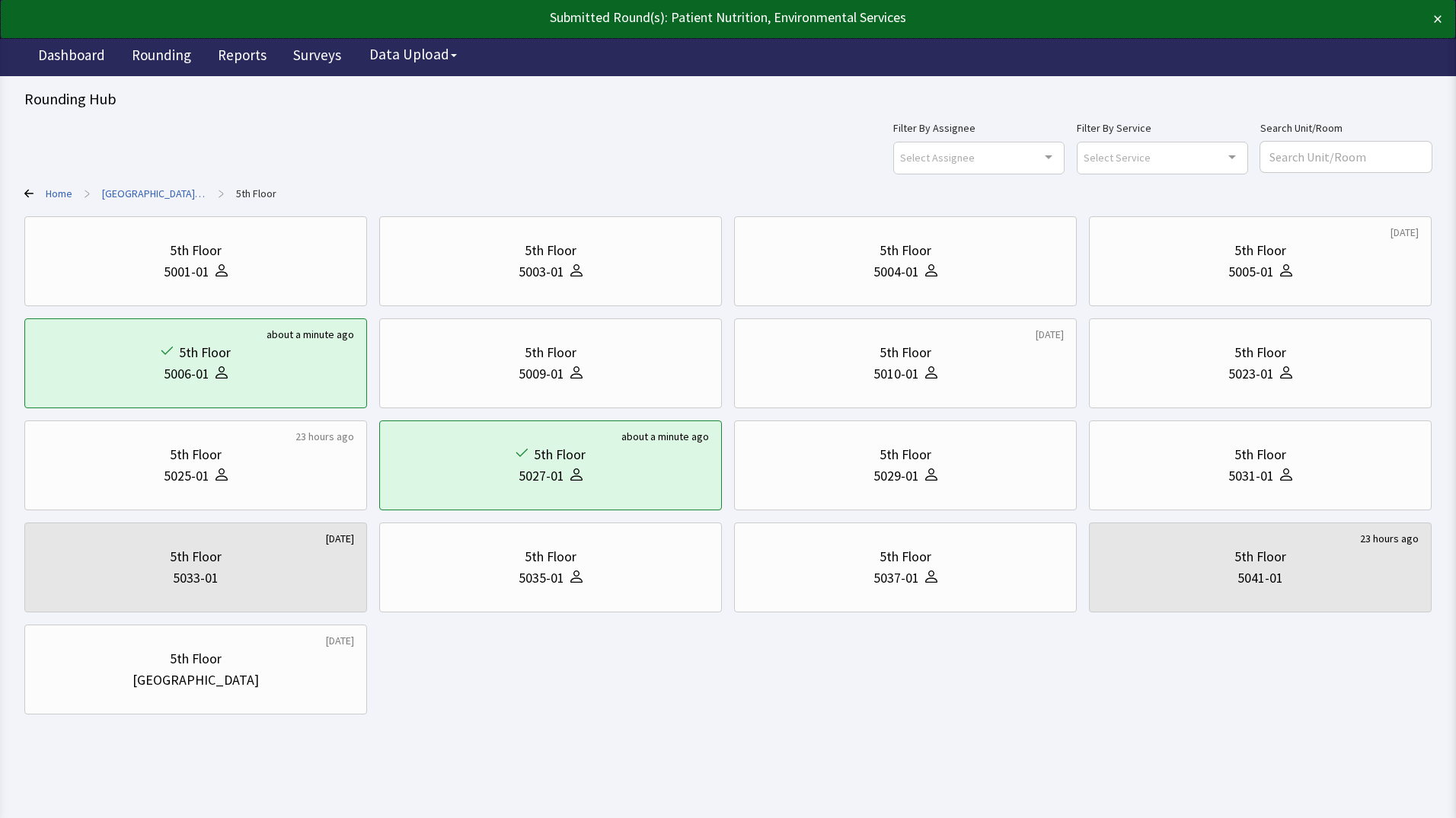
click at [579, 661] on div "5th Floor 5001-01 5th Floor 5003-01 5th Floor 5004-01 3 weeks ago 5th Floor 500…" at bounding box center [728, 465] width 1407 height 498
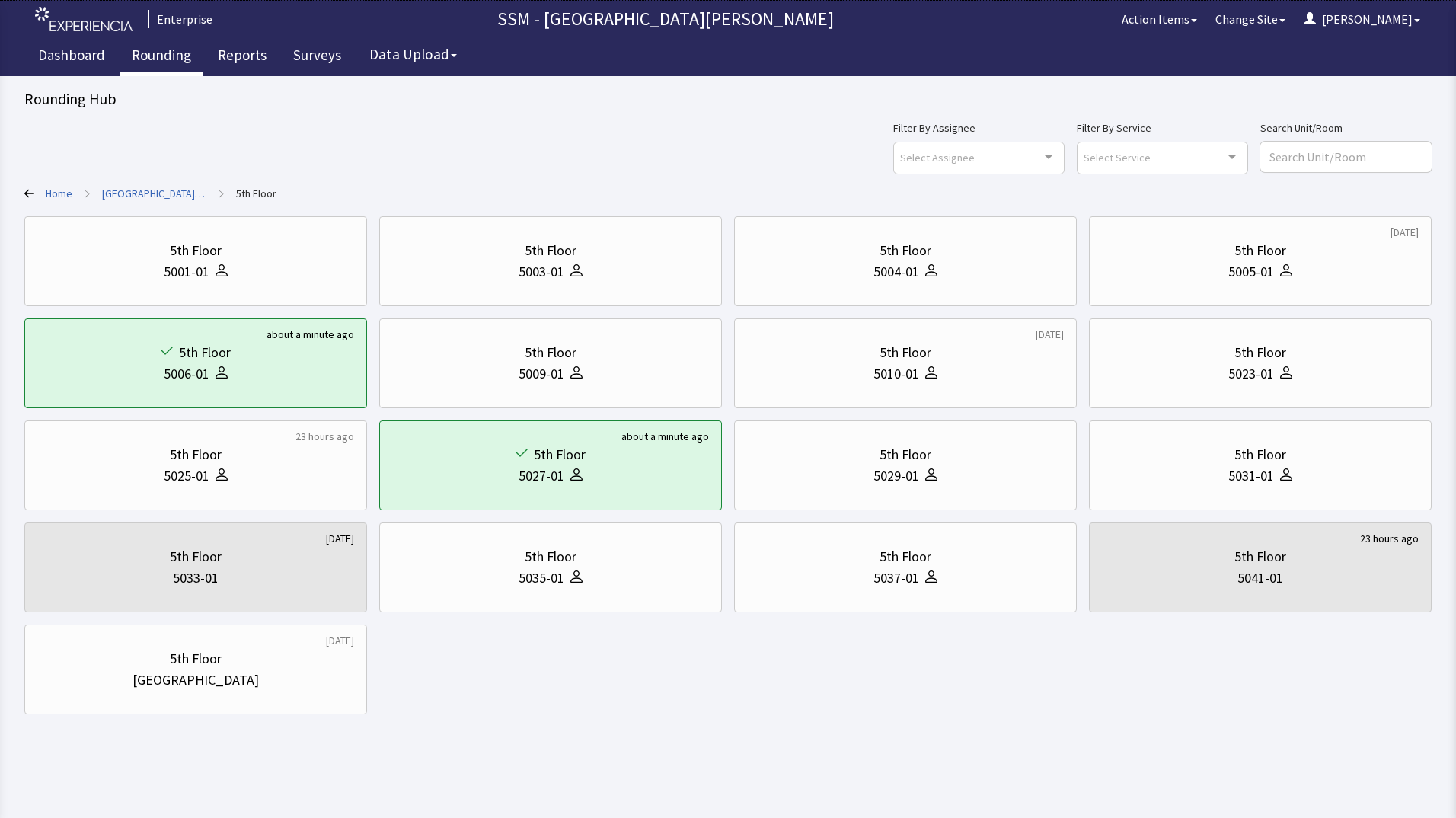
click at [185, 58] on link "Rounding" at bounding box center [161, 57] width 82 height 38
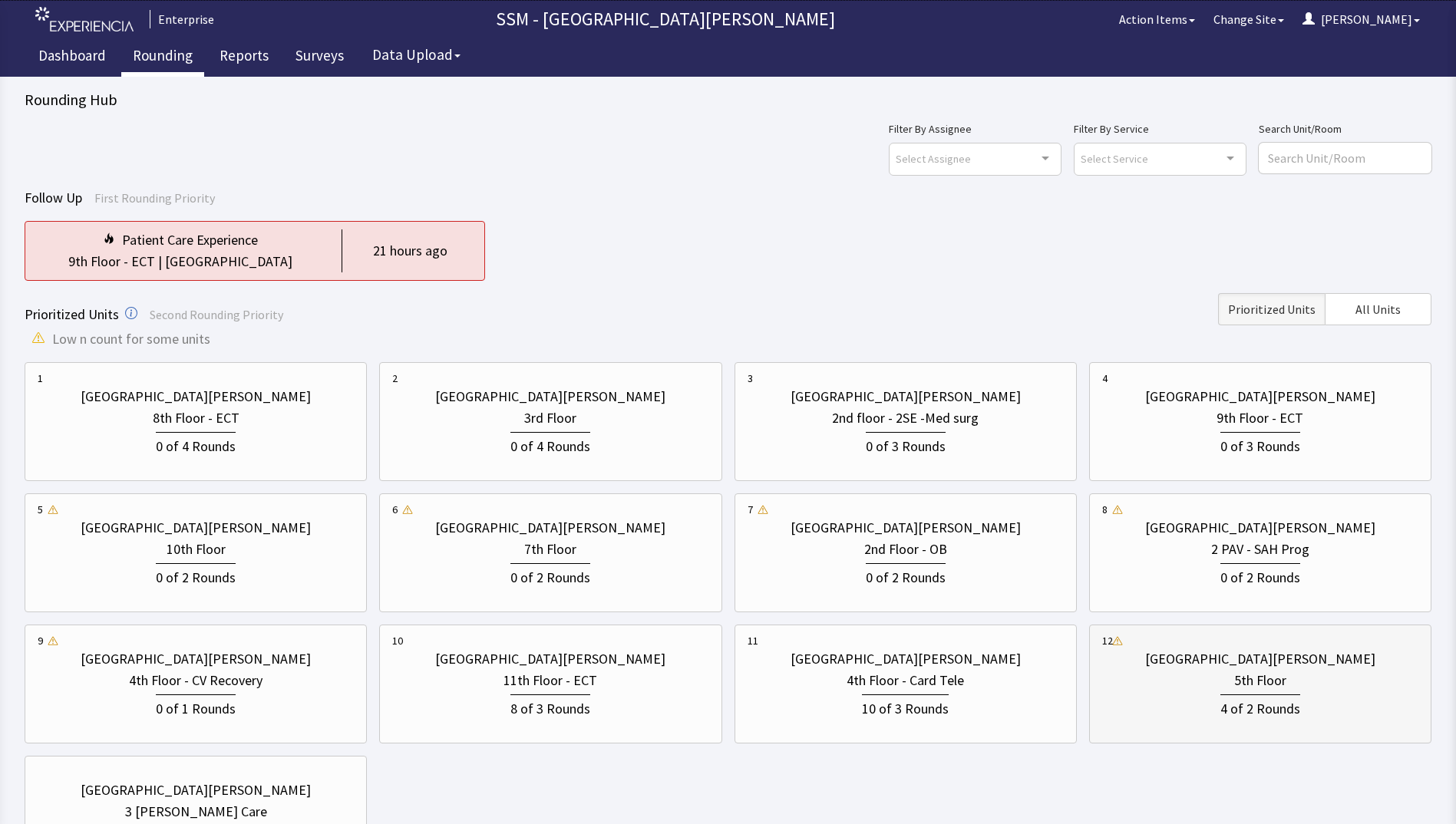
click at [1239, 696] on div "4 of 2 Rounds" at bounding box center [1260, 706] width 80 height 25
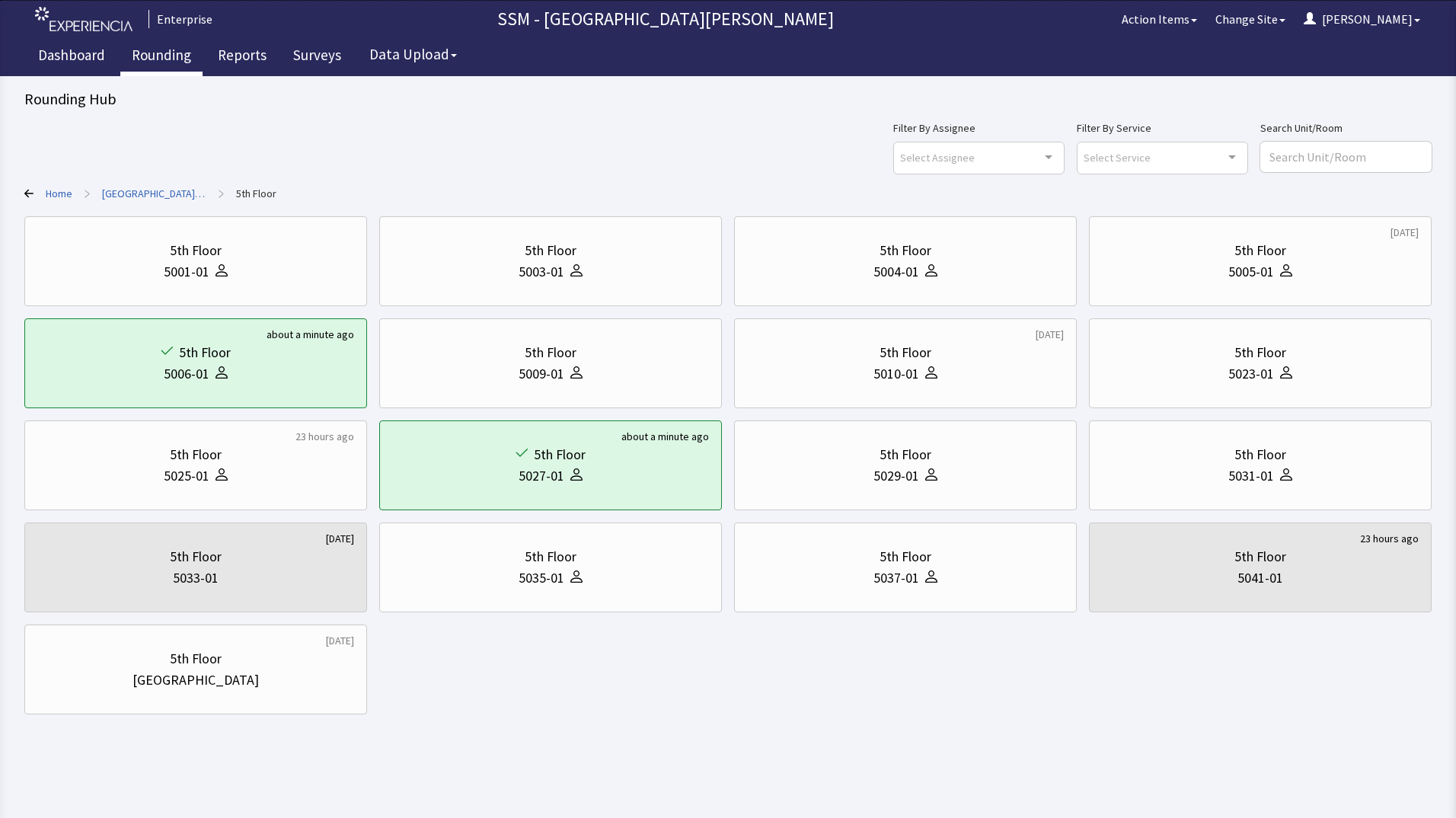
click at [167, 58] on link "Rounding" at bounding box center [161, 57] width 82 height 38
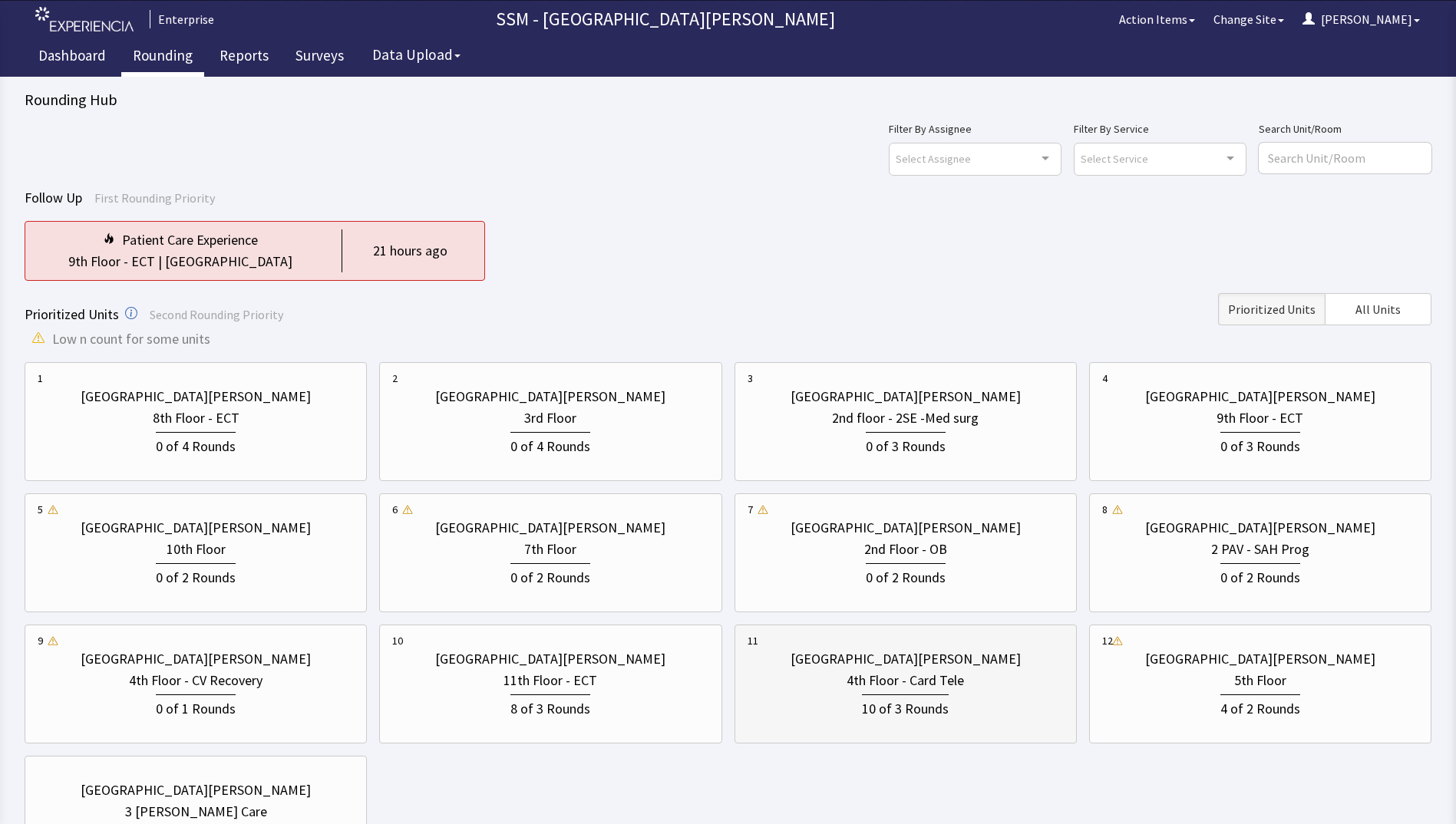
click at [907, 675] on div "4th Floor - Card Tele" at bounding box center [905, 680] width 117 height 22
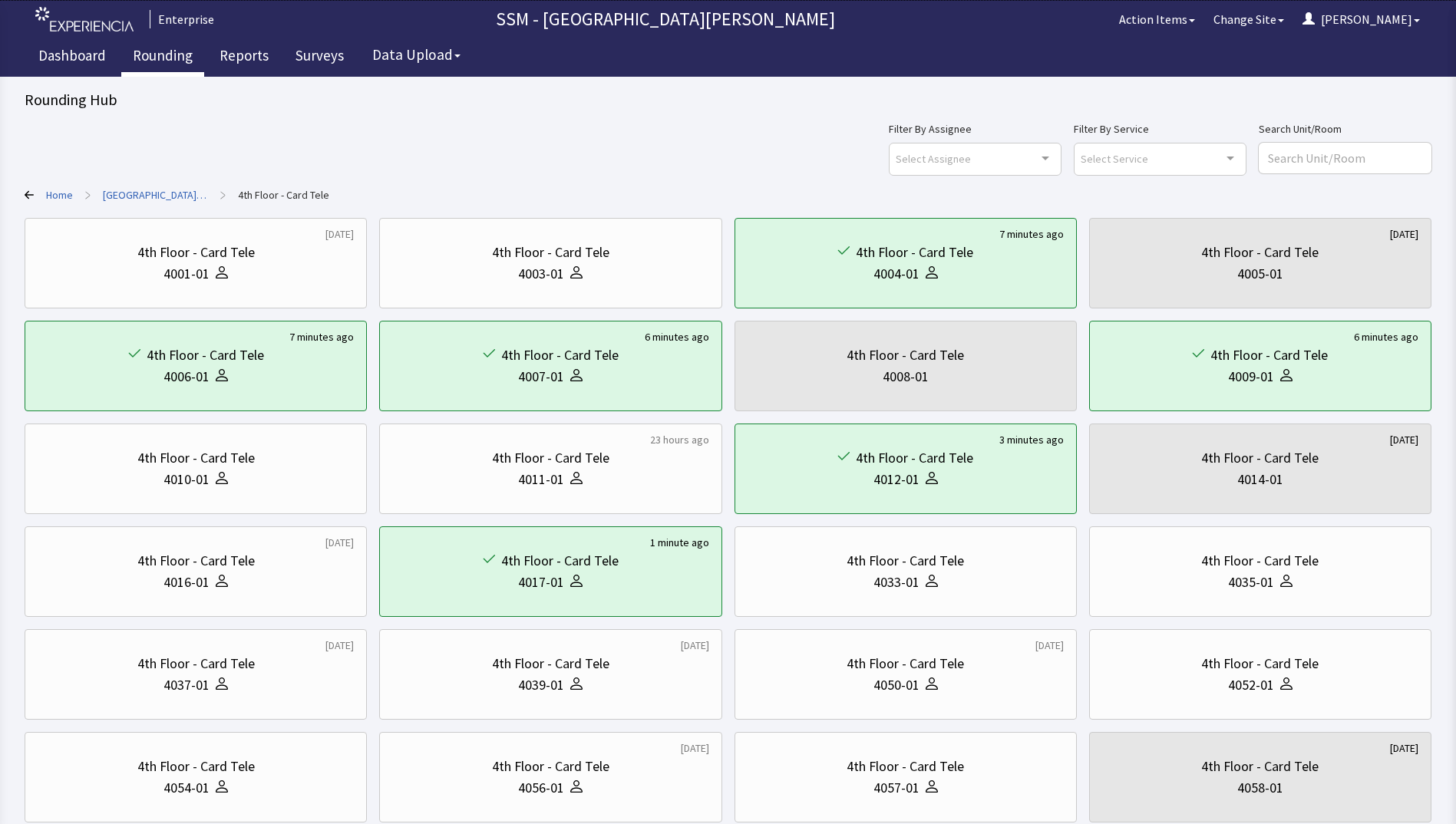
click at [153, 58] on link "Rounding" at bounding box center [163, 58] width 83 height 39
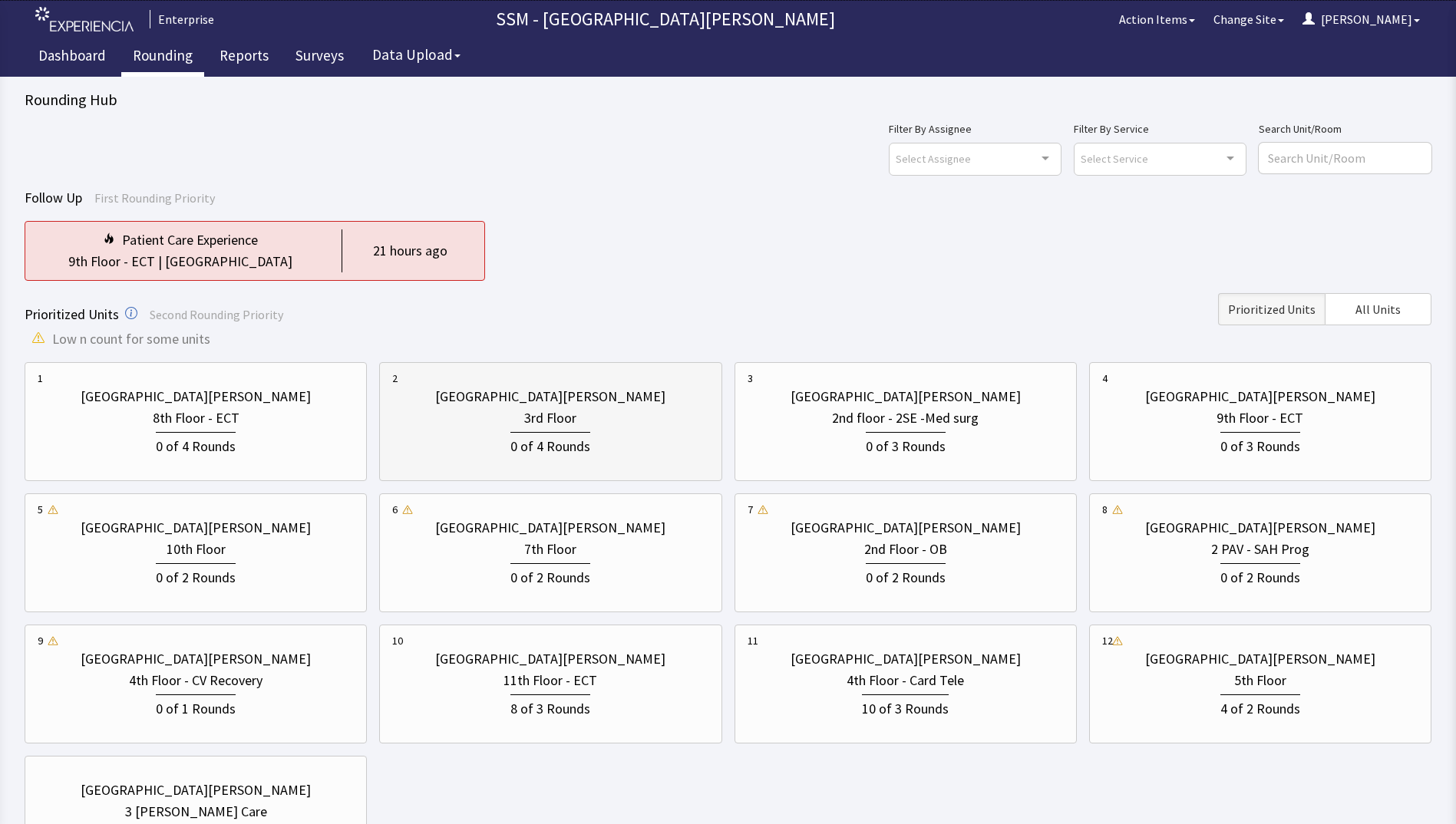
click at [589, 445] on div "0 of 4 Rounds" at bounding box center [550, 444] width 80 height 25
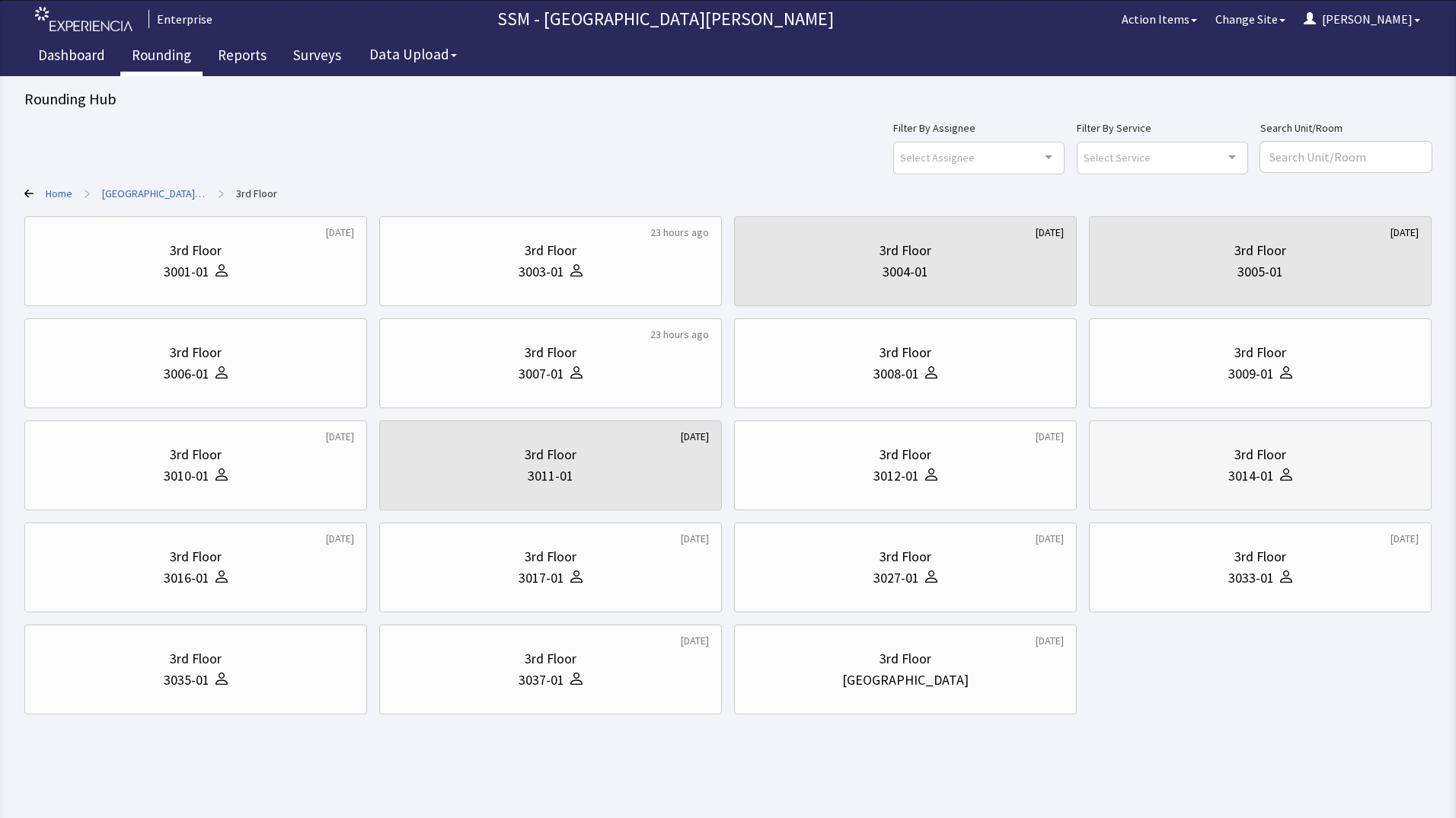
click at [1308, 464] on div "3rd Floor" at bounding box center [1260, 454] width 317 height 21
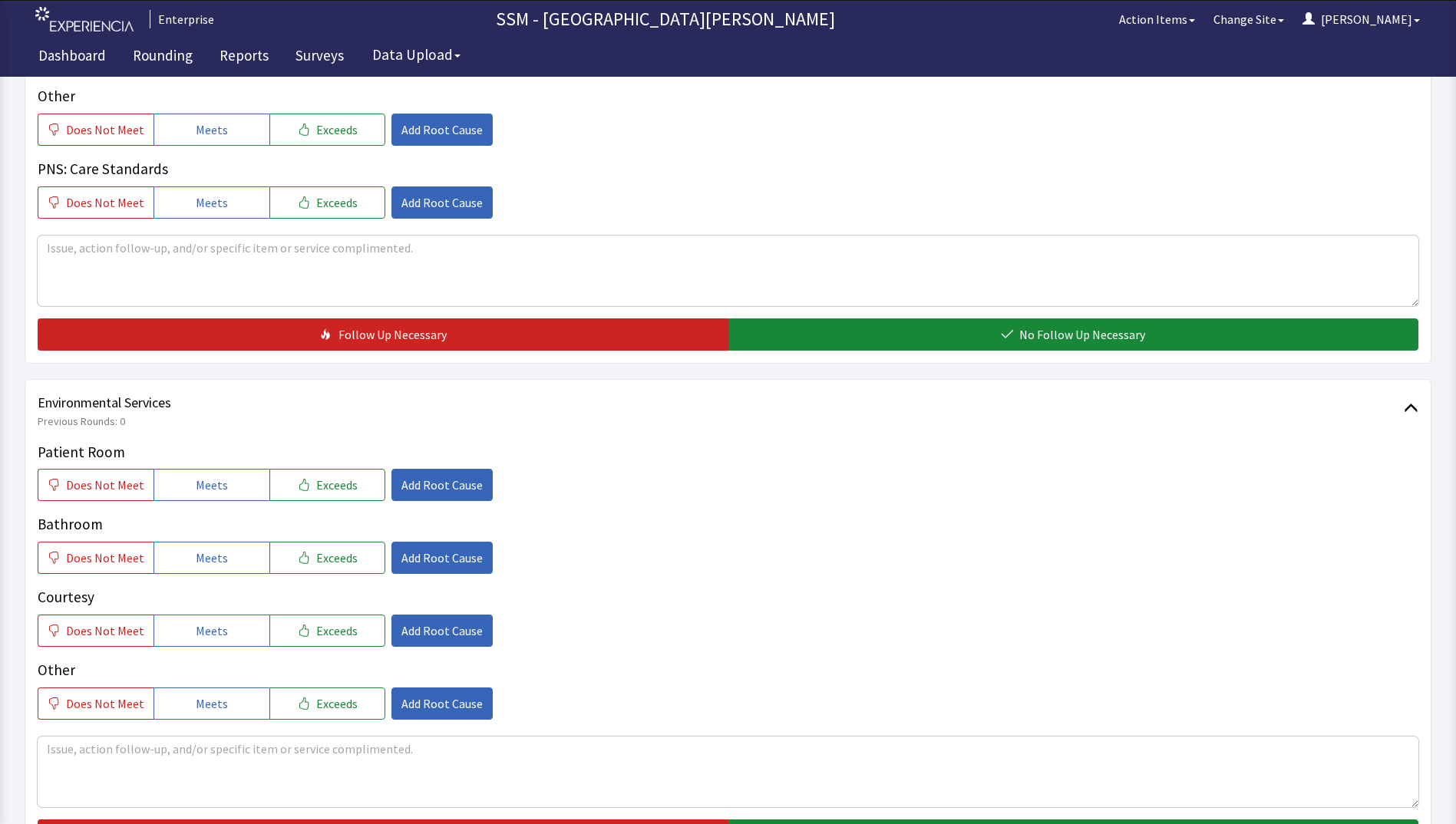
scroll to position [1381, 0]
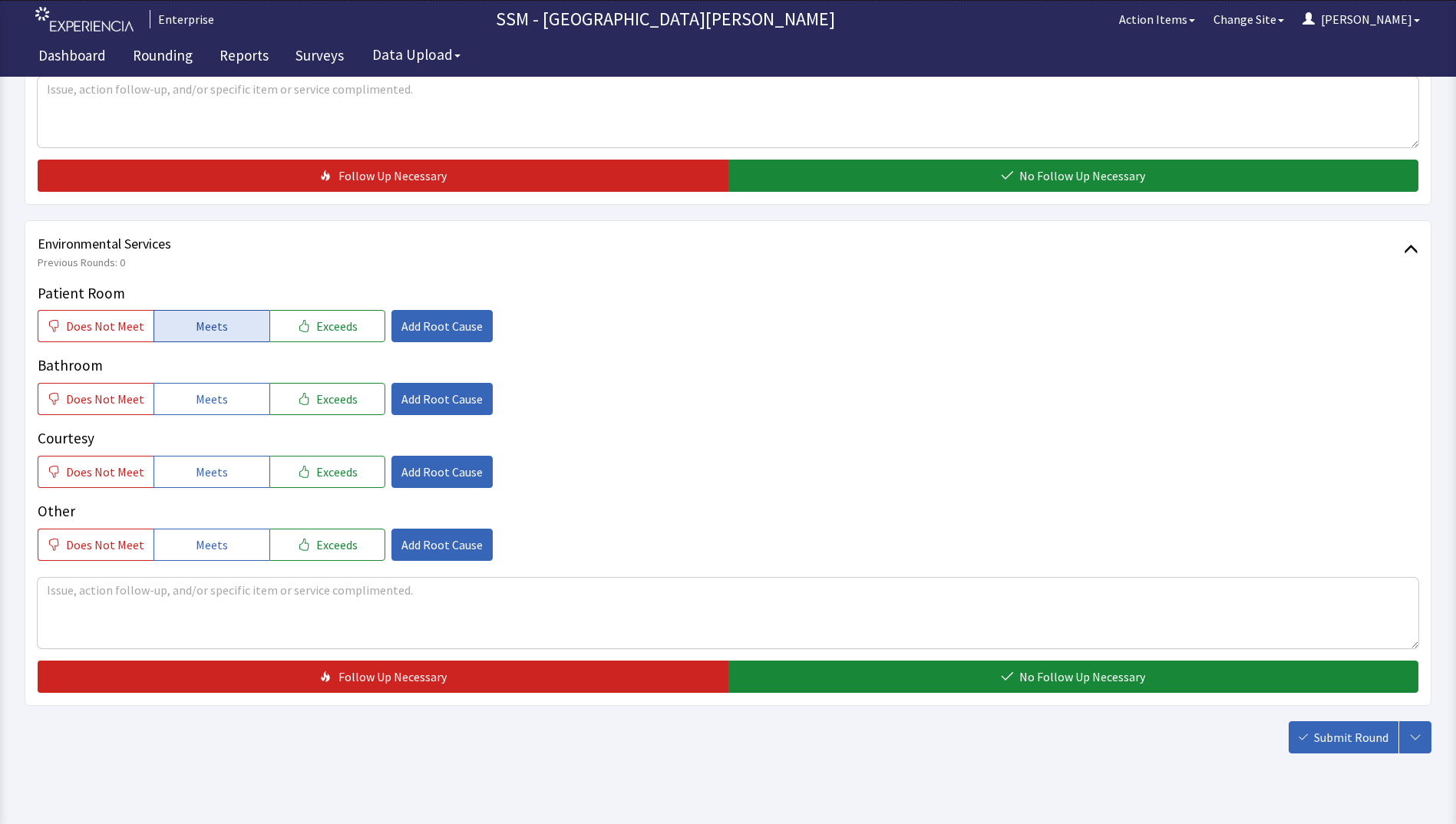
drag, startPoint x: 199, startPoint y: 329, endPoint x: 194, endPoint y: 401, distance: 72.2
click at [199, 329] on span "Meets" at bounding box center [211, 325] width 32 height 18
drag, startPoint x: 188, startPoint y: 404, endPoint x: 207, endPoint y: 458, distance: 57.2
click at [188, 409] on button "Meets" at bounding box center [211, 398] width 116 height 32
click at [209, 474] on span "Meets" at bounding box center [211, 471] width 32 height 18
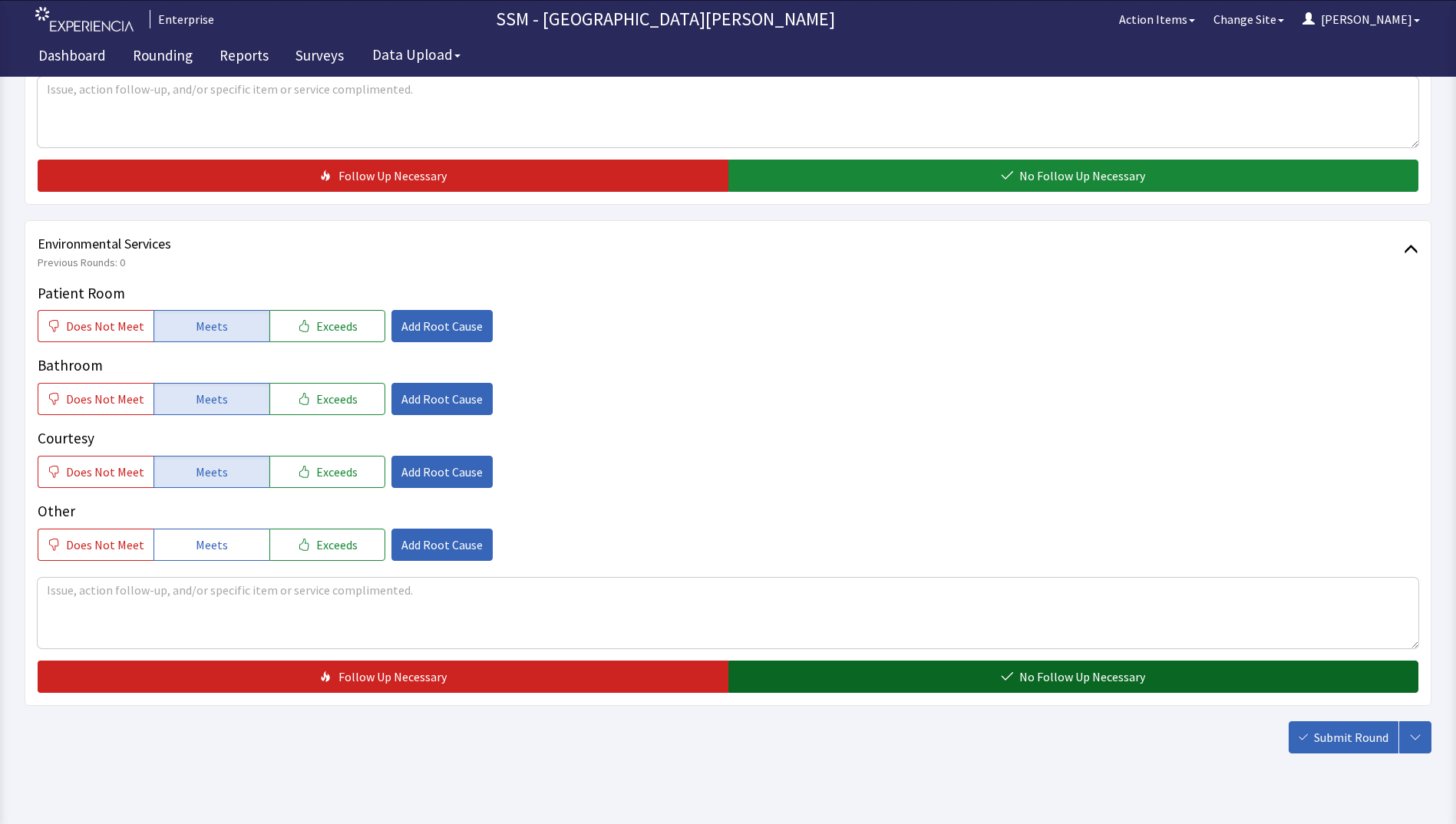
drag, startPoint x: 824, startPoint y: 671, endPoint x: 940, endPoint y: 686, distance: 117.0
click at [826, 673] on button "No Follow Up Necessary" at bounding box center [1073, 676] width 691 height 32
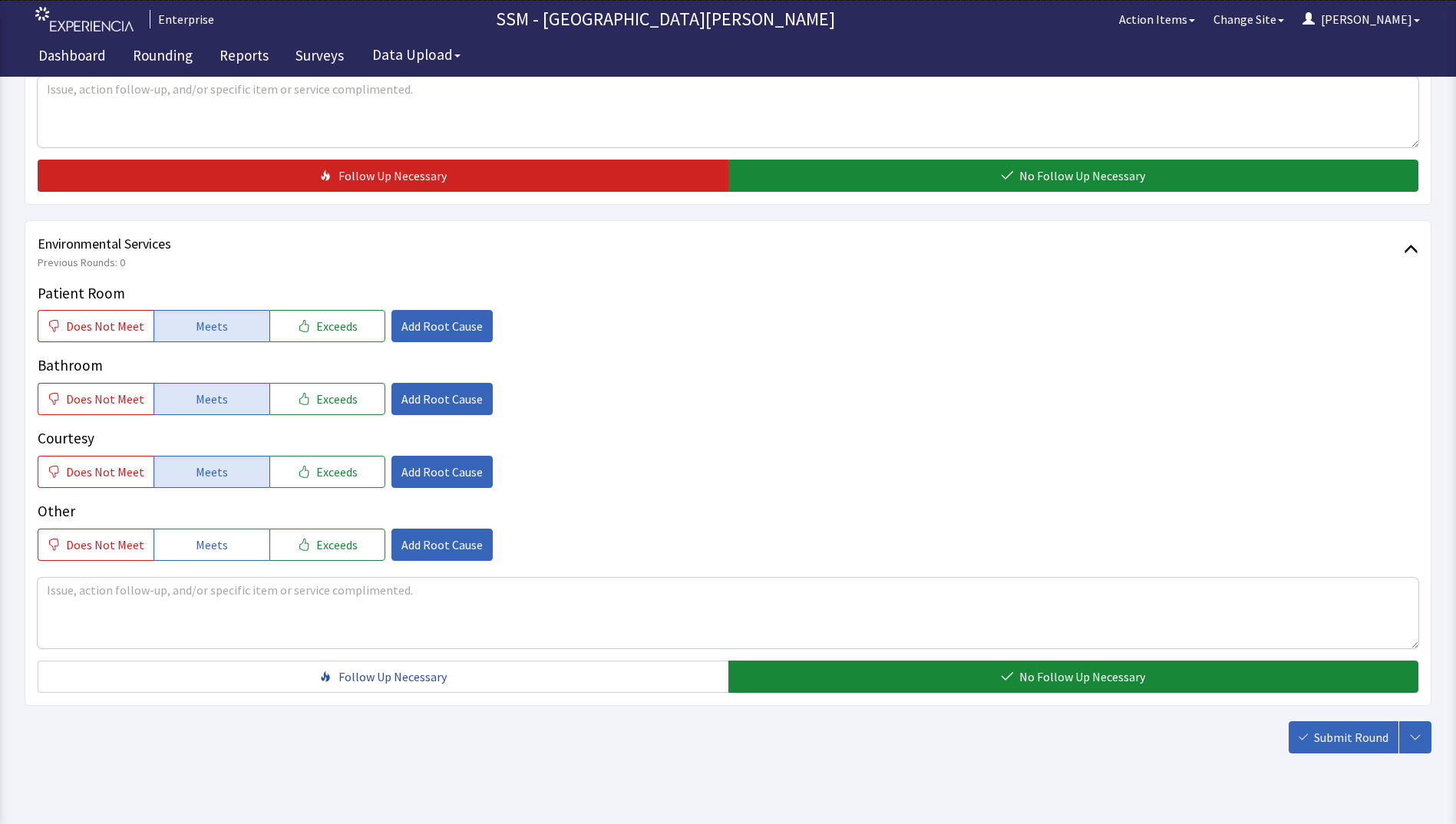
click at [1330, 738] on span "Submit Round" at bounding box center [1351, 736] width 75 height 18
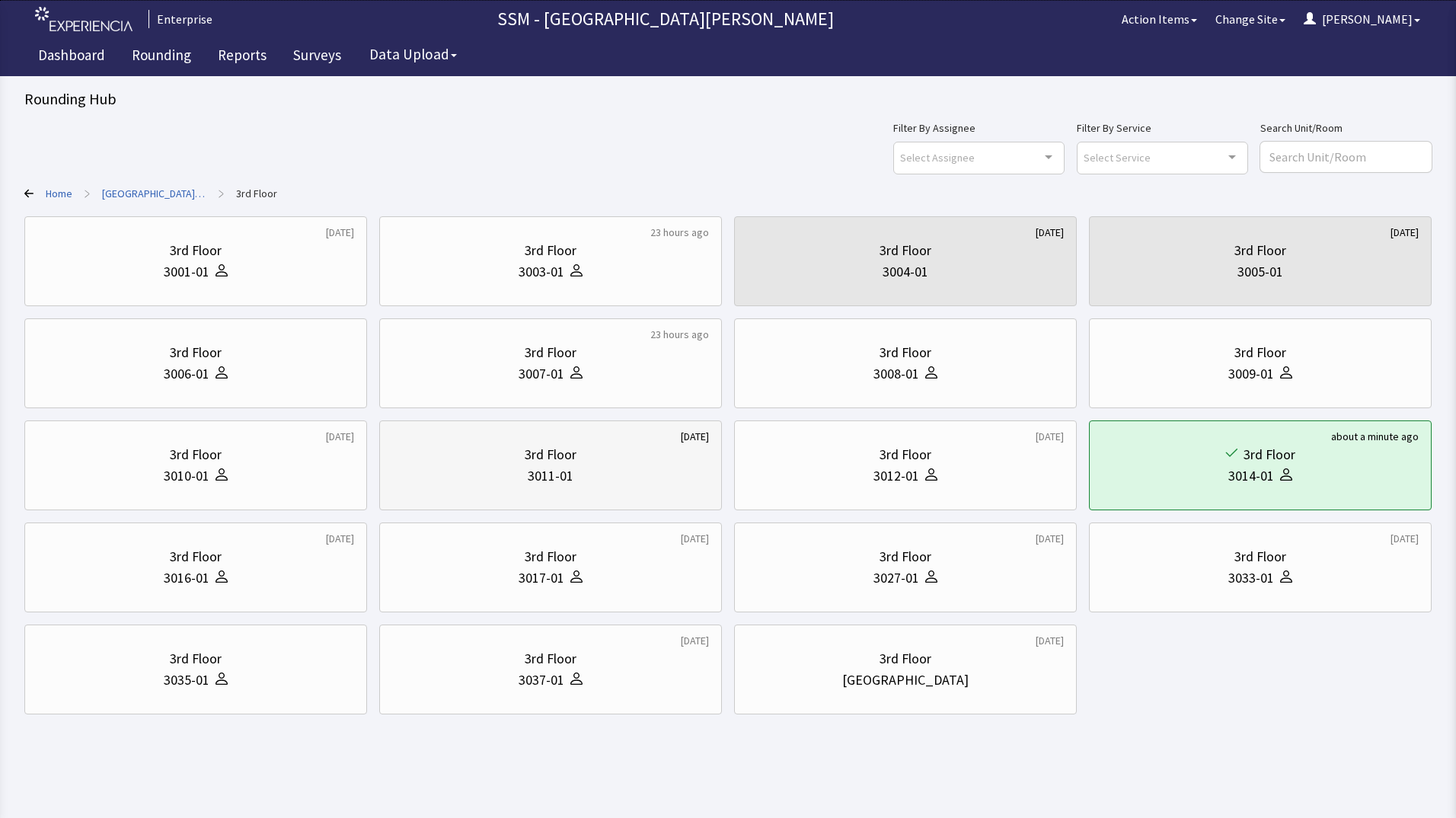
click at [574, 464] on div "3rd Floor" at bounding box center [550, 454] width 52 height 21
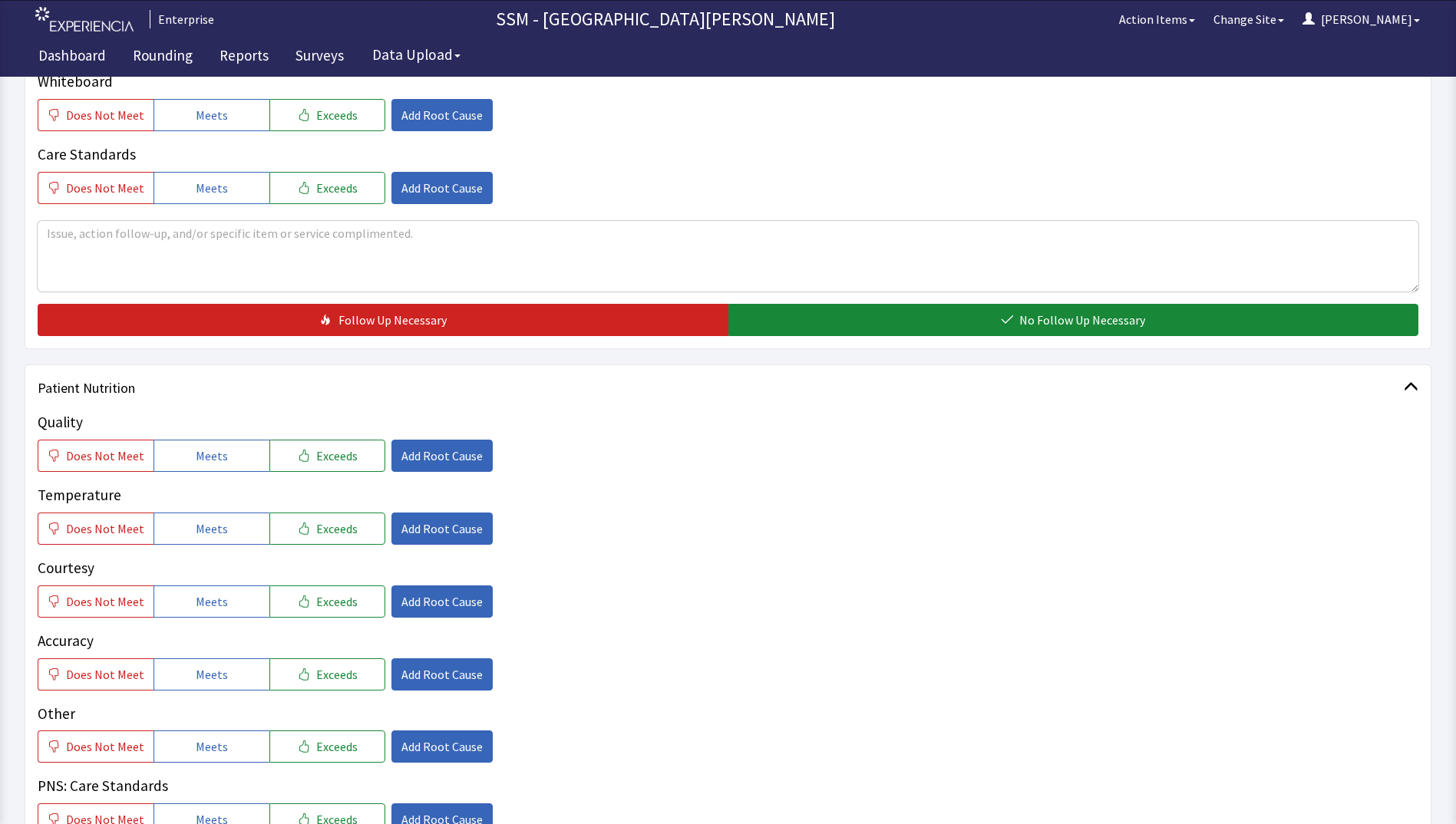
scroll to position [691, 0]
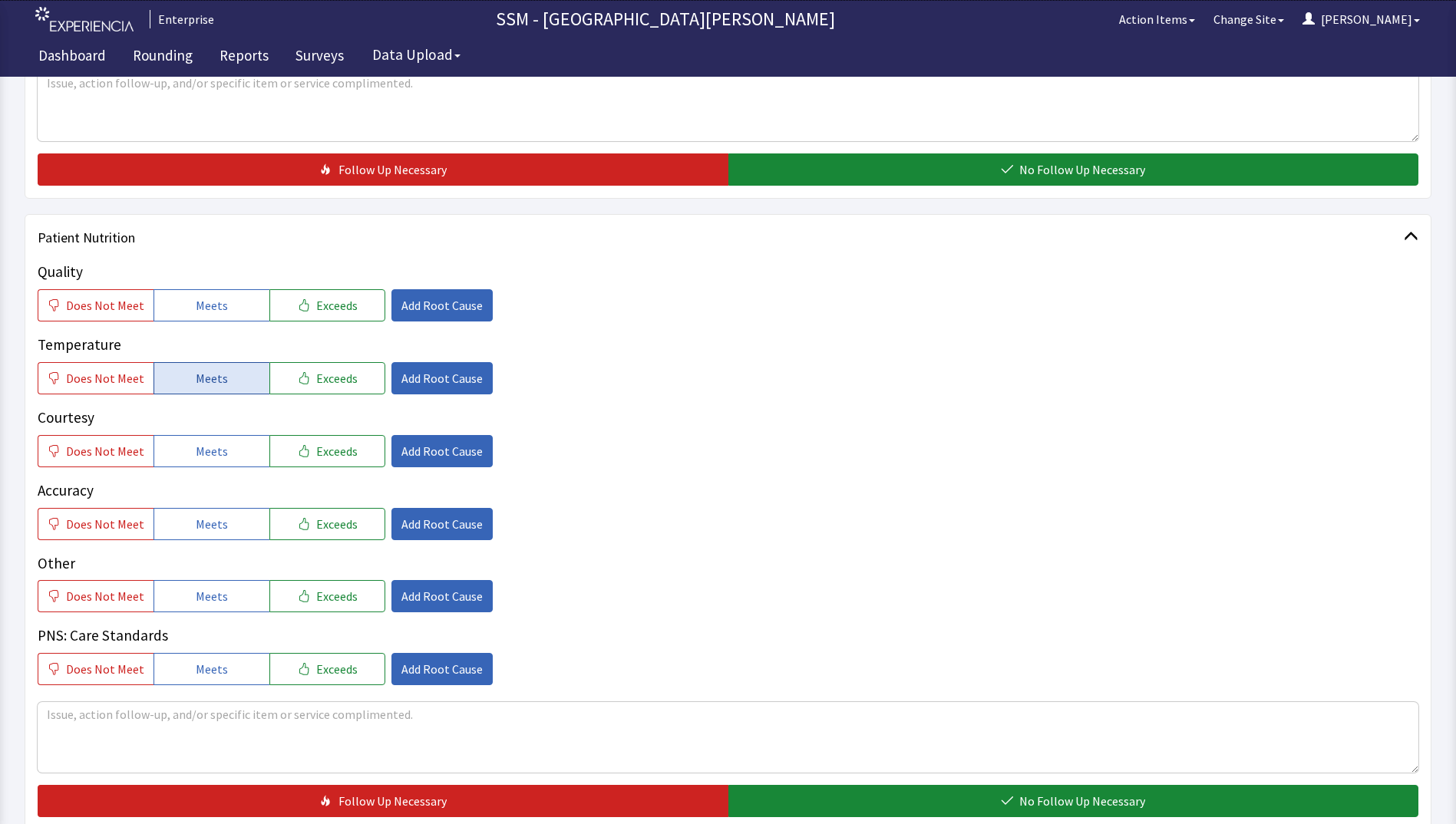
drag, startPoint x: 204, startPoint y: 318, endPoint x: 224, endPoint y: 369, distance: 54.8
click at [207, 328] on div "Quality Does Not Meet Meets Exceeds Add Root Cause Temperature Does Not Meet Me…" at bounding box center [728, 472] width 1380 height 424
click at [224, 374] on button "Meets" at bounding box center [211, 378] width 116 height 32
click at [224, 450] on button "Meets" at bounding box center [211, 451] width 116 height 32
click at [207, 305] on span "Meets" at bounding box center [211, 304] width 32 height 18
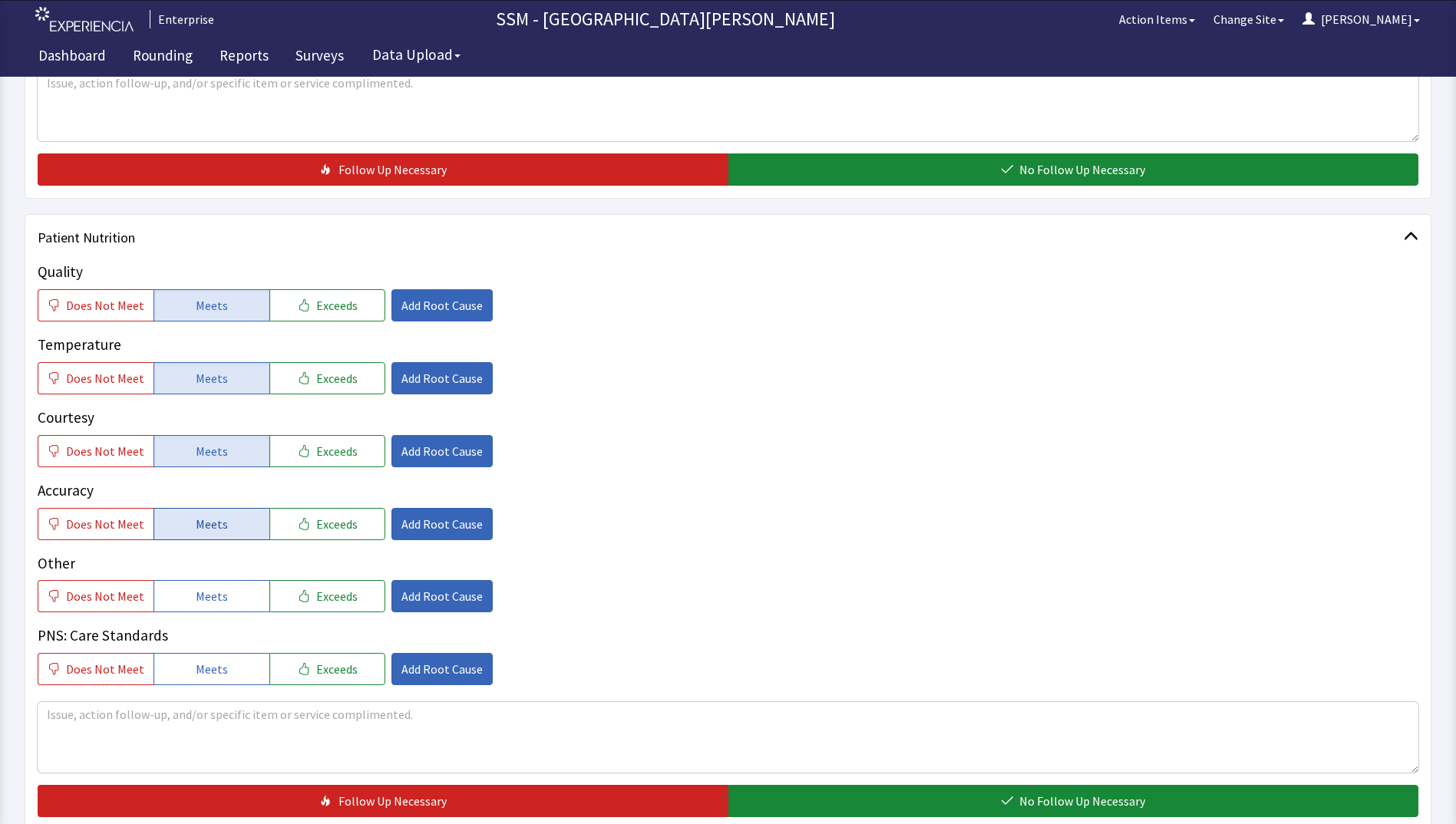
click at [227, 523] on button "Meets" at bounding box center [211, 523] width 116 height 32
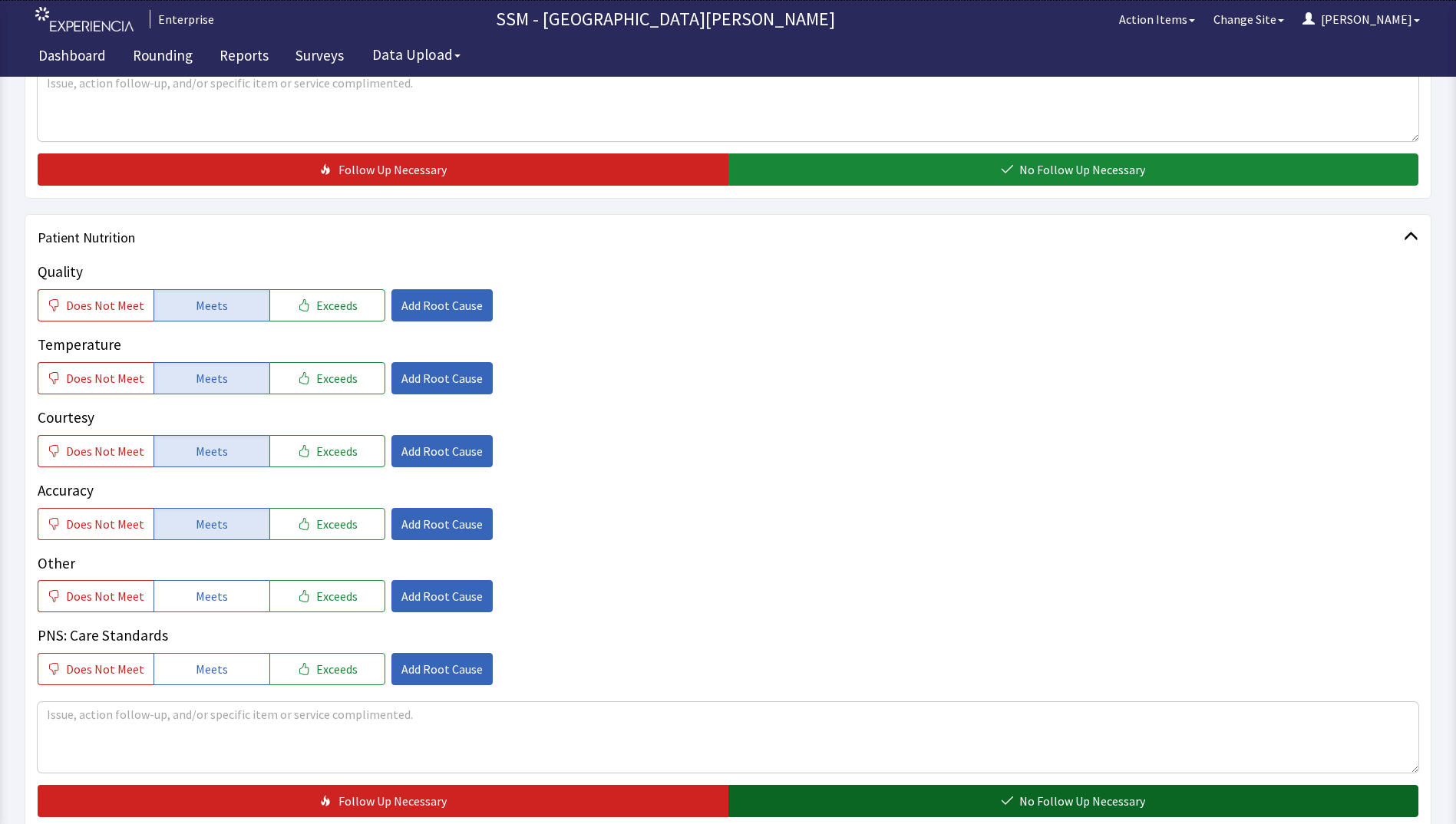
click at [830, 798] on button "No Follow Up Necessary" at bounding box center [1073, 800] width 691 height 32
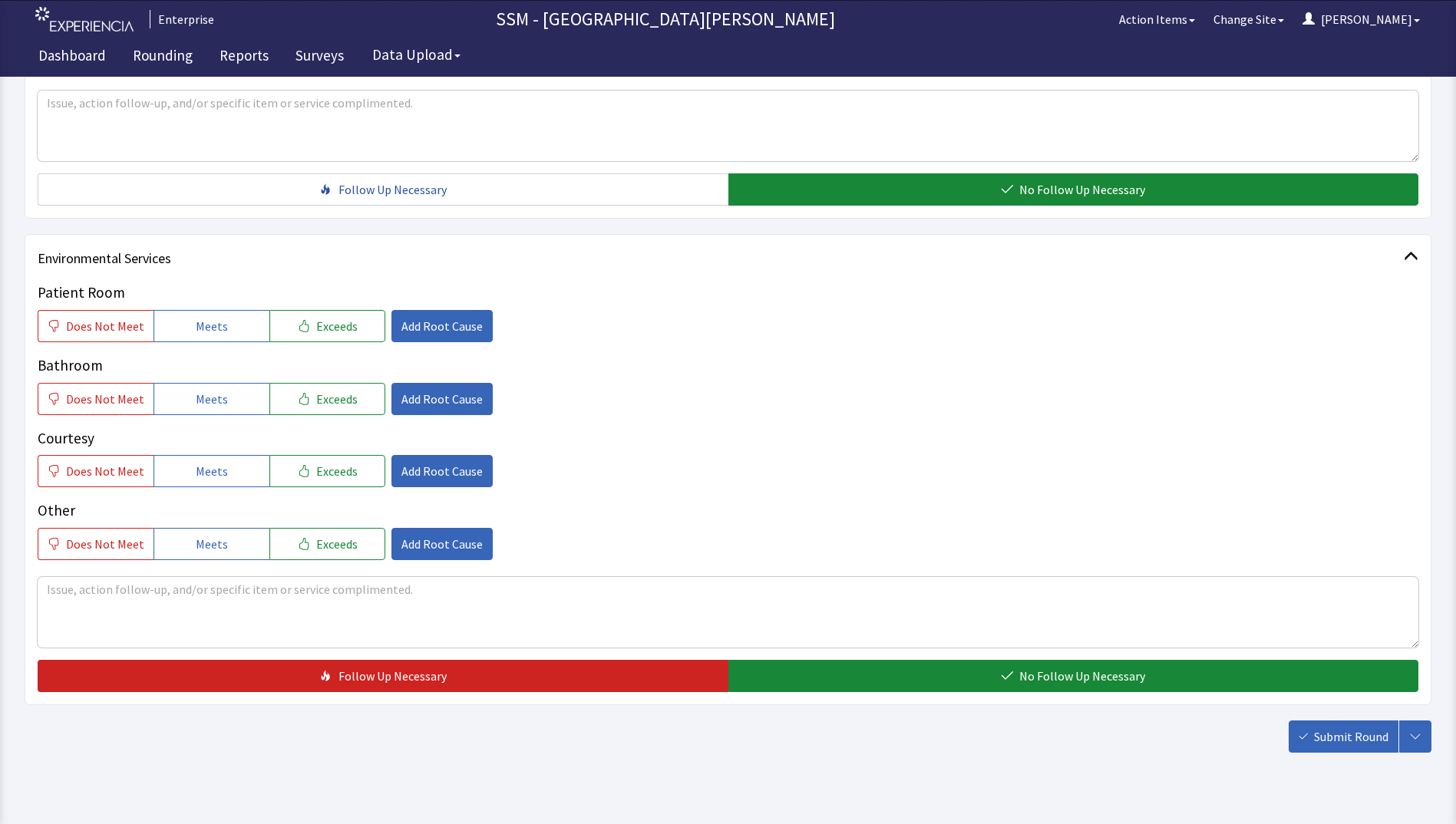
scroll to position [1304, 0]
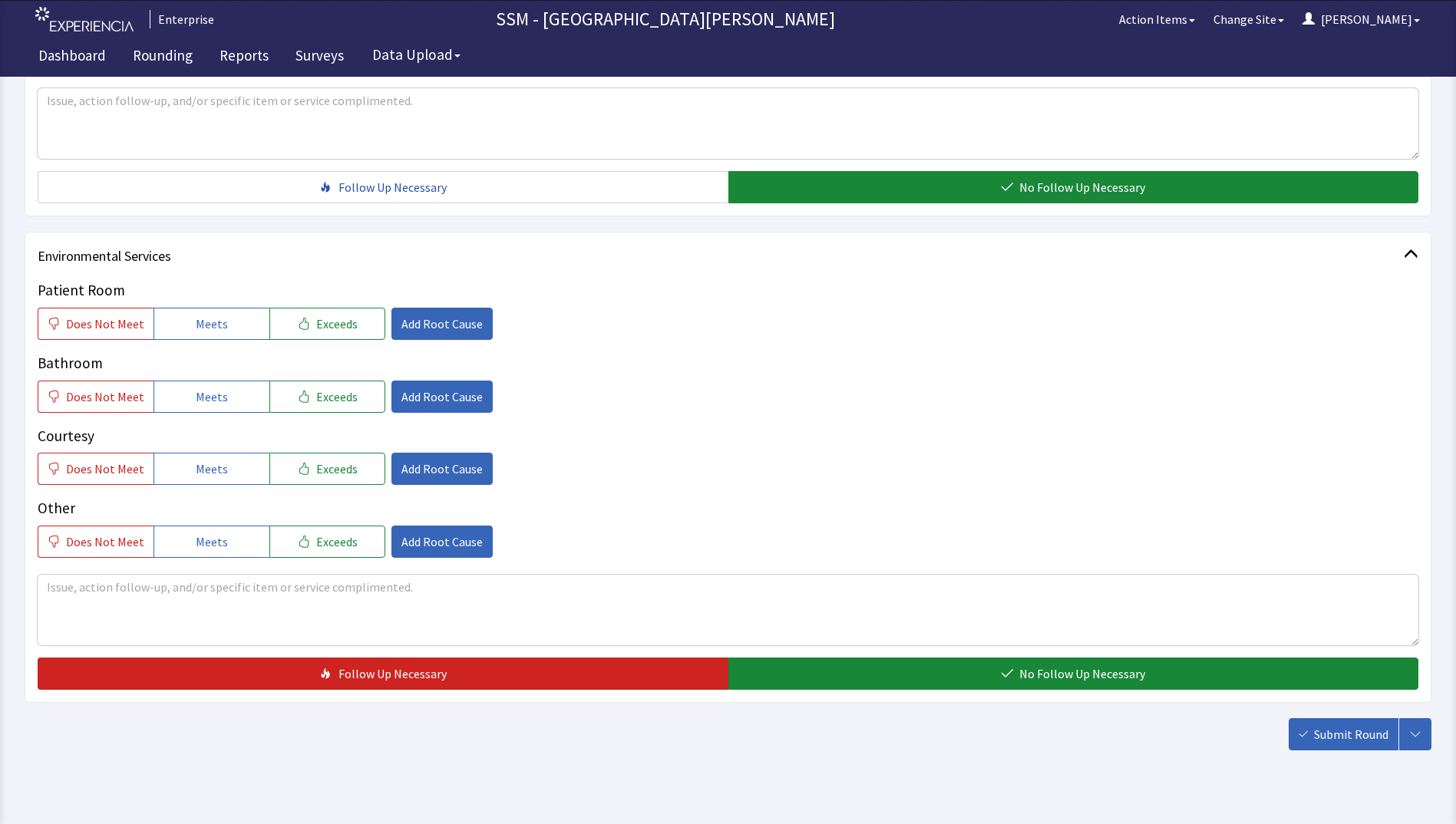
drag, startPoint x: 213, startPoint y: 322, endPoint x: 219, endPoint y: 361, distance: 39.5
click at [213, 326] on span "Meets" at bounding box center [211, 323] width 32 height 18
drag, startPoint x: 220, startPoint y: 401, endPoint x: 224, endPoint y: 425, distance: 24.3
click at [220, 403] on span "Meets" at bounding box center [211, 396] width 32 height 18
click at [226, 464] on button "Meets" at bounding box center [211, 468] width 116 height 32
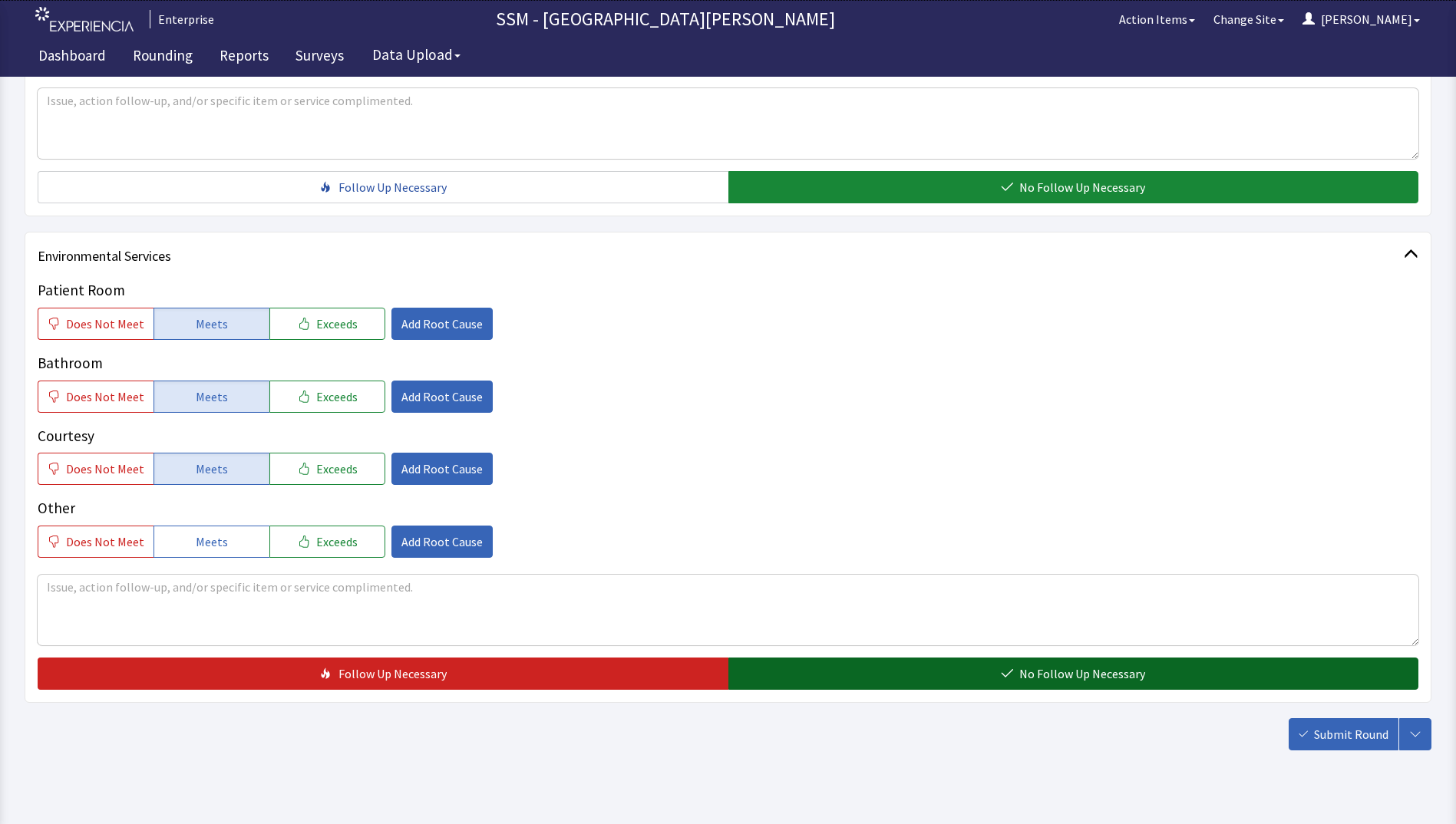
drag, startPoint x: 793, startPoint y: 673, endPoint x: 1182, endPoint y: 643, distance: 390.2
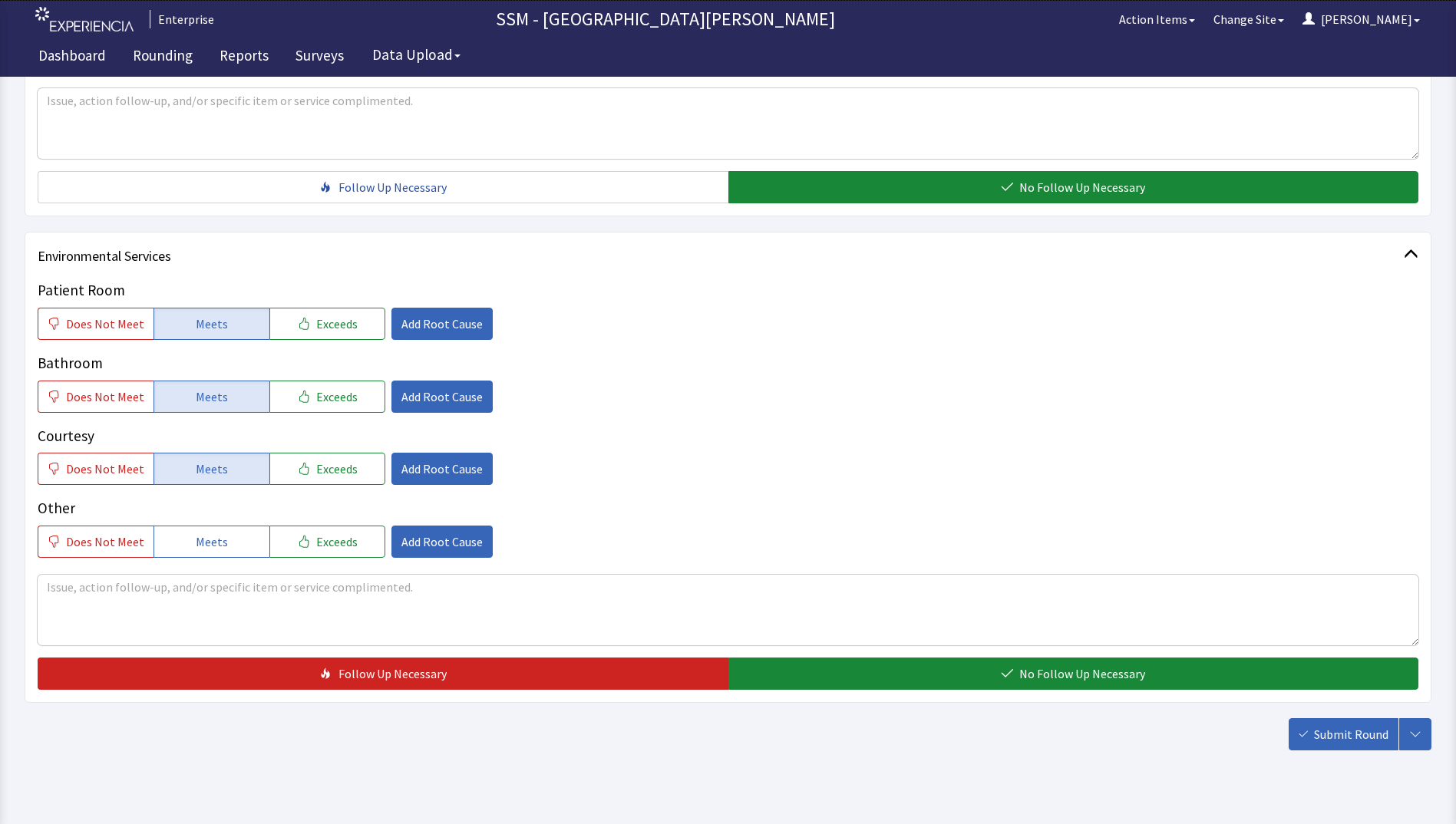
click at [795, 673] on button "No Follow Up Necessary" at bounding box center [1073, 673] width 691 height 32
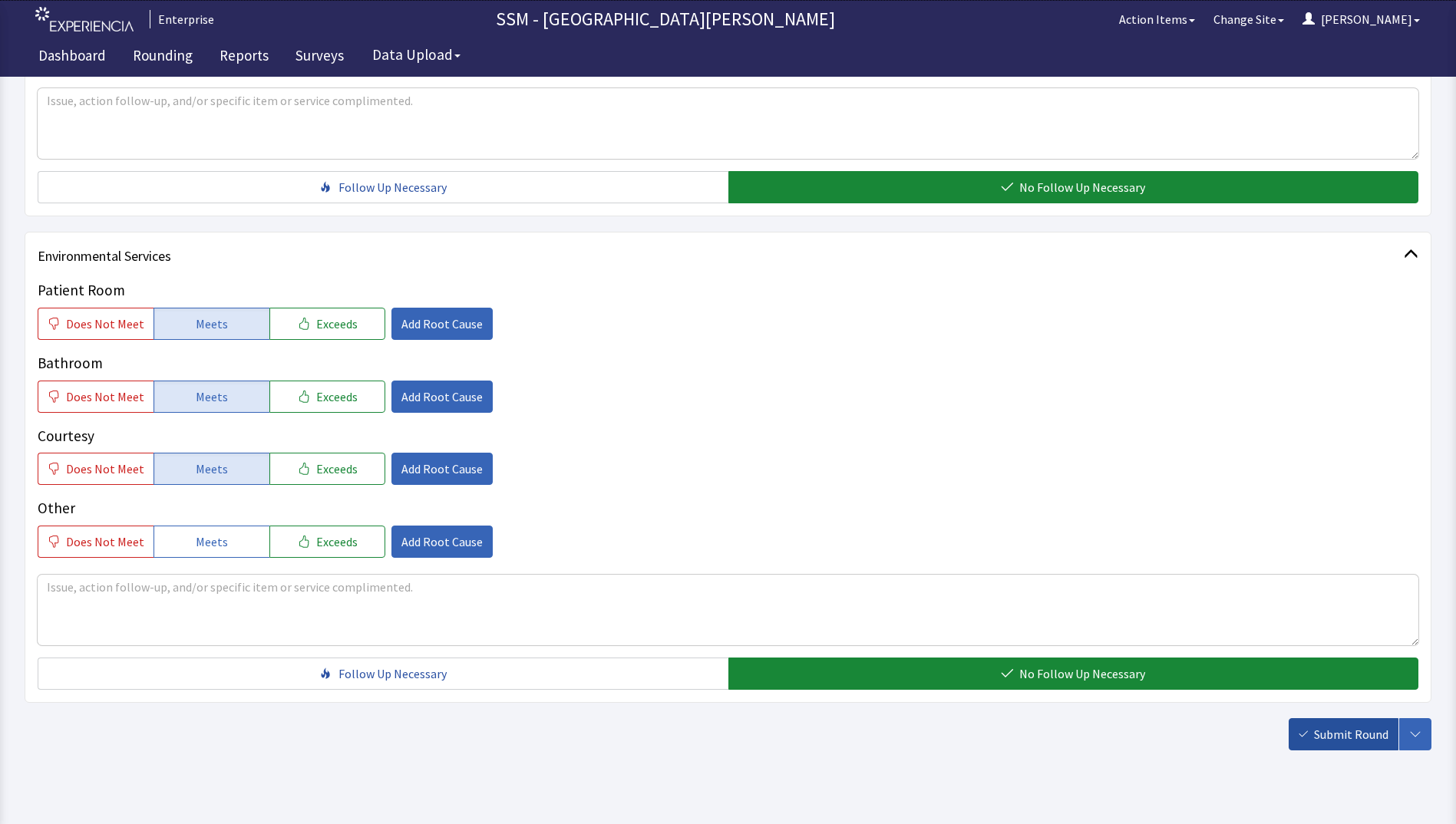
click at [1356, 733] on span "Submit Round" at bounding box center [1351, 734] width 75 height 18
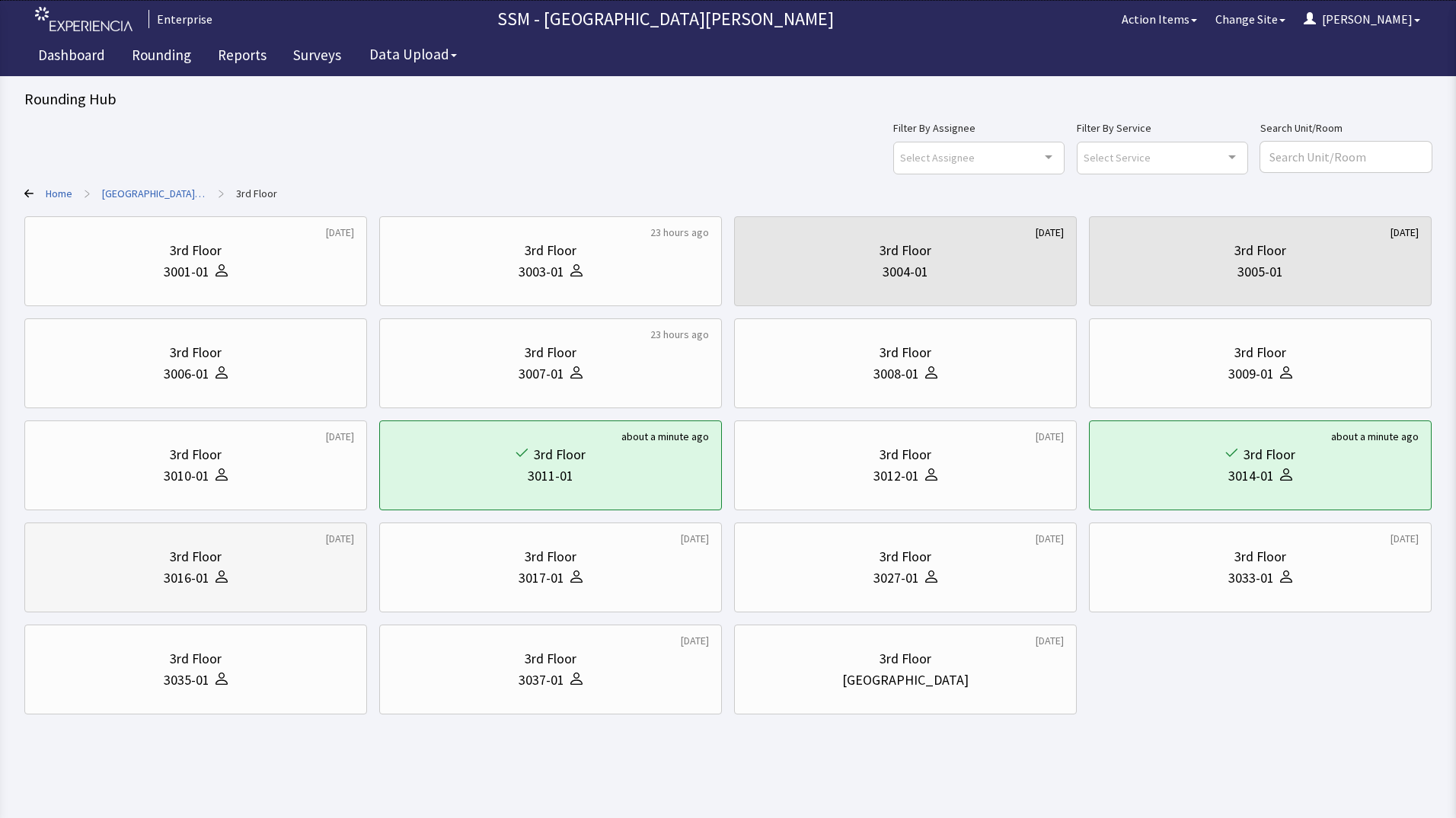
click at [192, 566] on div "3rd Floor" at bounding box center [196, 556] width 52 height 21
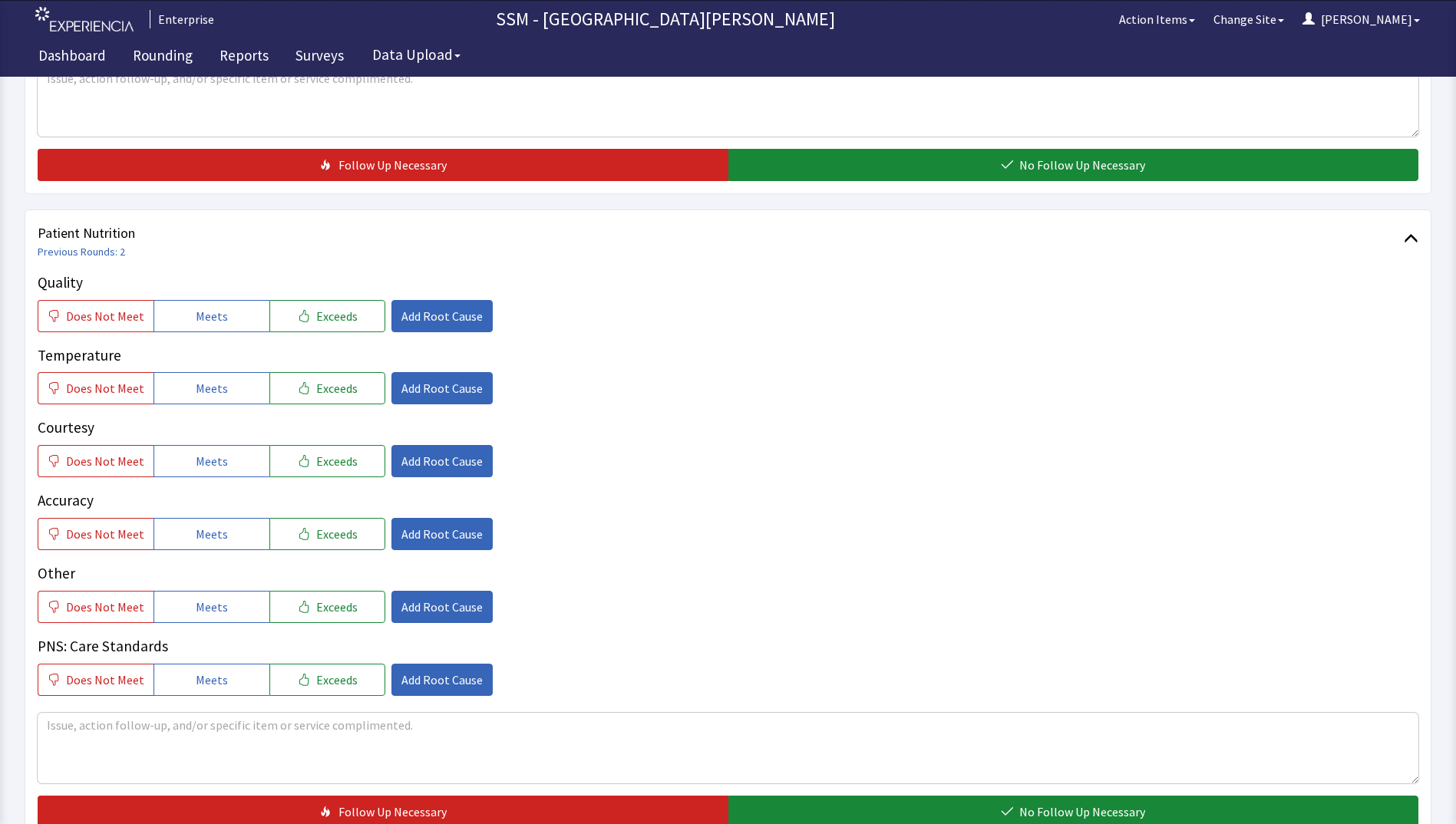
scroll to position [767, 0]
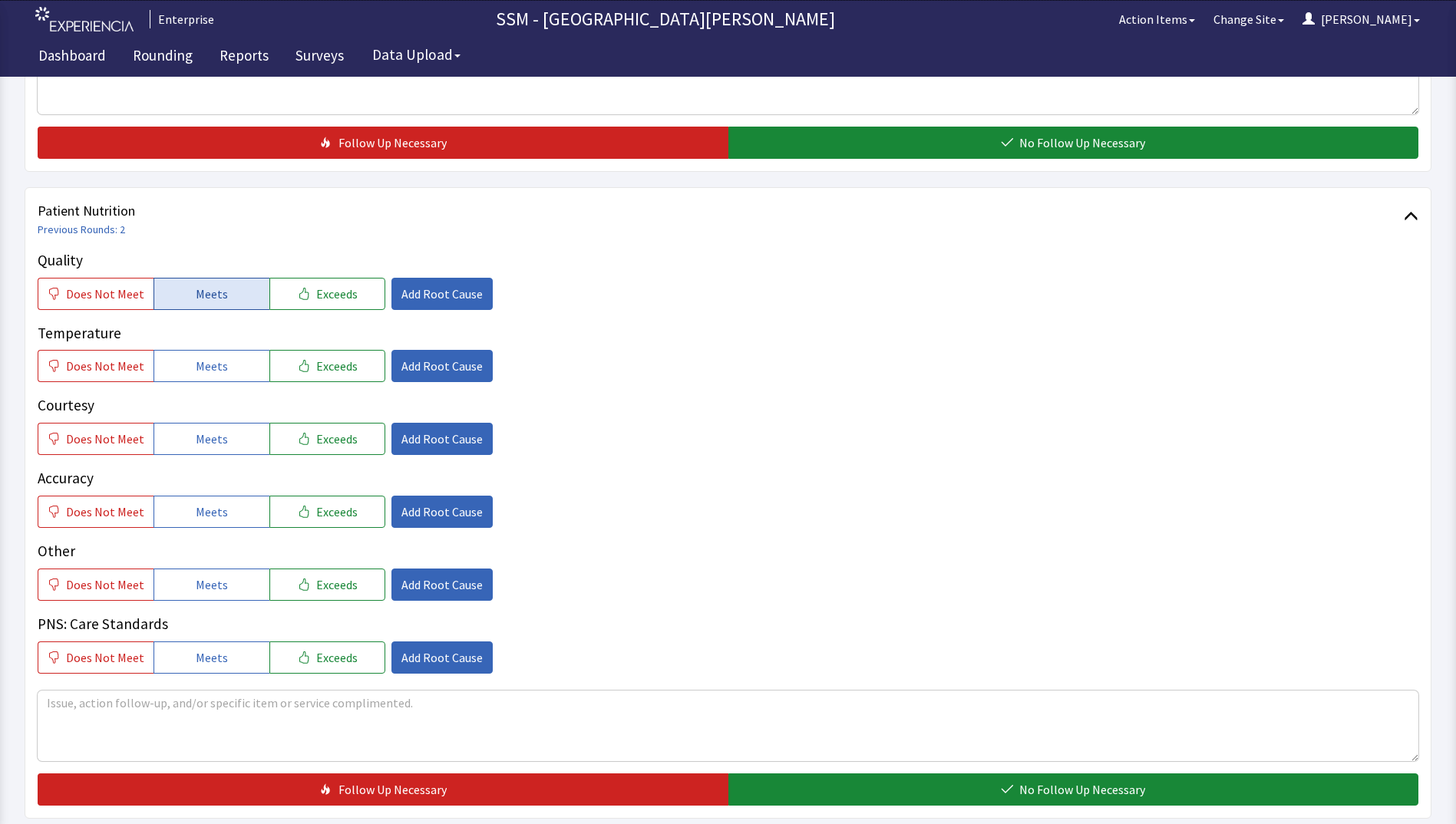
drag, startPoint x: 201, startPoint y: 294, endPoint x: 200, endPoint y: 304, distance: 10.0
click at [200, 298] on span "Meets" at bounding box center [211, 293] width 32 height 18
drag, startPoint x: 188, startPoint y: 367, endPoint x: 200, endPoint y: 421, distance: 55.3
click at [189, 372] on button "Meets" at bounding box center [211, 366] width 116 height 32
drag, startPoint x: 203, startPoint y: 446, endPoint x: 217, endPoint y: 508, distance: 63.6
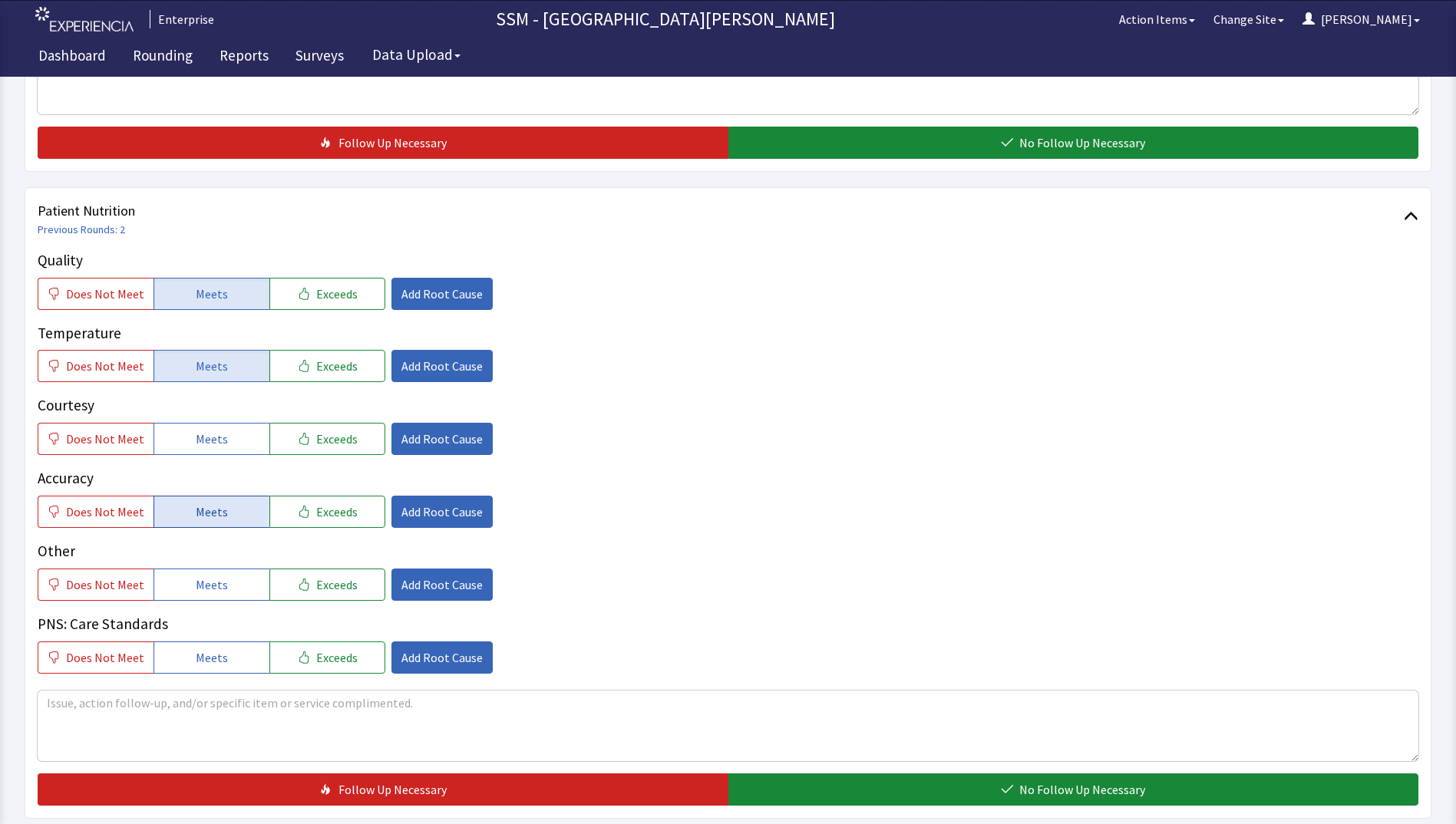
click at [207, 453] on button "Meets" at bounding box center [211, 438] width 116 height 32
drag, startPoint x: 217, startPoint y: 514, endPoint x: 281, endPoint y: 543, distance: 70.3
click at [217, 520] on span "Meets" at bounding box center [211, 511] width 32 height 18
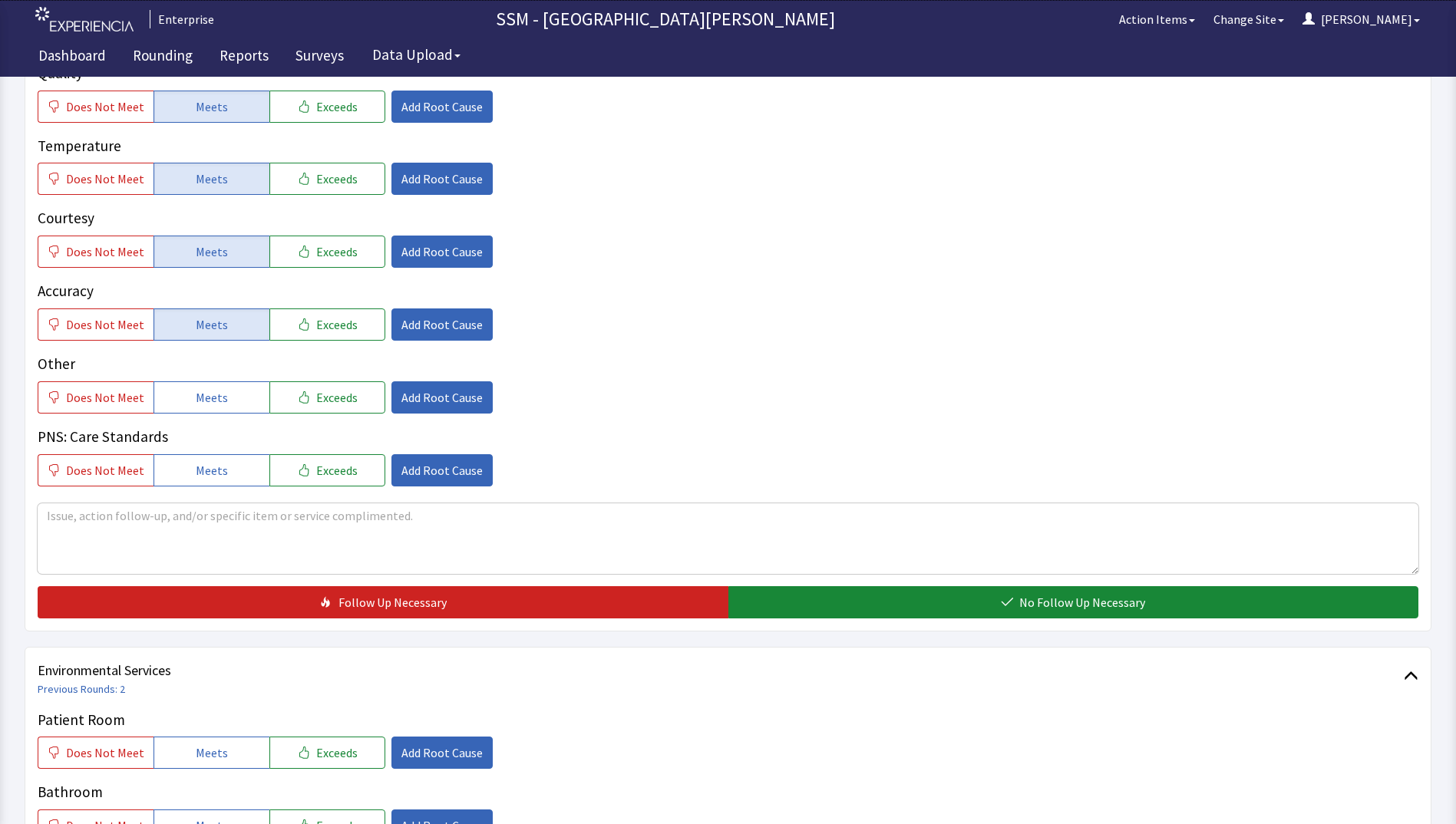
scroll to position [1074, 0]
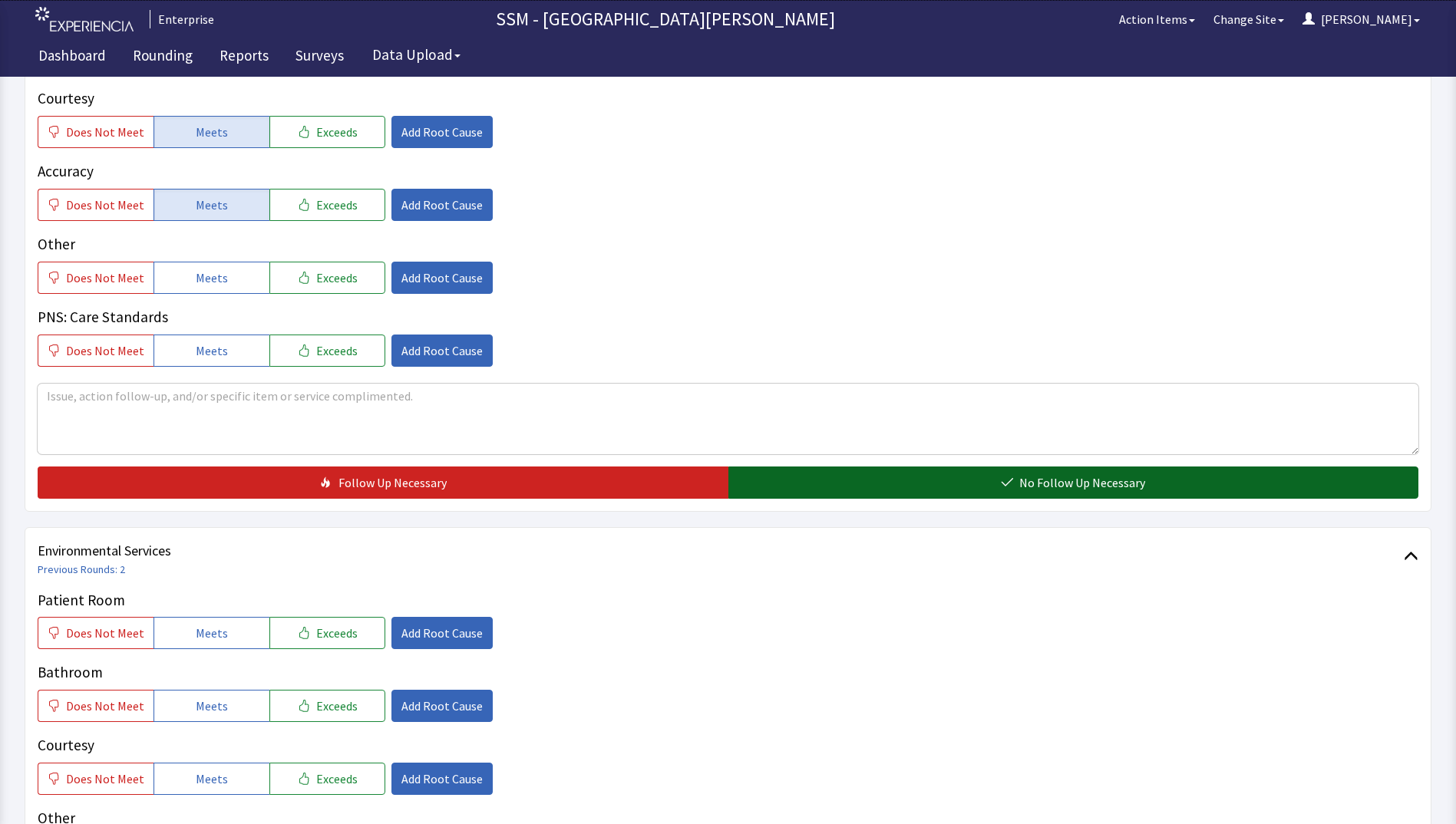
drag, startPoint x: 929, startPoint y: 483, endPoint x: 861, endPoint y: 498, distance: 69.6
click at [926, 487] on button "No Follow Up Necessary" at bounding box center [1073, 482] width 691 height 32
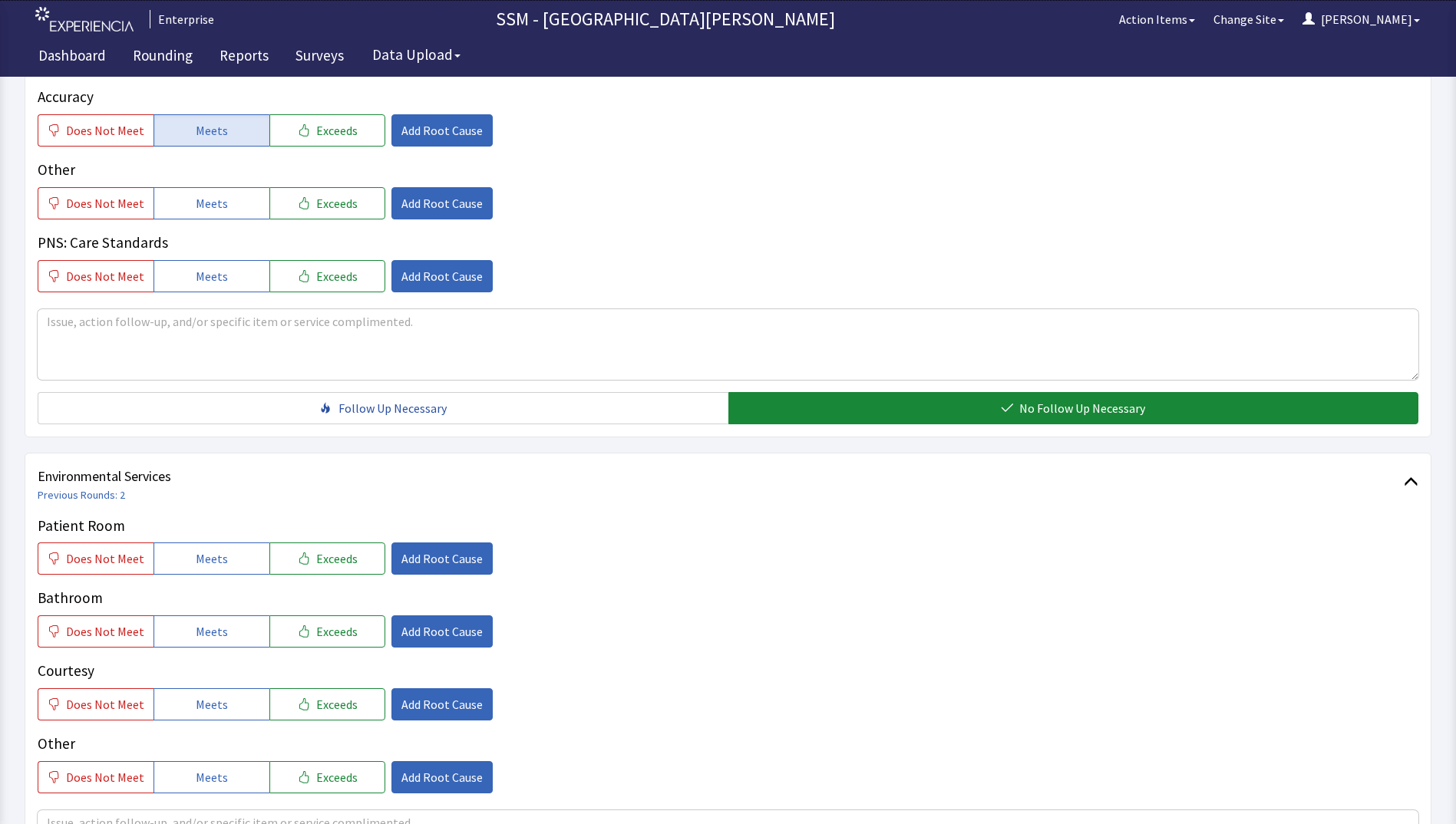
scroll to position [1227, 0]
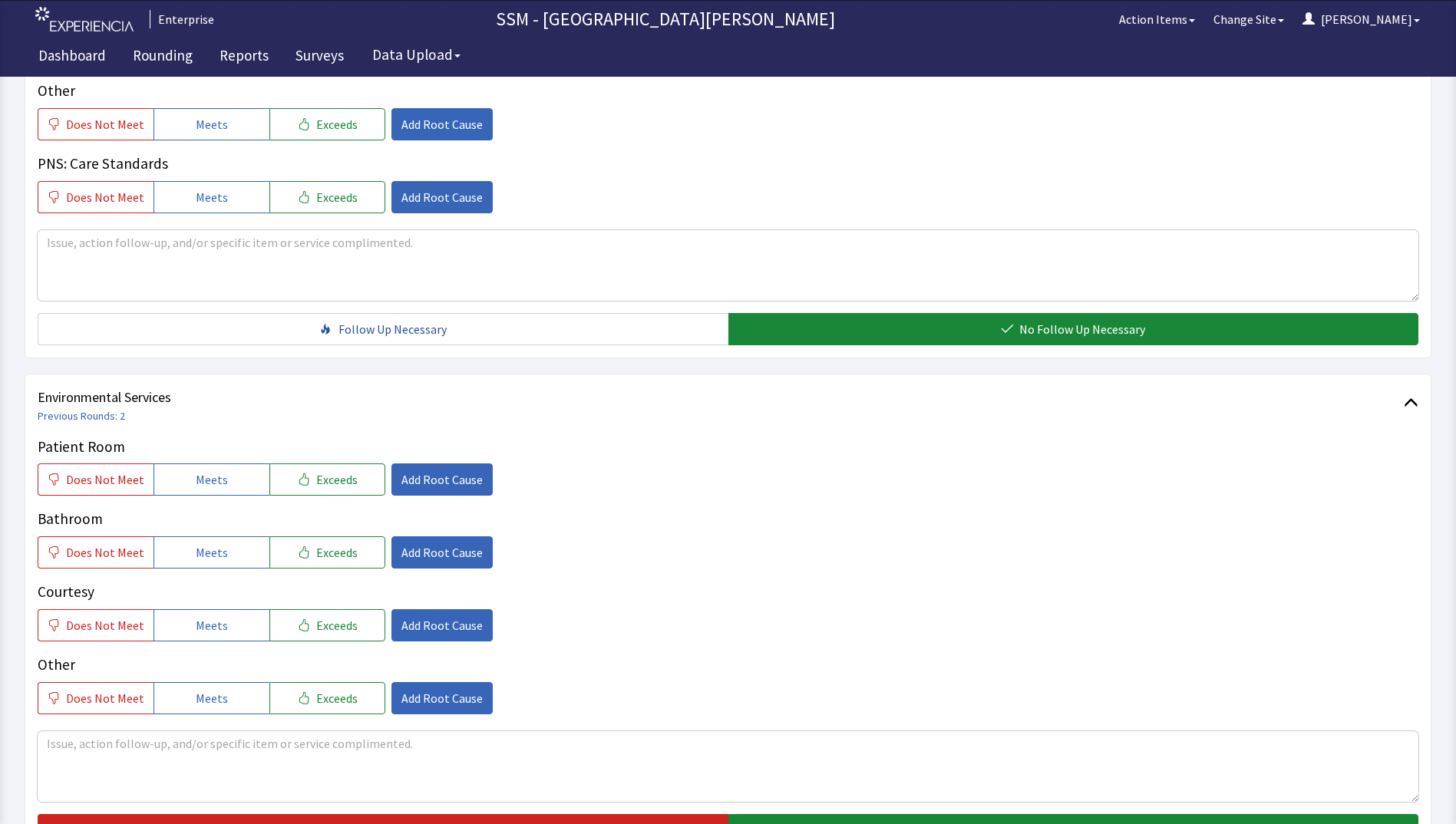
click at [219, 500] on div "Patient Room Does Not Meet Meets Exceeds Add Root Cause Bathroom Does Not Meet …" at bounding box center [728, 575] width 1380 height 279
drag, startPoint x: 209, startPoint y: 481, endPoint x: 211, endPoint y: 516, distance: 35.1
click at [208, 487] on span "Meets" at bounding box center [211, 479] width 32 height 18
click at [218, 563] on button "Meets" at bounding box center [211, 551] width 116 height 32
drag, startPoint x: 229, startPoint y: 627, endPoint x: 681, endPoint y: 638, distance: 452.1
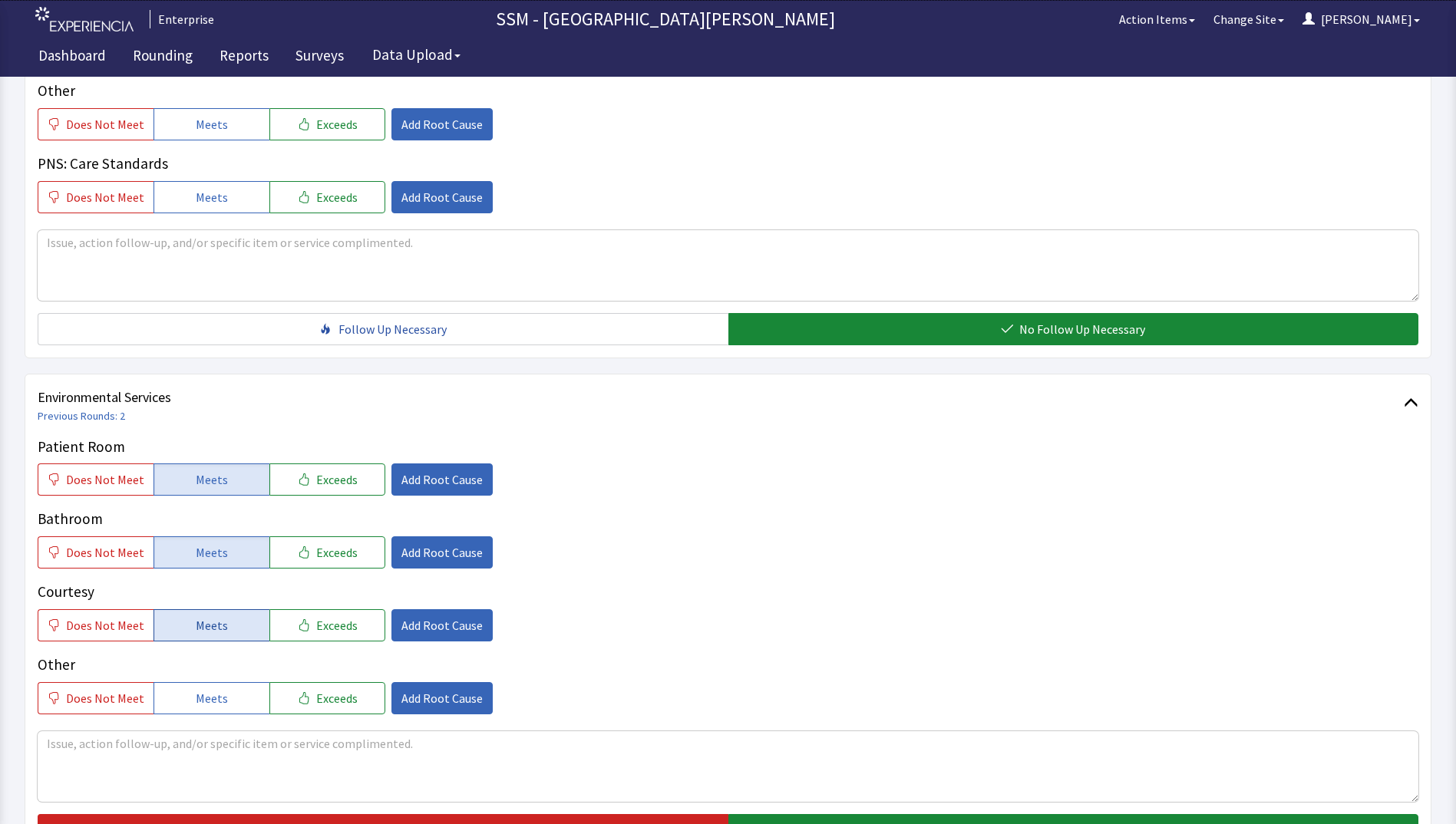
click at [231, 627] on button "Meets" at bounding box center [211, 624] width 116 height 32
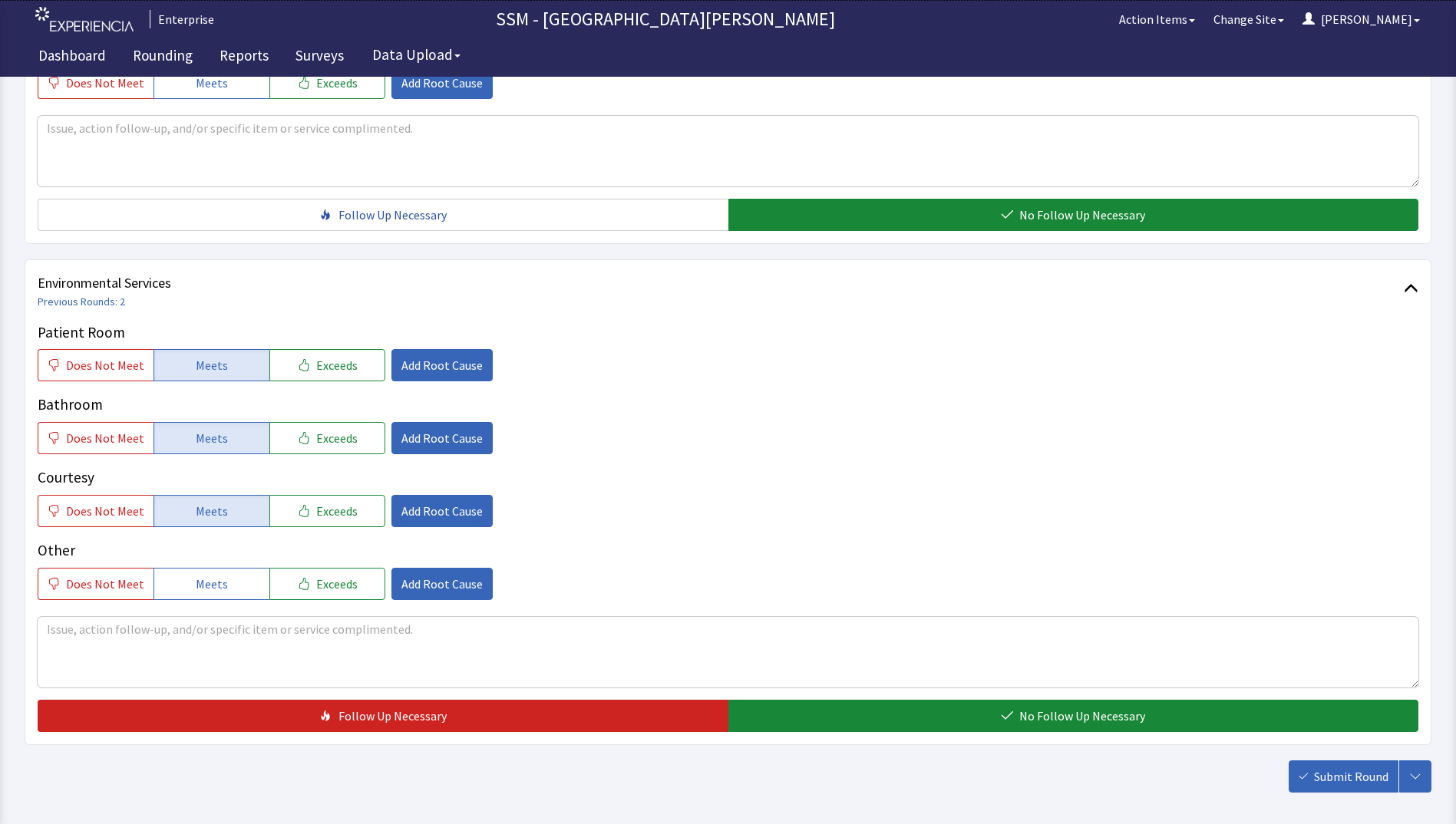
scroll to position [1411, 0]
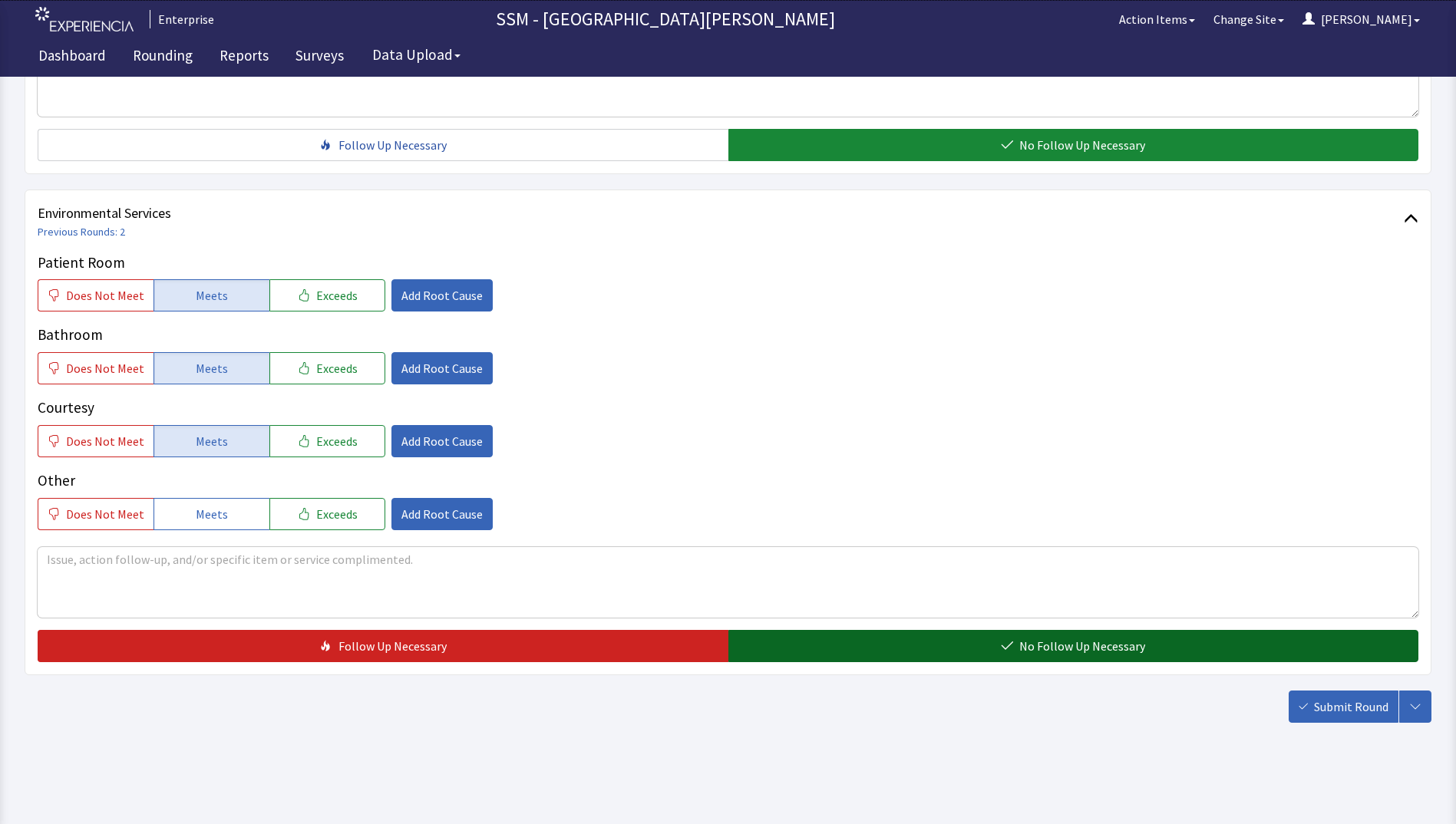
drag, startPoint x: 1008, startPoint y: 649, endPoint x: 1035, endPoint y: 659, distance: 28.8
click at [1011, 653] on button "No Follow Up Necessary" at bounding box center [1073, 645] width 691 height 32
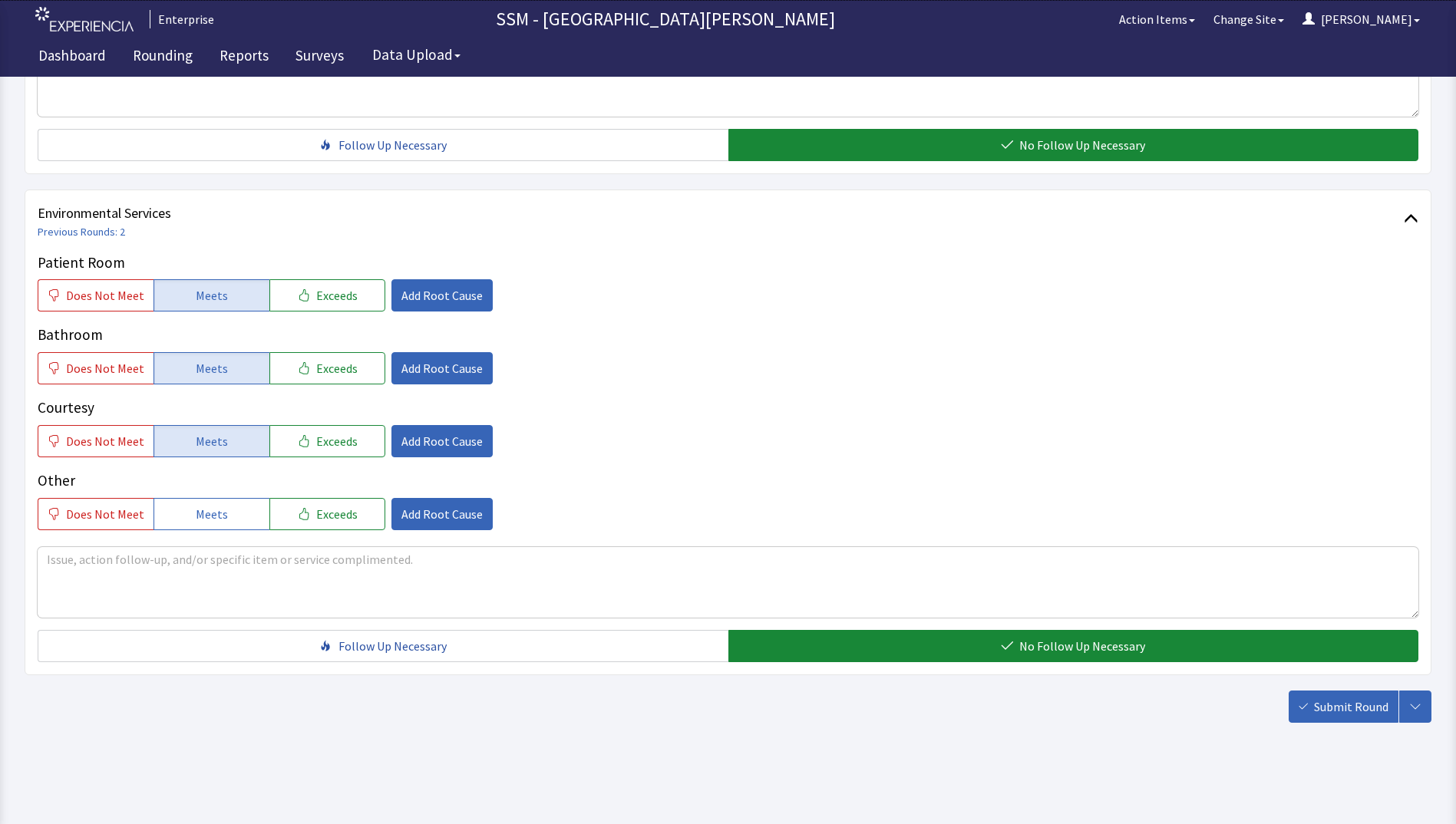
drag, startPoint x: 1324, startPoint y: 701, endPoint x: 1276, endPoint y: 705, distance: 48.2
click at [1323, 703] on span "Submit Round" at bounding box center [1351, 706] width 75 height 18
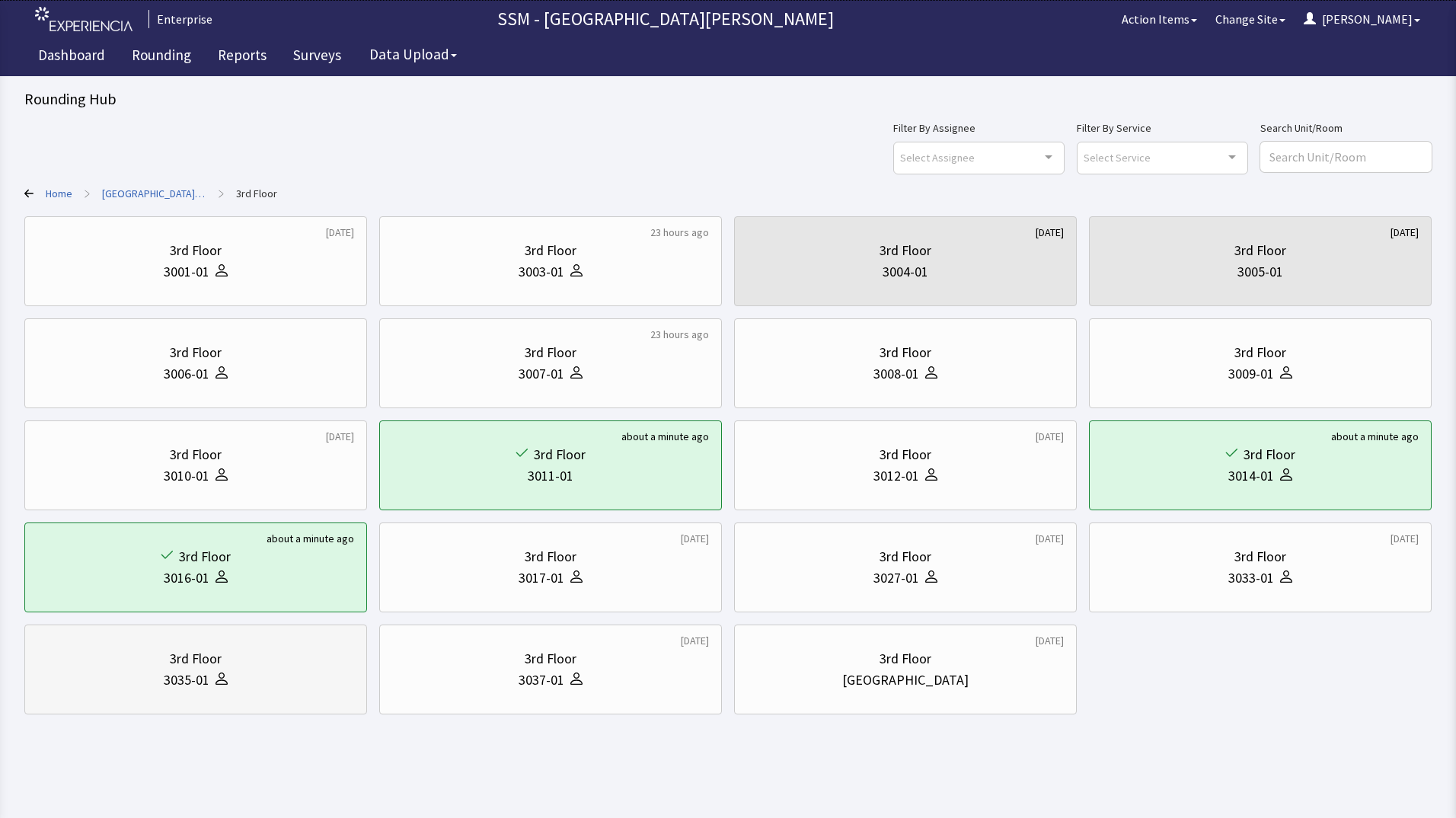
click at [275, 689] on div "3035-01" at bounding box center [196, 680] width 317 height 21
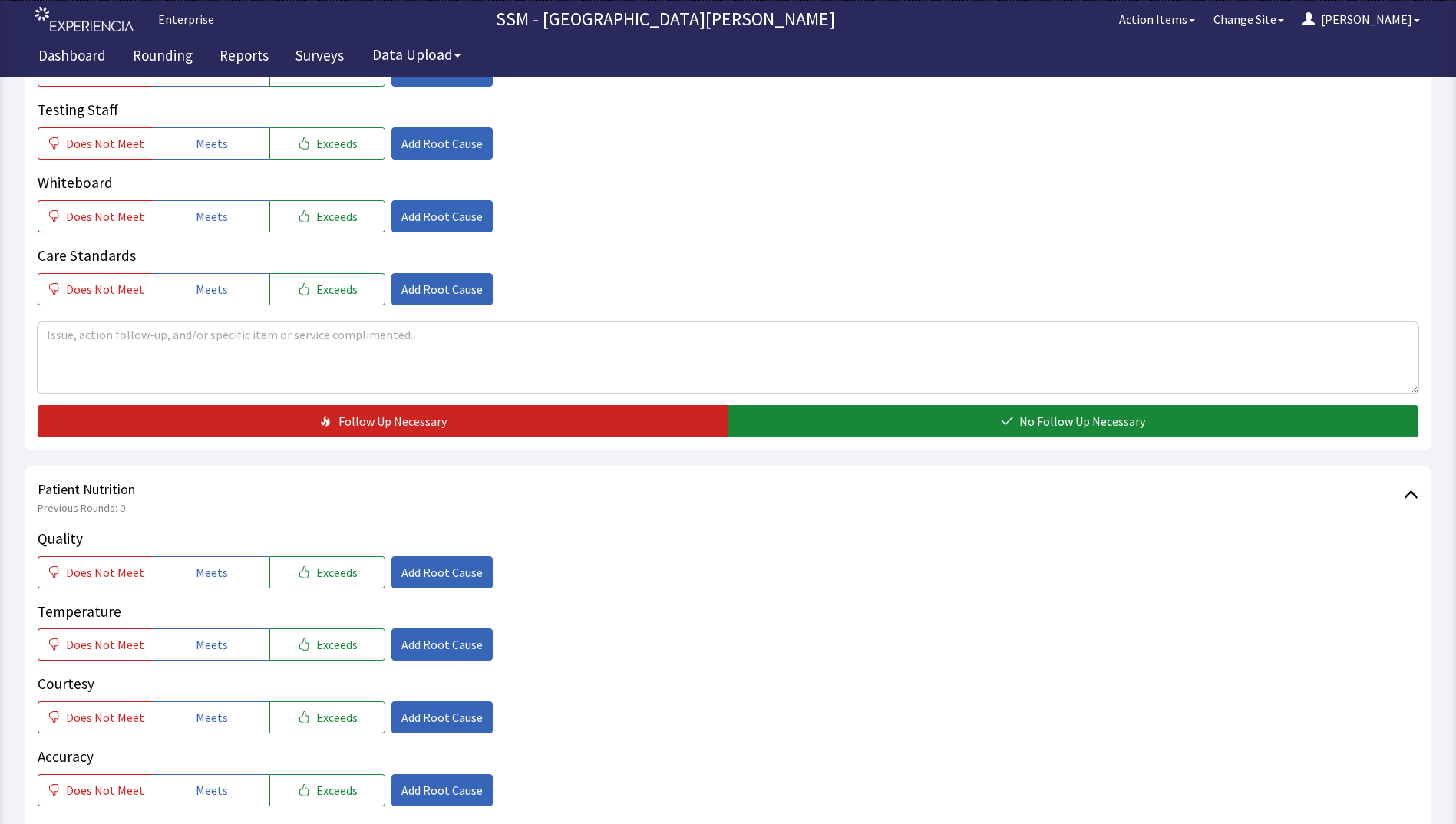
scroll to position [691, 0]
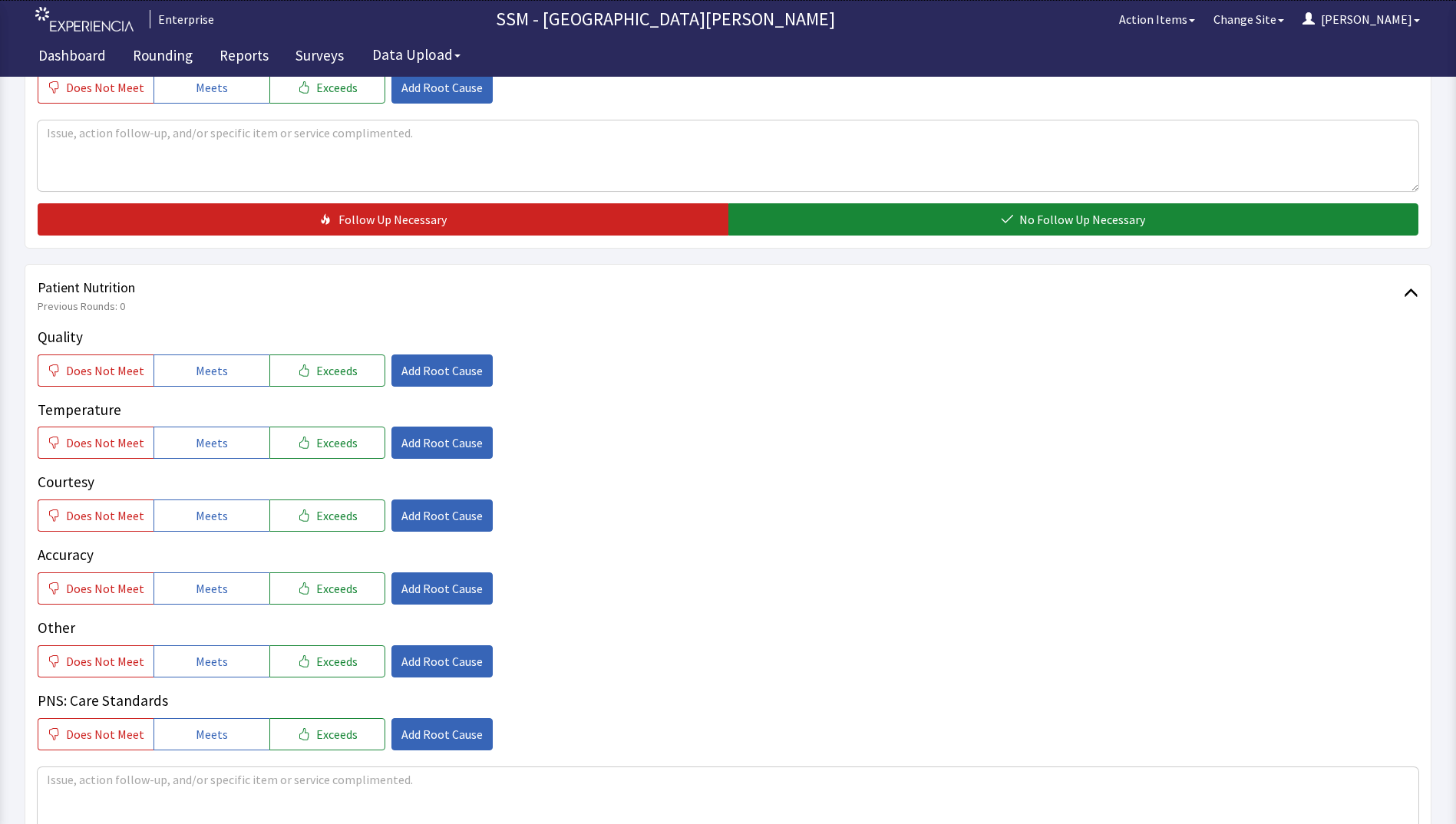
drag, startPoint x: 195, startPoint y: 370, endPoint x: 209, endPoint y: 422, distance: 53.9
click at [195, 376] on span "Meets" at bounding box center [211, 370] width 32 height 18
drag, startPoint x: 207, startPoint y: 439, endPoint x: 211, endPoint y: 453, distance: 14.6
click at [207, 446] on span "Meets" at bounding box center [211, 442] width 32 height 18
drag, startPoint x: 223, startPoint y: 519, endPoint x: 228, endPoint y: 560, distance: 41.3
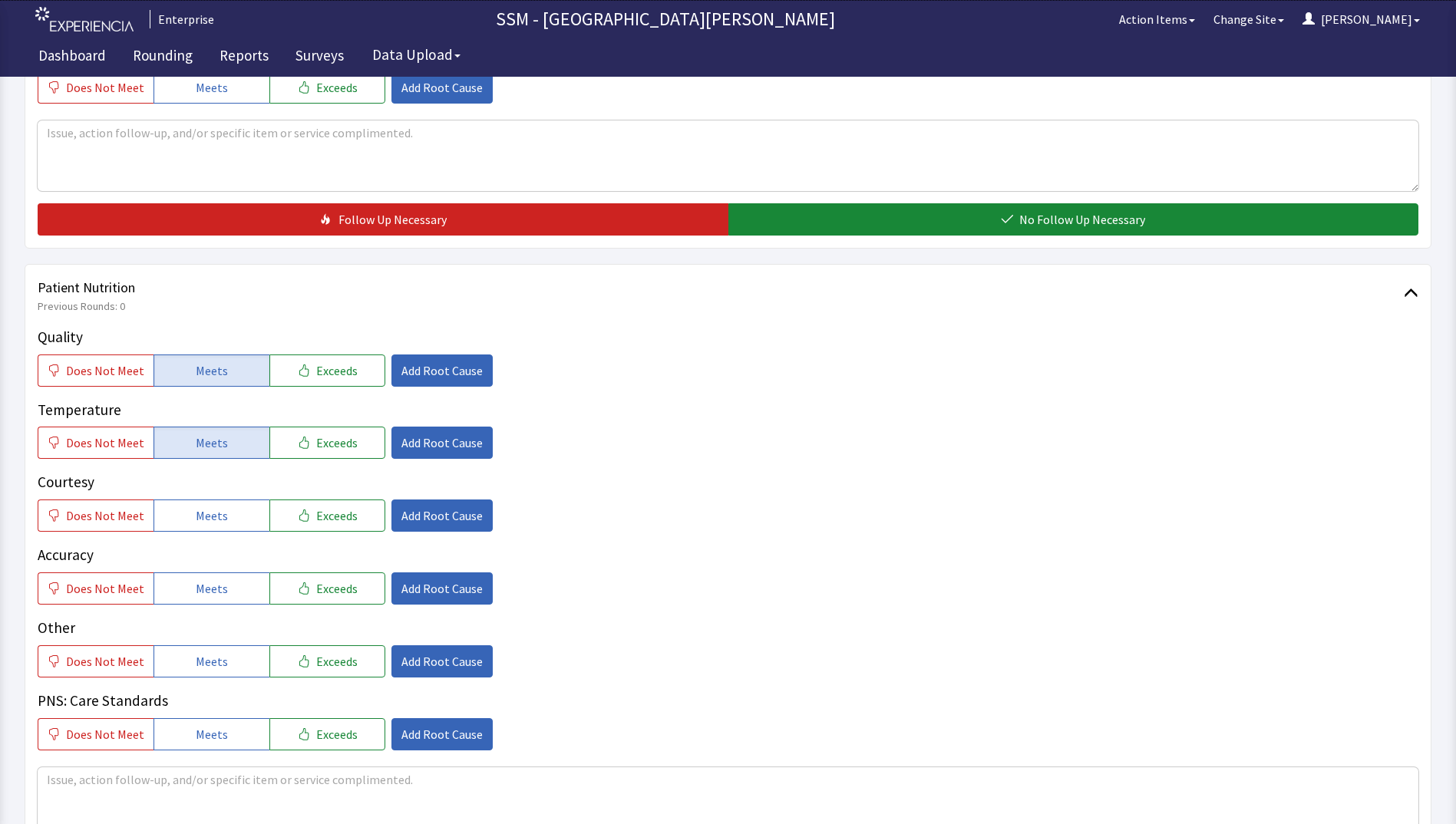
click at [223, 521] on button "Meets" at bounding box center [211, 515] width 116 height 32
click at [227, 581] on button "Meets" at bounding box center [211, 587] width 116 height 32
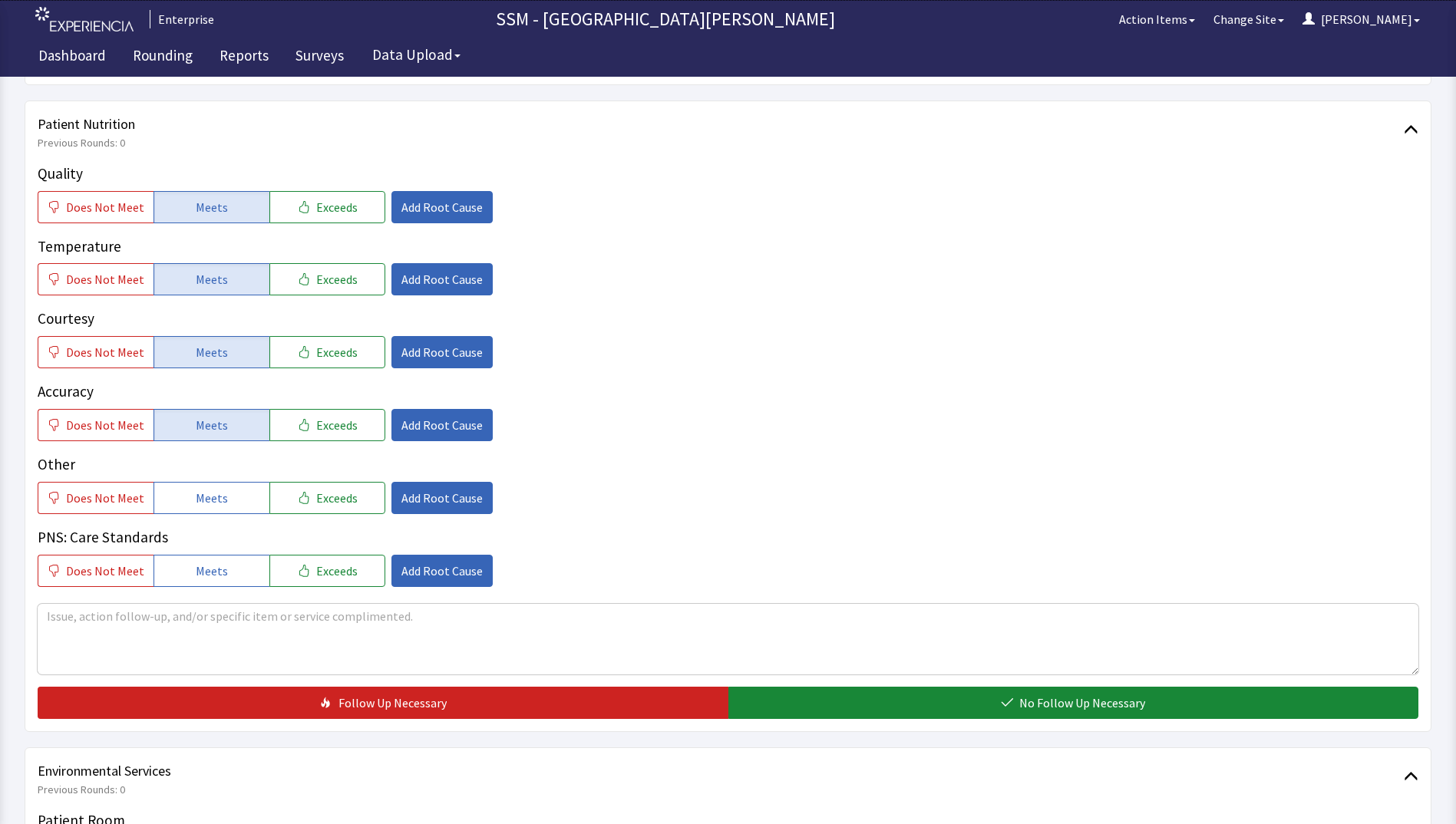
scroll to position [1074, 0]
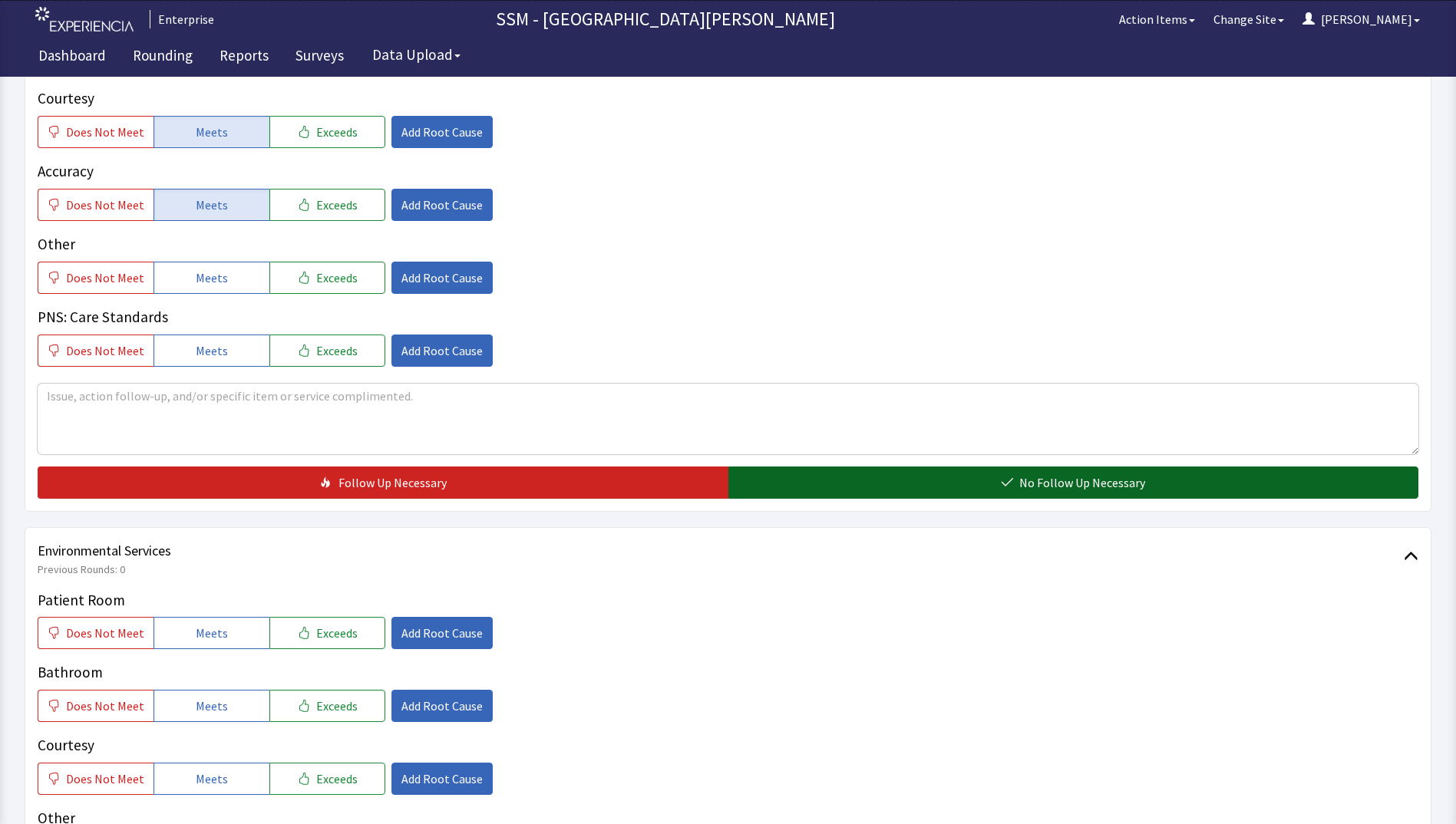
click at [809, 482] on button "No Follow Up Necessary" at bounding box center [1073, 482] width 691 height 32
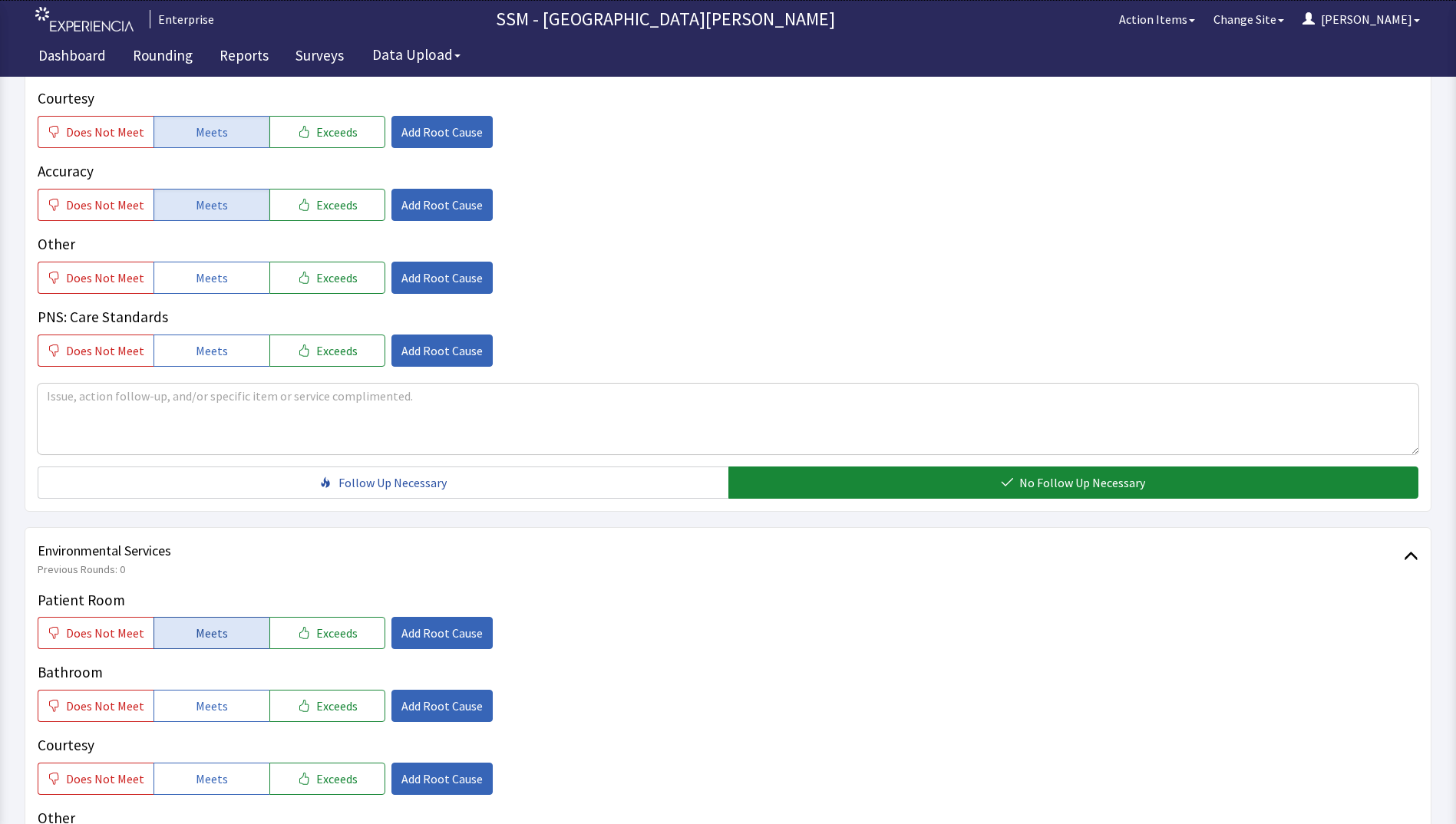
drag, startPoint x: 231, startPoint y: 631, endPoint x: 235, endPoint y: 639, distance: 8.9
click at [232, 636] on button "Meets" at bounding box center [211, 632] width 116 height 32
click at [240, 715] on button "Meets" at bounding box center [211, 705] width 116 height 32
drag, startPoint x: 231, startPoint y: 778, endPoint x: 289, endPoint y: 774, distance: 58.1
click at [231, 780] on button "Meets" at bounding box center [211, 778] width 116 height 32
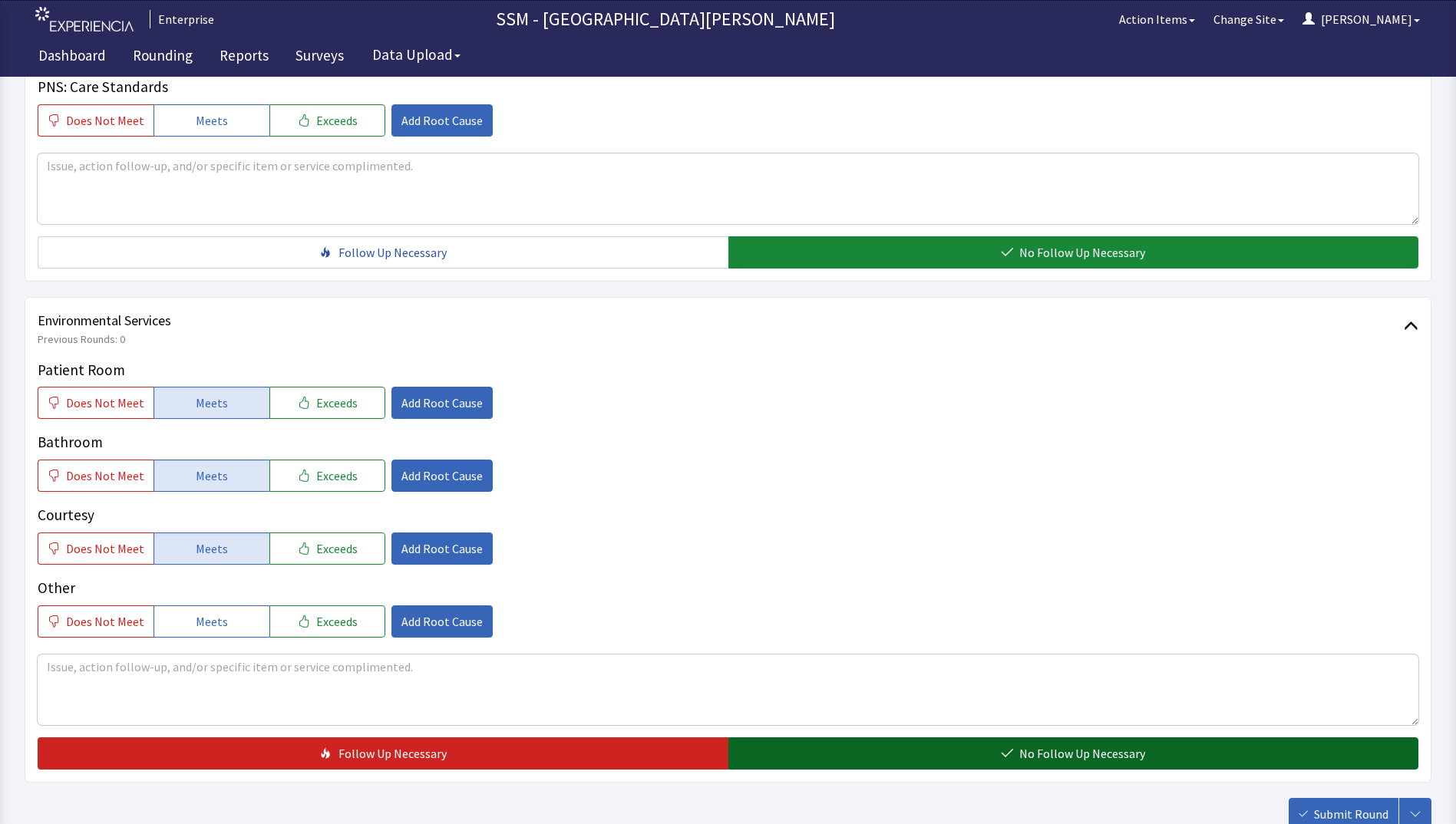
scroll to position [1381, 0]
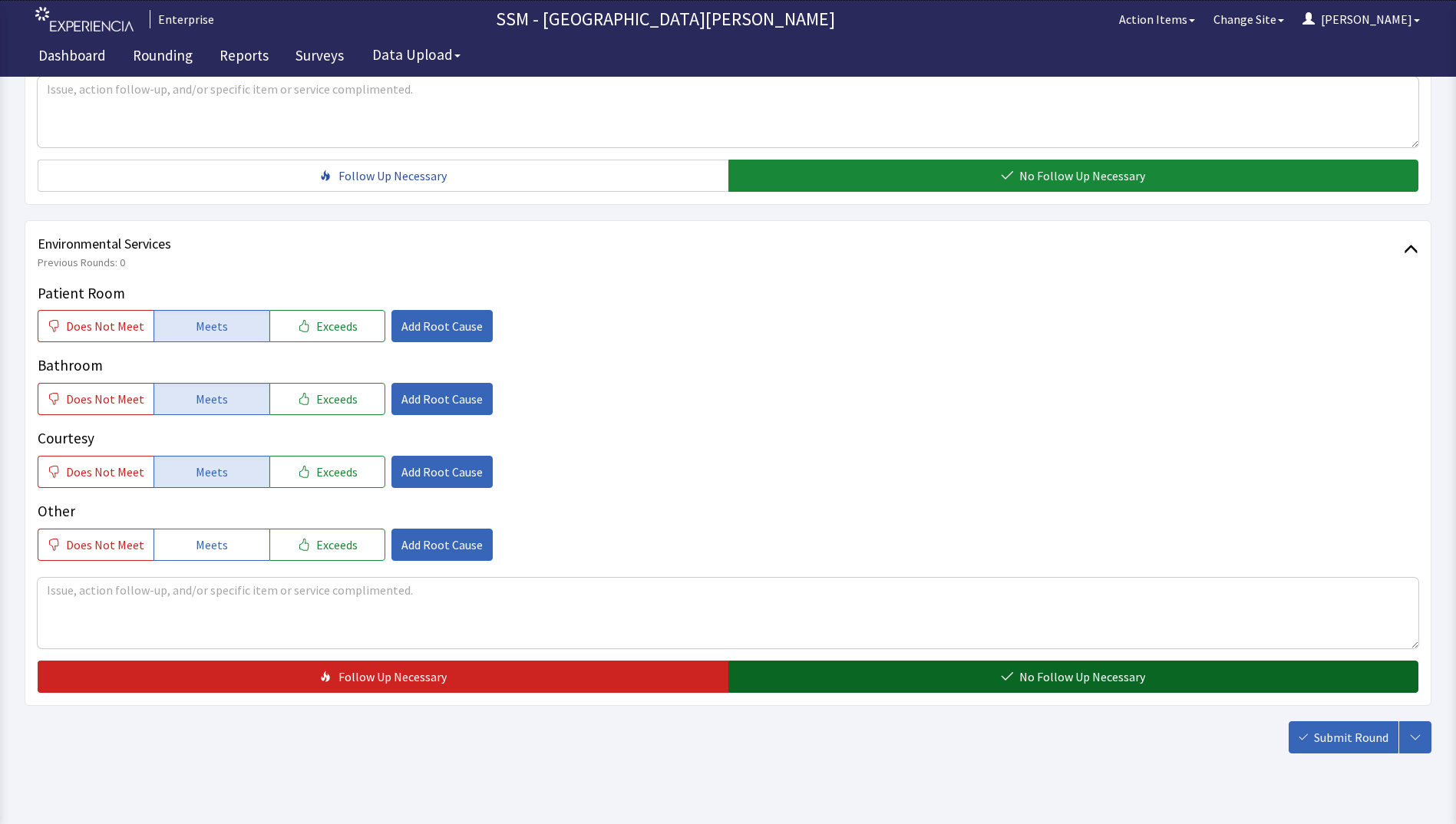
drag, startPoint x: 925, startPoint y: 665, endPoint x: 953, endPoint y: 672, distance: 28.9
click at [926, 666] on button "No Follow Up Necessary" at bounding box center [1073, 676] width 691 height 32
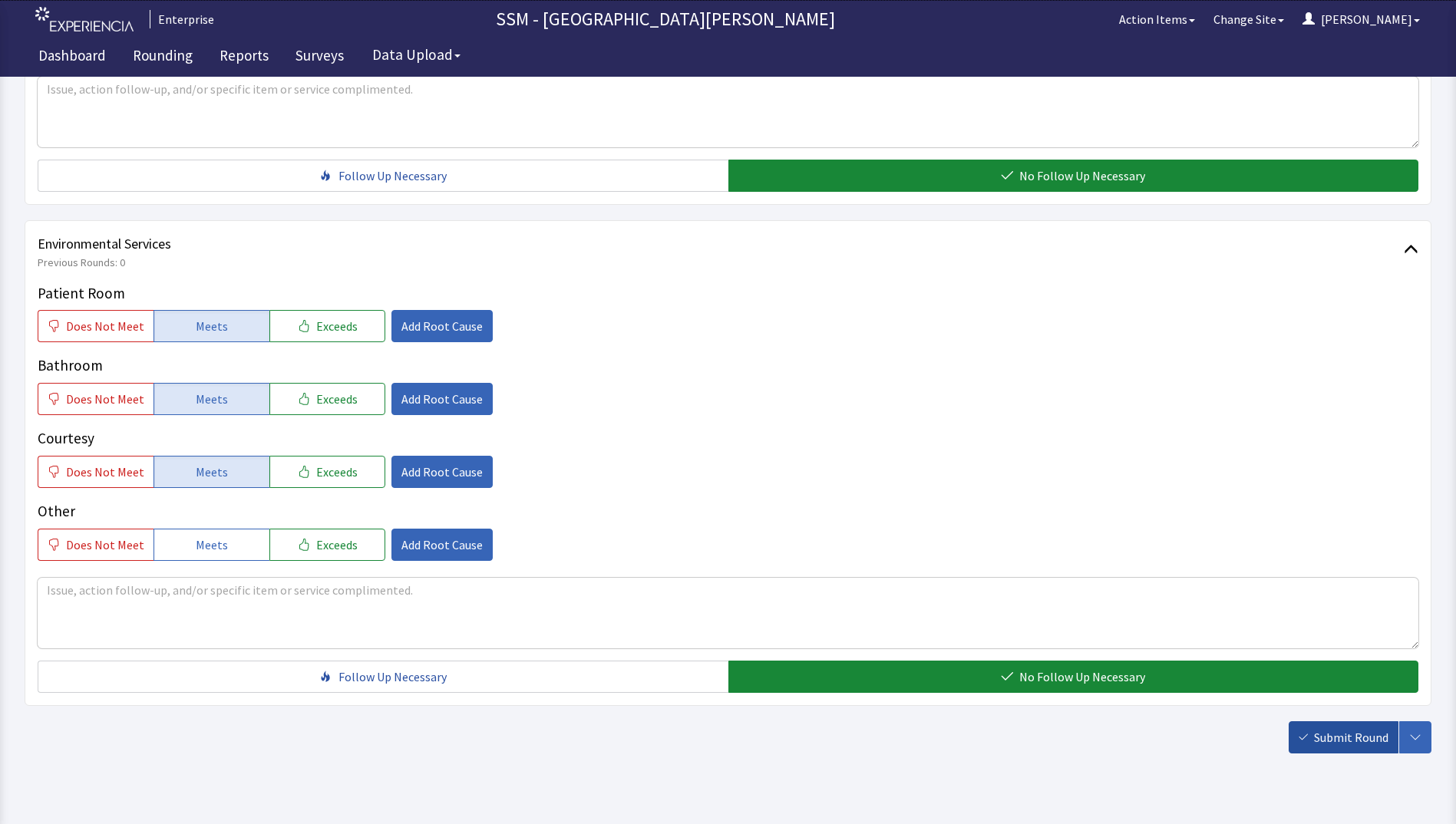
click at [1344, 740] on span "Submit Round" at bounding box center [1351, 736] width 75 height 18
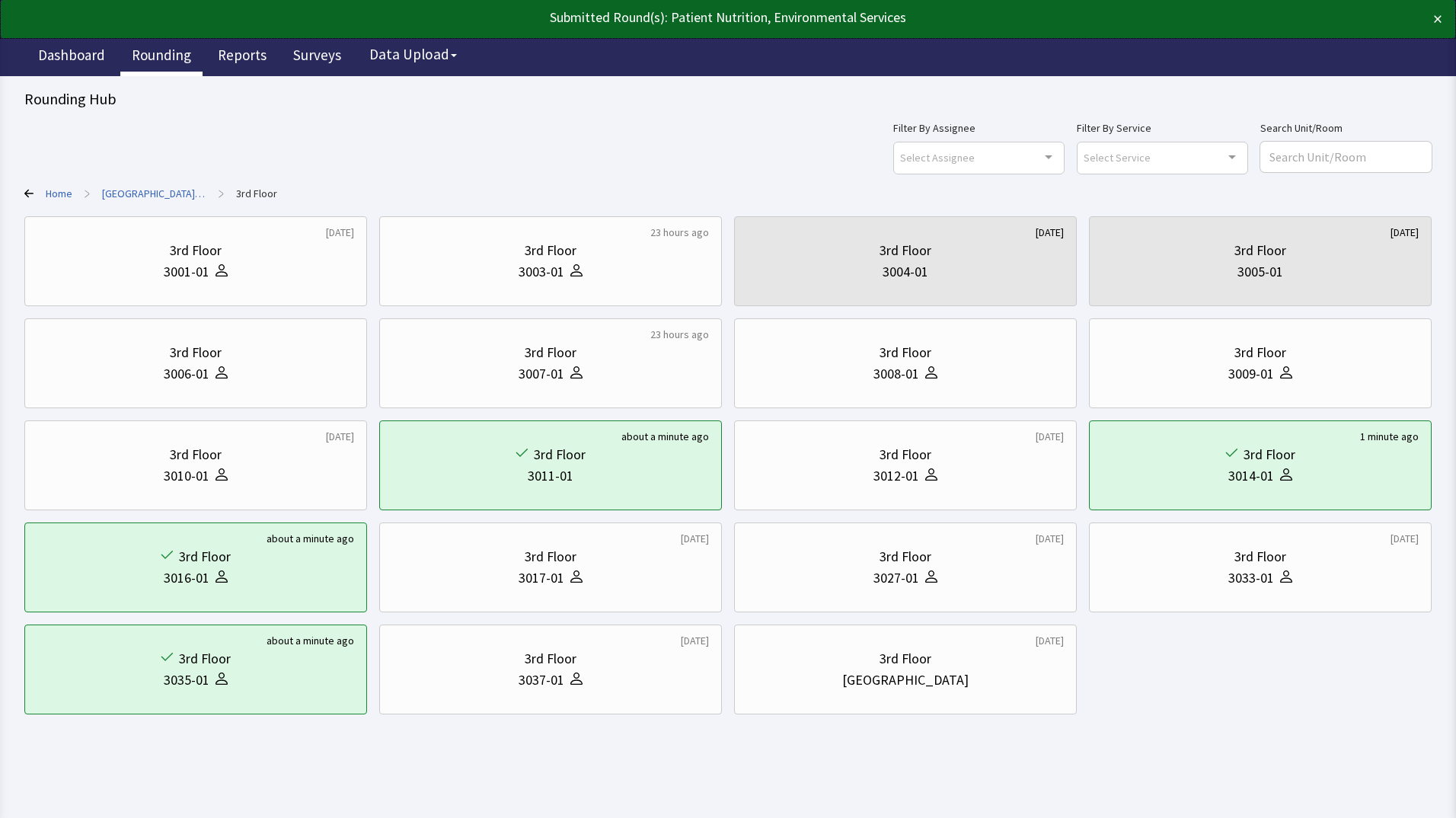
click at [163, 51] on link "Rounding" at bounding box center [161, 57] width 82 height 38
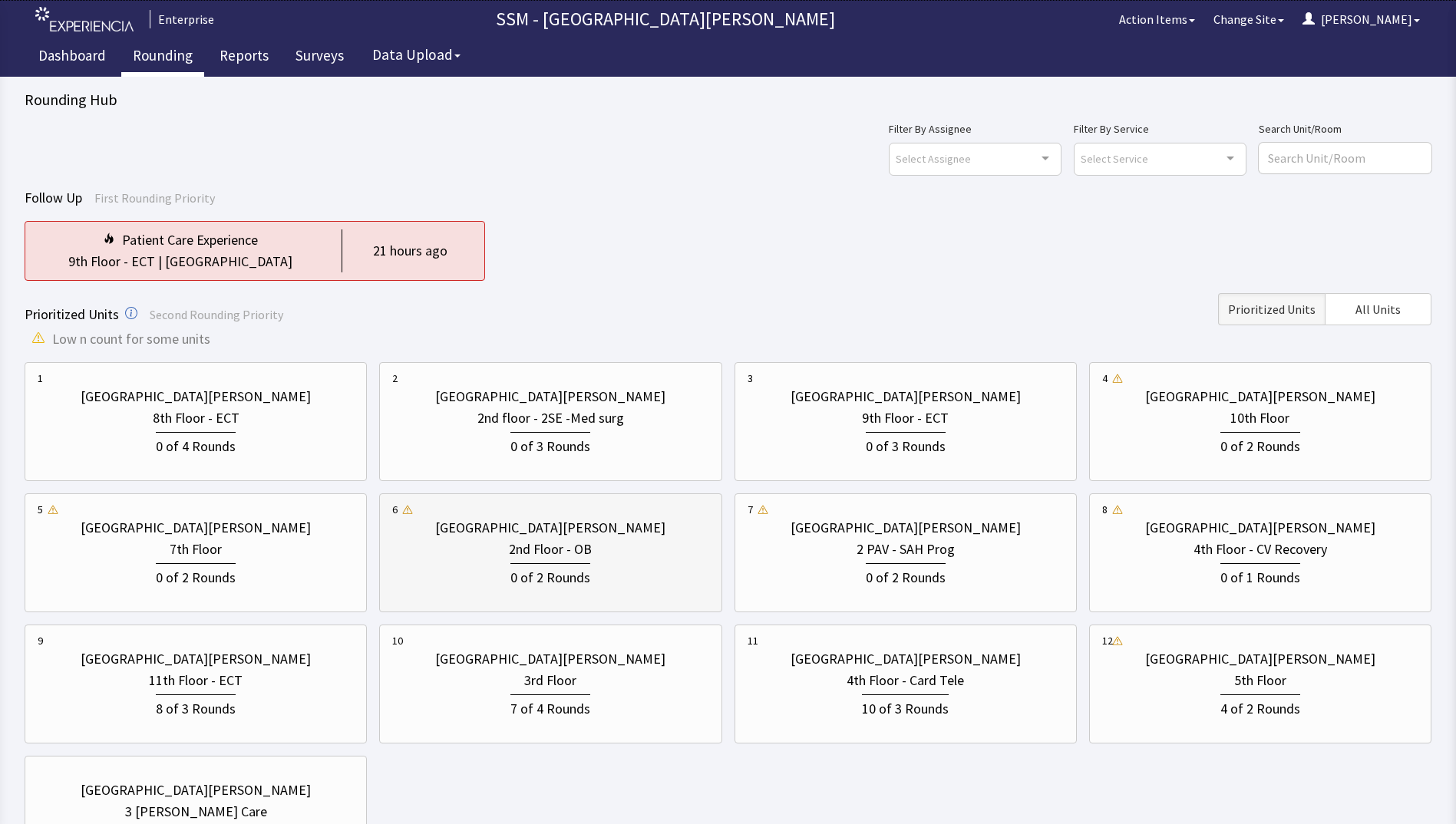
click at [510, 575] on div "0 of 2 Rounds" at bounding box center [550, 574] width 316 height 28
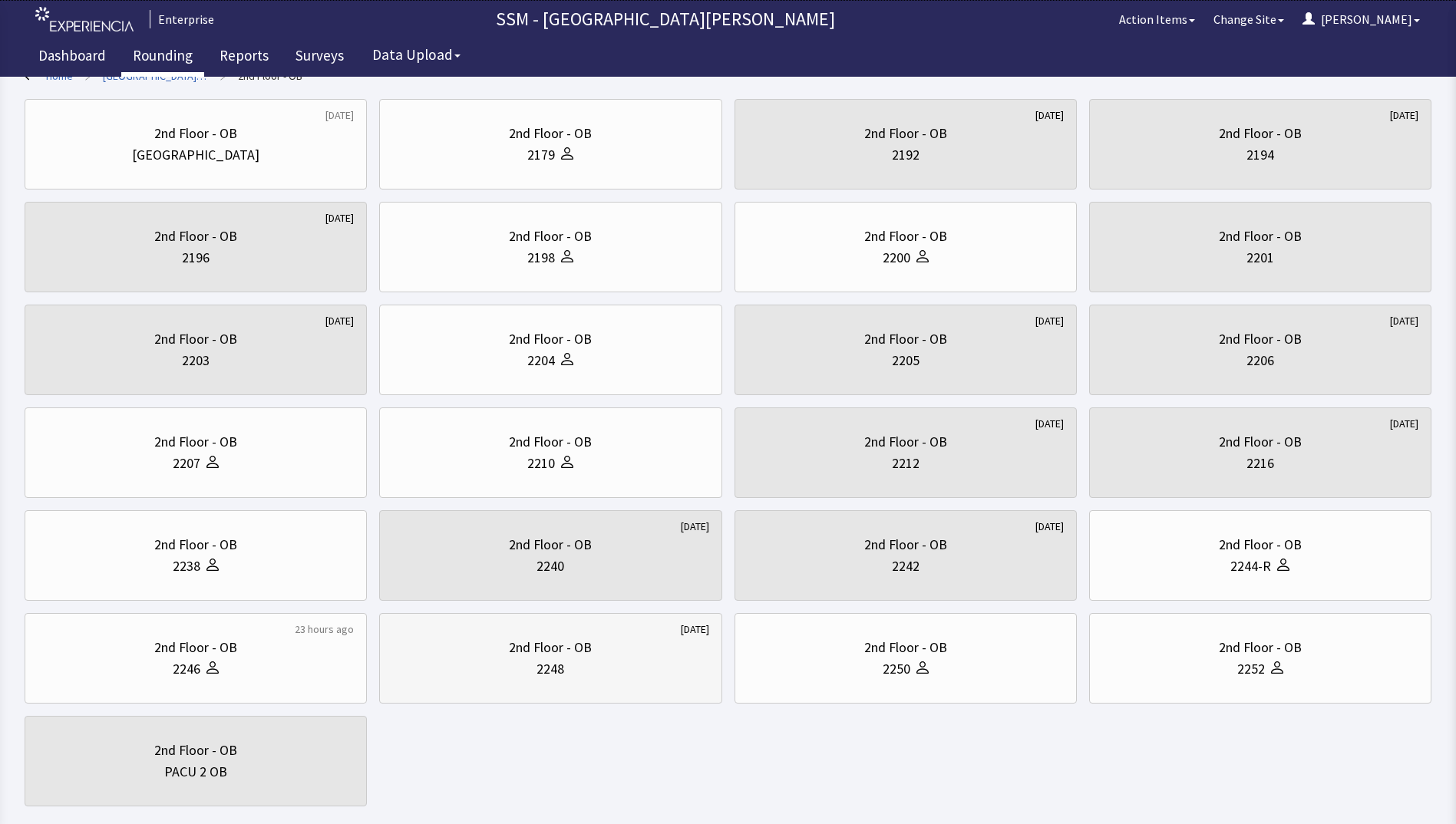
scroll to position [126, 0]
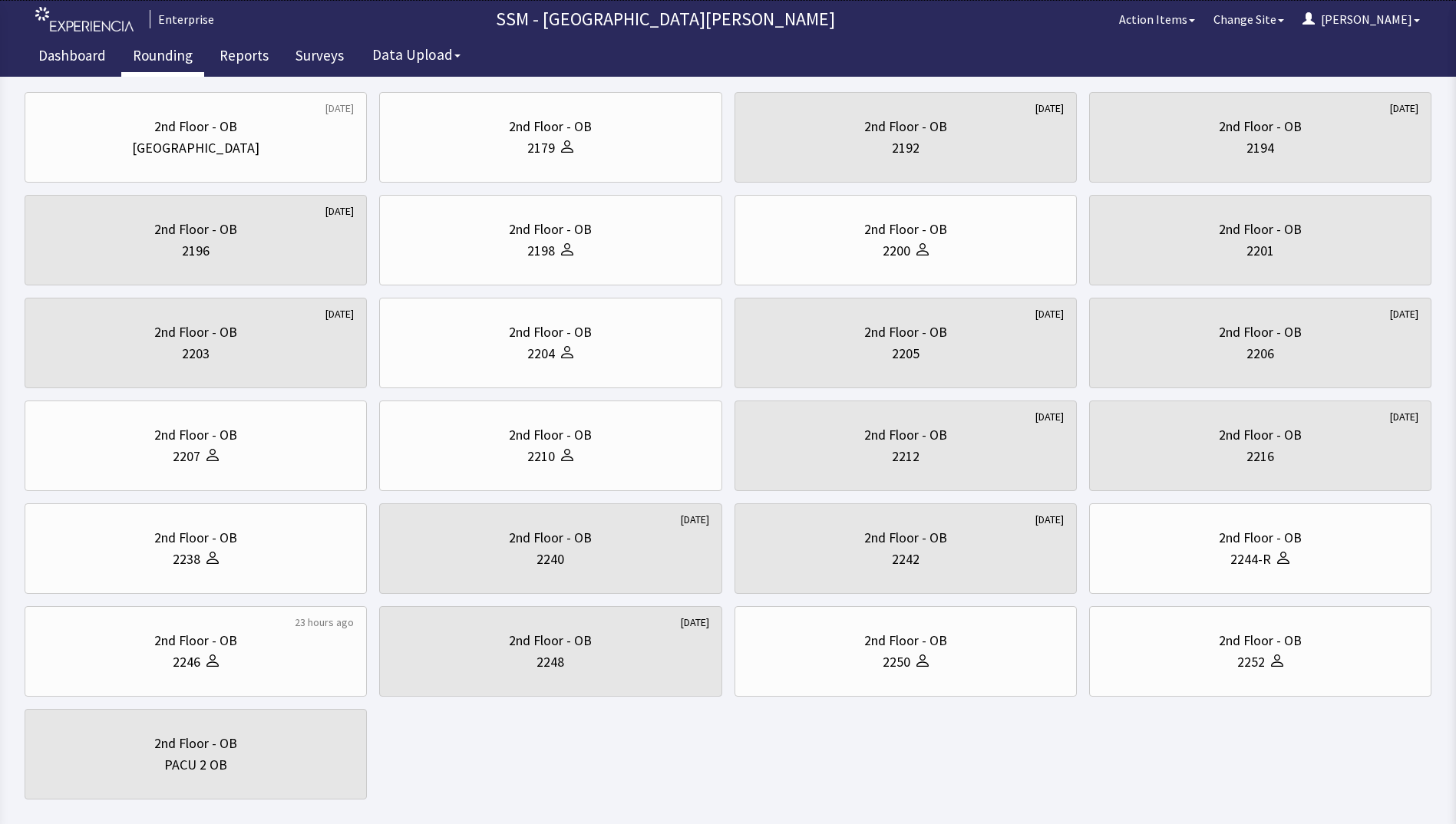
click at [489, 766] on div "9 months ago 2nd Floor - OB Nurse Station 2nd Floor - OB 2179 1 week ago 2nd Fl…" at bounding box center [728, 446] width 1407 height 707
click at [869, 675] on div "2nd Floor - OB 2250" at bounding box center [905, 651] width 316 height 74
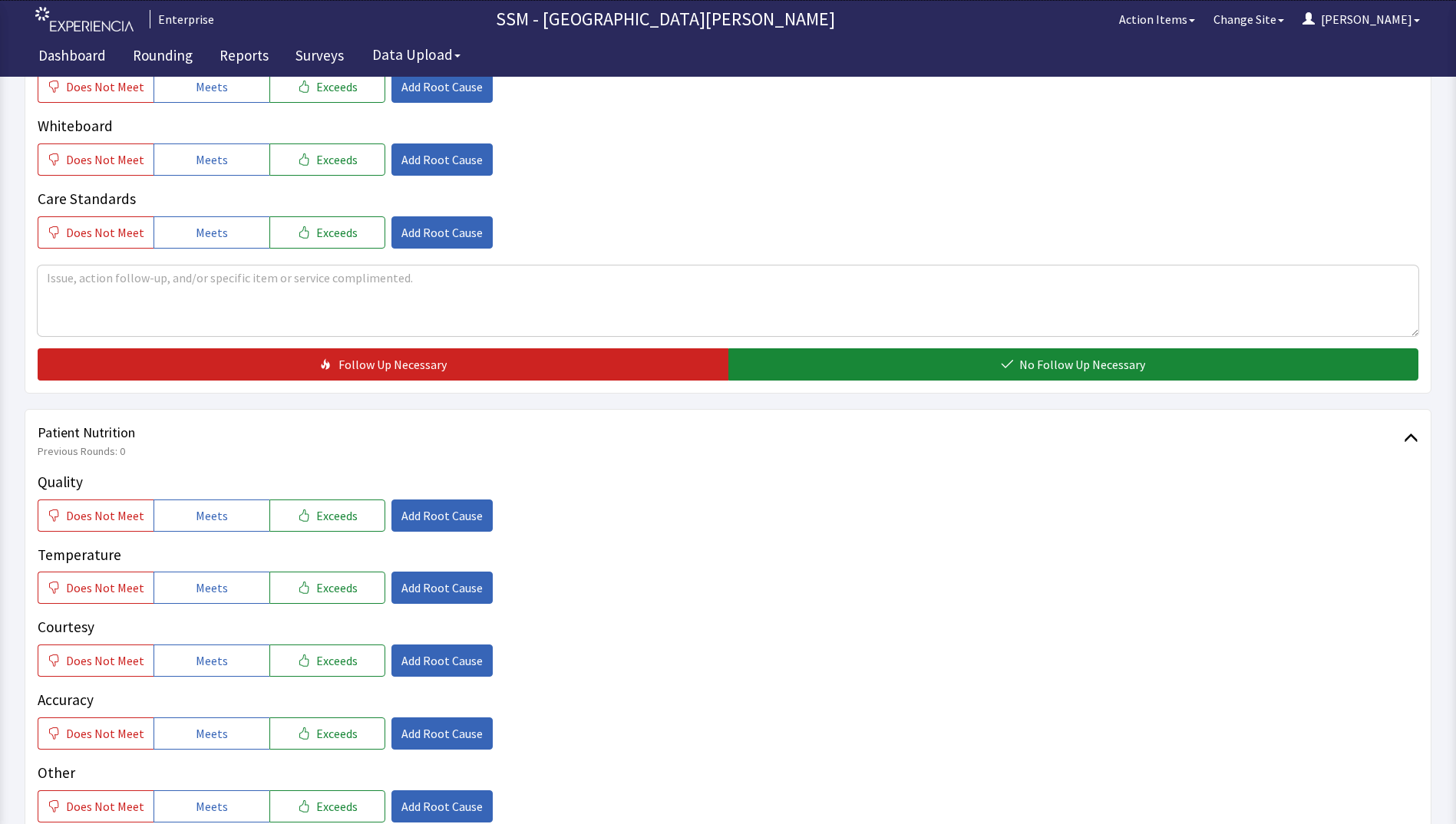
scroll to position [844, 0]
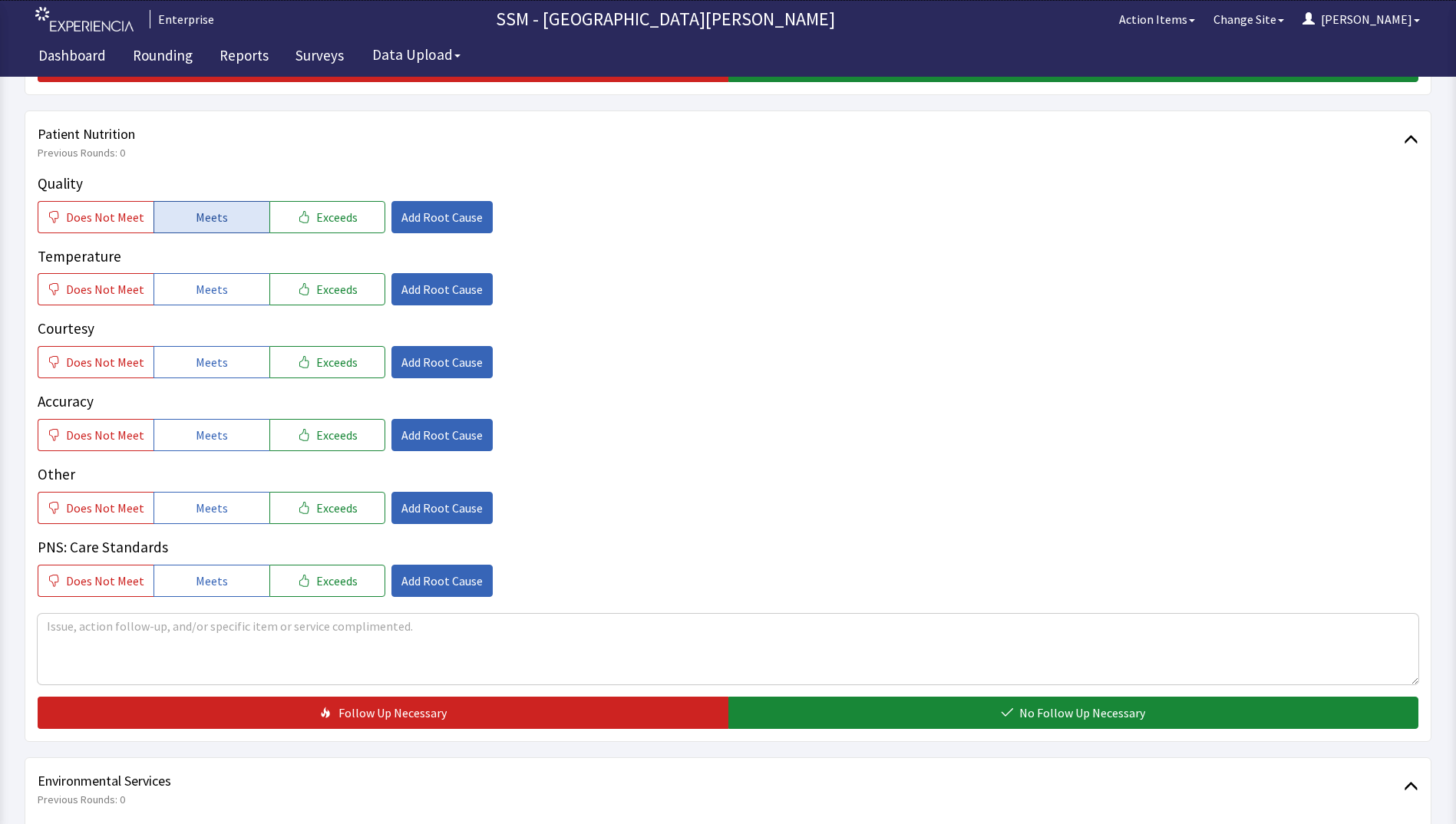
click at [213, 221] on span "Meets" at bounding box center [211, 217] width 32 height 18
drag, startPoint x: 230, startPoint y: 288, endPoint x: 225, endPoint y: 355, distance: 67.2
click at [231, 290] on button "Meets" at bounding box center [211, 288] width 116 height 32
drag, startPoint x: 225, startPoint y: 366, endPoint x: 224, endPoint y: 419, distance: 53.0
click at [225, 367] on button "Meets" at bounding box center [211, 361] width 116 height 32
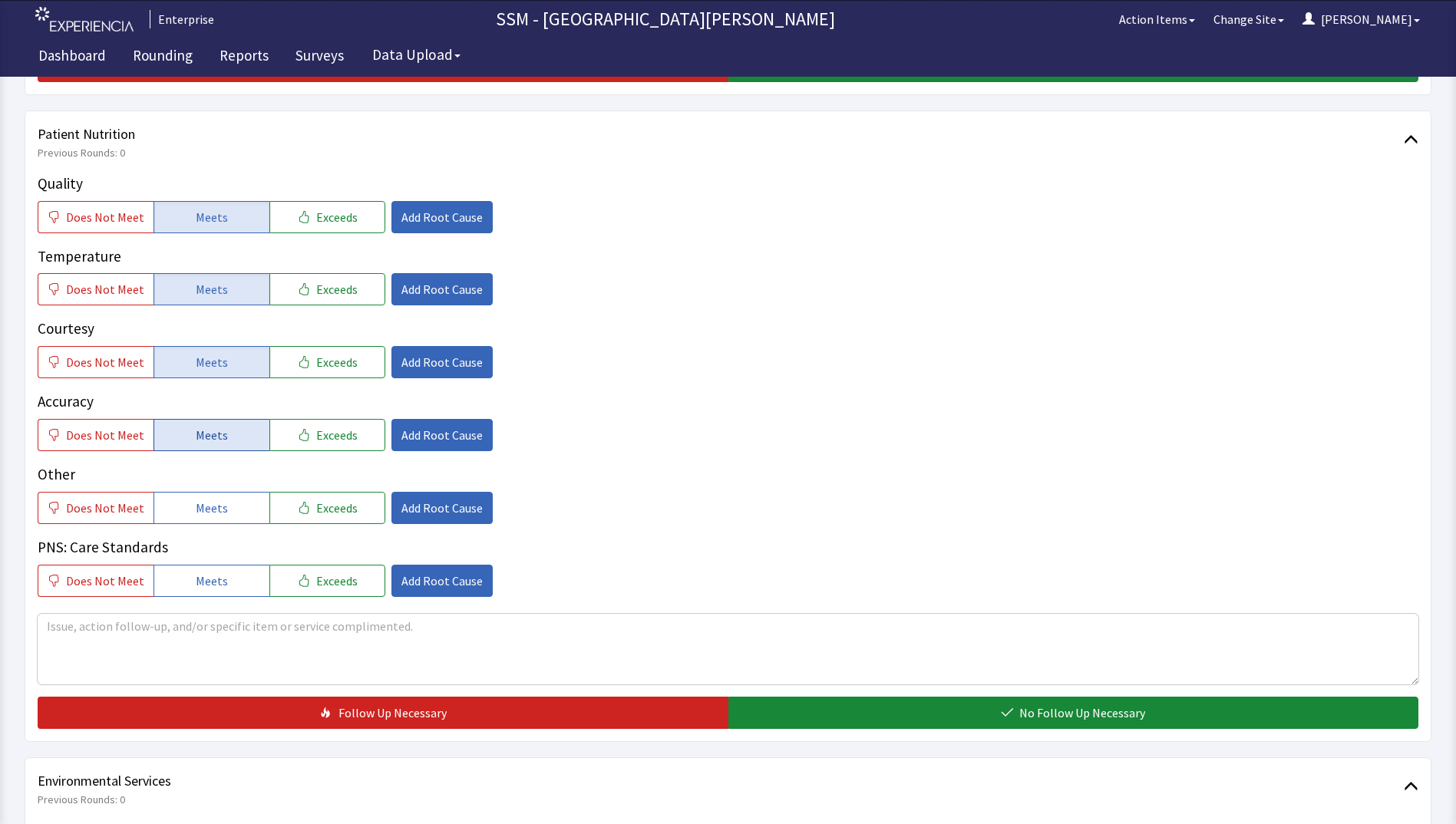
click at [223, 441] on button "Meets" at bounding box center [211, 434] width 116 height 32
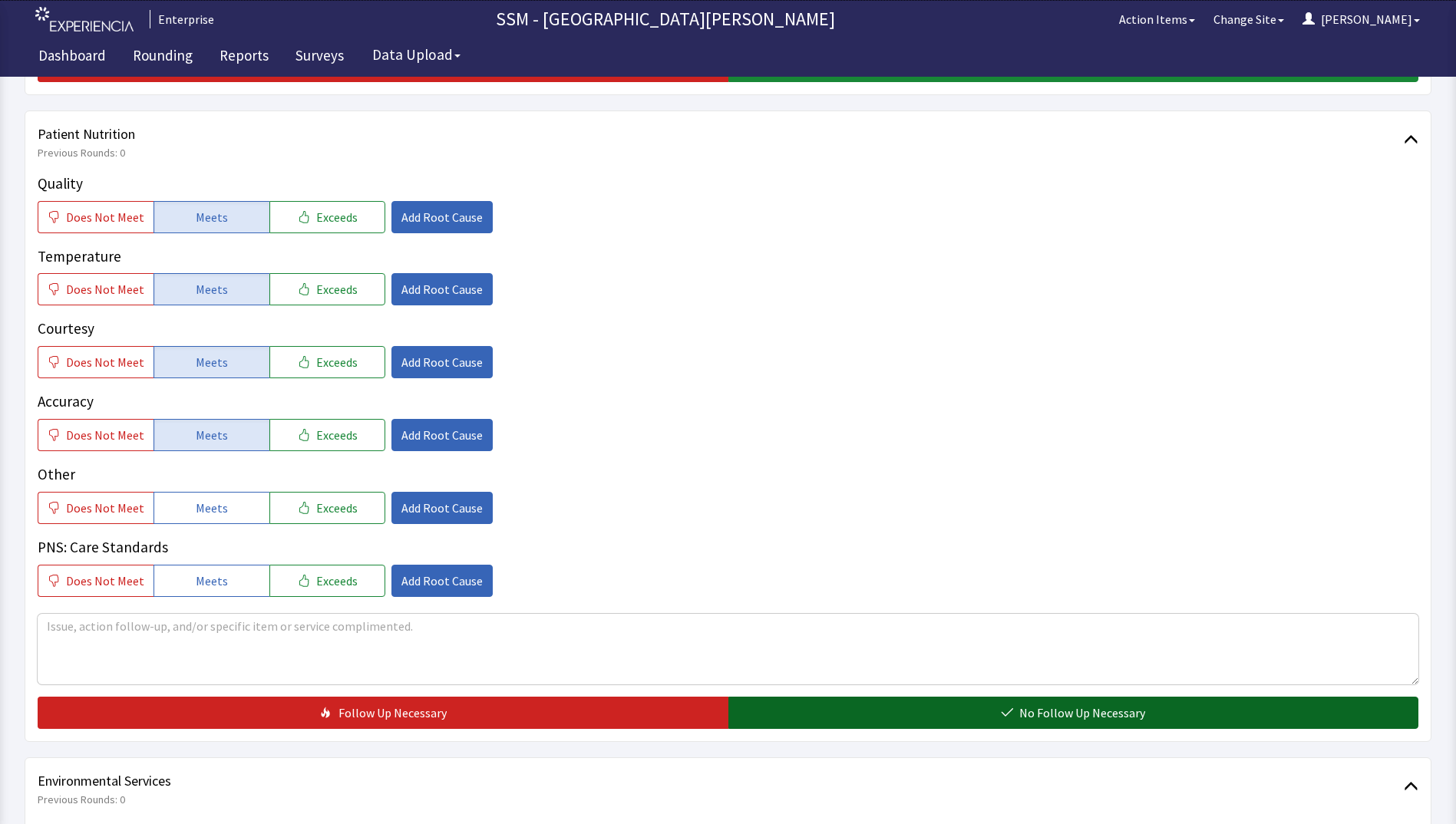
click at [801, 715] on button "No Follow Up Necessary" at bounding box center [1073, 712] width 691 height 32
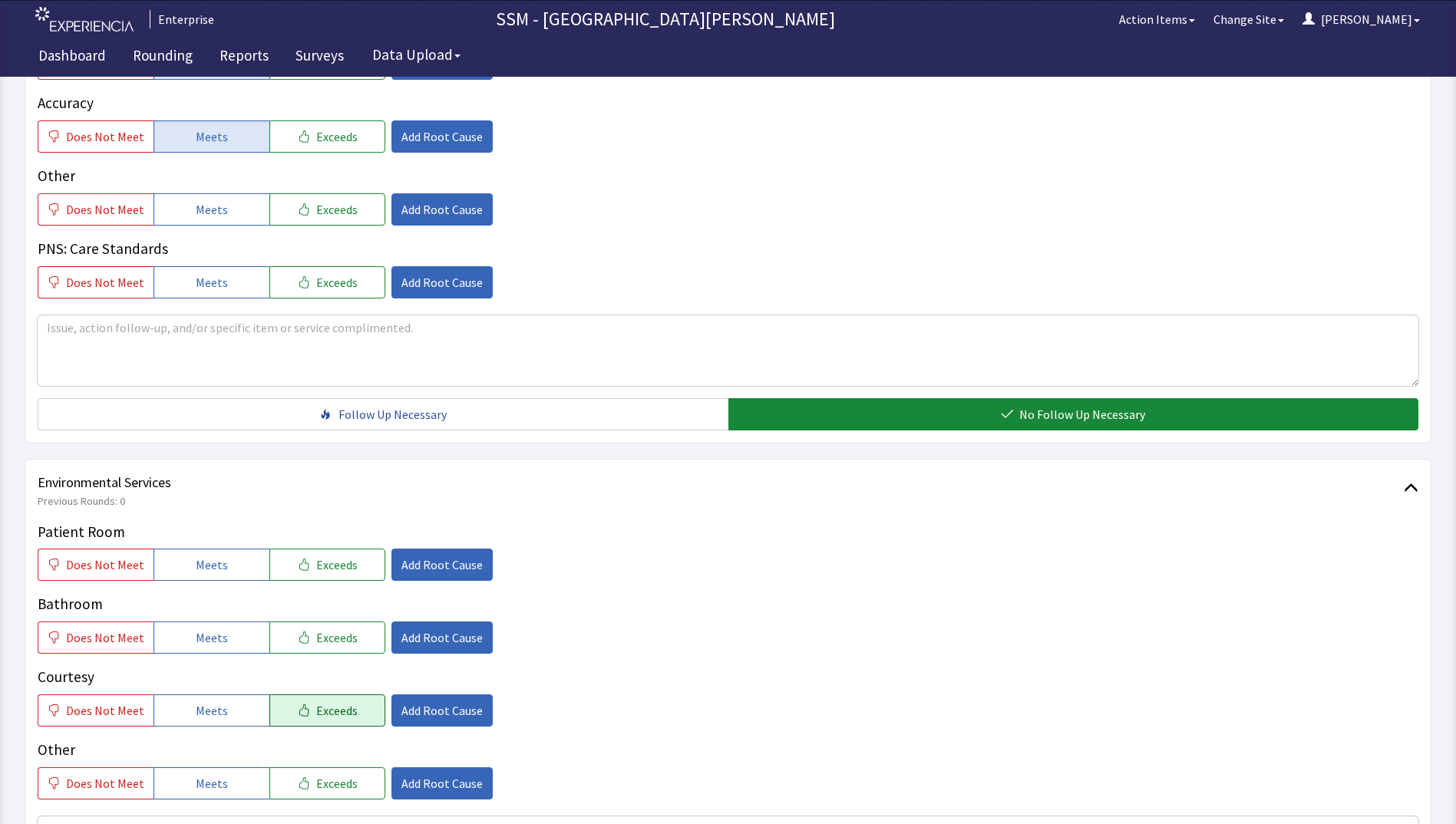
scroll to position [1304, 0]
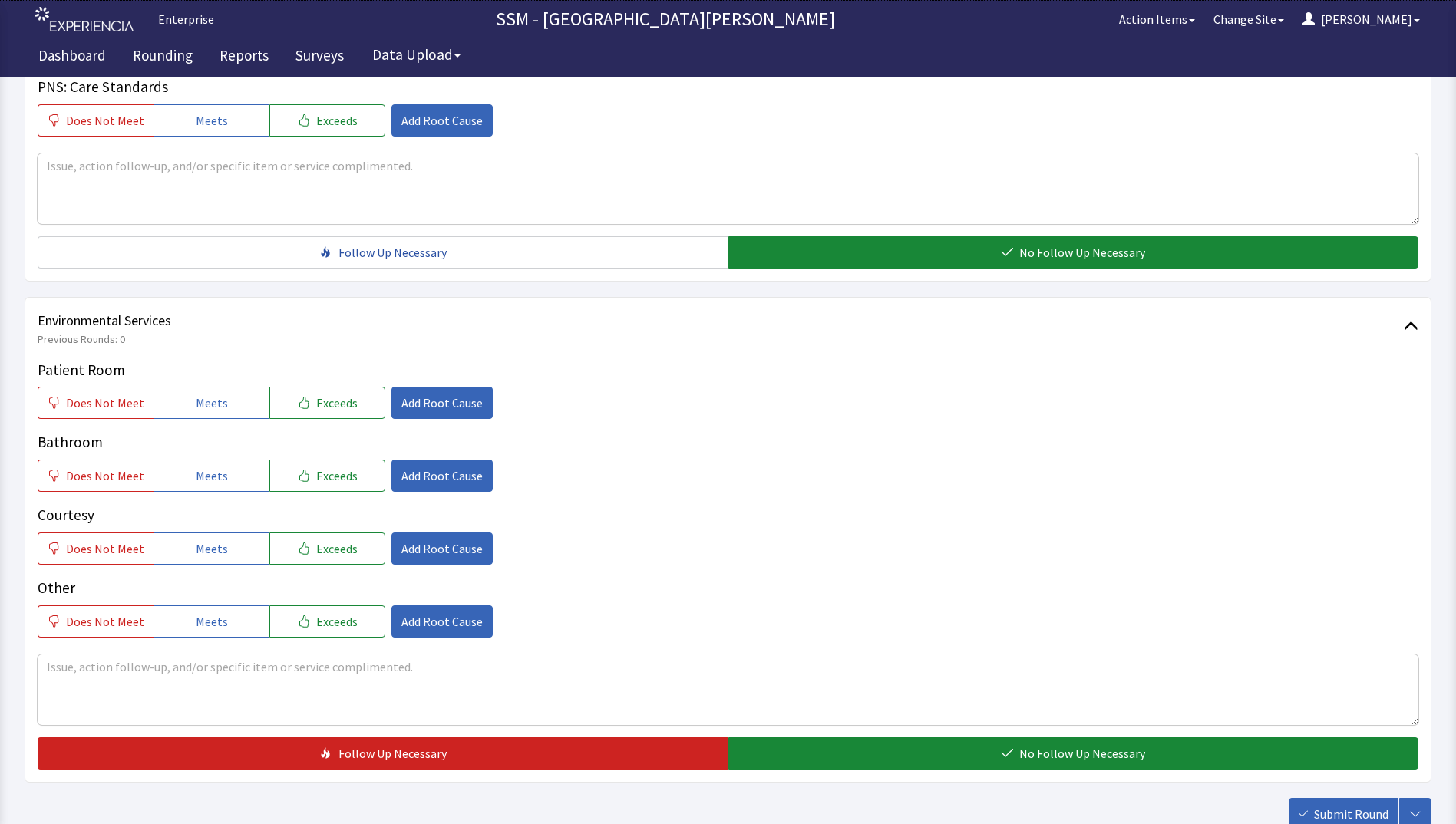
drag, startPoint x: 217, startPoint y: 401, endPoint x: 238, endPoint y: 452, distance: 55.2
click at [217, 402] on span "Meets" at bounding box center [211, 402] width 32 height 18
drag, startPoint x: 238, startPoint y: 471, endPoint x: 240, endPoint y: 535, distance: 64.0
click at [238, 475] on button "Meets" at bounding box center [211, 475] width 116 height 32
click at [237, 546] on button "Meets" at bounding box center [211, 548] width 116 height 32
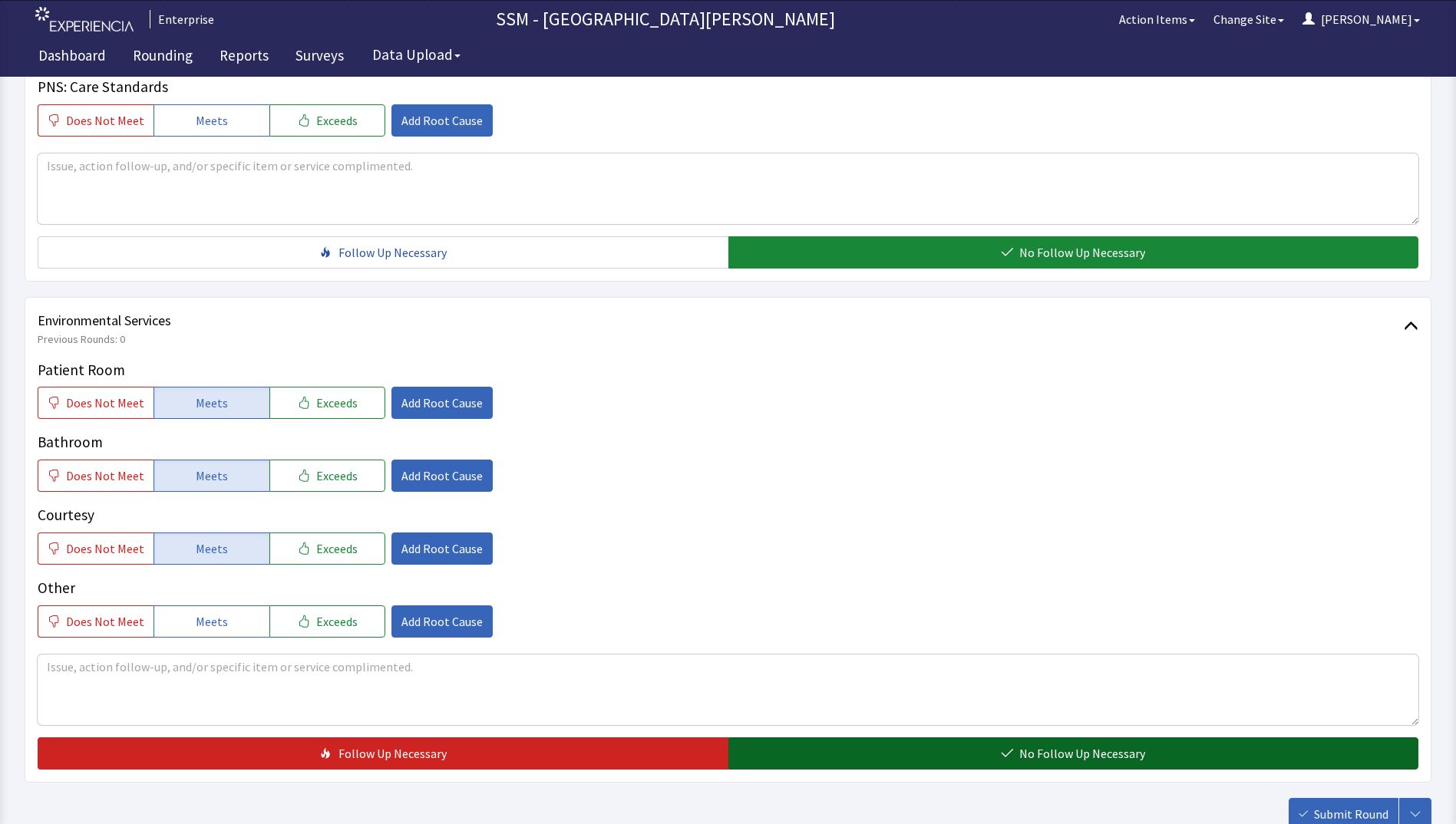
click at [891, 754] on button "No Follow Up Necessary" at bounding box center [1073, 753] width 691 height 32
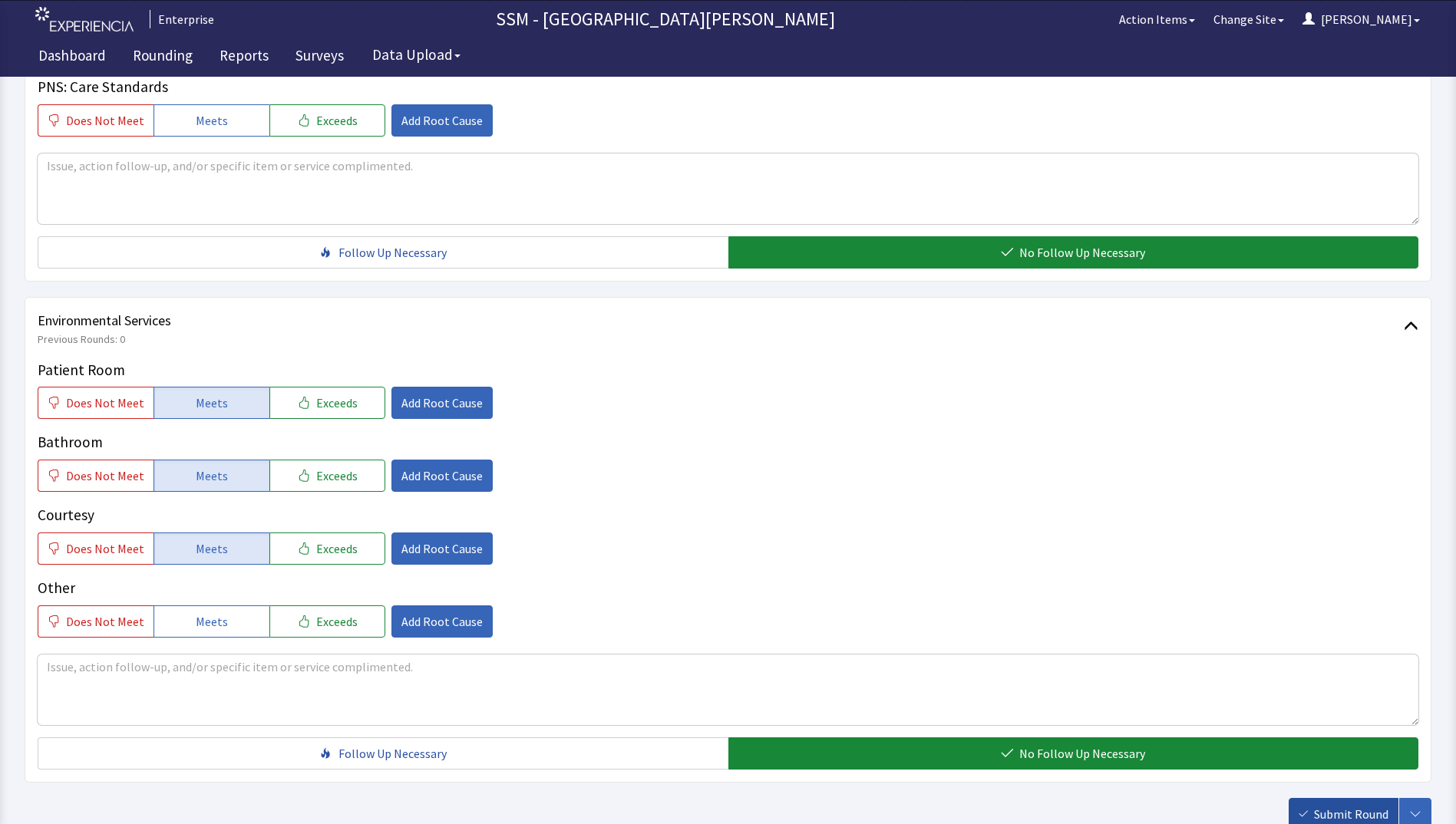
click at [1312, 818] on button "Submit Round" at bounding box center [1343, 813] width 110 height 32
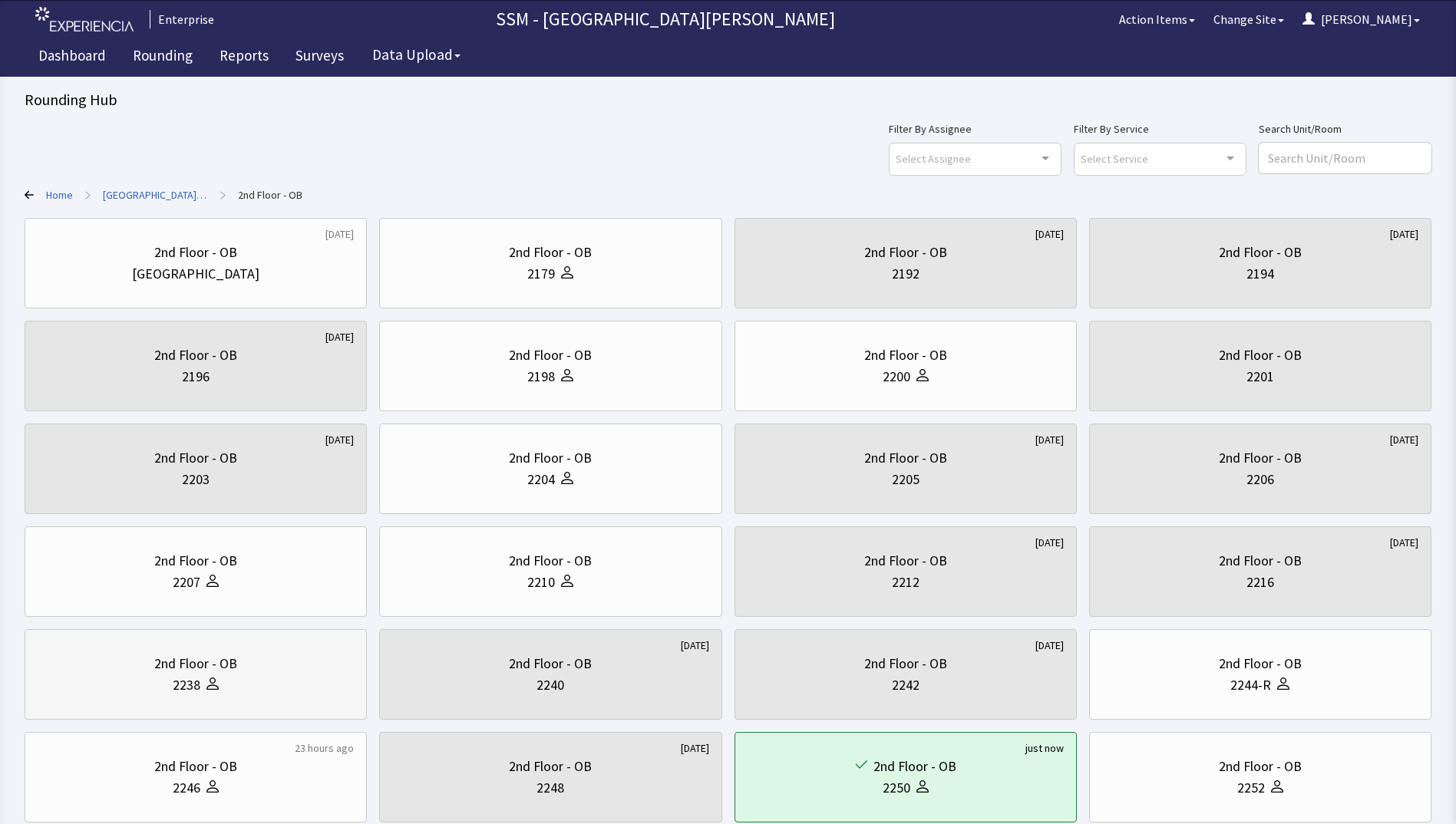
click at [113, 690] on div "2238" at bounding box center [195, 685] width 316 height 22
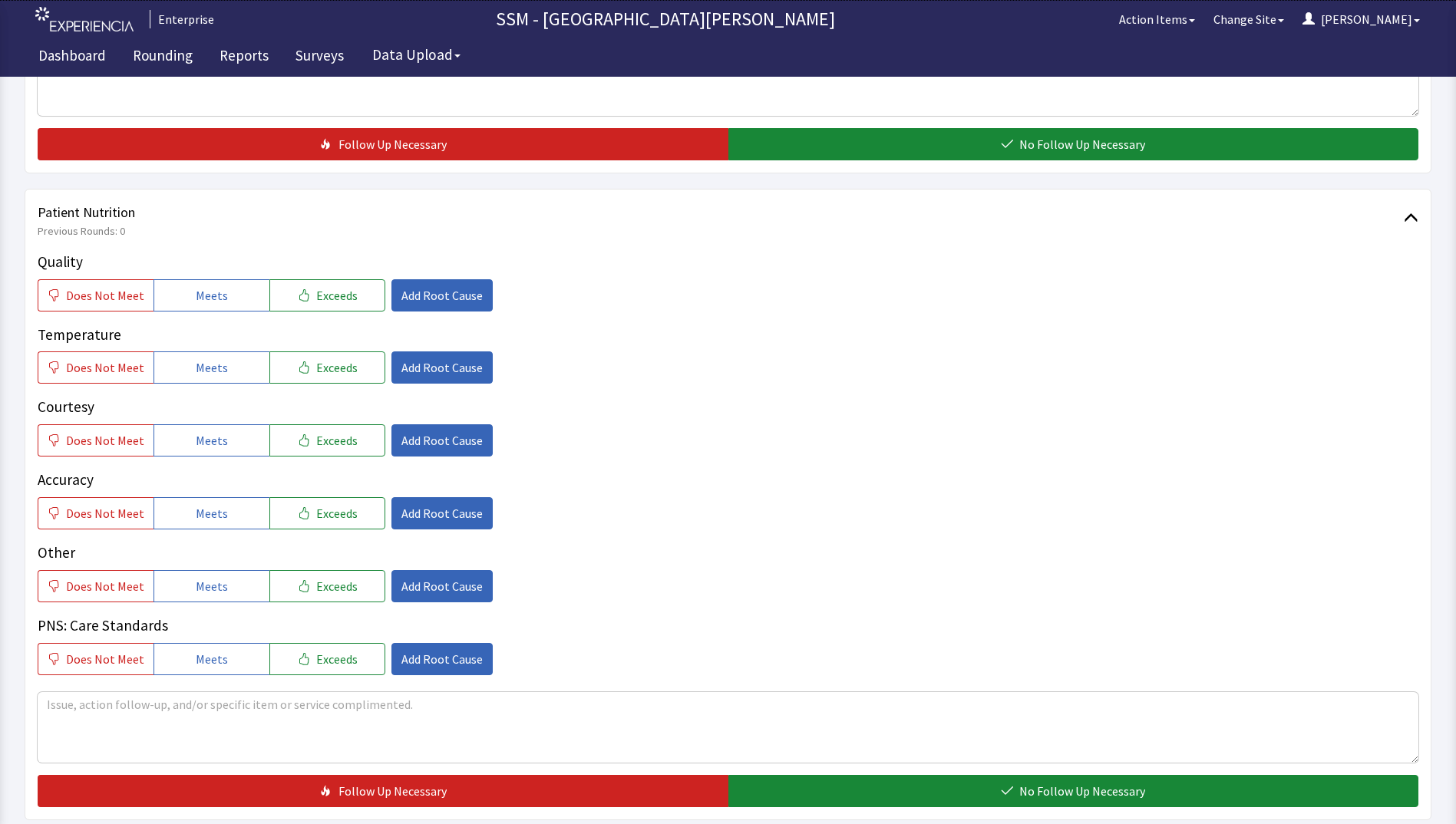
scroll to position [767, 0]
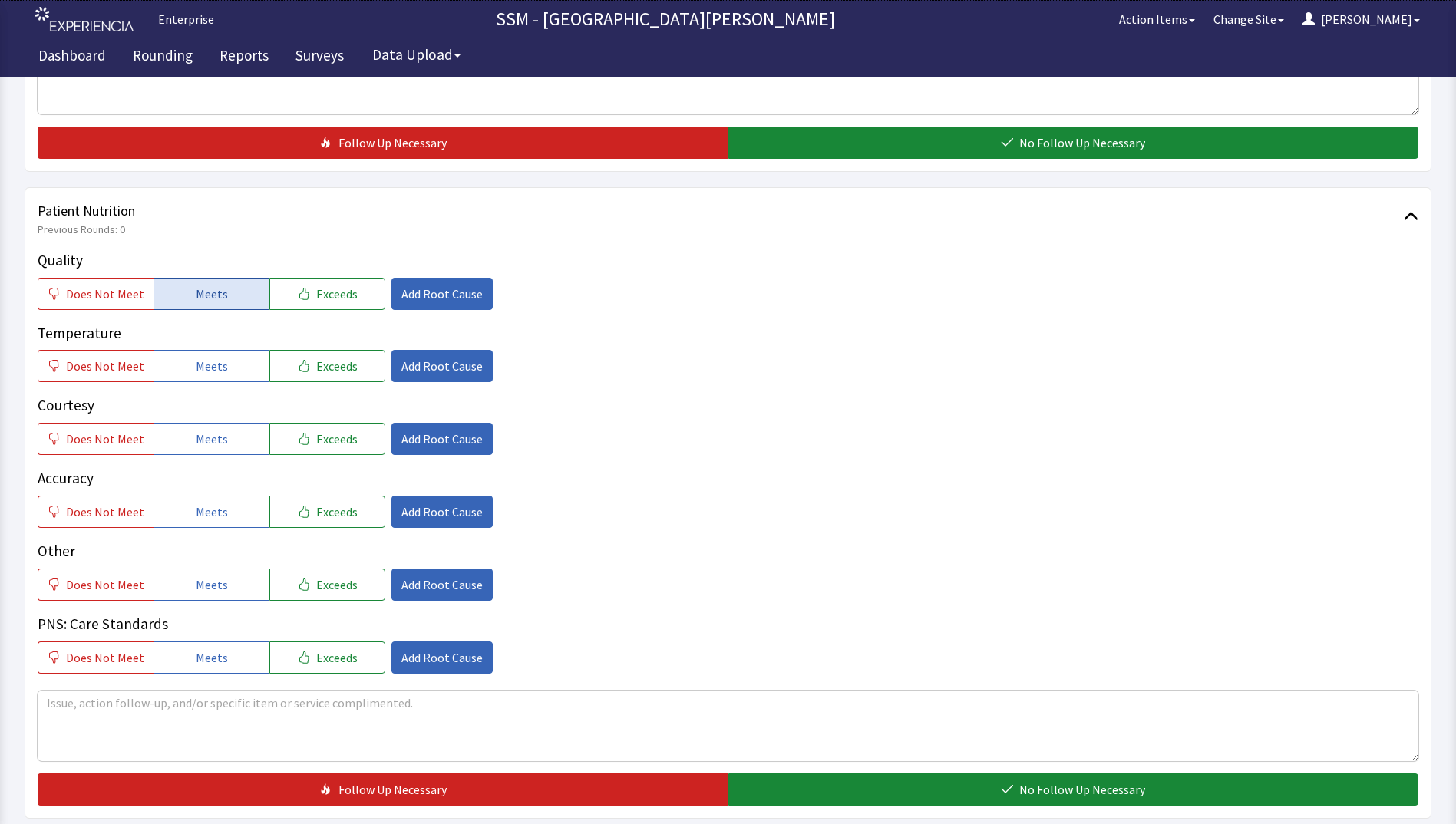
click at [185, 299] on button "Meets" at bounding box center [211, 293] width 116 height 32
drag, startPoint x: 217, startPoint y: 371, endPoint x: 219, endPoint y: 379, distance: 8.2
click at [217, 372] on span "Meets" at bounding box center [211, 366] width 32 height 18
drag, startPoint x: 219, startPoint y: 446, endPoint x: 223, endPoint y: 453, distance: 8.1
click at [221, 450] on button "Meets" at bounding box center [211, 438] width 116 height 32
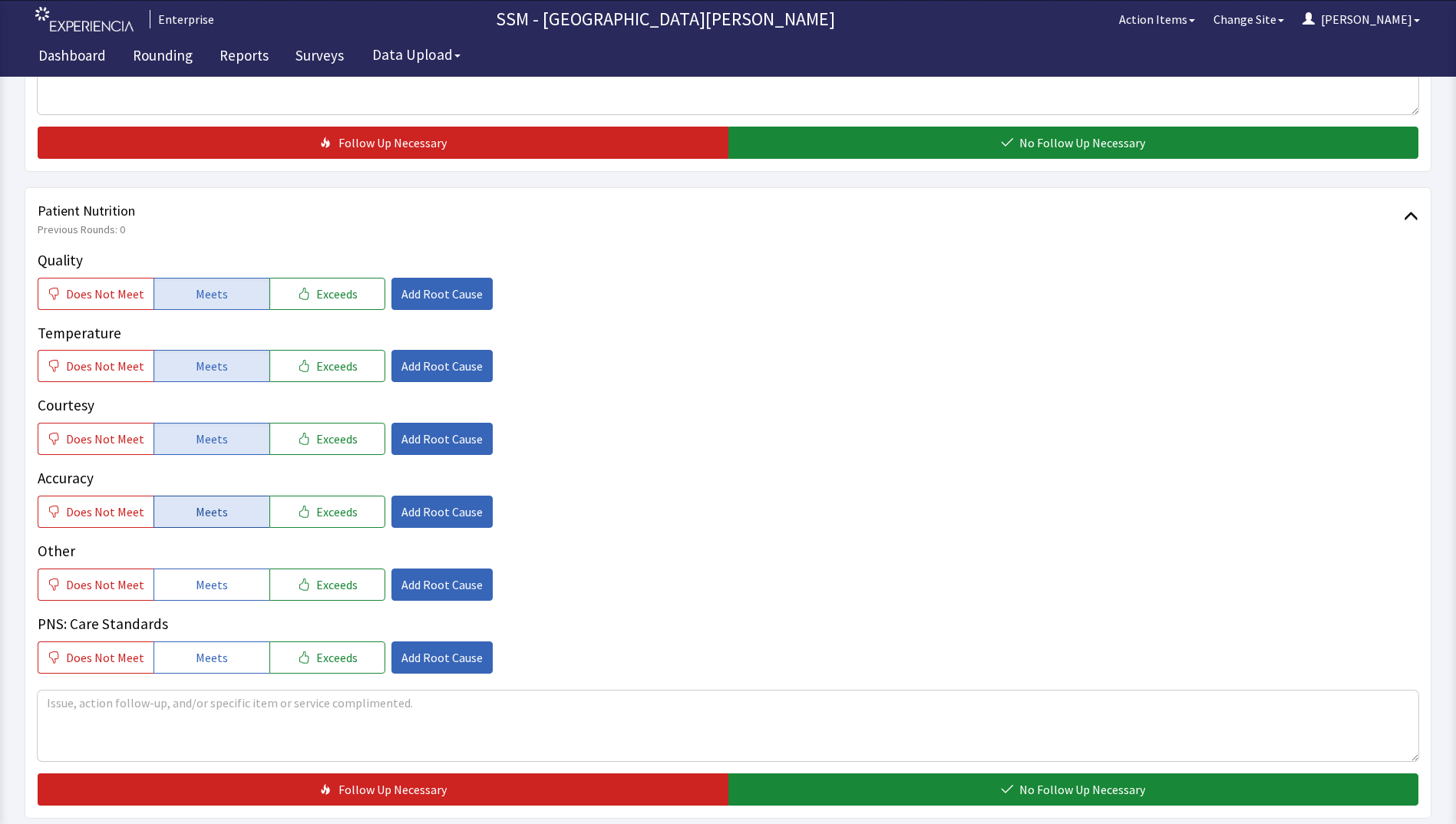
click at [216, 515] on span "Meets" at bounding box center [211, 511] width 32 height 18
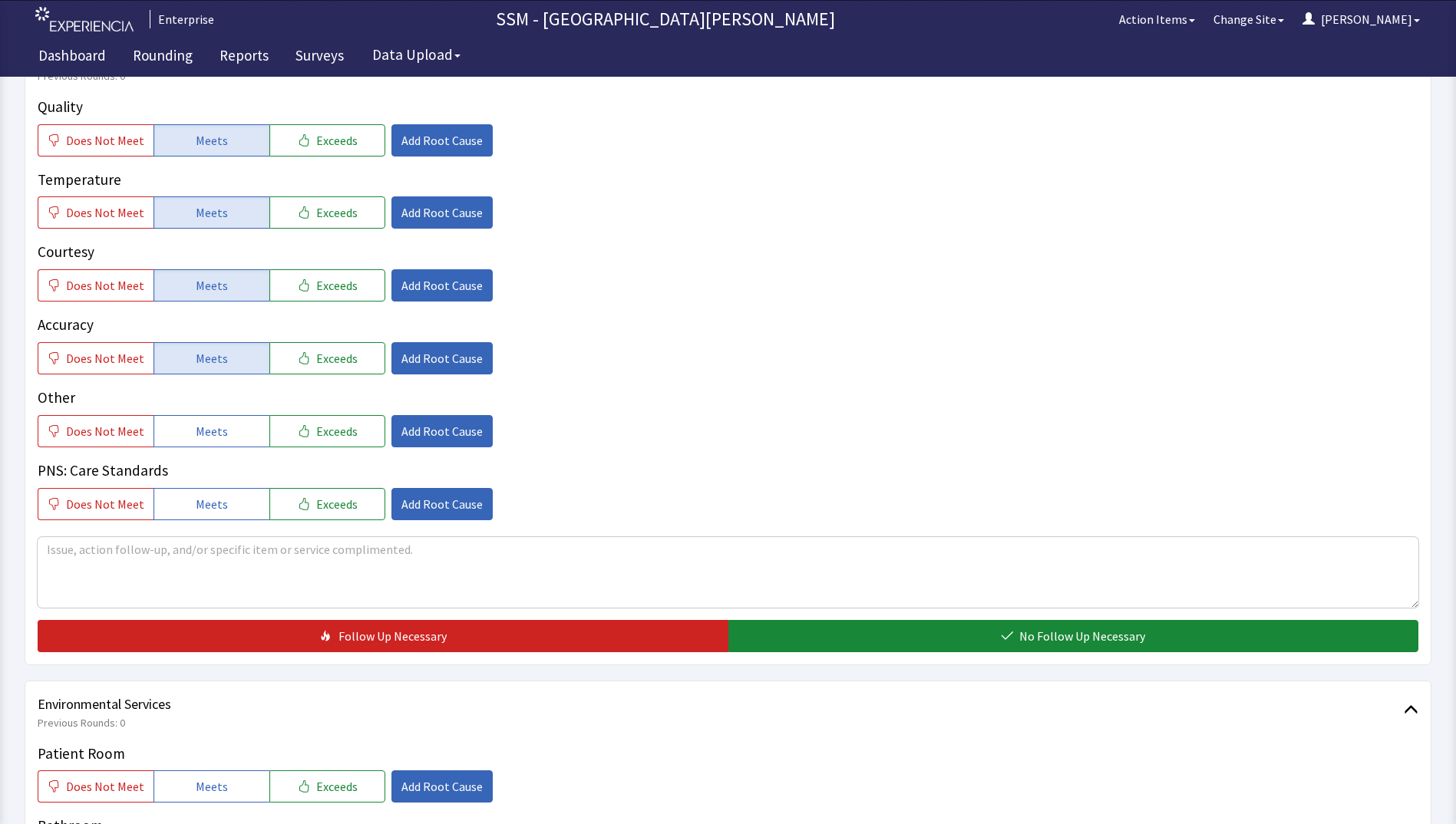
drag, startPoint x: 919, startPoint y: 627, endPoint x: 767, endPoint y: 679, distance: 160.6
click at [919, 630] on button "No Follow Up Necessary" at bounding box center [1073, 636] width 691 height 32
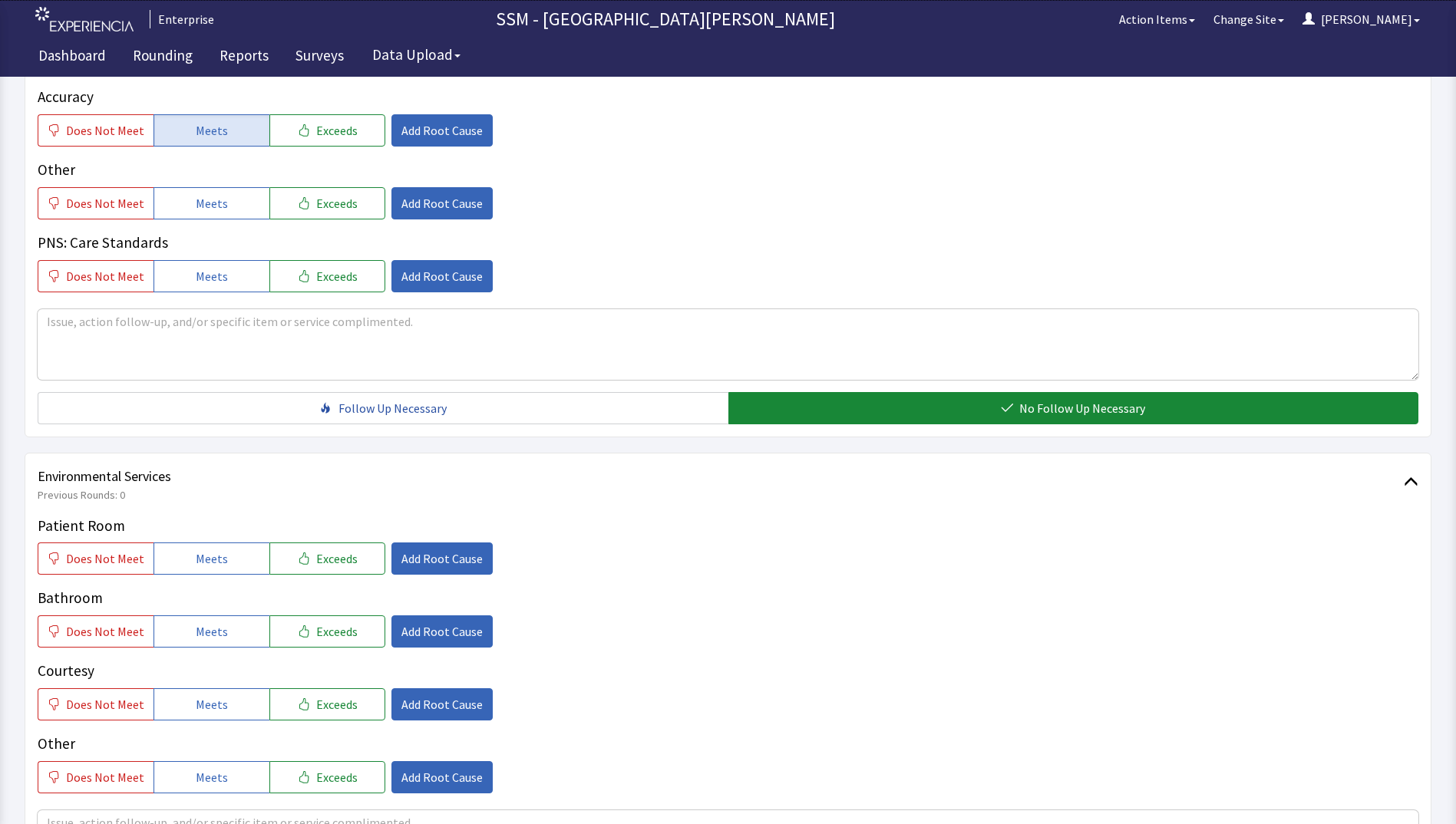
scroll to position [1151, 0]
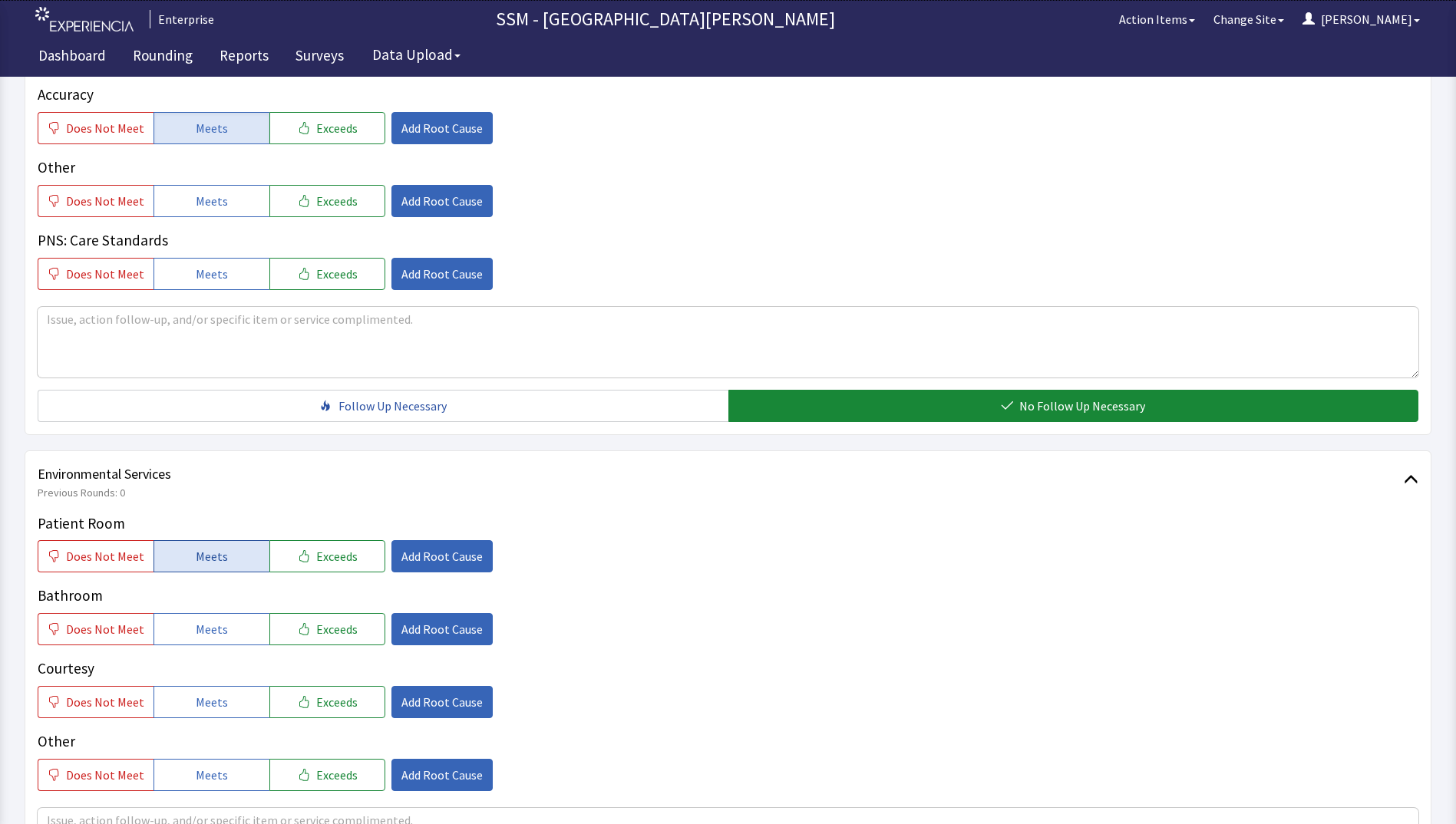
drag, startPoint x: 193, startPoint y: 554, endPoint x: 216, endPoint y: 596, distance: 47.9
click at [195, 554] on span "Meets" at bounding box center [211, 556] width 32 height 18
drag, startPoint x: 218, startPoint y: 627, endPoint x: 218, endPoint y: 703, distance: 76.0
click at [220, 640] on button "Meets" at bounding box center [211, 629] width 116 height 32
drag, startPoint x: 213, startPoint y: 710, endPoint x: 269, endPoint y: 705, distance: 56.2
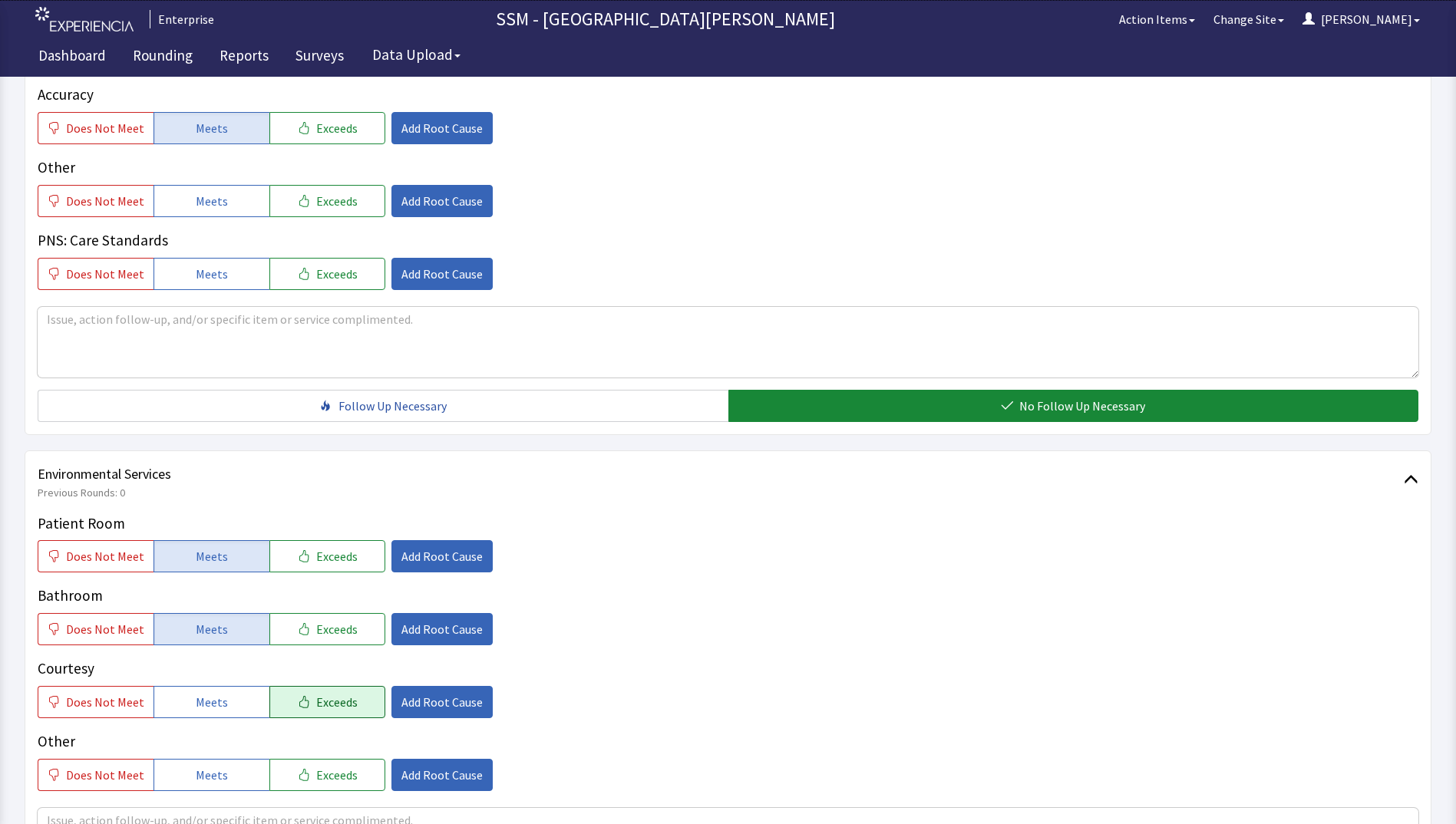
click at [216, 713] on button "Meets" at bounding box center [211, 701] width 116 height 32
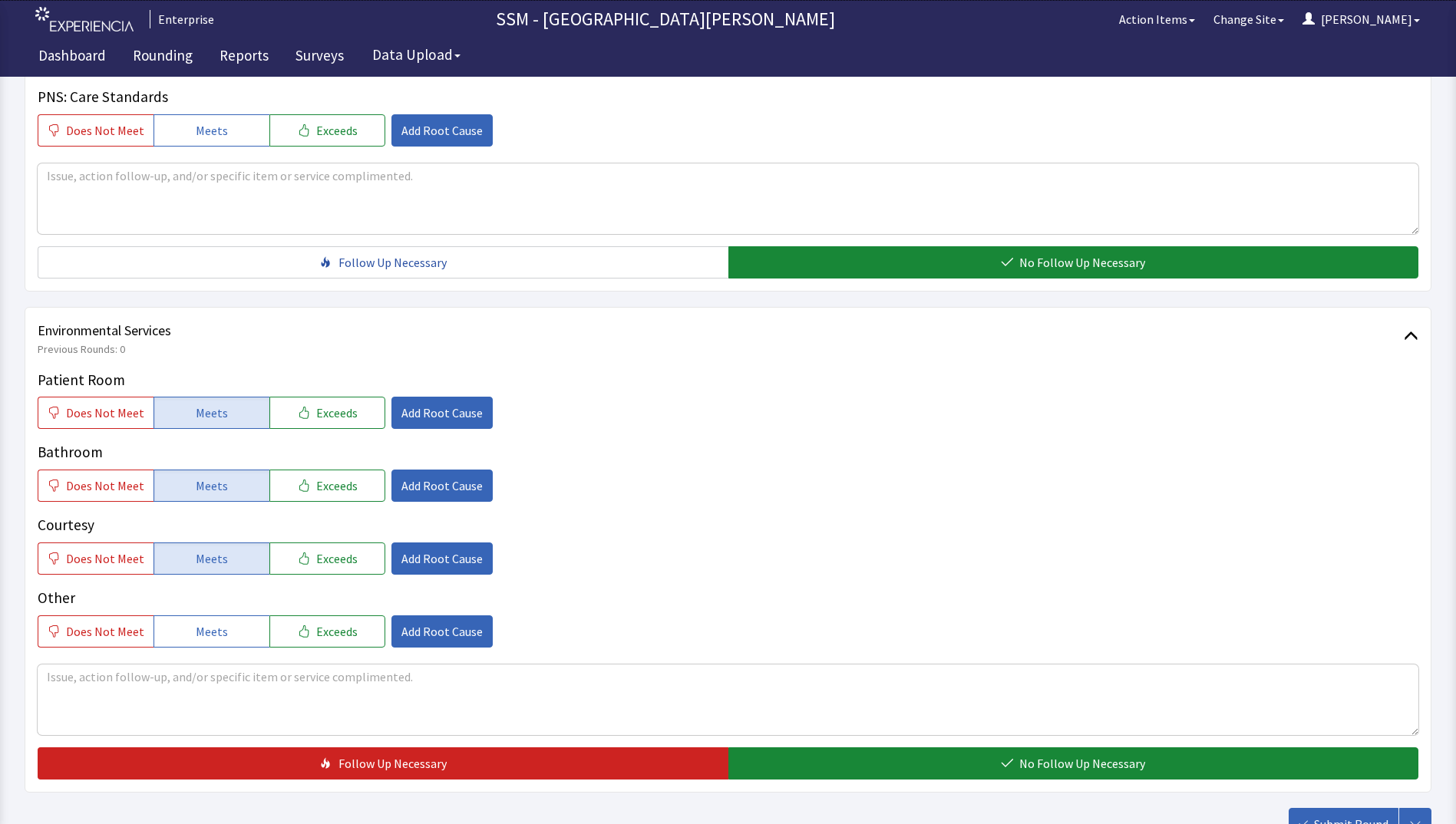
scroll to position [1411, 0]
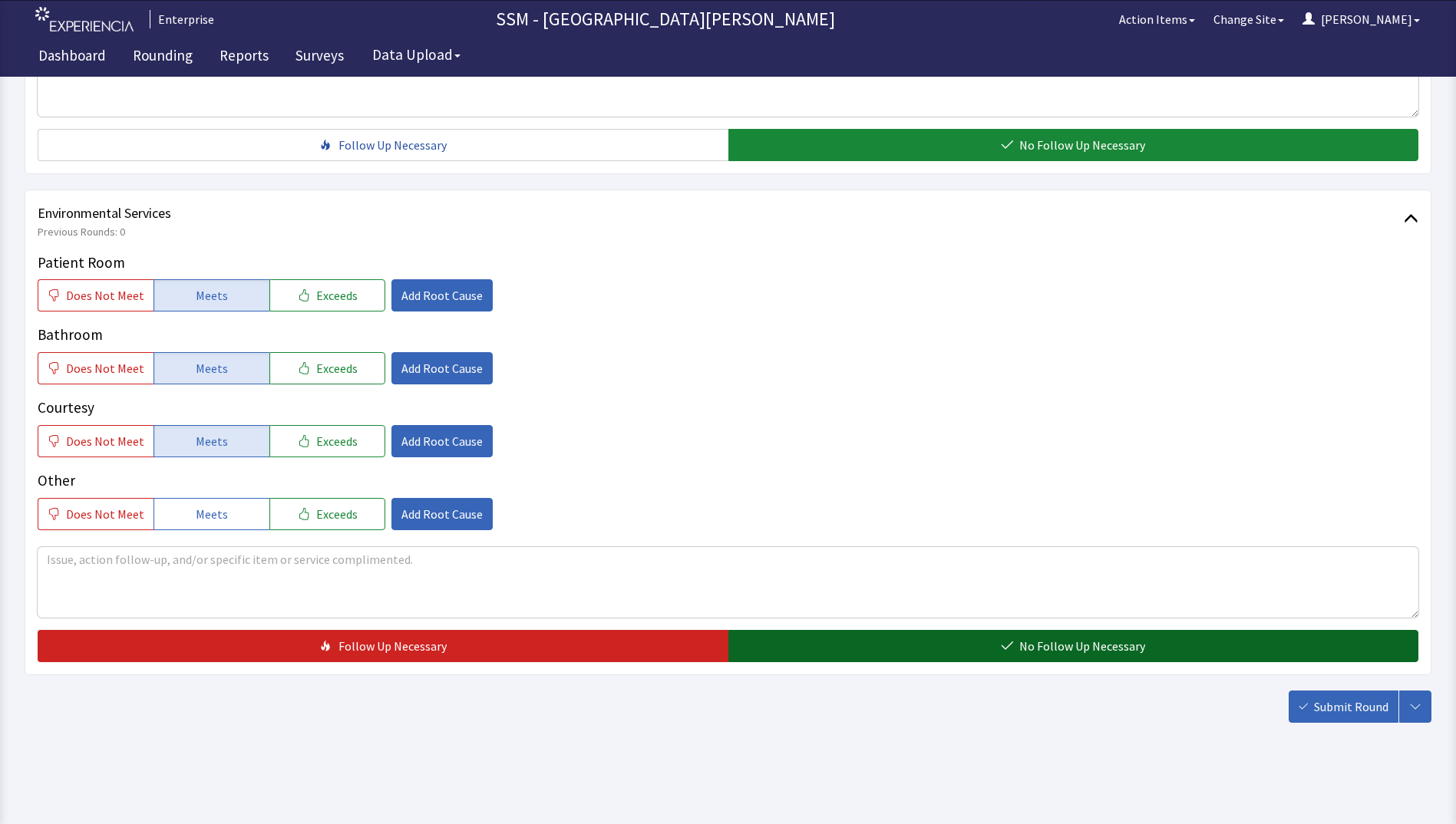
click at [957, 644] on button "No Follow Up Necessary" at bounding box center [1073, 645] width 691 height 32
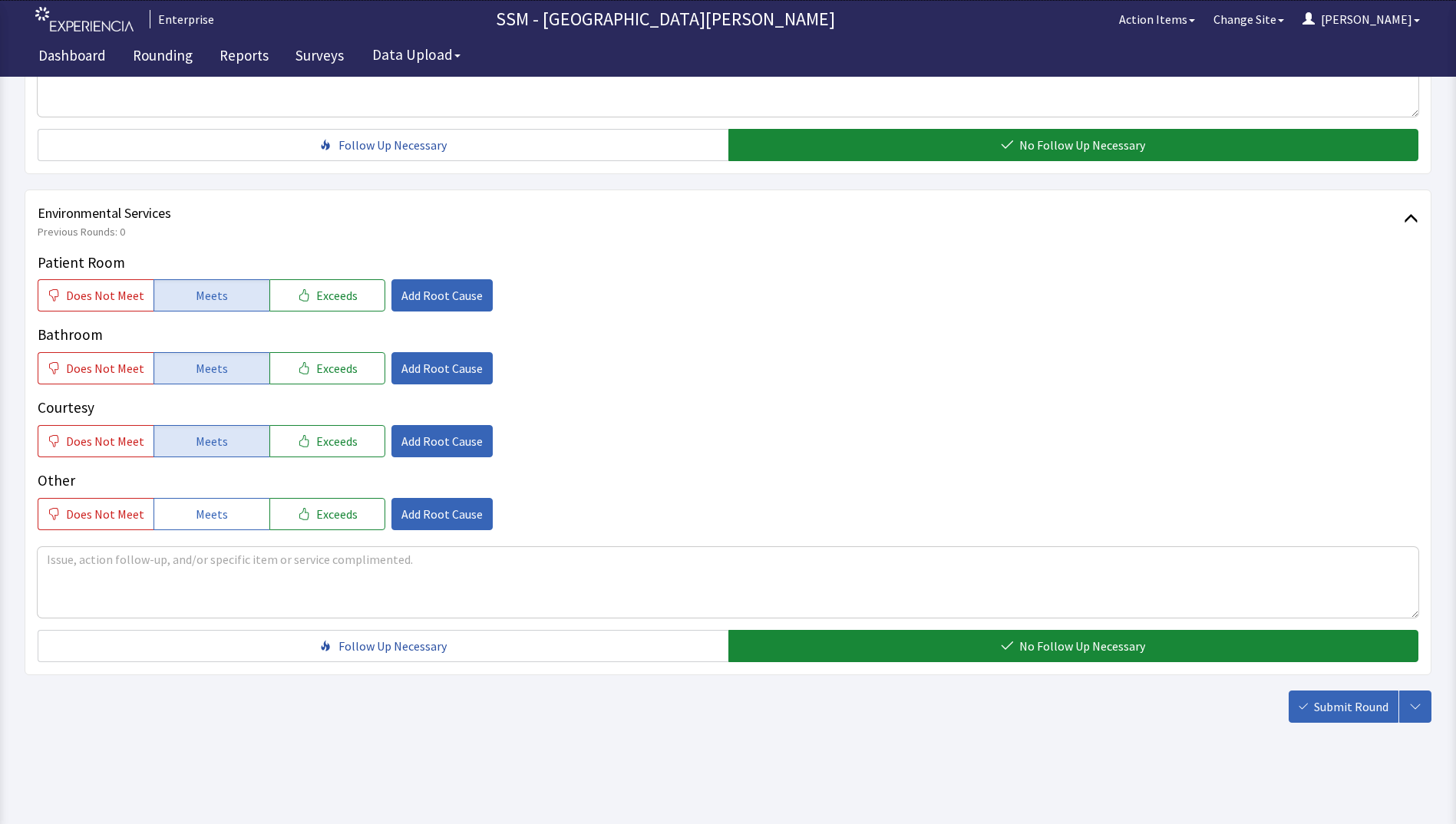
click at [1323, 707] on span "Submit Round" at bounding box center [1351, 706] width 75 height 18
